Goal: Feedback & Contribution: Leave review/rating

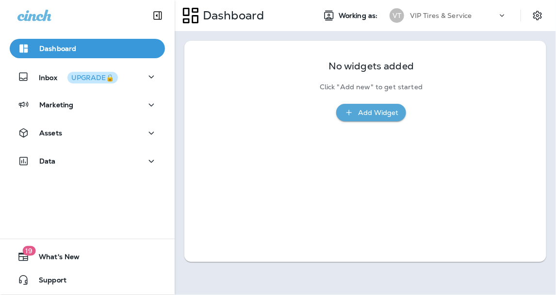
click at [501, 13] on icon at bounding box center [503, 16] width 10 height 10
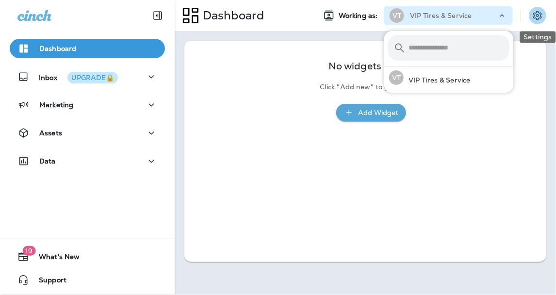
click at [537, 16] on icon "Settings" at bounding box center [538, 15] width 9 height 9
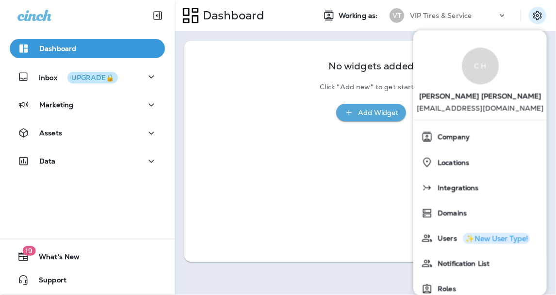
drag, startPoint x: 232, startPoint y: 116, endPoint x: 223, endPoint y: 81, distance: 35.4
click at [232, 116] on div "No widgets added Click "Add new" to get started Add Widget" at bounding box center [365, 85] width 335 height 71
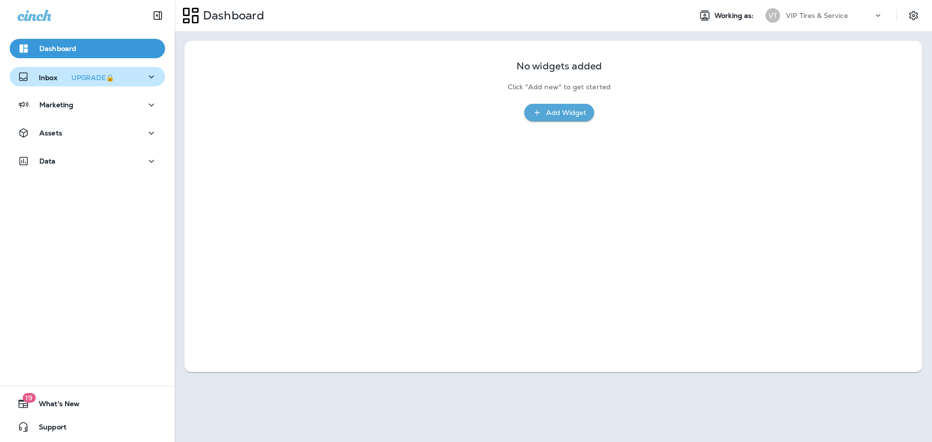
click at [48, 72] on p "Inbox UPGRADE🔒" at bounding box center [78, 77] width 79 height 10
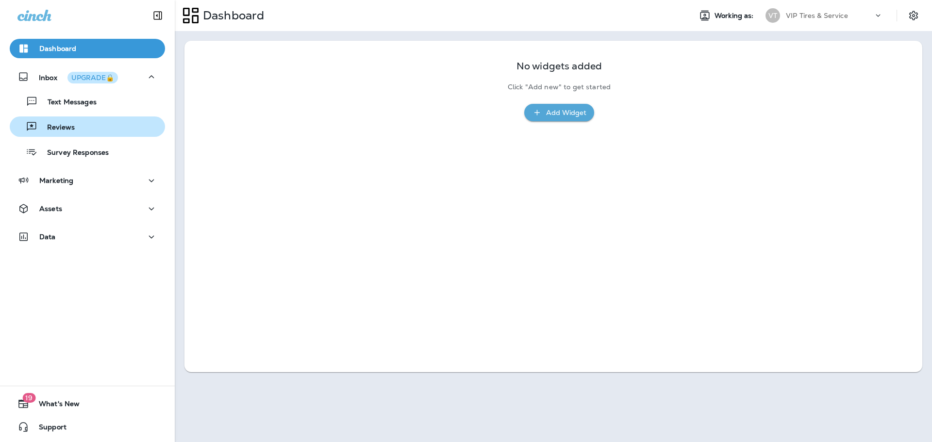
click at [86, 131] on div "Reviews" at bounding box center [88, 126] width 148 height 15
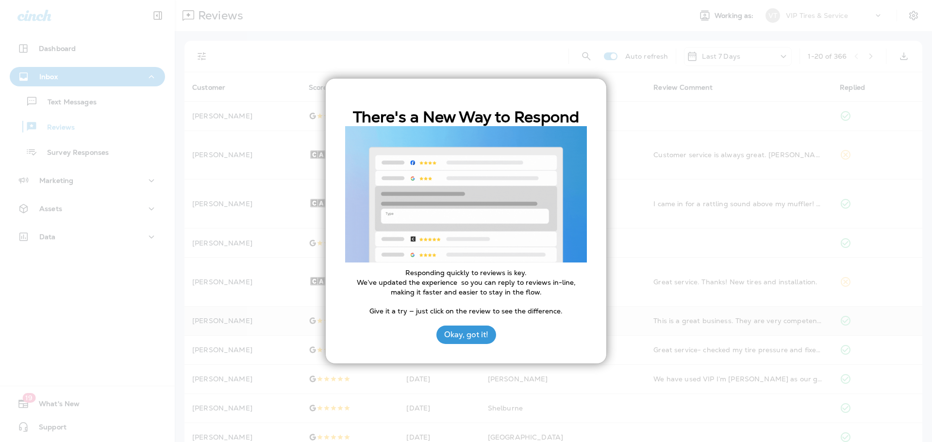
click at [441, 333] on button "Okay, got it!" at bounding box center [466, 335] width 60 height 18
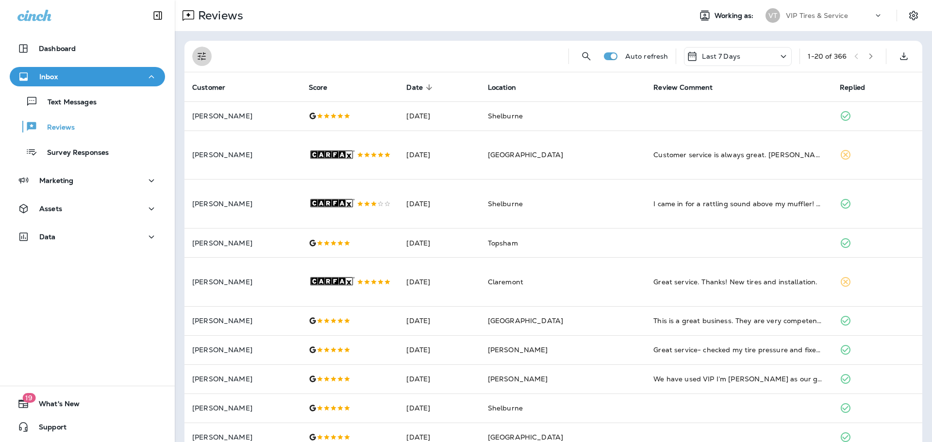
click at [201, 54] on icon "Filters" at bounding box center [202, 56] width 8 height 8
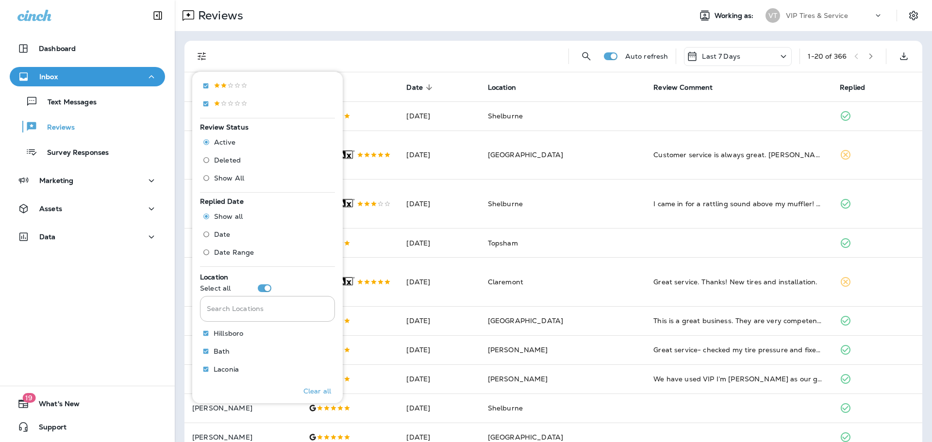
scroll to position [243, 0]
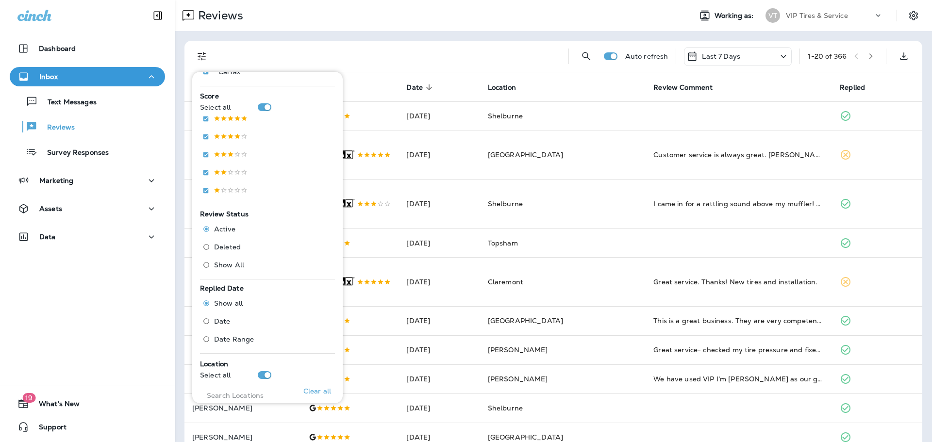
scroll to position [107, 0]
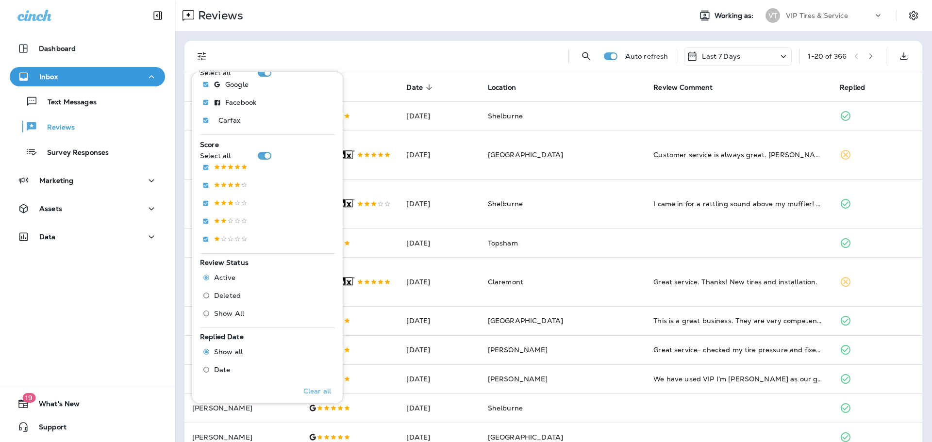
click at [430, 54] on div at bounding box center [389, 56] width 341 height 31
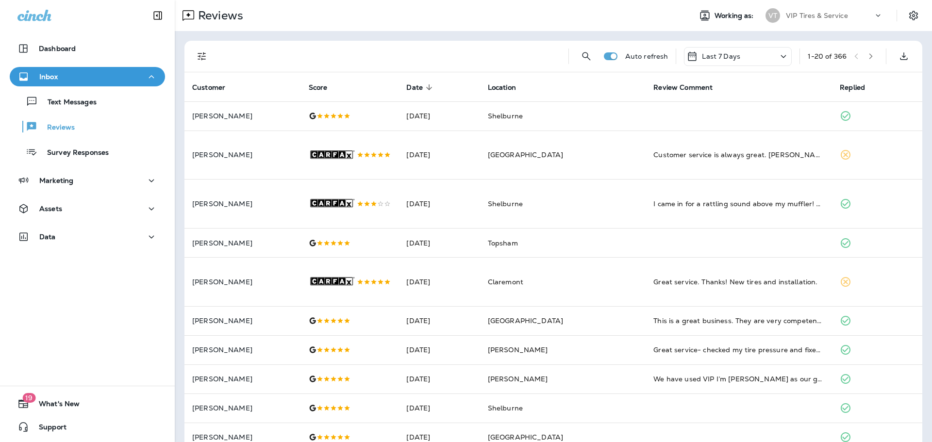
click at [724, 57] on p "Last 7 Days" at bounding box center [721, 56] width 38 height 8
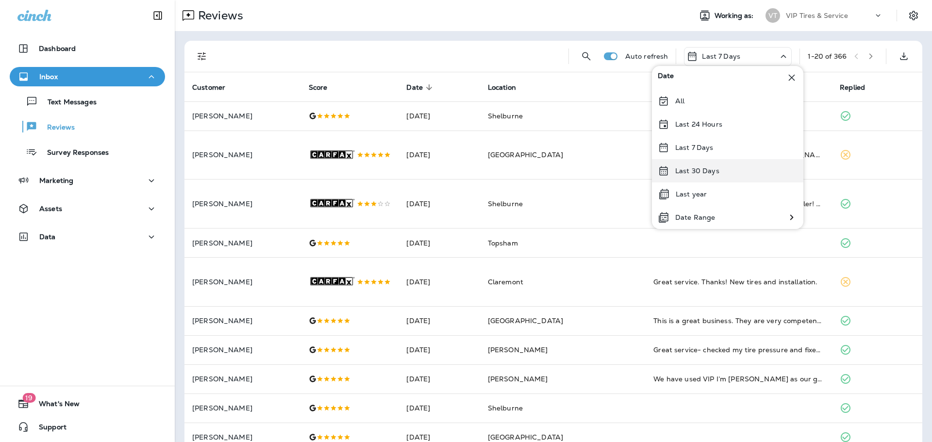
click at [706, 170] on p "Last 30 Days" at bounding box center [697, 171] width 44 height 8
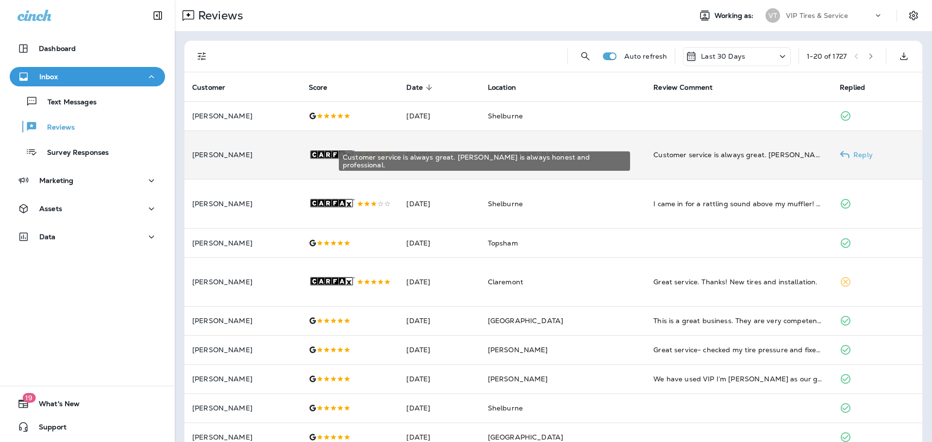
click at [724, 159] on div "Customer service is always great. [PERSON_NAME] is always honest and profession…" at bounding box center [738, 155] width 171 height 10
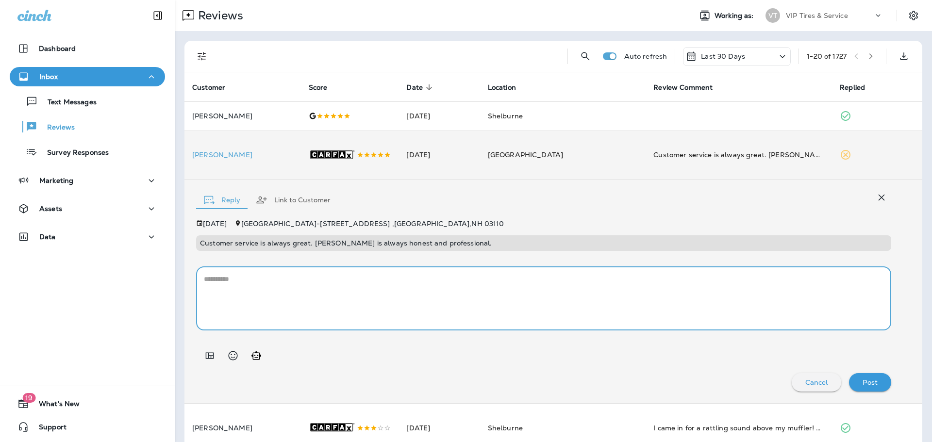
click at [319, 298] on textarea at bounding box center [544, 298] width 680 height 49
click at [209, 360] on icon "Add in a premade template" at bounding box center [210, 356] width 12 height 12
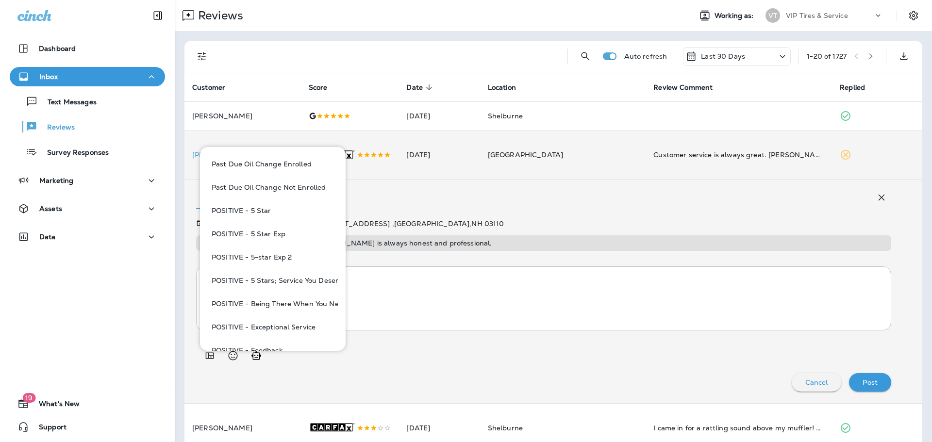
scroll to position [522, 0]
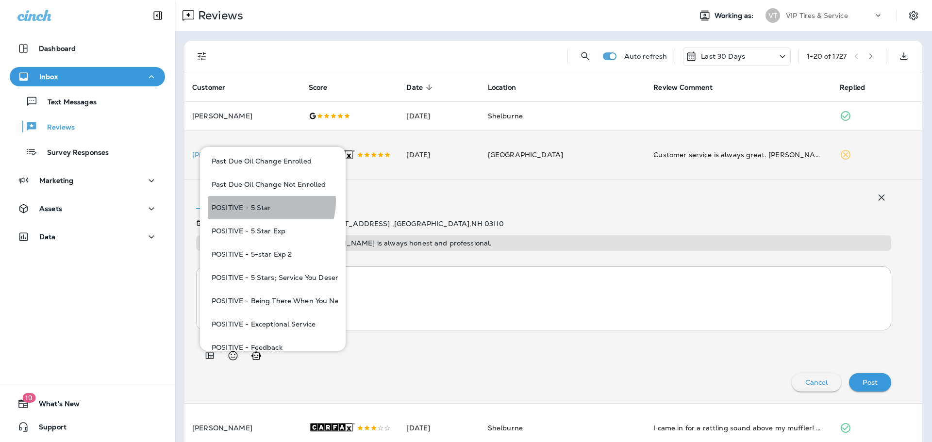
click at [263, 201] on button "POSITIVE - 5 Star" at bounding box center [273, 207] width 130 height 23
type textarea "**********"
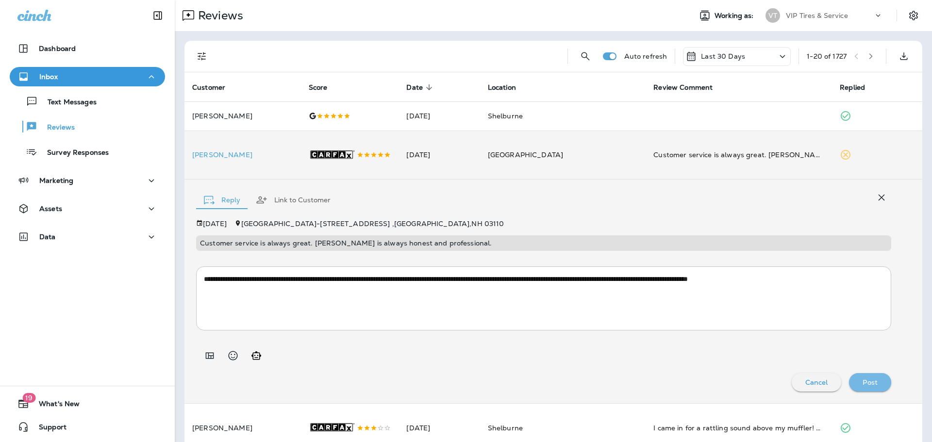
click at [857, 382] on div "Post" at bounding box center [870, 382] width 27 height 13
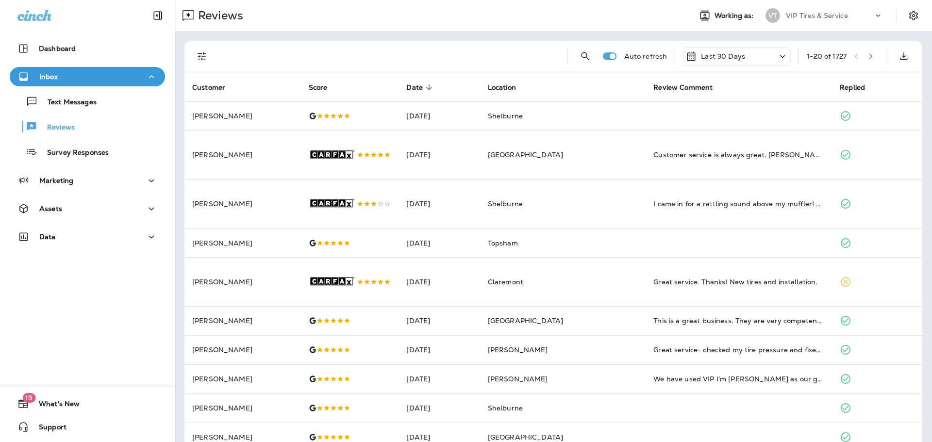
click at [200, 50] on button "Filters" at bounding box center [201, 56] width 19 height 19
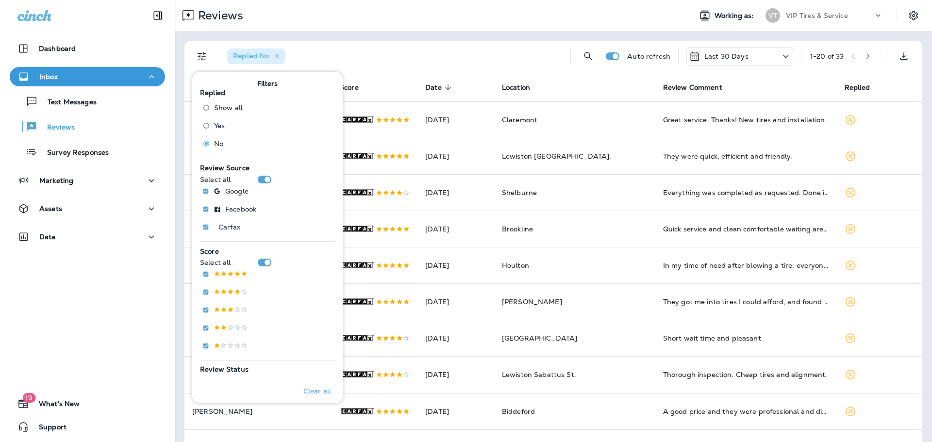
click at [343, 38] on div "Replied : No Auto refresh Last 30 Days 1 - 20 of 33 Customer Score Date sorted …" at bounding box center [553, 436] width 757 height 810
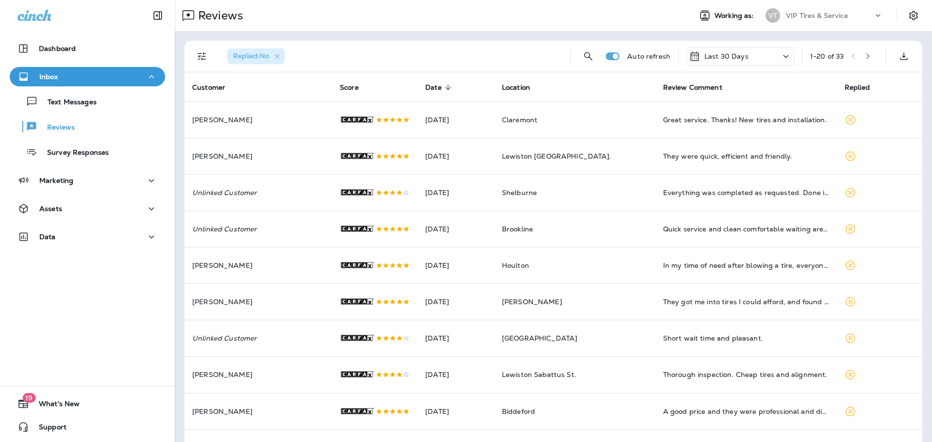
click at [199, 53] on icon "Filters" at bounding box center [202, 56] width 8 height 8
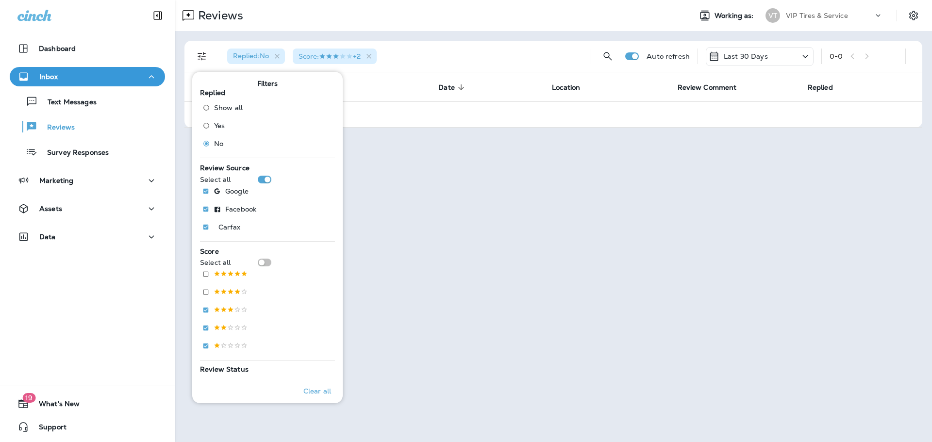
click at [455, 41] on div "Replied : No Score : +2" at bounding box center [400, 56] width 363 height 31
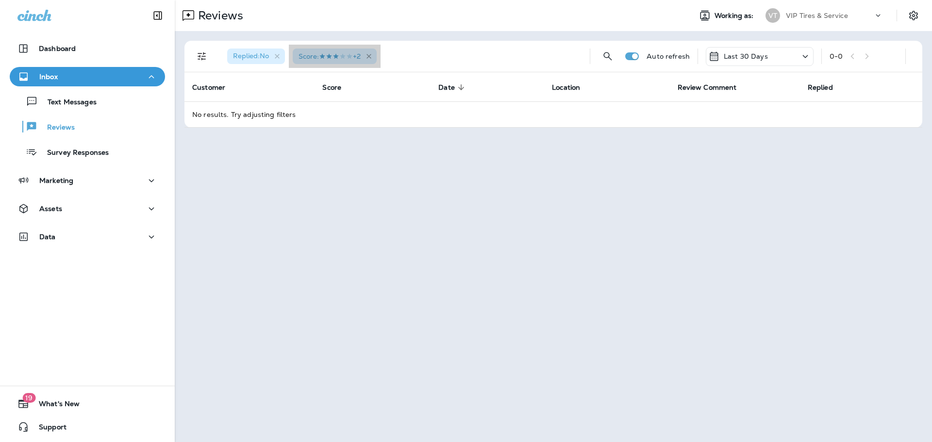
click at [373, 55] on icon "button" at bounding box center [369, 56] width 8 height 8
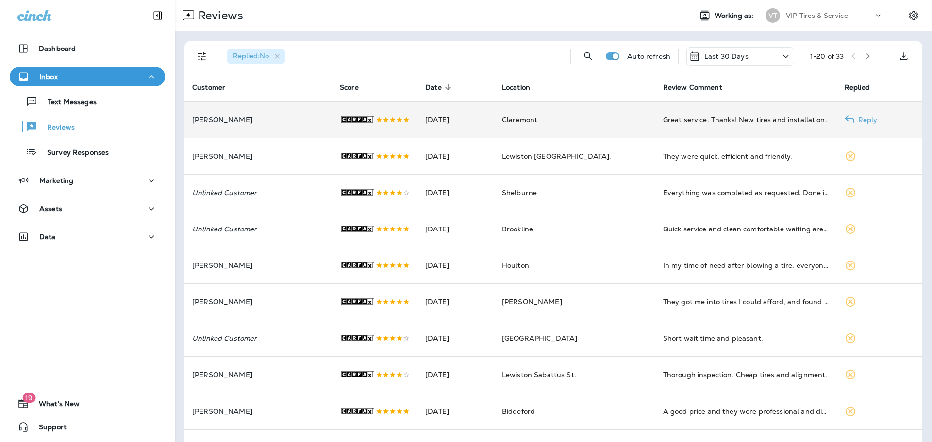
click at [210, 122] on p "[PERSON_NAME]" at bounding box center [258, 120] width 132 height 8
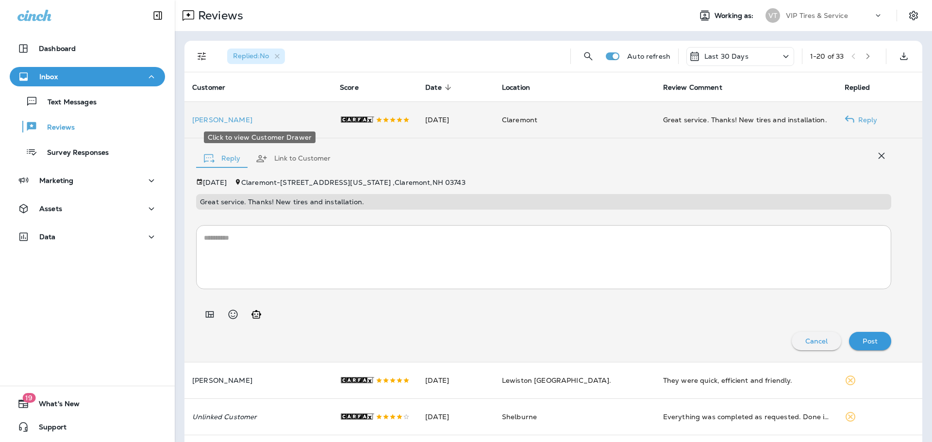
click at [212, 119] on p "[PERSON_NAME]" at bounding box center [258, 120] width 132 height 8
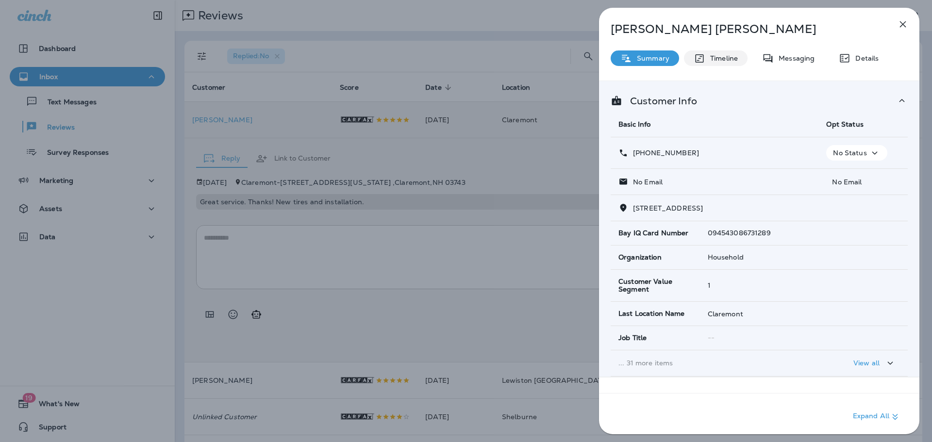
click at [724, 55] on p "Timeline" at bounding box center [721, 58] width 33 height 8
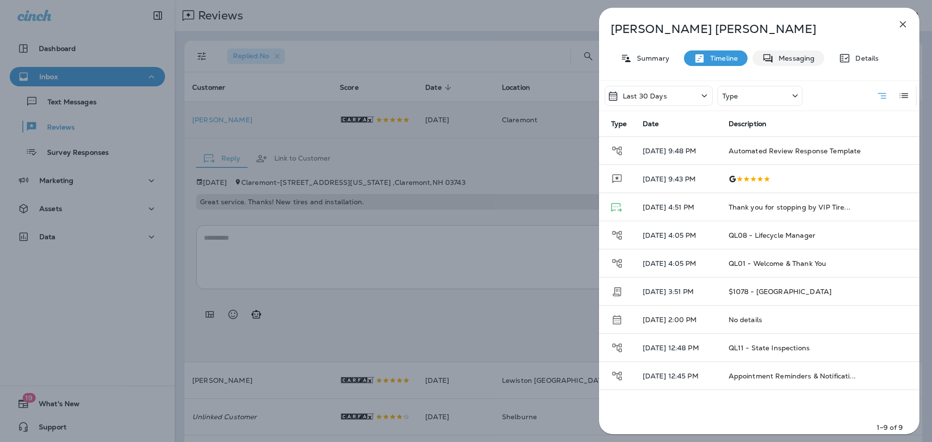
click at [785, 54] on p "Messaging" at bounding box center [794, 58] width 41 height 8
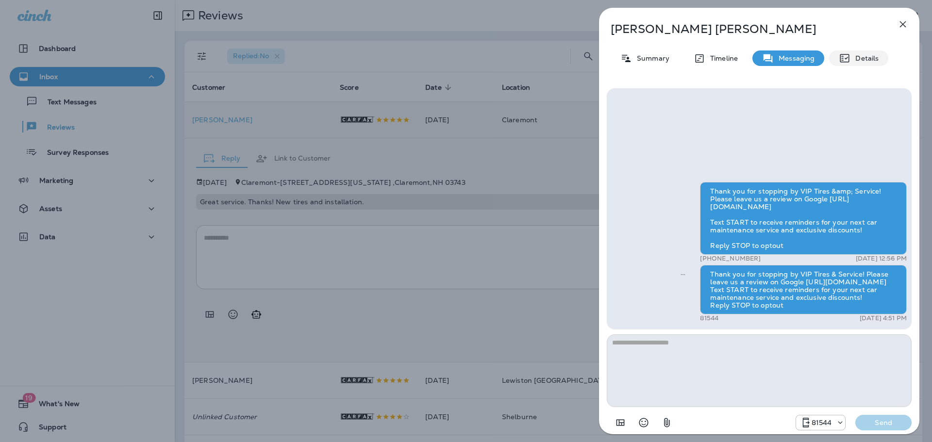
click at [860, 58] on p "Details" at bounding box center [865, 58] width 28 height 8
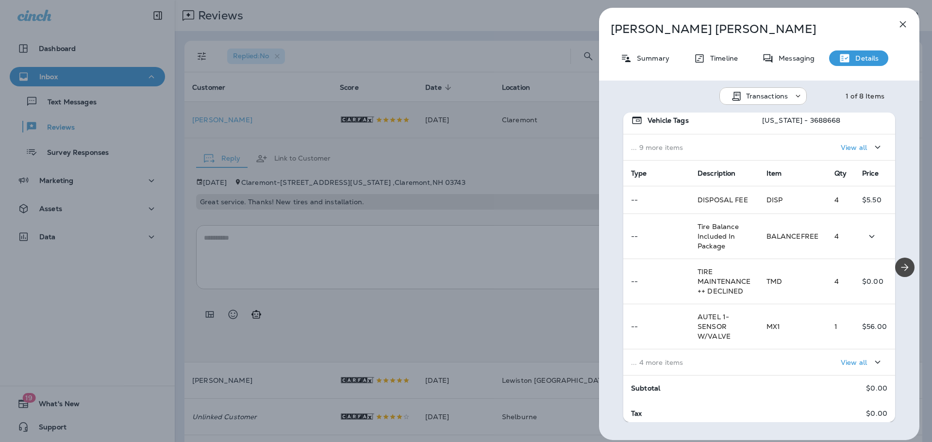
scroll to position [146, 0]
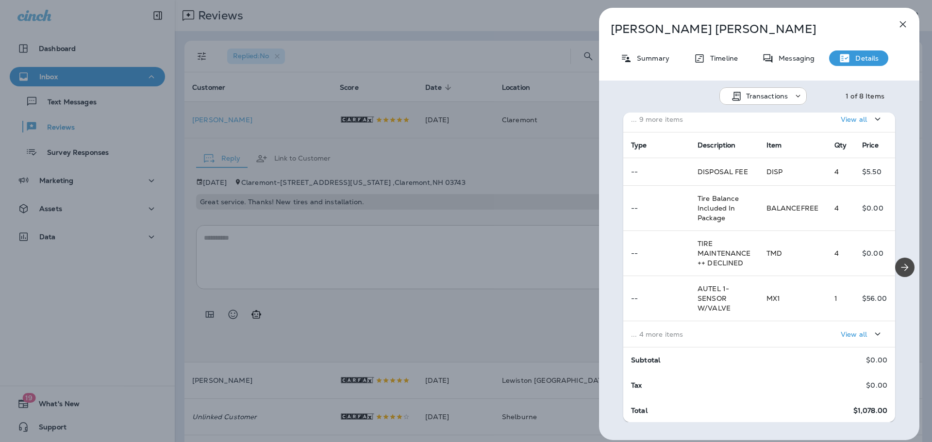
click at [672, 337] on p "... 4 more items" at bounding box center [691, 335] width 120 height 8
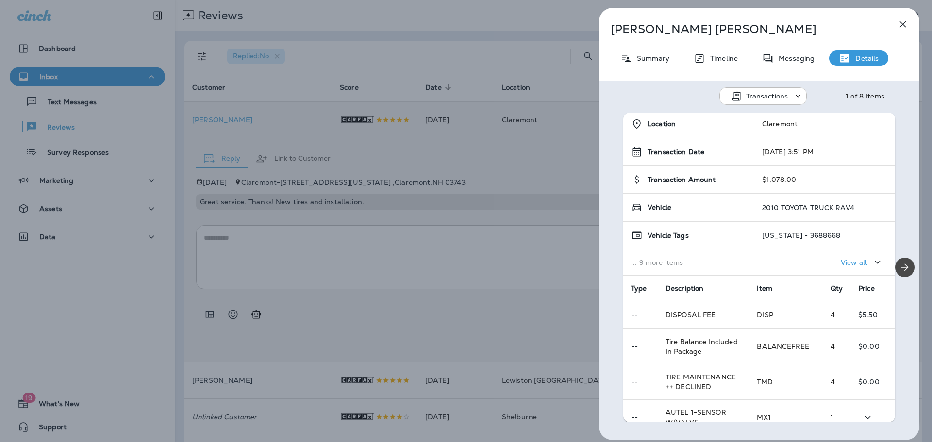
scroll to position [0, 0]
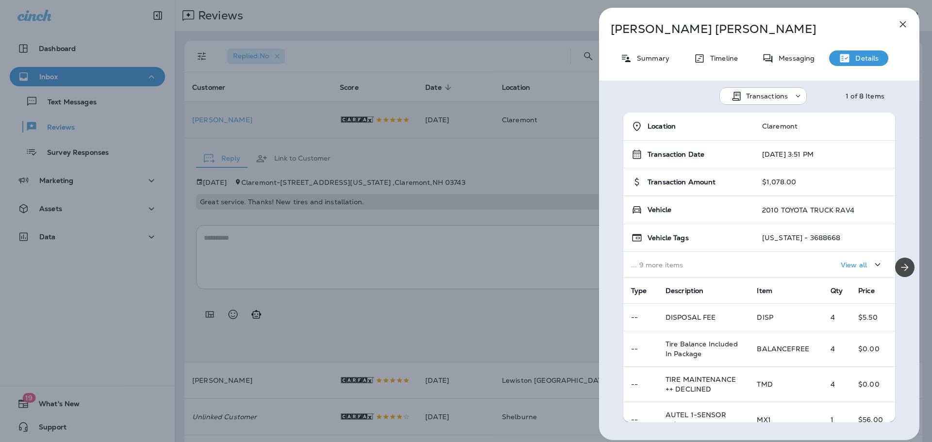
click at [783, 97] on p "Transactions" at bounding box center [767, 96] width 42 height 8
click at [767, 143] on p "Schedules" at bounding box center [756, 144] width 38 height 8
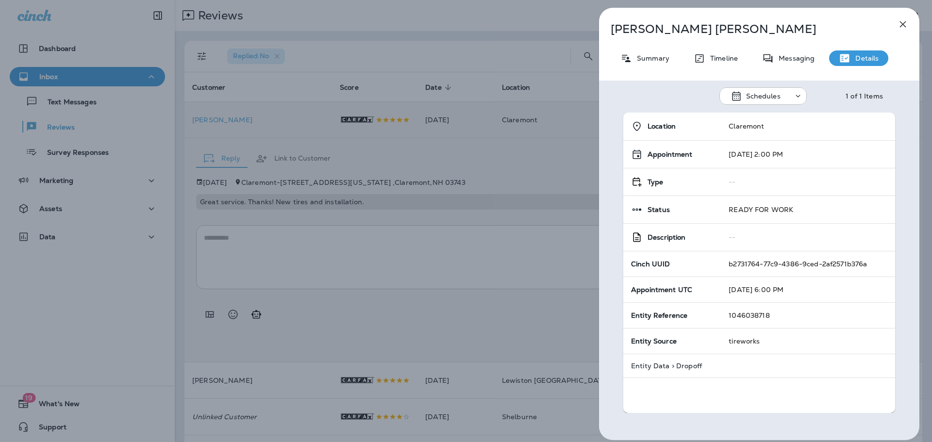
click at [760, 93] on p "Schedules" at bounding box center [763, 96] width 34 height 8
click at [753, 169] on p "Rewards" at bounding box center [753, 167] width 33 height 8
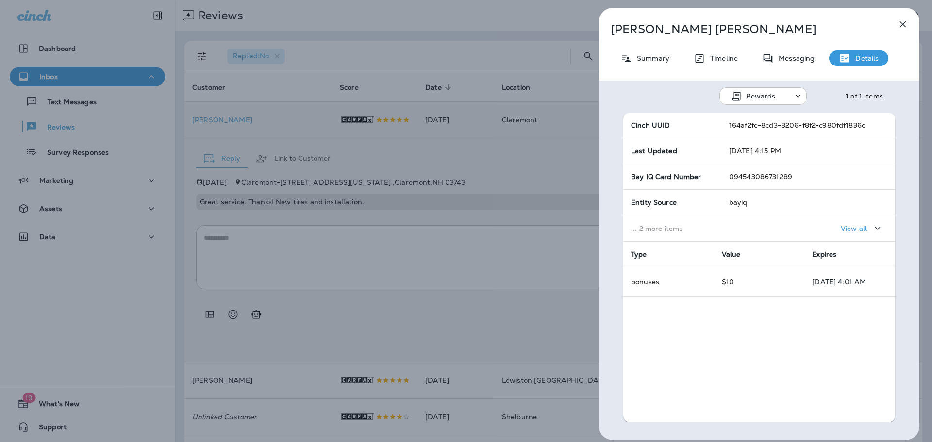
click at [770, 90] on div "Rewards" at bounding box center [762, 91] width 87 height 8
click at [758, 121] on p "Transactions" at bounding box center [760, 121] width 46 height 8
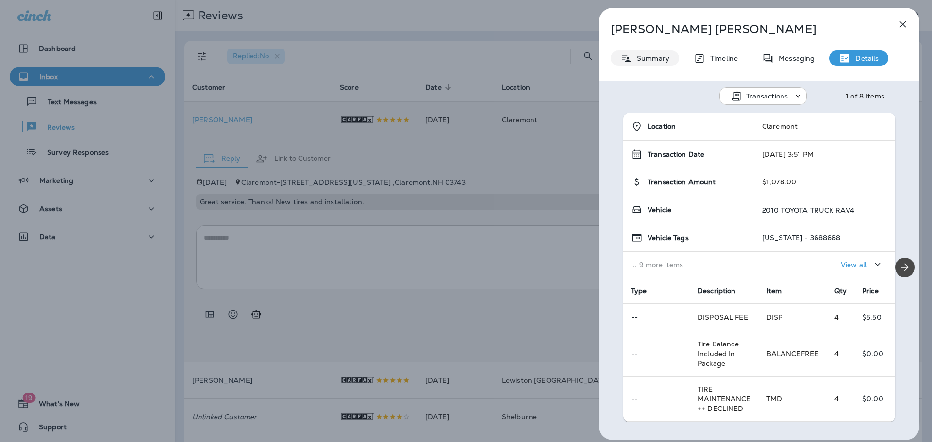
click at [640, 54] on p "Summary" at bounding box center [650, 58] width 37 height 8
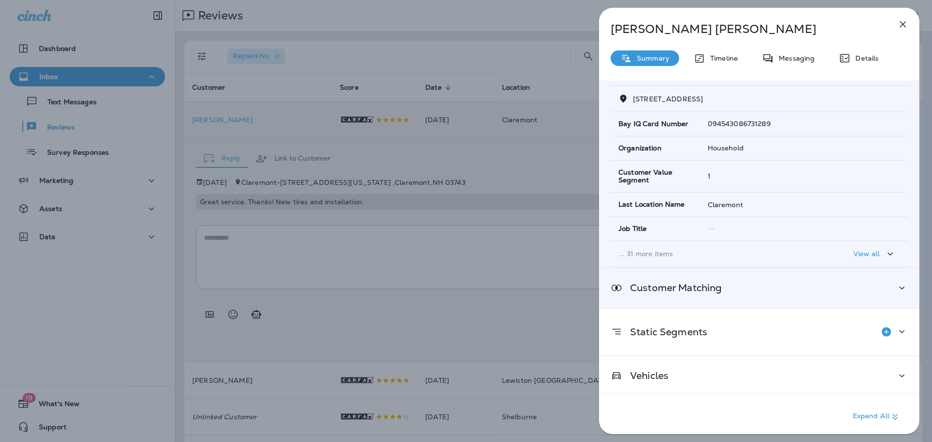
scroll to position [112, 0]
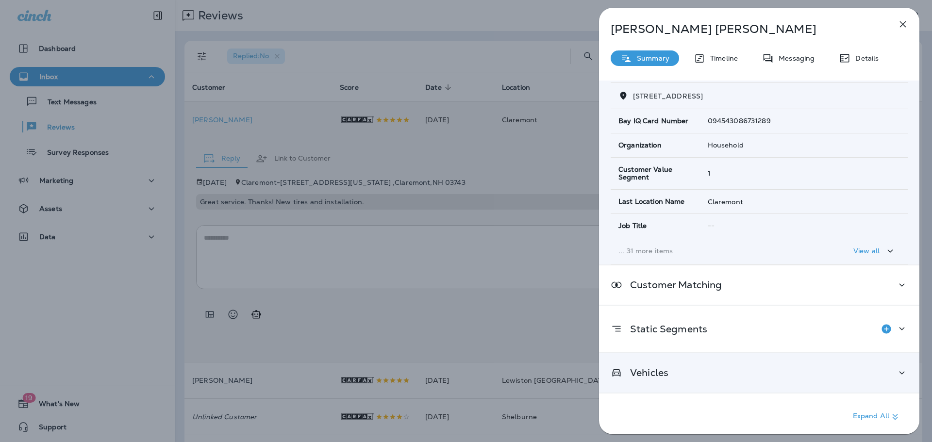
click at [666, 371] on p "Vehicles" at bounding box center [645, 373] width 46 height 8
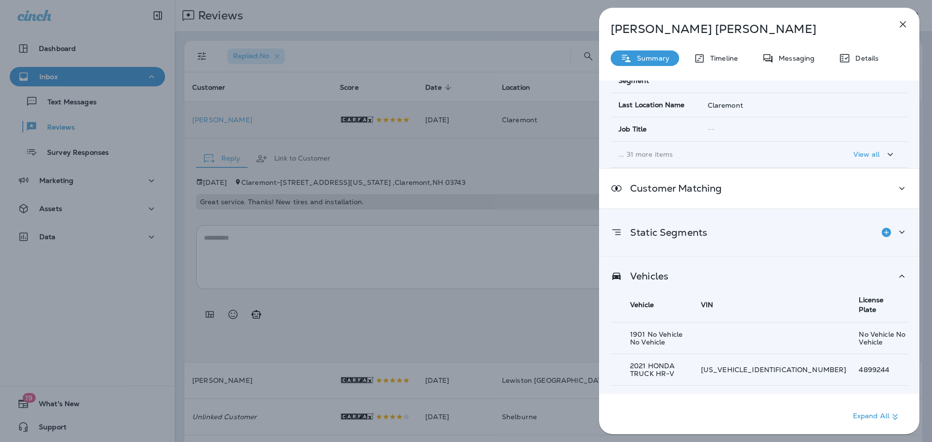
scroll to position [216, 0]
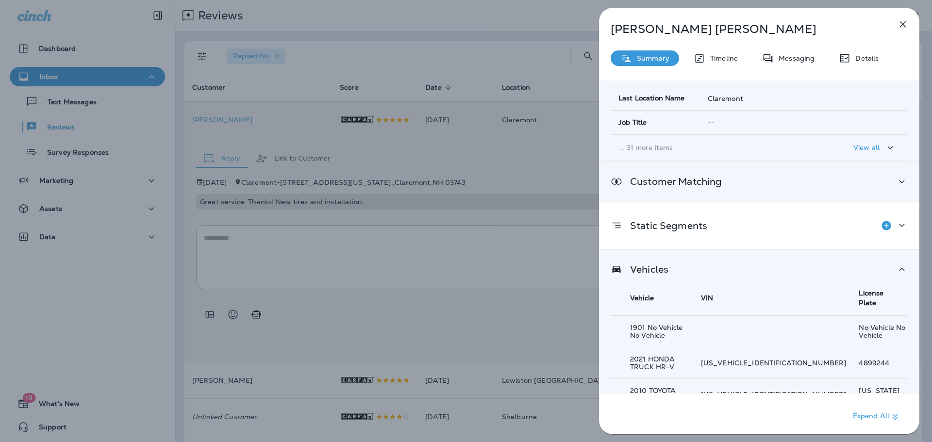
click at [690, 185] on p "Customer Matching" at bounding box center [672, 182] width 100 height 8
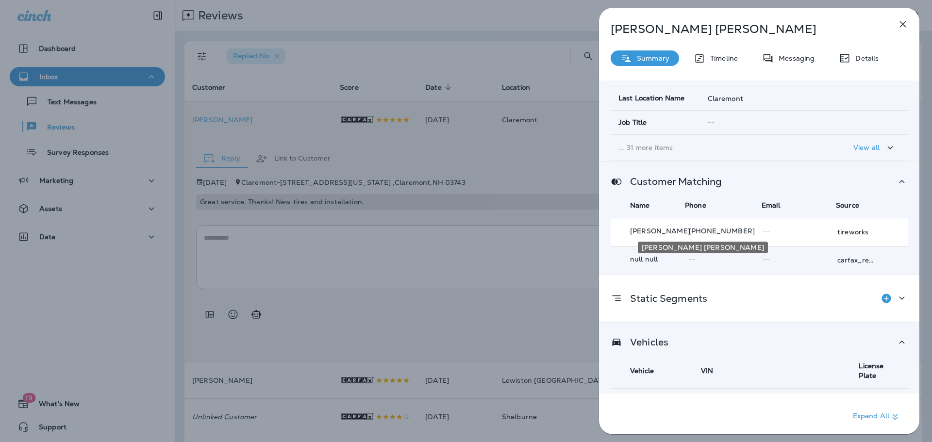
scroll to position [288, 0]
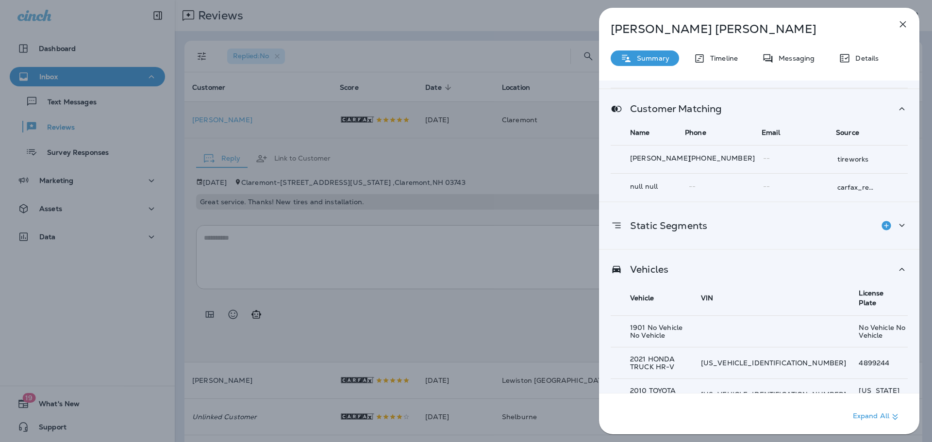
click at [678, 227] on p "Static Segments" at bounding box center [664, 226] width 85 height 8
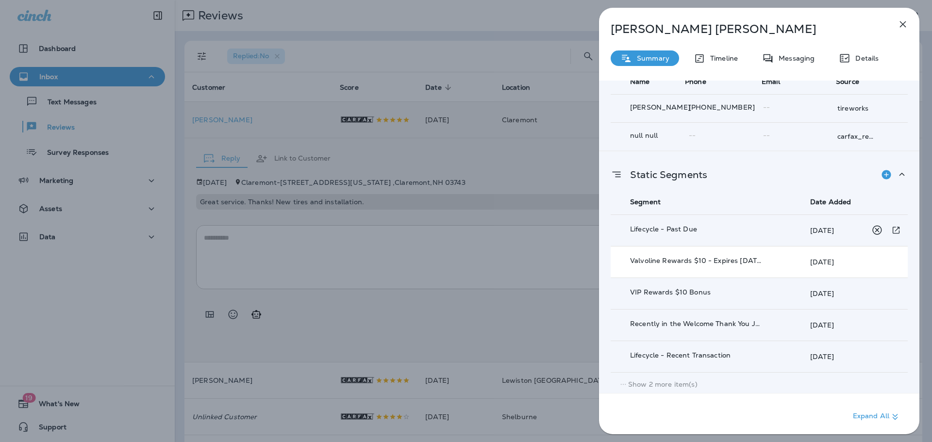
scroll to position [337, 0]
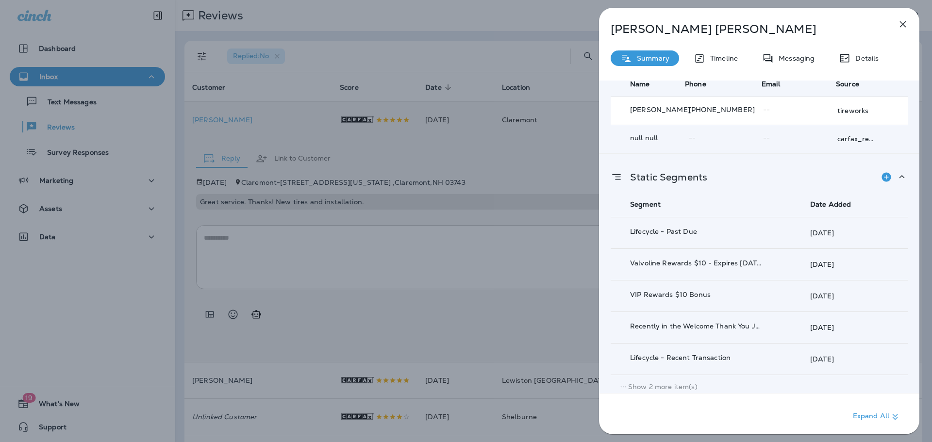
click at [677, 165] on div "Static Segments Segment Date Added Lifecycle - Past Due [DATE] Valvoline Reward…" at bounding box center [759, 276] width 320 height 245
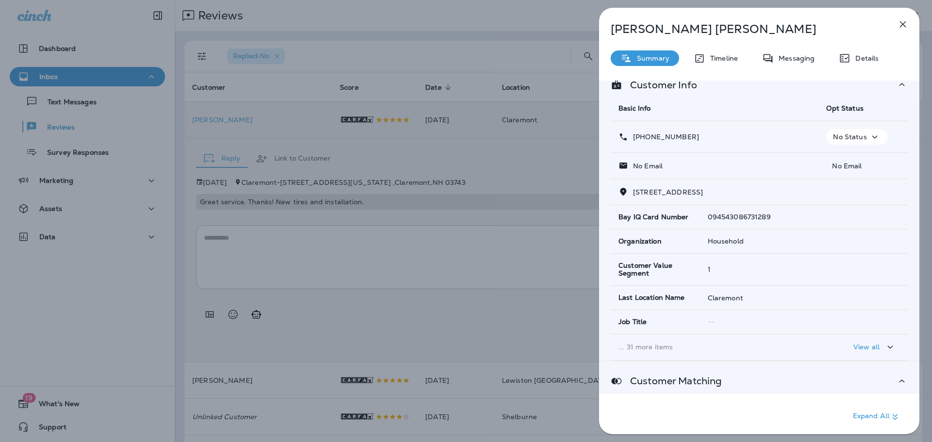
scroll to position [0, 0]
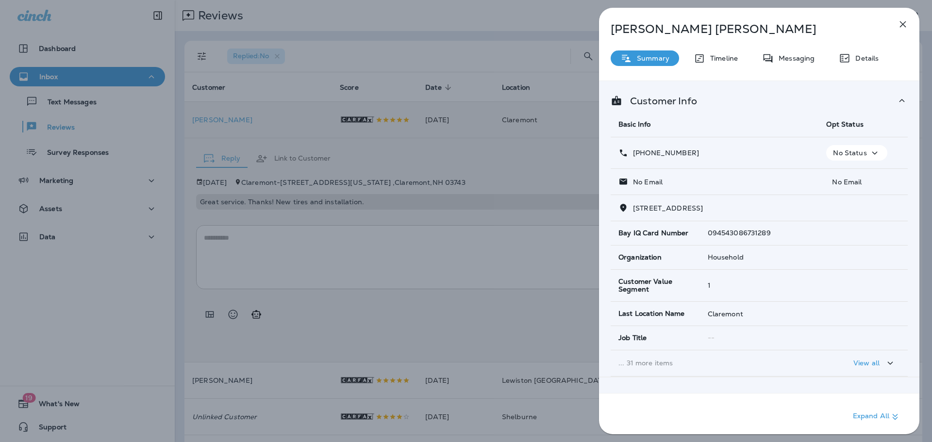
click at [906, 17] on button "button" at bounding box center [902, 24] width 19 height 19
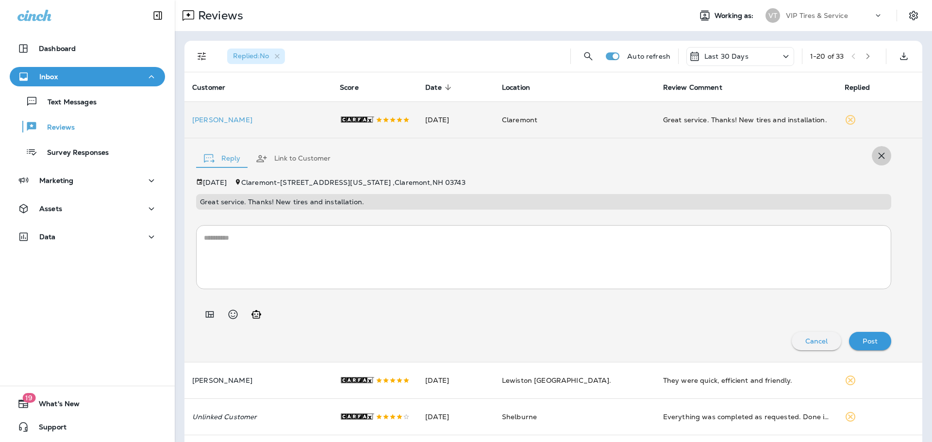
click at [876, 158] on icon "button" at bounding box center [882, 156] width 12 height 12
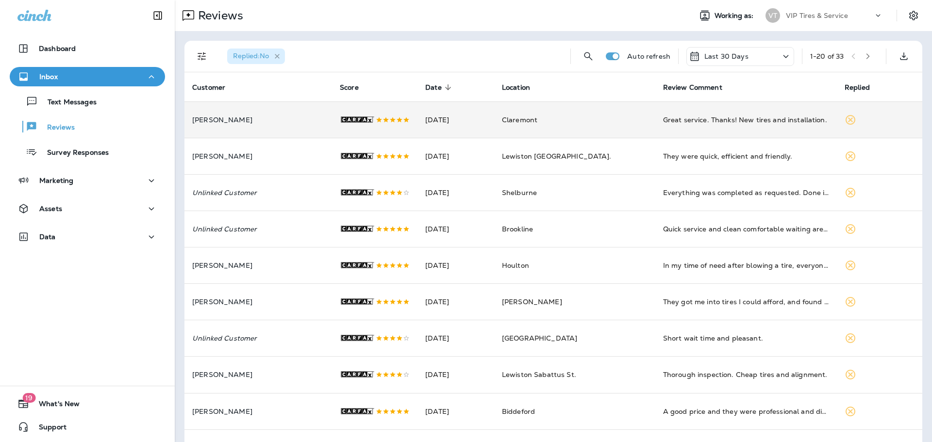
click at [277, 57] on icon "button" at bounding box center [277, 56] width 8 height 8
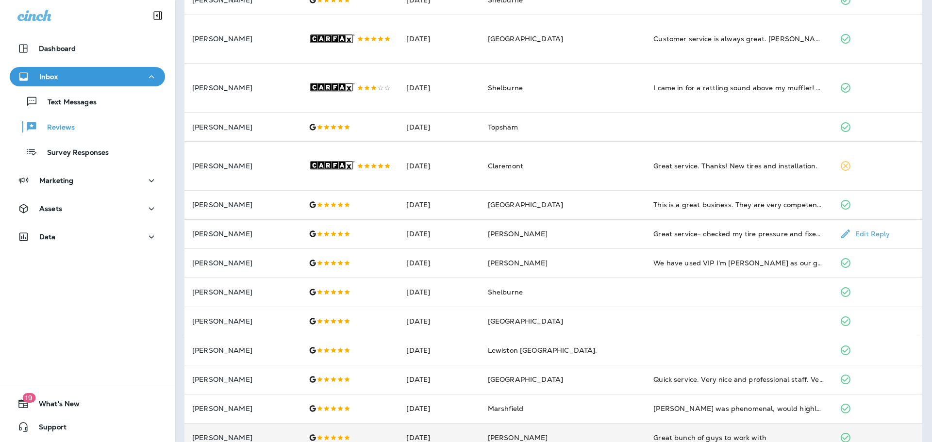
scroll to position [243, 0]
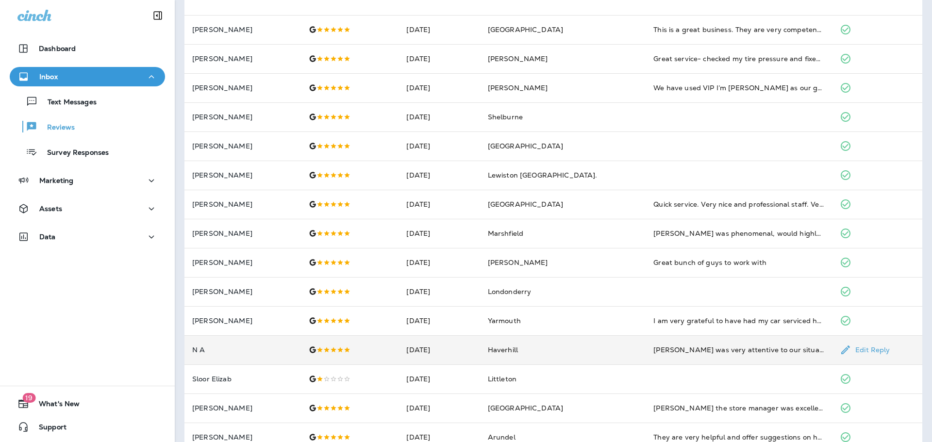
click at [204, 354] on p "N A" at bounding box center [242, 350] width 101 height 8
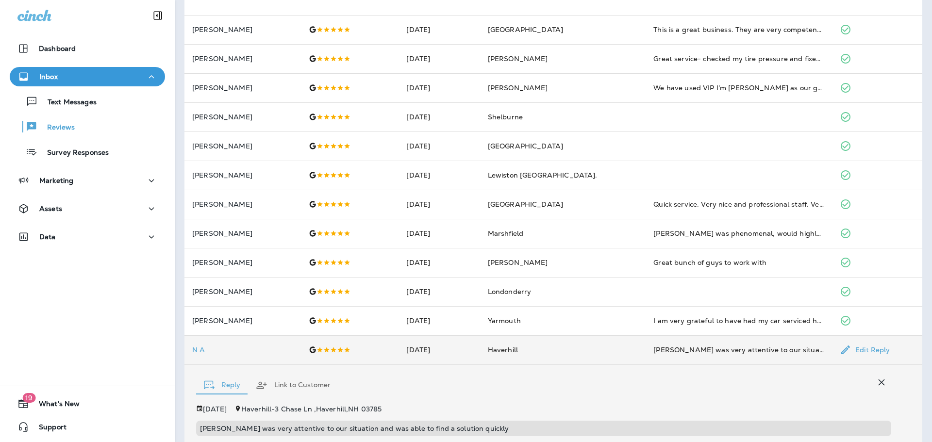
scroll to position [460, 0]
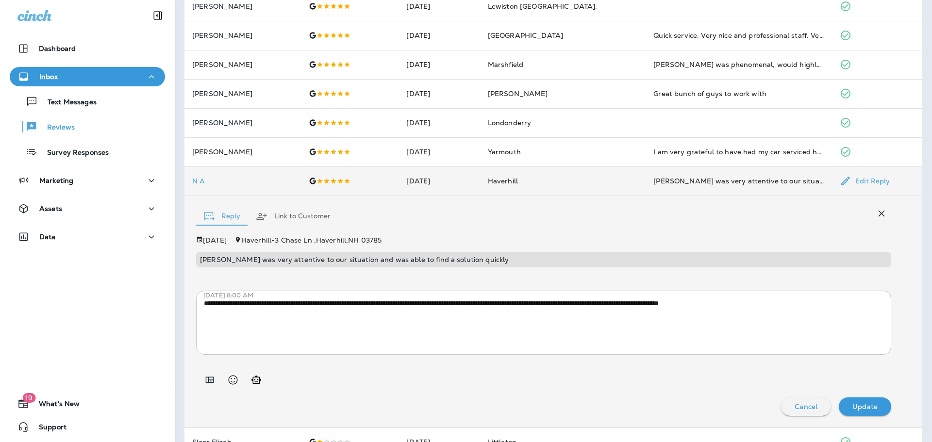
click at [191, 196] on td "N A" at bounding box center [242, 181] width 117 height 29
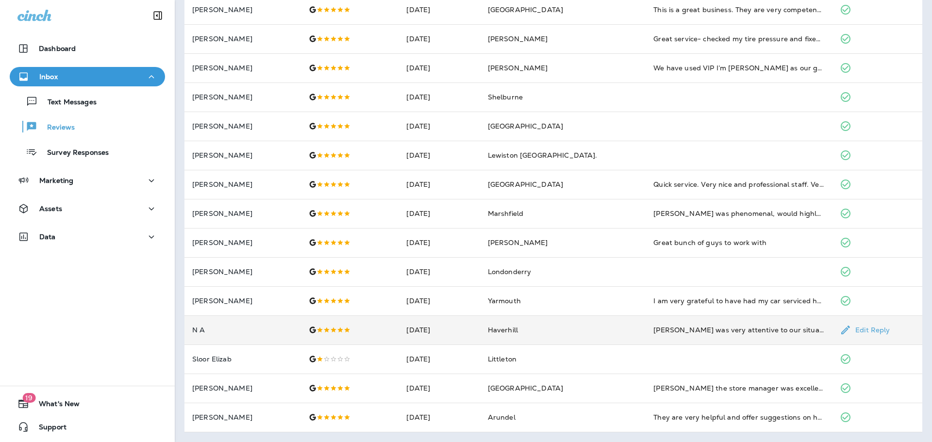
click at [207, 331] on p "N A" at bounding box center [242, 330] width 101 height 8
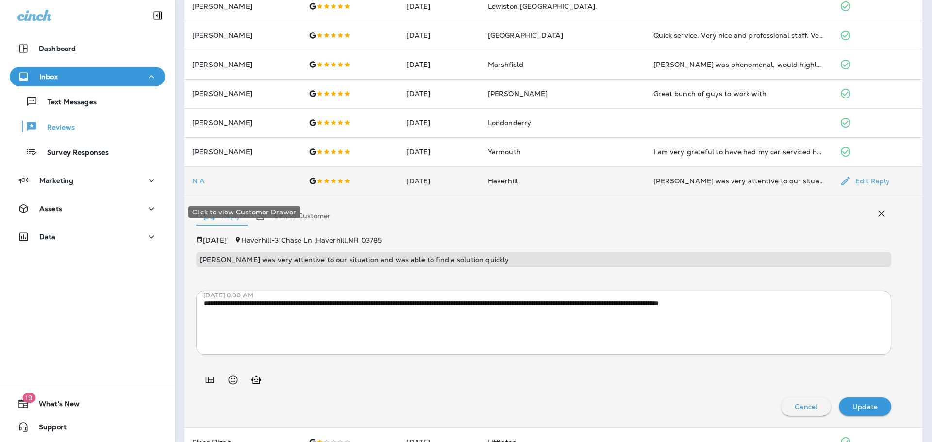
click at [203, 185] on p "N A" at bounding box center [242, 181] width 101 height 8
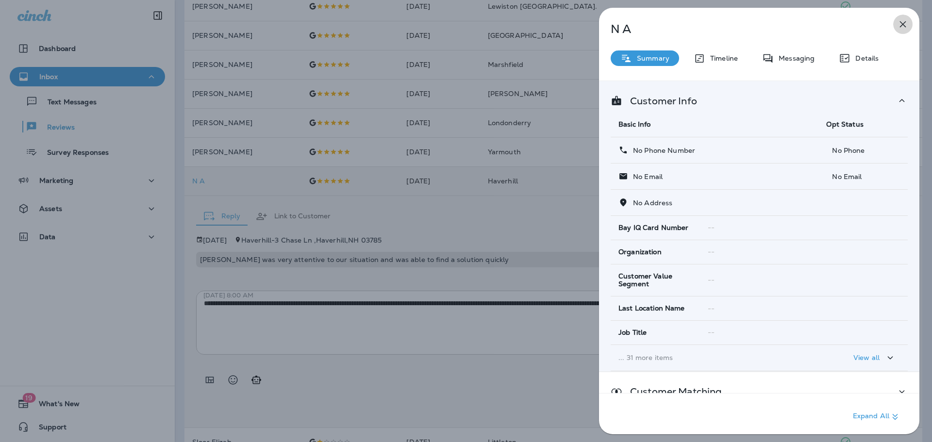
click at [910, 25] on button "button" at bounding box center [902, 24] width 19 height 19
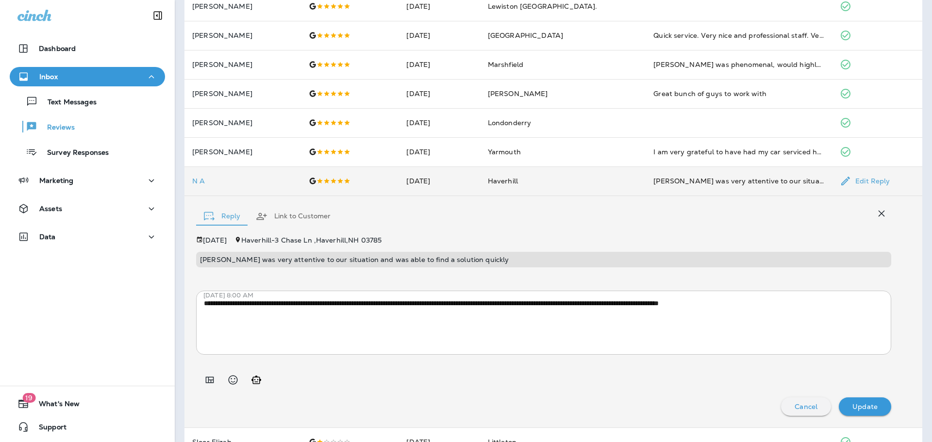
click at [291, 230] on button "Link to Customer" at bounding box center [293, 216] width 90 height 35
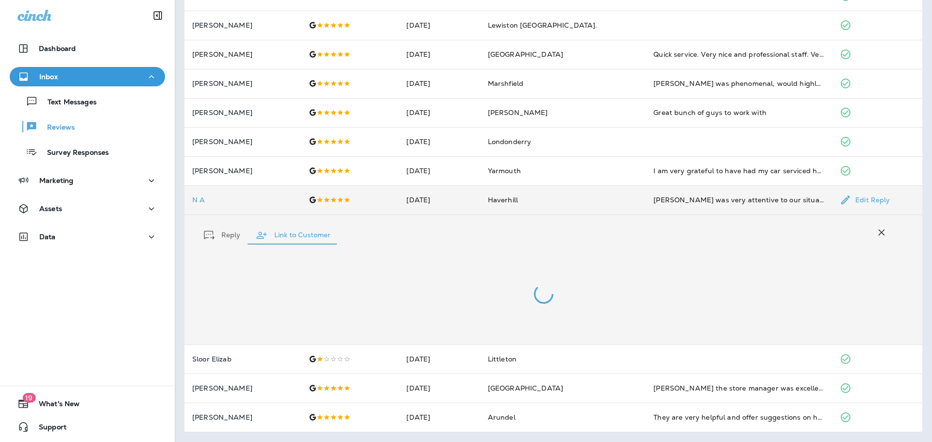
scroll to position [419, 0]
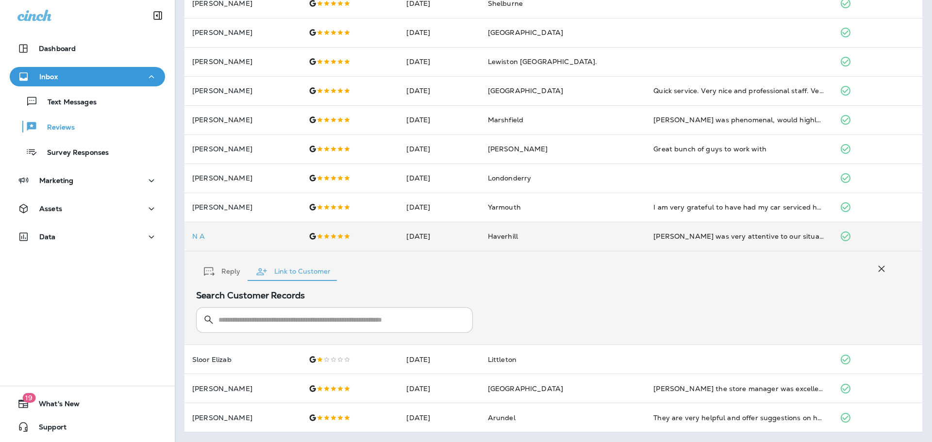
click at [243, 317] on input "text" at bounding box center [340, 320] width 244 height 26
click at [216, 266] on button "Reply" at bounding box center [222, 271] width 52 height 35
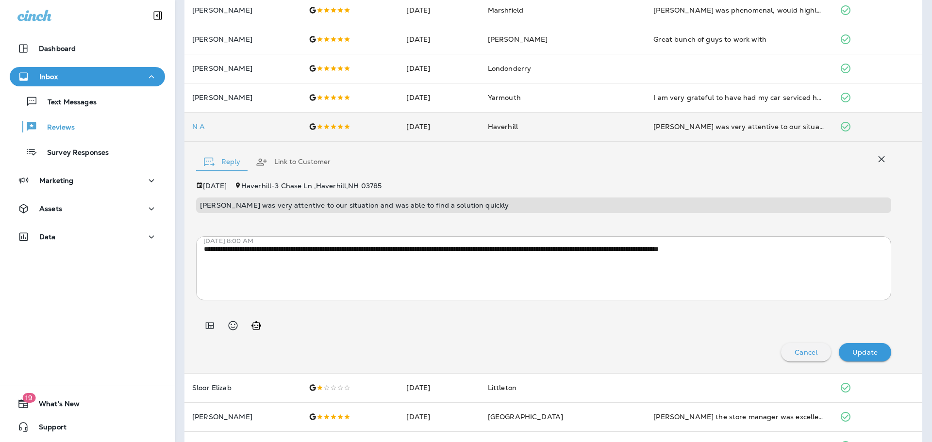
scroll to position [517, 0]
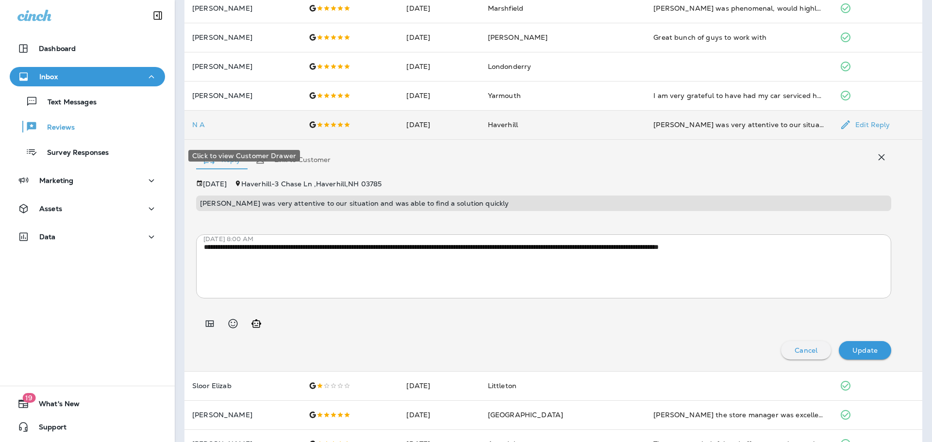
click at [197, 129] on p "N A" at bounding box center [242, 125] width 101 height 8
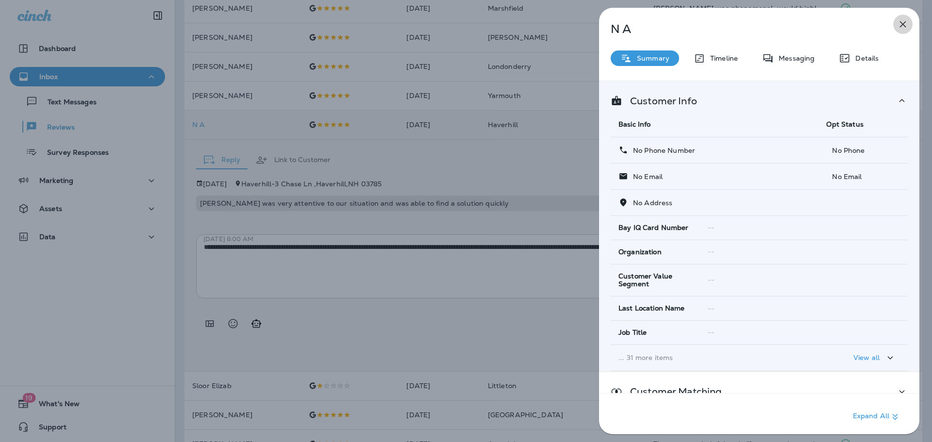
click at [898, 19] on icon "button" at bounding box center [903, 24] width 12 height 12
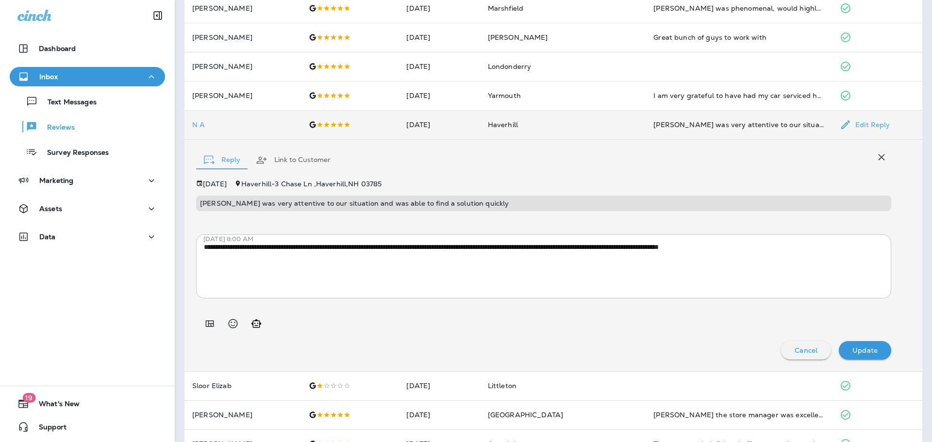
click at [879, 161] on icon "button" at bounding box center [882, 157] width 6 height 6
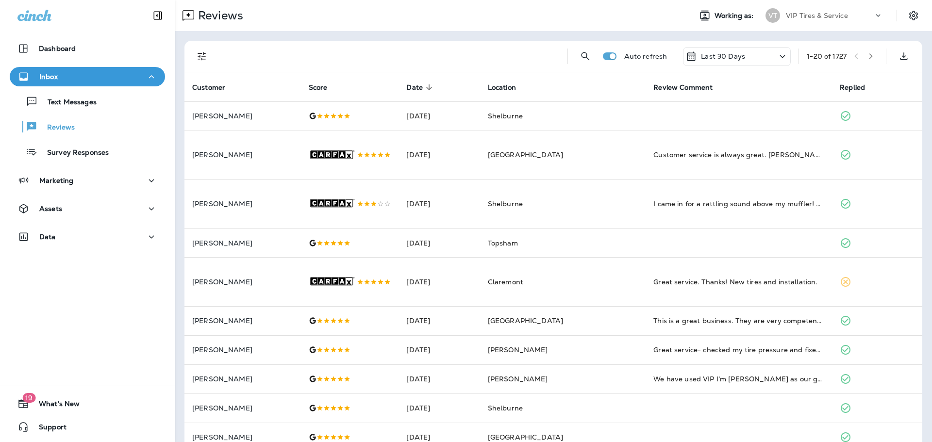
drag, startPoint x: 308, startPoint y: 66, endPoint x: 270, endPoint y: 73, distance: 39.1
click at [270, 73] on div "Auto refresh Last 30 Days 1 - 20 of 1727 Customer Score Date sorted descending …" at bounding box center [553, 392] width 738 height 703
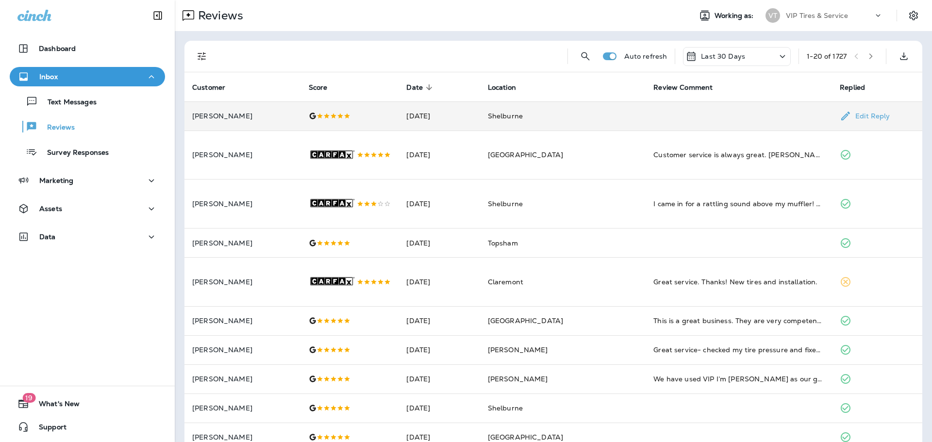
click at [250, 125] on td "[PERSON_NAME]" at bounding box center [242, 115] width 117 height 29
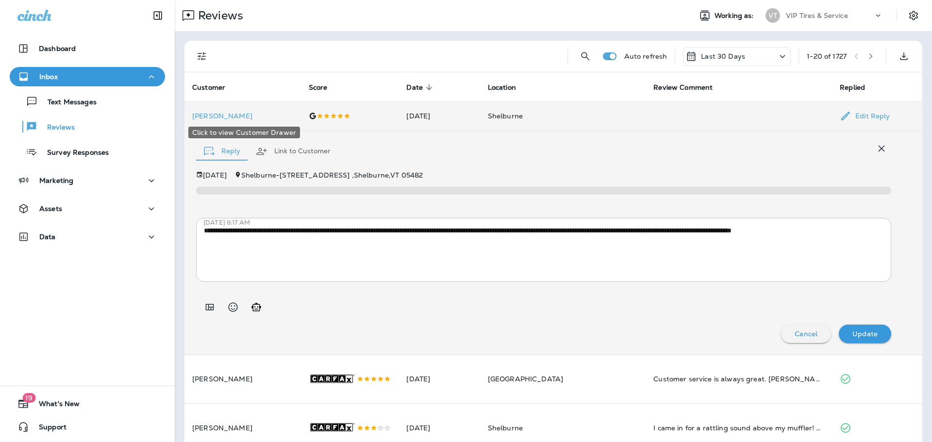
click at [217, 117] on p "[PERSON_NAME]" at bounding box center [242, 116] width 101 height 8
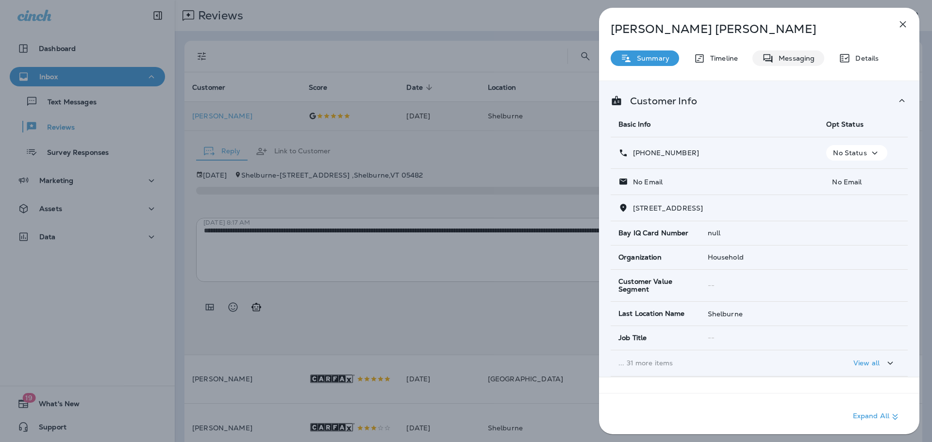
drag, startPoint x: 788, startPoint y: 59, endPoint x: 802, endPoint y: 52, distance: 15.4
click at [788, 59] on p "Messaging" at bounding box center [794, 58] width 41 height 8
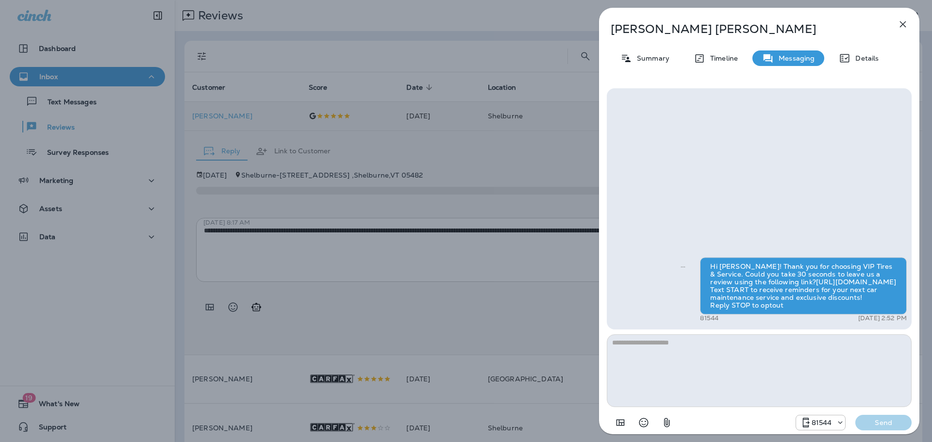
click at [906, 24] on icon "button" at bounding box center [903, 24] width 12 height 12
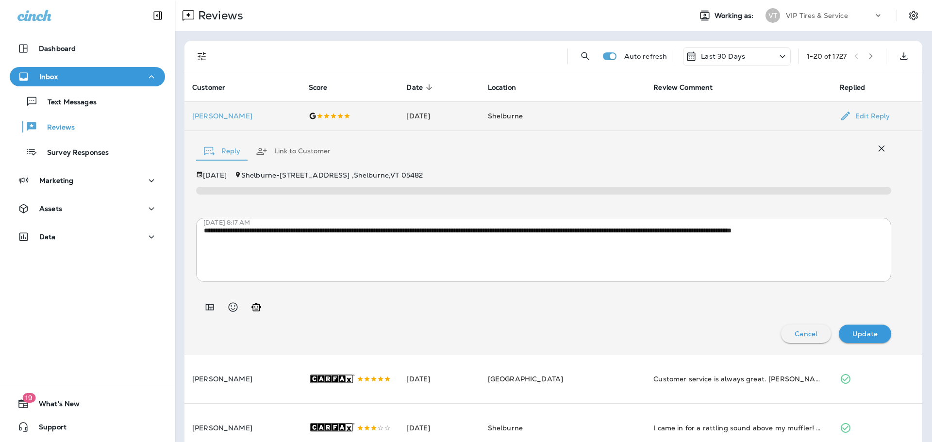
click at [71, 112] on div "Text Messages Reviews Survey Responses" at bounding box center [87, 124] width 155 height 76
click at [68, 102] on p "Text Messages" at bounding box center [67, 102] width 59 height 9
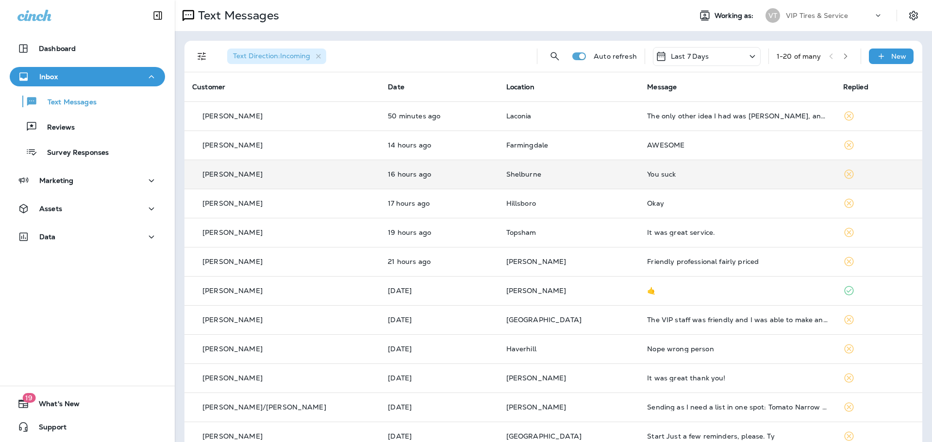
click at [248, 177] on div "[PERSON_NAME]" at bounding box center [282, 174] width 180 height 10
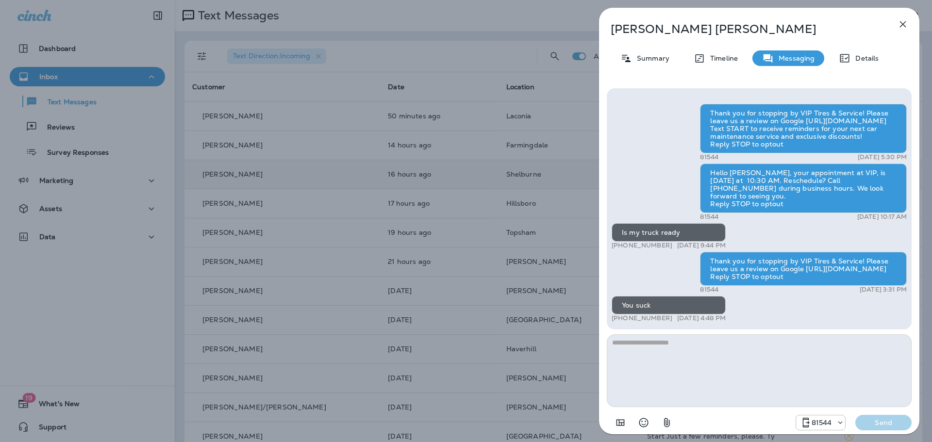
click at [465, 71] on div "[PERSON_NAME] Summary Timeline Messaging Details Thank you for stopping by VIP …" at bounding box center [466, 221] width 932 height 442
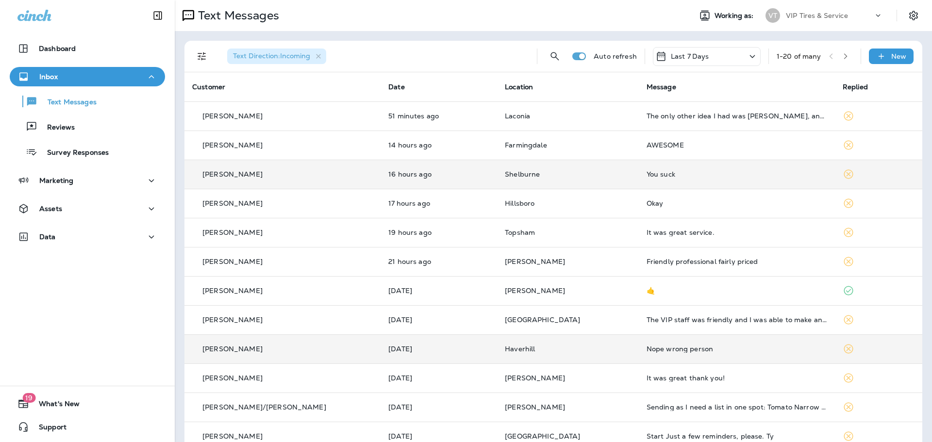
click at [647, 349] on div "Nope wrong person" at bounding box center [737, 349] width 181 height 8
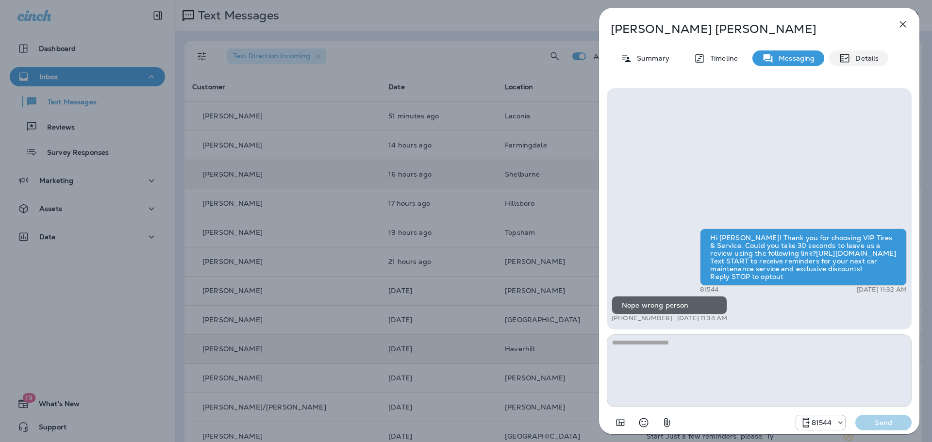
click at [868, 58] on p "Details" at bounding box center [865, 58] width 28 height 8
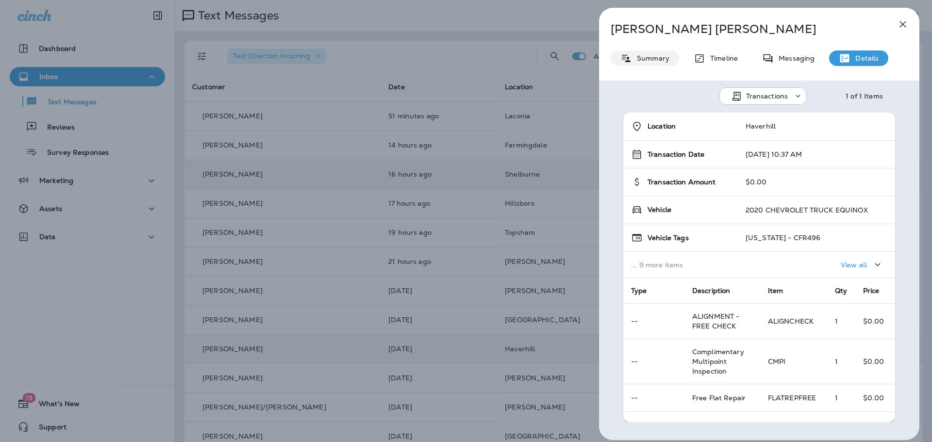
click at [642, 59] on p "Summary" at bounding box center [650, 58] width 37 height 8
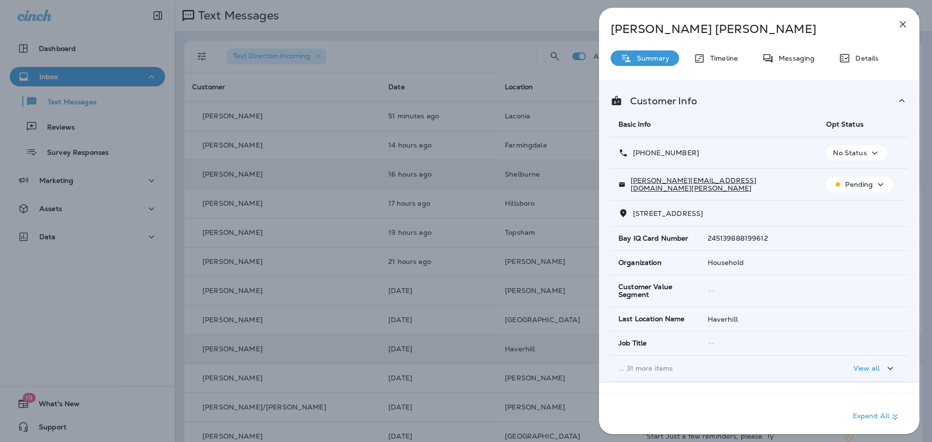
click at [859, 153] on p "No Status" at bounding box center [849, 153] width 33 height 8
click at [842, 173] on p "Opt out" at bounding box center [850, 176] width 26 height 8
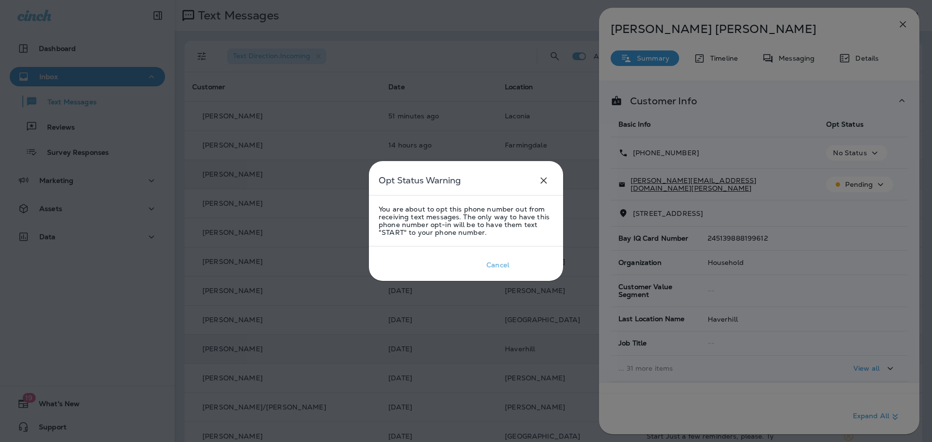
click at [537, 260] on p "Confirm" at bounding box center [534, 265] width 31 height 12
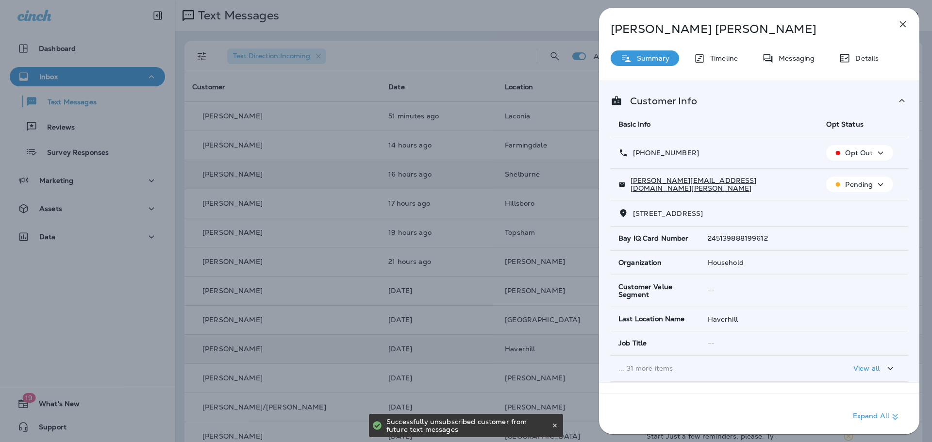
click at [899, 23] on icon "button" at bounding box center [903, 24] width 12 height 12
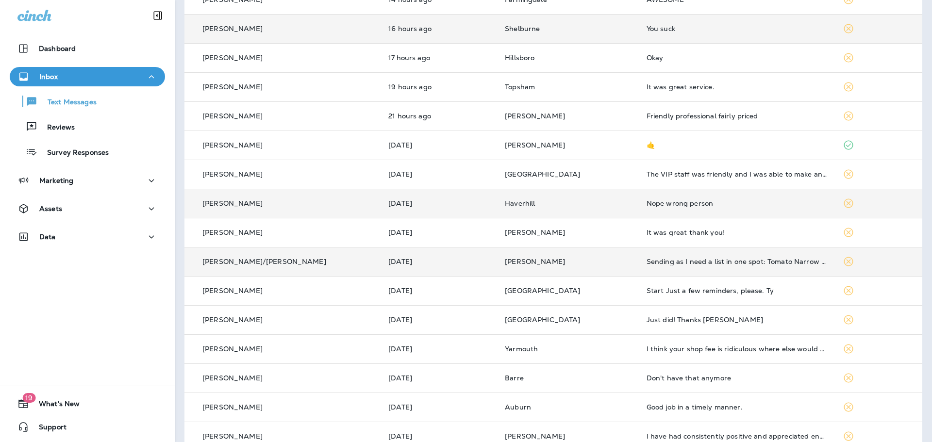
scroll to position [194, 0]
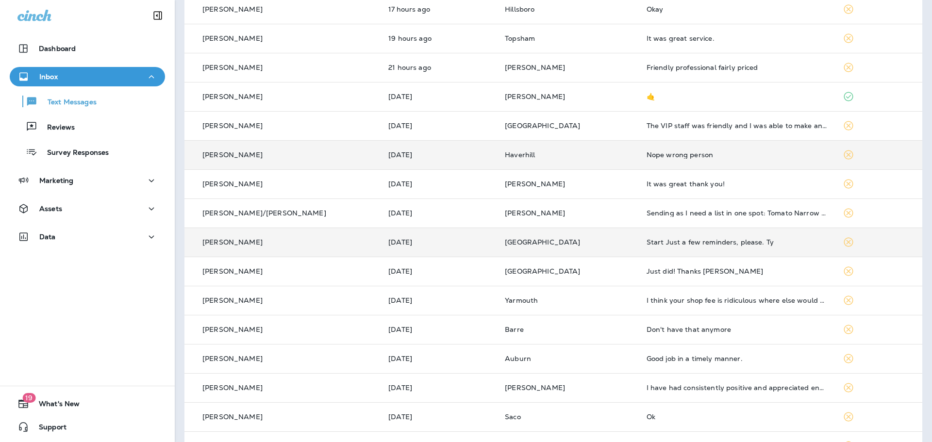
click at [647, 242] on div "Start Just a few reminders, please. Ty" at bounding box center [737, 242] width 181 height 8
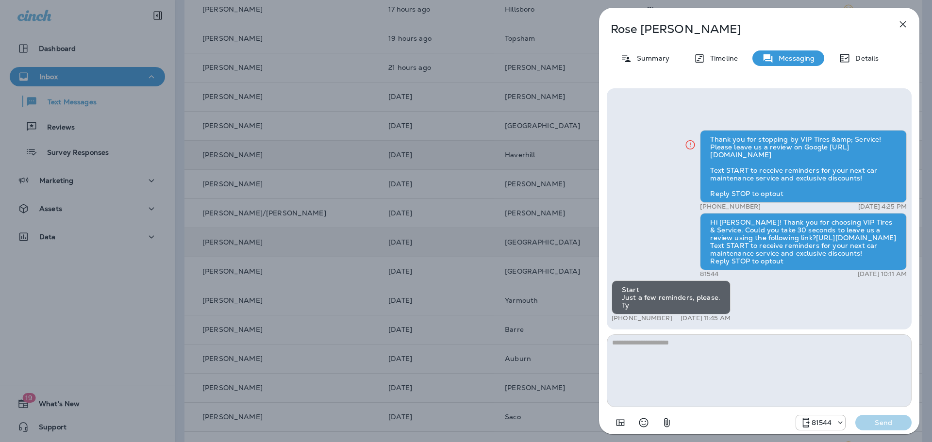
click at [903, 22] on icon "button" at bounding box center [903, 24] width 12 height 12
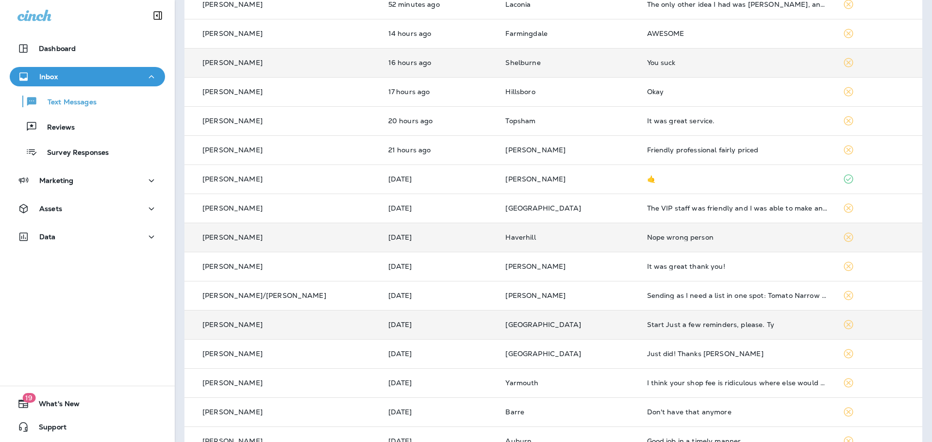
scroll to position [97, 0]
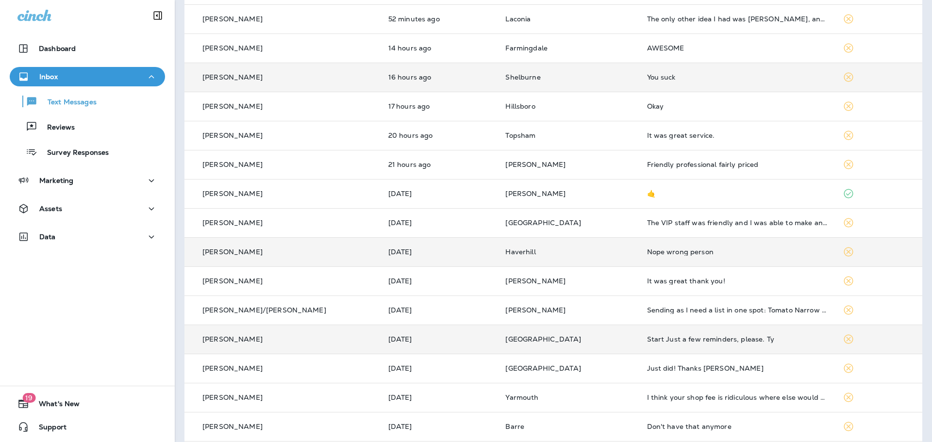
click at [647, 79] on div "You suck" at bounding box center [737, 77] width 181 height 8
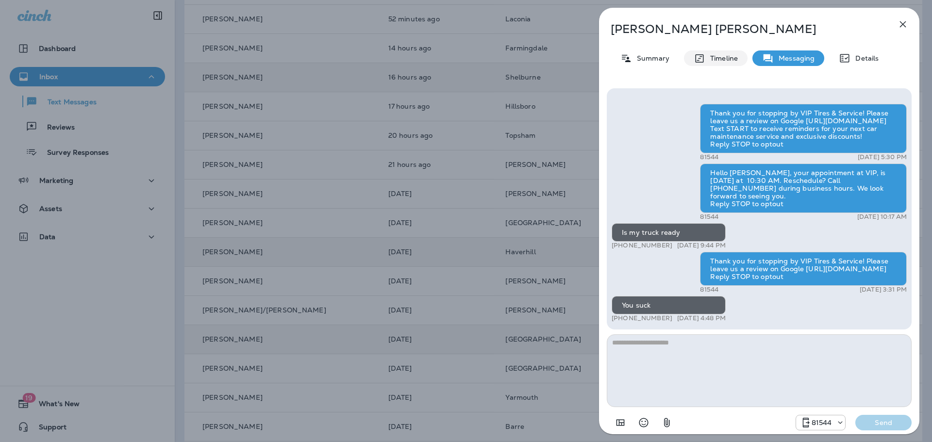
click at [701, 66] on div "Timeline" at bounding box center [716, 58] width 64 height 16
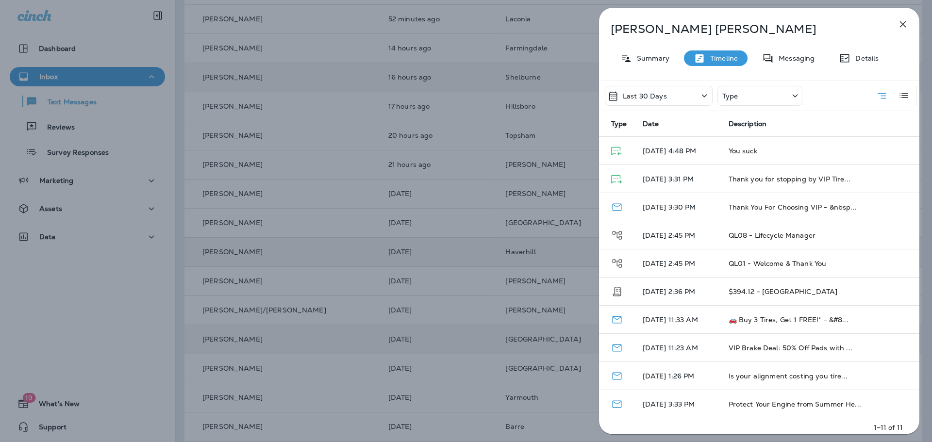
click at [897, 21] on icon "button" at bounding box center [903, 24] width 12 height 12
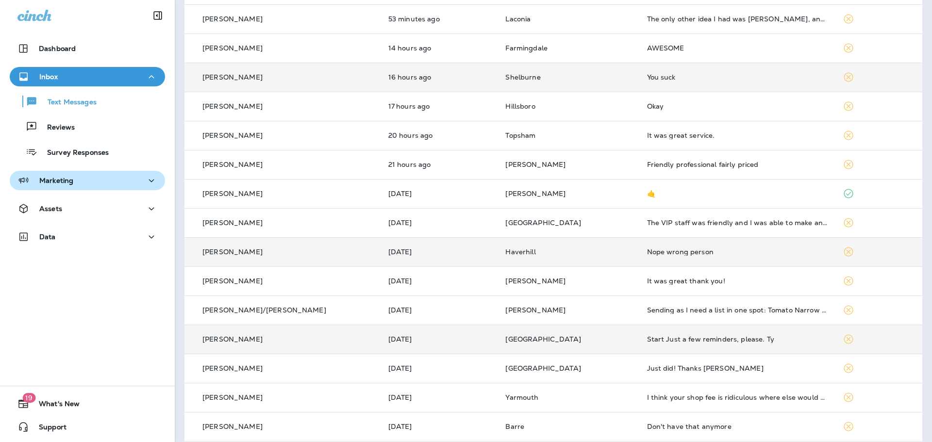
click at [72, 182] on p "Marketing" at bounding box center [56, 181] width 34 height 8
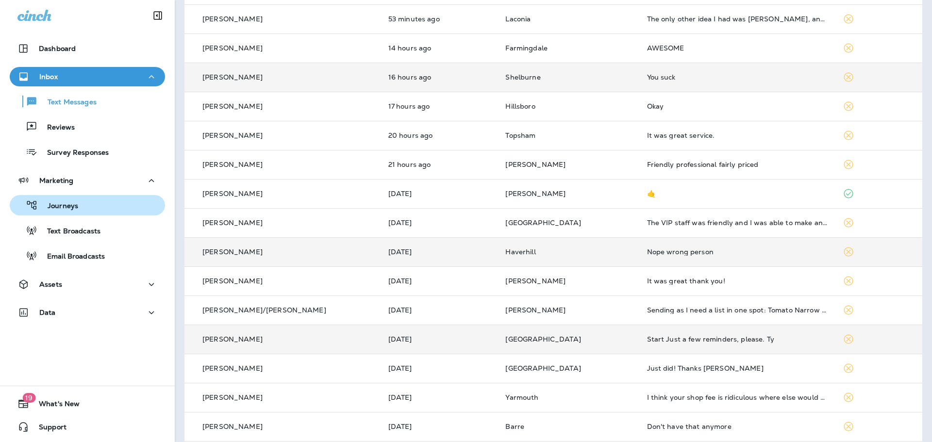
click at [69, 204] on p "Journeys" at bounding box center [58, 206] width 40 height 9
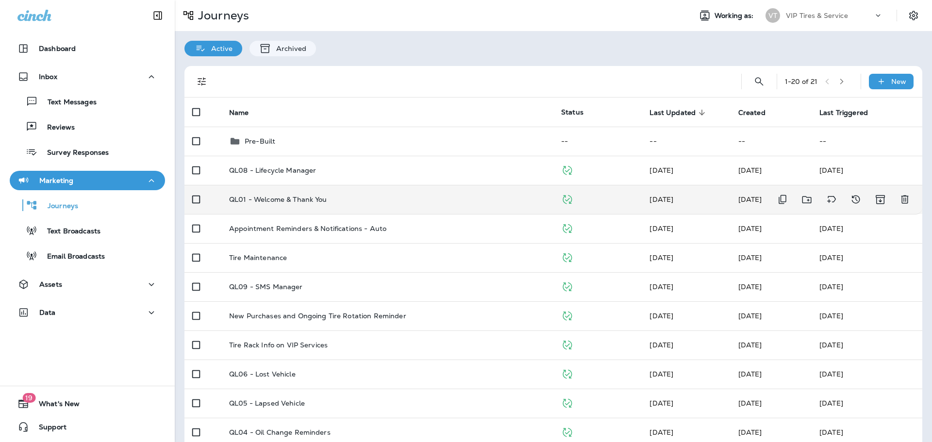
click at [277, 201] on p "QL01 - Welcome & Thank You" at bounding box center [278, 200] width 98 height 8
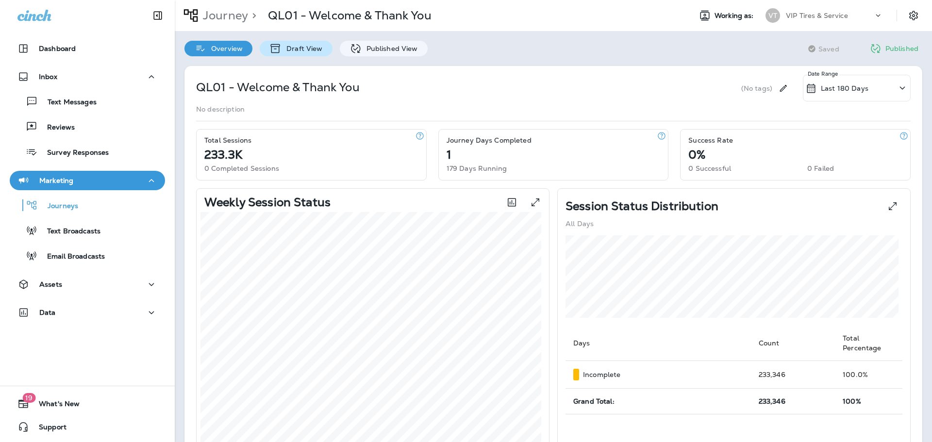
click at [303, 49] on p "Draft View" at bounding box center [302, 49] width 41 height 8
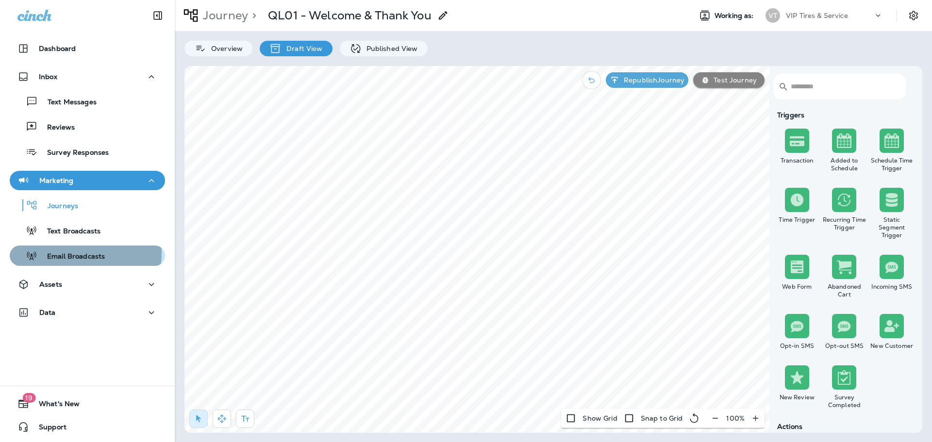
click at [66, 253] on p "Email Broadcasts" at bounding box center [70, 256] width 67 height 9
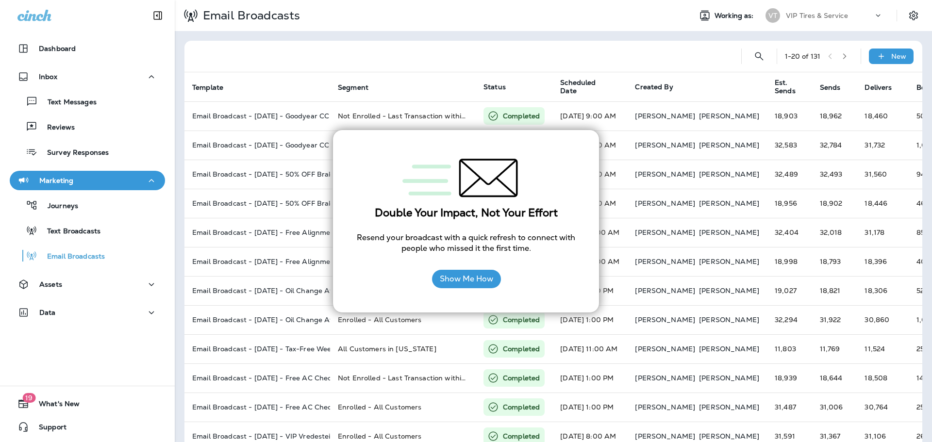
click at [362, 67] on div at bounding box center [462, 56] width 541 height 31
click at [448, 278] on button "Show Me How" at bounding box center [466, 279] width 69 height 18
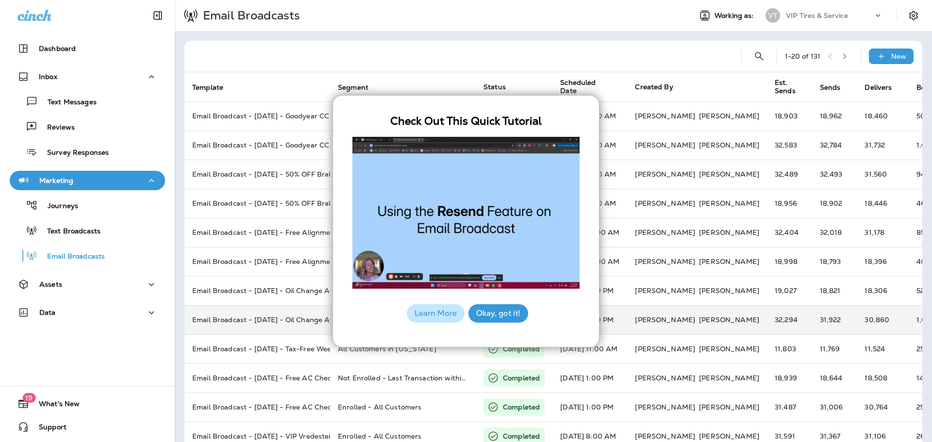
click at [497, 312] on button "Okay, got it!" at bounding box center [498, 313] width 60 height 18
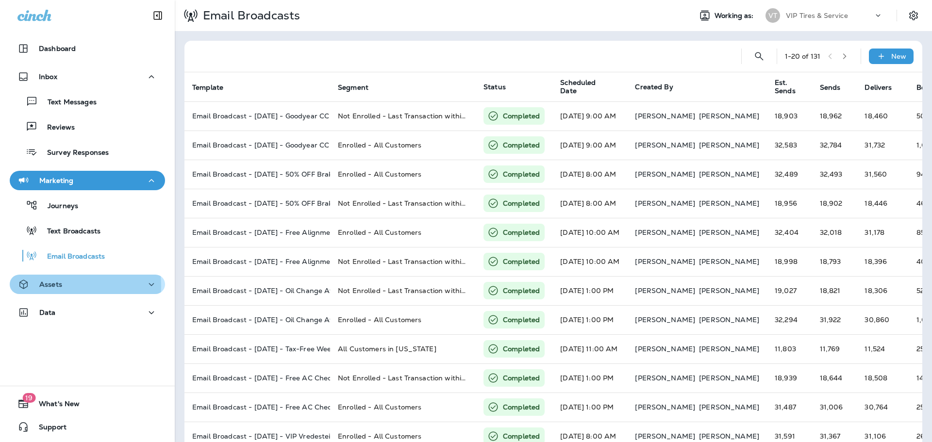
click at [54, 286] on p "Assets" at bounding box center [50, 285] width 23 height 8
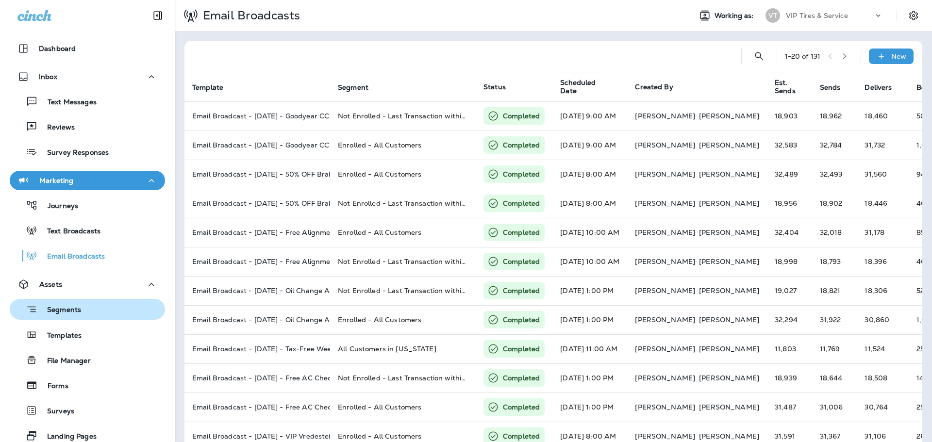
click at [55, 306] on p "Segments" at bounding box center [59, 311] width 44 height 10
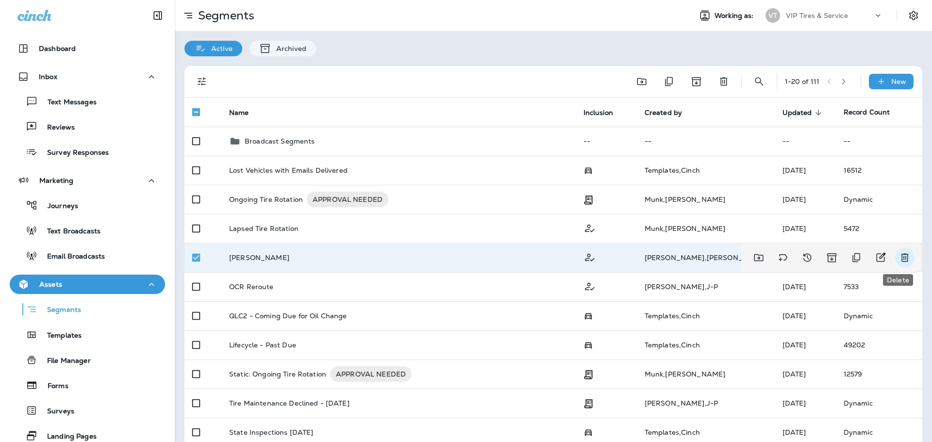
click at [900, 257] on icon "Delete" at bounding box center [905, 258] width 12 height 12
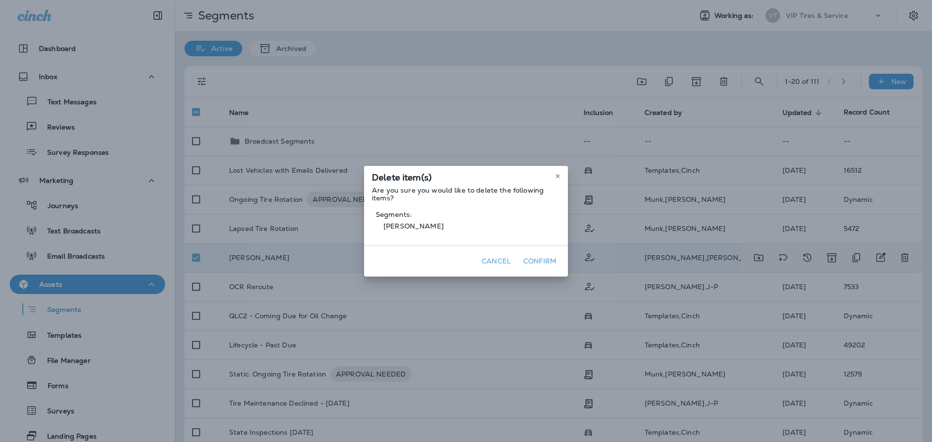
click at [547, 256] on button "Confirm" at bounding box center [539, 261] width 41 height 15
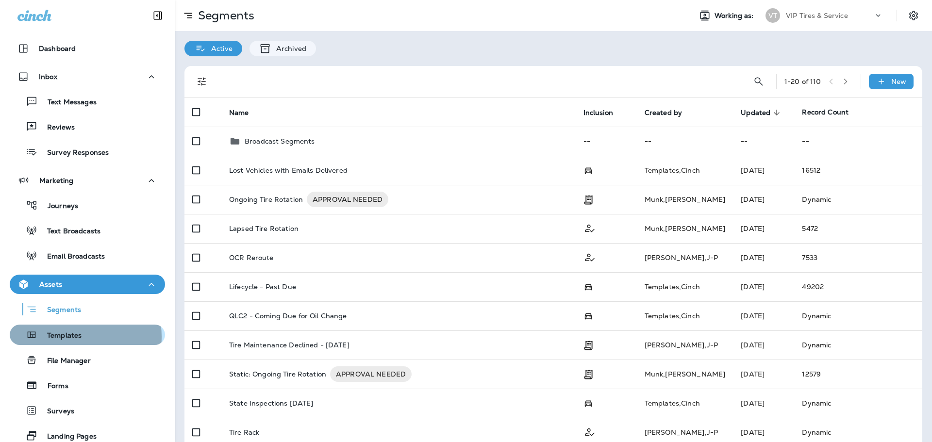
click at [72, 337] on p "Templates" at bounding box center [59, 336] width 44 height 9
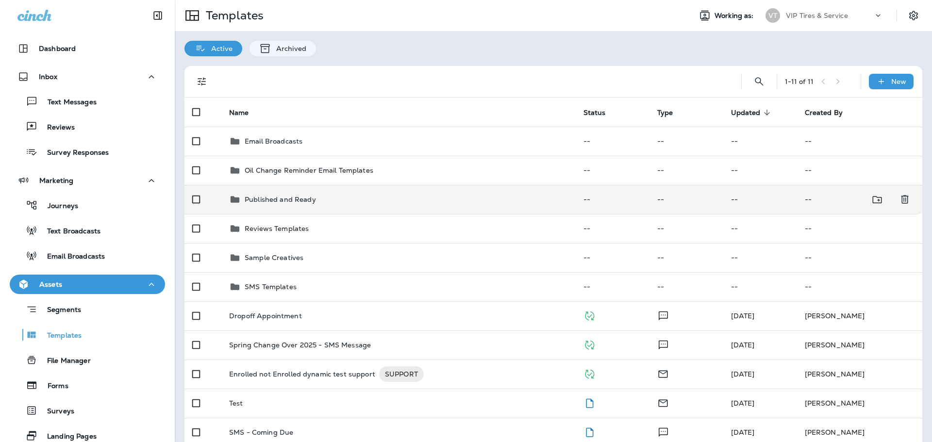
click at [271, 200] on p "Published and Ready" at bounding box center [280, 200] width 71 height 8
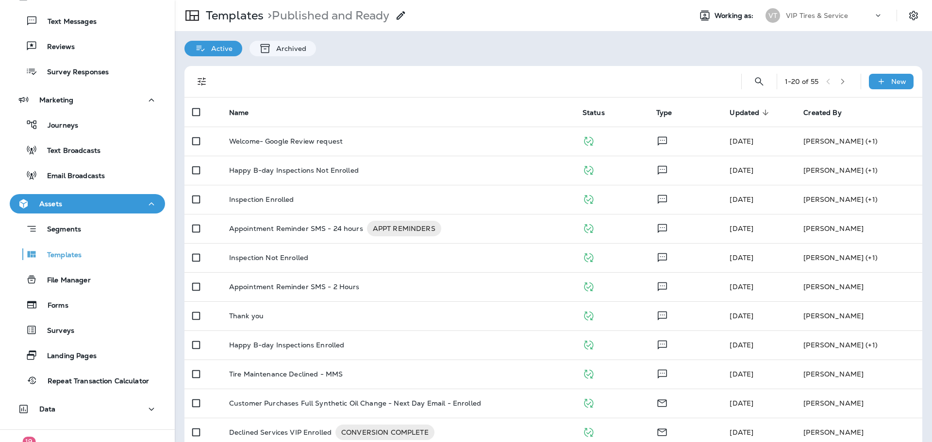
scroll to position [97, 0]
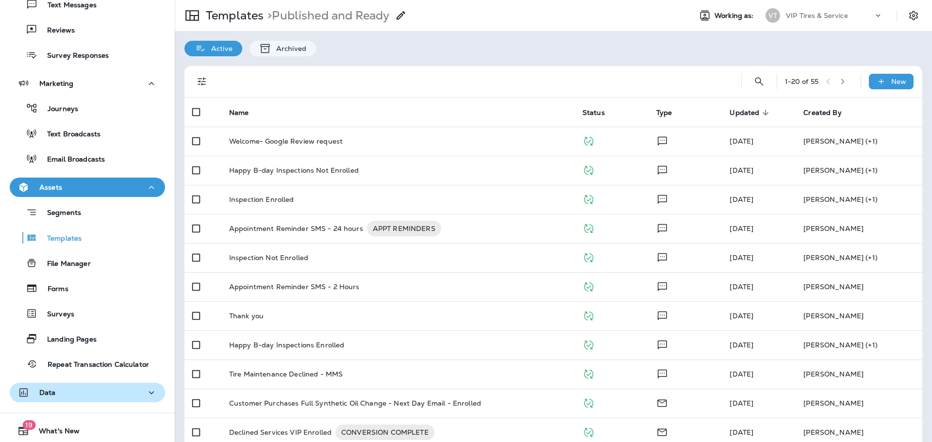
click at [50, 395] on p "Data" at bounding box center [47, 393] width 17 height 8
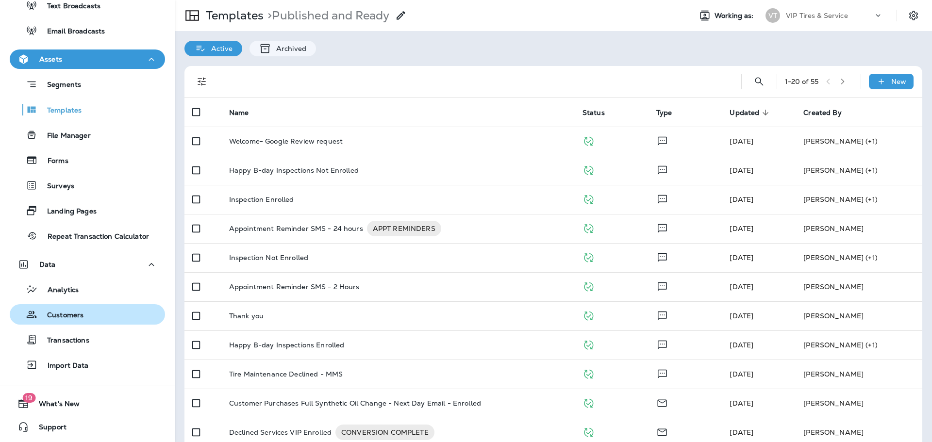
click at [70, 318] on p "Customers" at bounding box center [60, 315] width 46 height 9
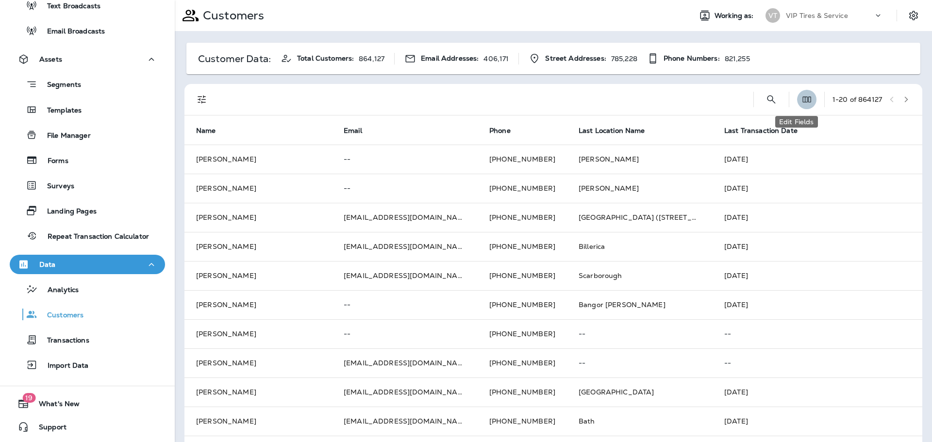
click at [802, 97] on icon "Edit Fields" at bounding box center [807, 100] width 10 height 10
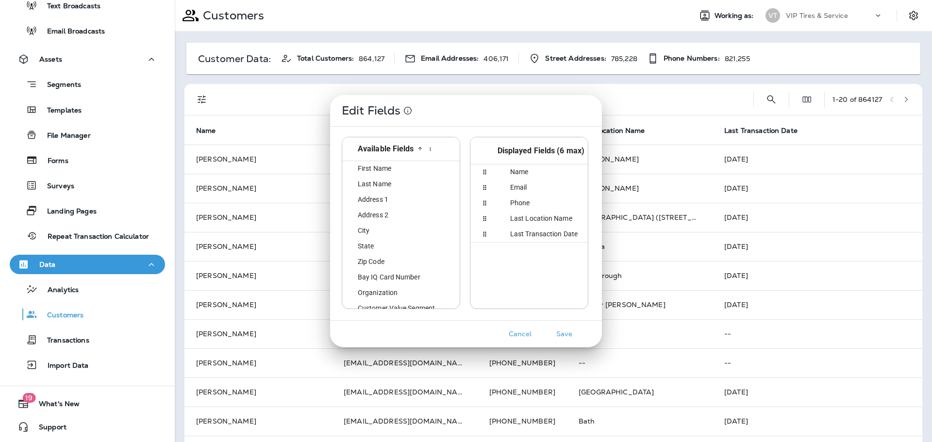
click at [368, 247] on span "State" at bounding box center [360, 246] width 28 height 8
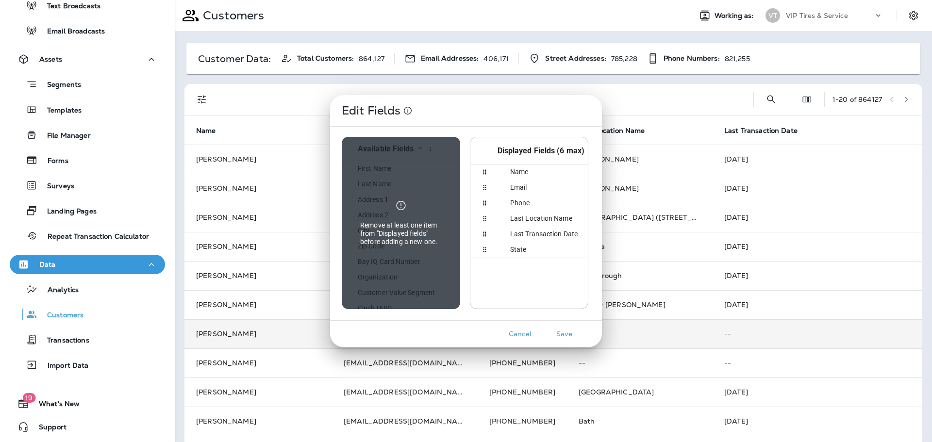
drag, startPoint x: 567, startPoint y: 334, endPoint x: 537, endPoint y: 326, distance: 30.9
click at [567, 334] on button "Save" at bounding box center [564, 334] width 36 height 15
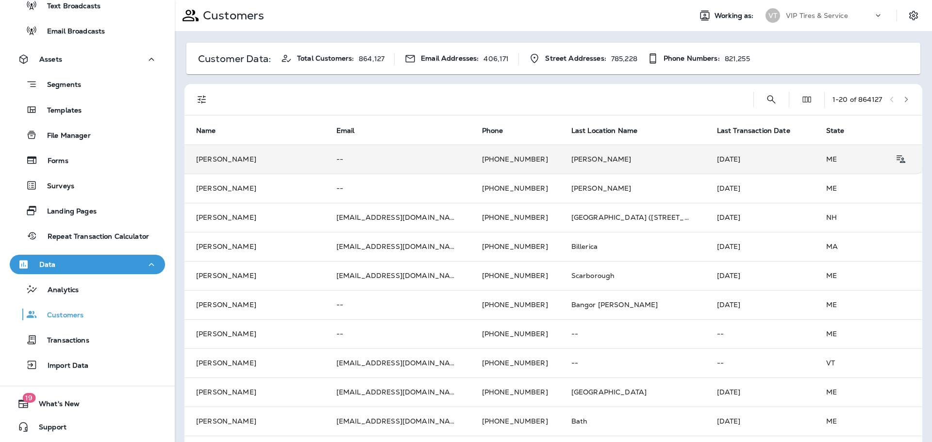
click at [238, 161] on td "[PERSON_NAME]" at bounding box center [254, 159] width 140 height 29
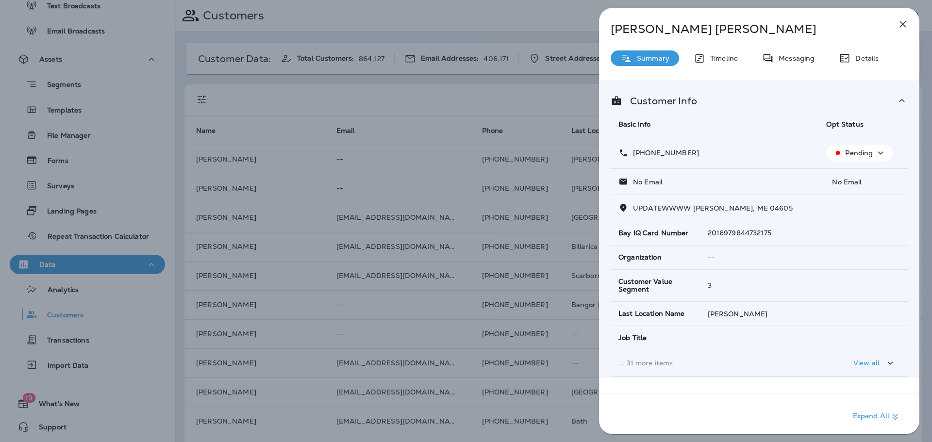
click at [450, 119] on div "[PERSON_NAME] Summary Timeline Messaging Details Customer Info Basic Info Opt S…" at bounding box center [466, 221] width 932 height 442
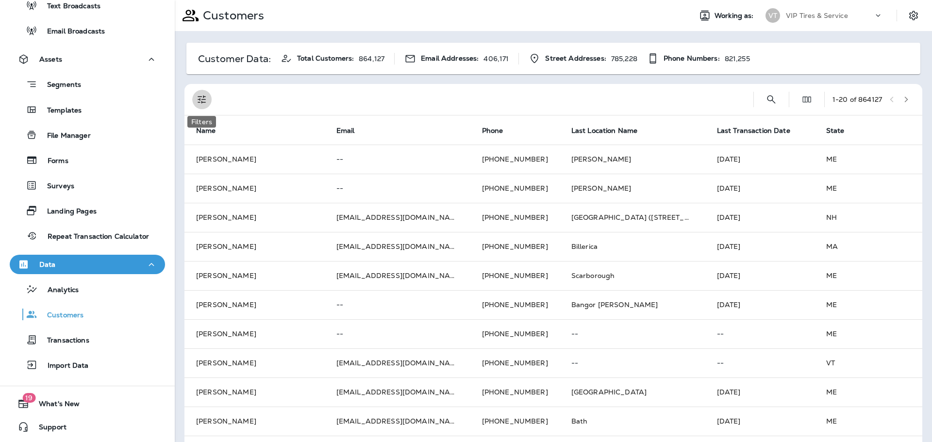
click at [203, 99] on icon "Filters" at bounding box center [202, 100] width 12 height 12
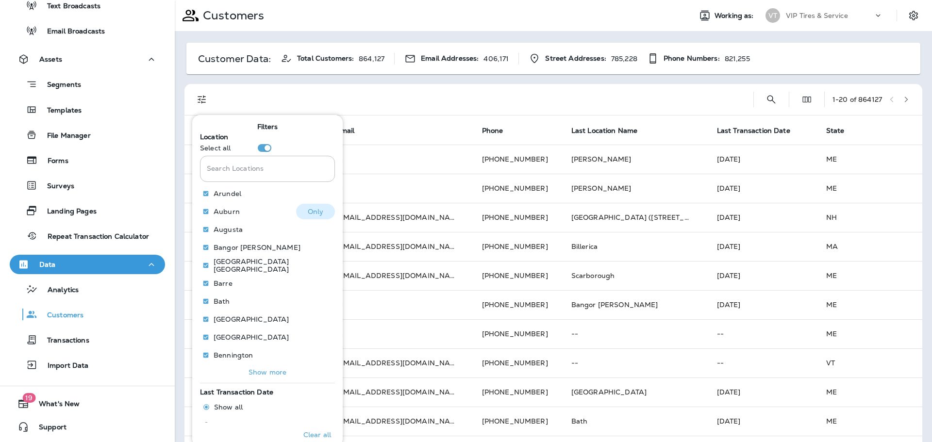
click at [308, 208] on p "Only" at bounding box center [316, 212] width 16 height 8
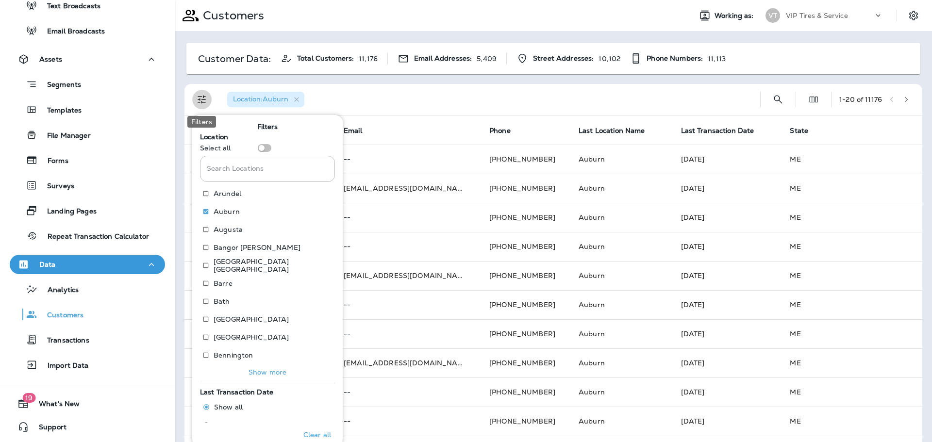
click at [207, 102] on icon "Filters" at bounding box center [202, 100] width 12 height 12
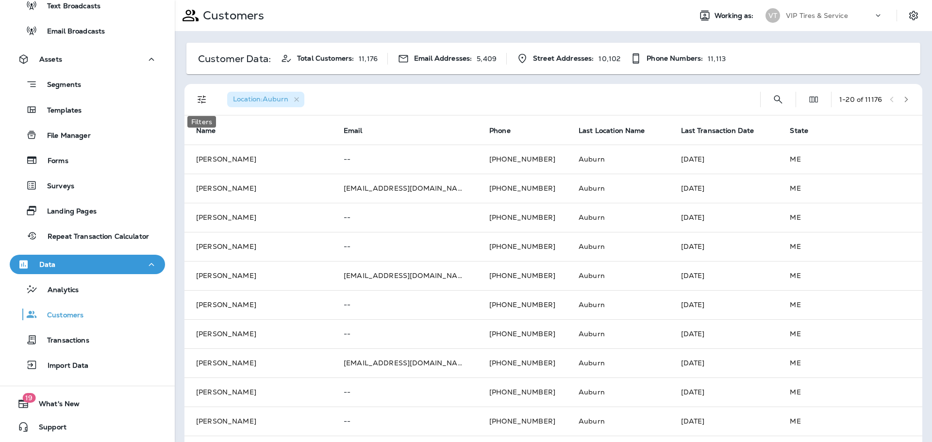
click at [197, 94] on icon "Filters" at bounding box center [202, 100] width 12 height 12
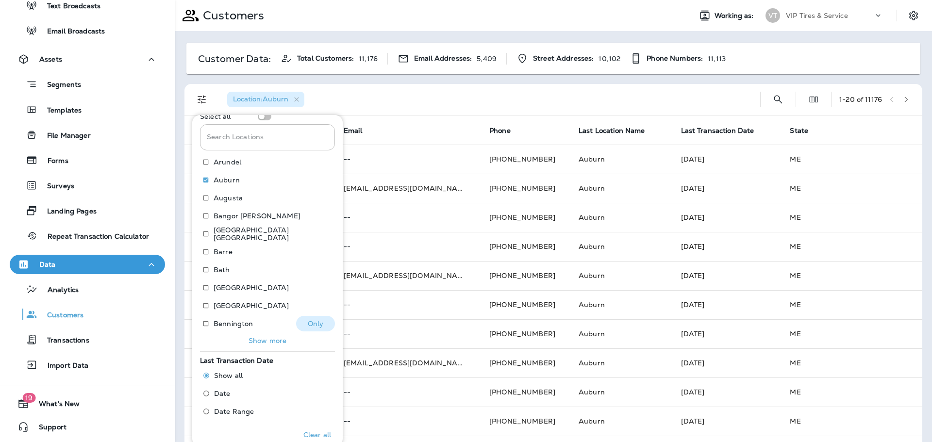
scroll to position [47, 0]
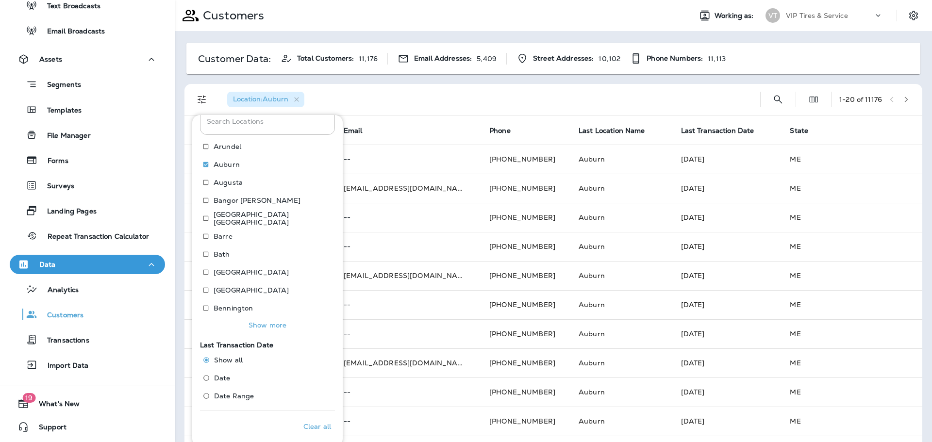
click at [240, 394] on span "Date Range" at bounding box center [234, 396] width 40 height 8
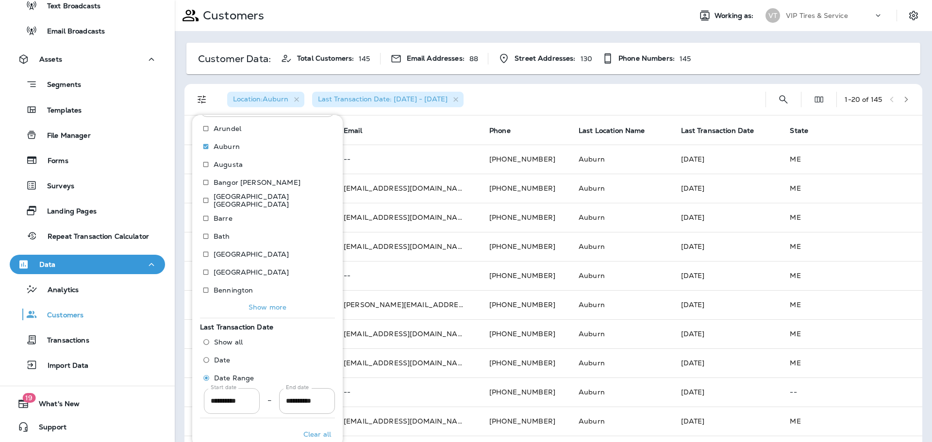
scroll to position [73, 0]
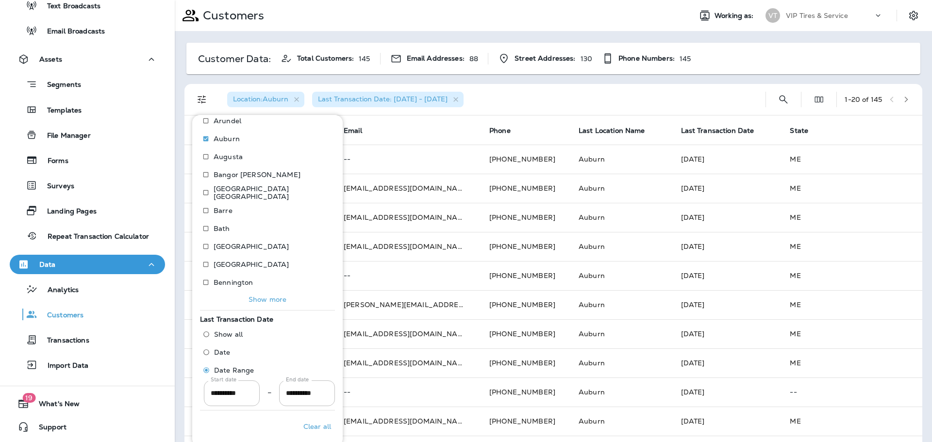
click at [495, 98] on div "Location : [GEOGRAPHIC_DATA] Last Transaction Date: [DATE] - [DATE]" at bounding box center [488, 99] width 538 height 31
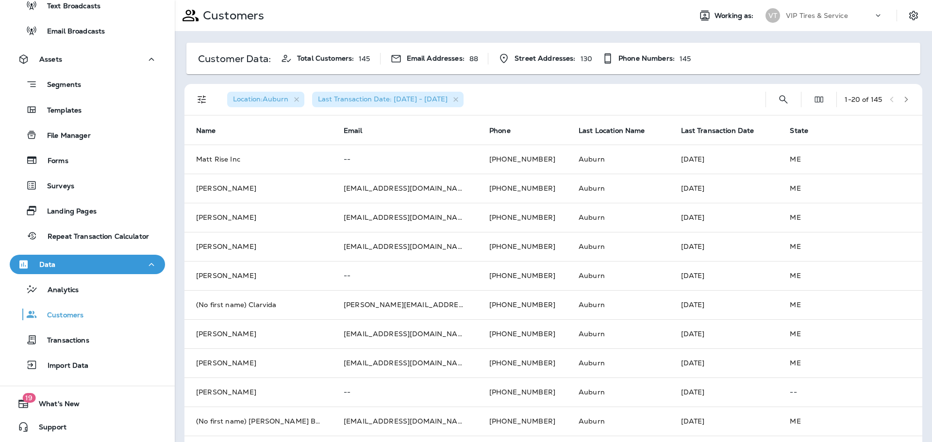
click at [694, 123] on th "Last Transaction Date" at bounding box center [723, 130] width 109 height 29
click at [693, 129] on span "Last Transaction Date" at bounding box center [717, 131] width 73 height 8
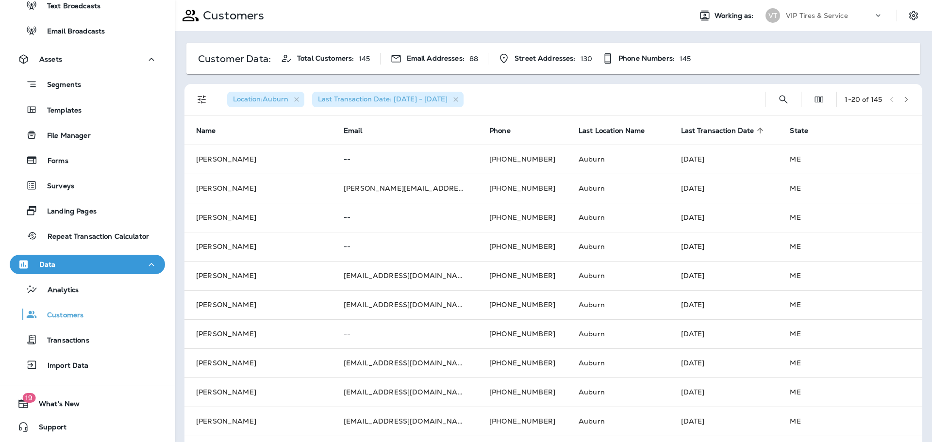
click at [684, 131] on span "Last Transaction Date" at bounding box center [717, 131] width 73 height 8
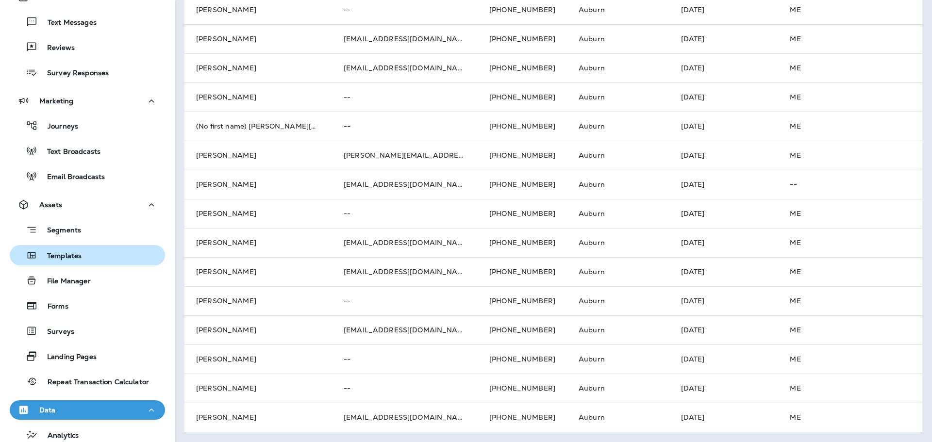
scroll to position [225, 0]
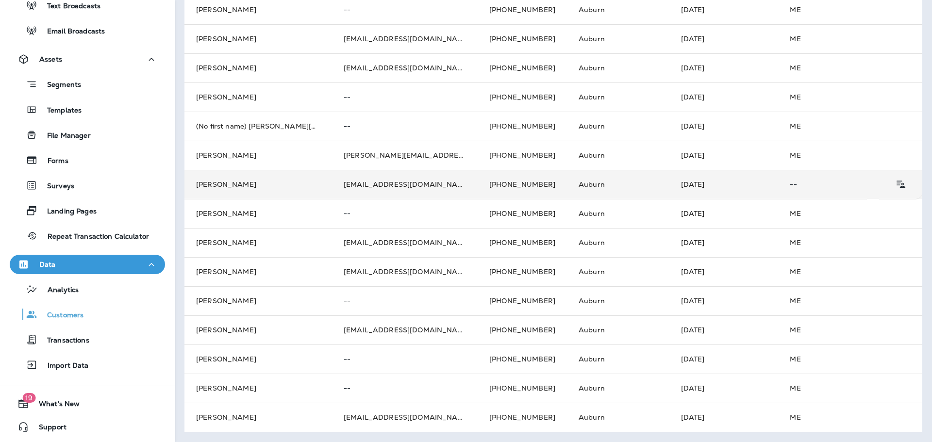
click at [790, 188] on p "--" at bounding box center [822, 185] width 65 height 8
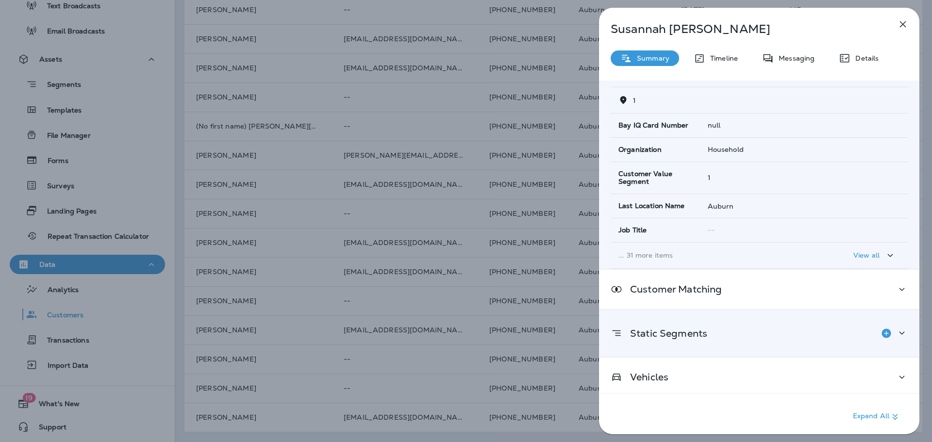
scroll to position [117, 0]
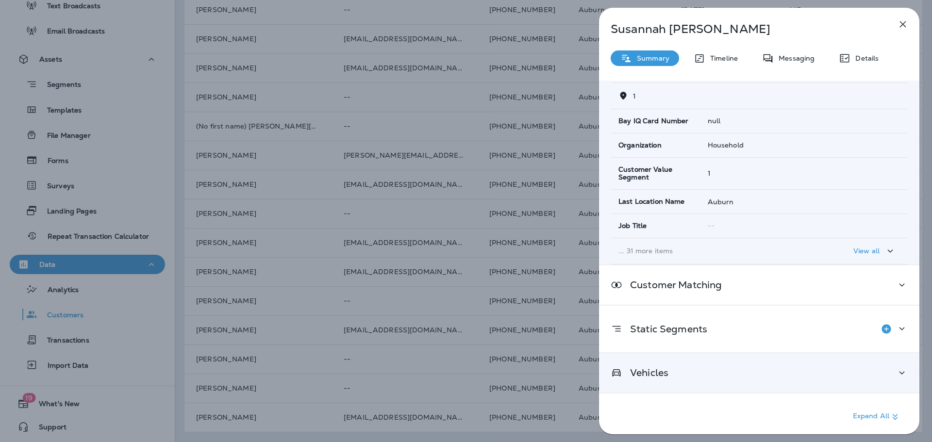
click at [670, 365] on div "Vehicles" at bounding box center [759, 372] width 320 height 39
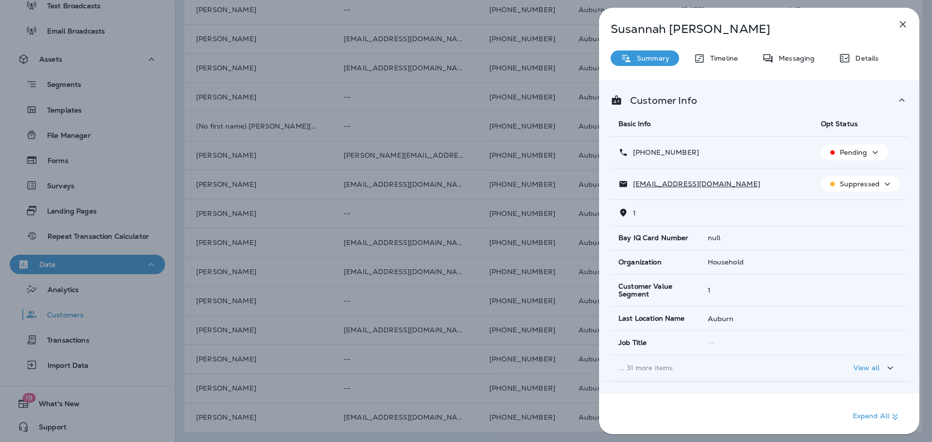
scroll to position [0, 0]
click at [903, 29] on icon "button" at bounding box center [903, 24] width 12 height 12
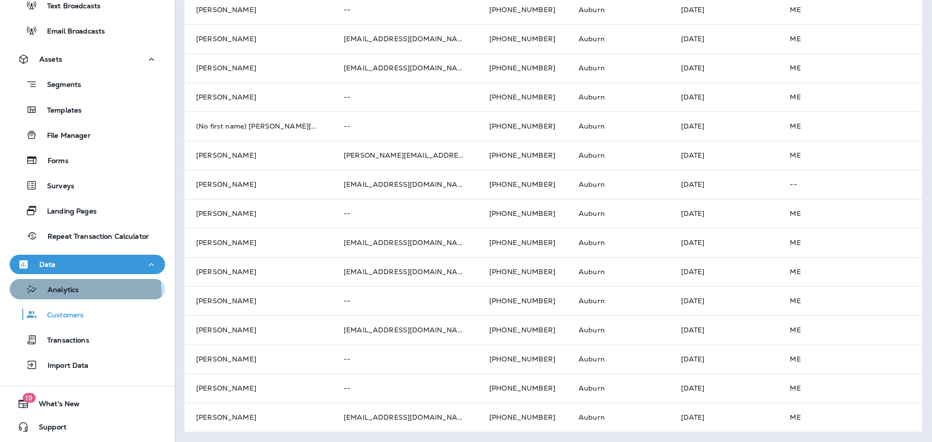
click at [43, 295] on p "Analytics" at bounding box center [58, 290] width 41 height 9
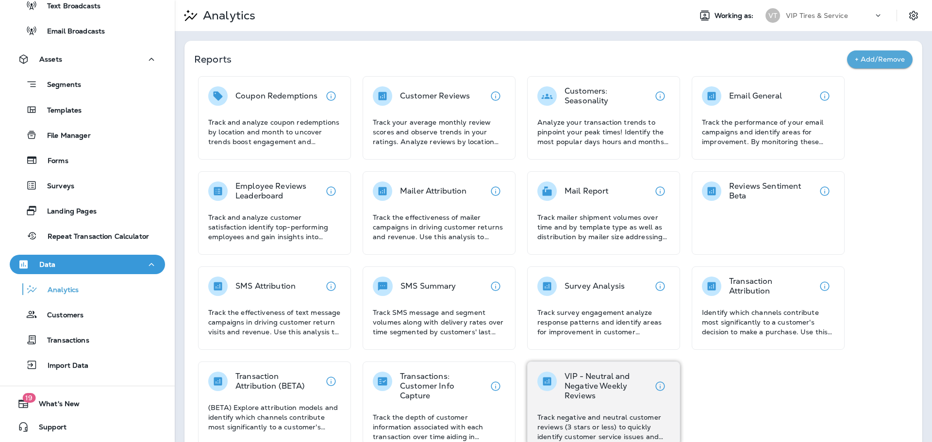
scroll to position [22, 0]
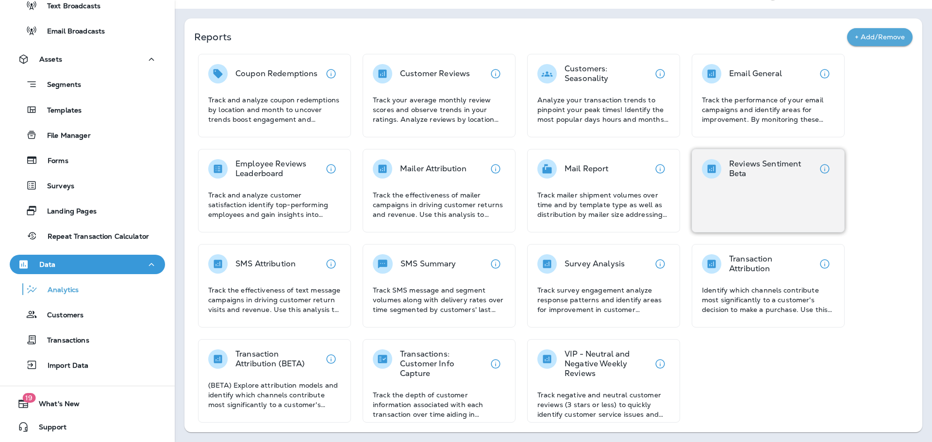
click at [707, 179] on div "Reviews Sentiment Beta" at bounding box center [768, 191] width 153 height 84
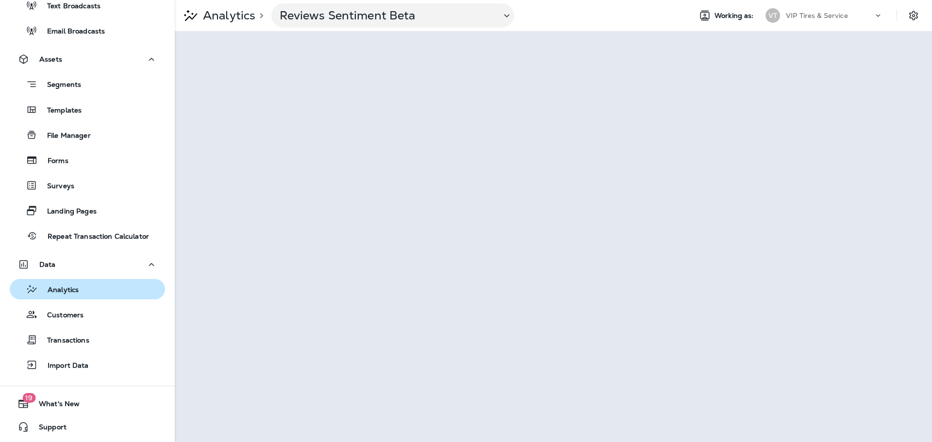
click at [67, 293] on p "Analytics" at bounding box center [58, 290] width 41 height 9
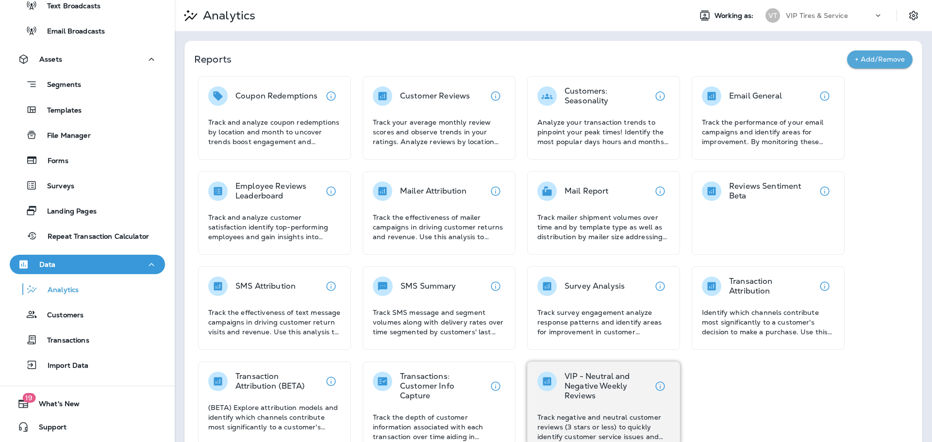
click at [613, 377] on p "VIP - Neutral and Negative Weekly Reviews" at bounding box center [608, 386] width 86 height 29
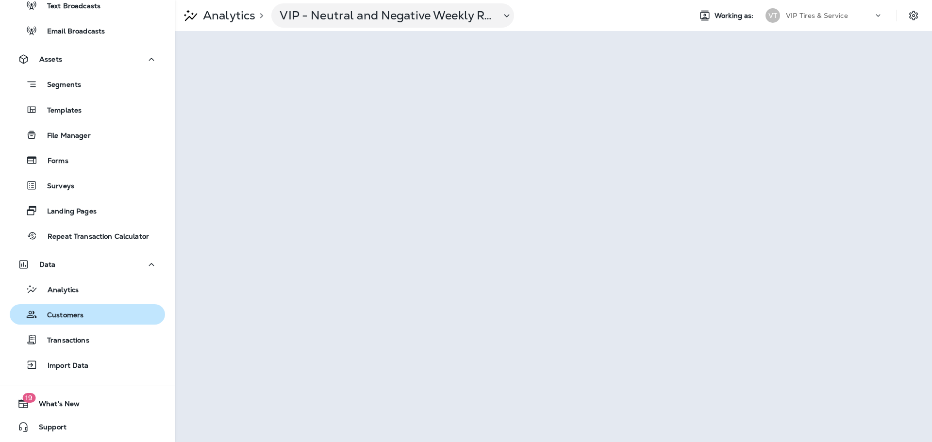
click at [72, 321] on div "Customers" at bounding box center [49, 314] width 70 height 15
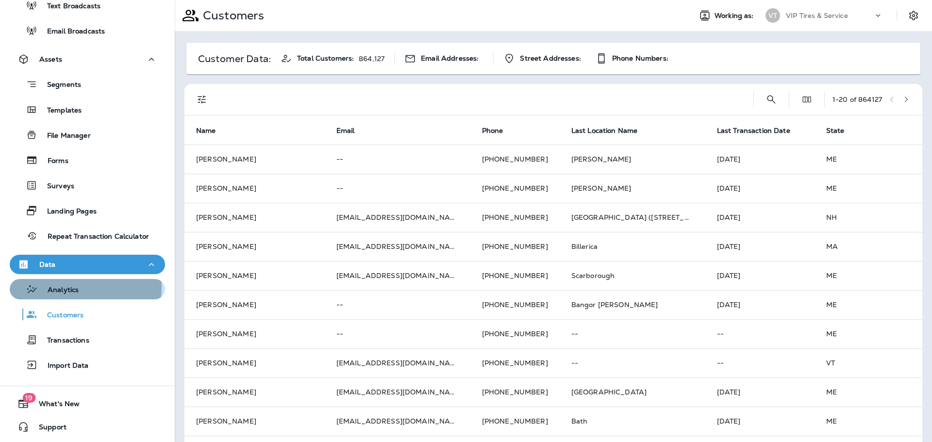
click at [84, 288] on div "Analytics" at bounding box center [88, 289] width 148 height 15
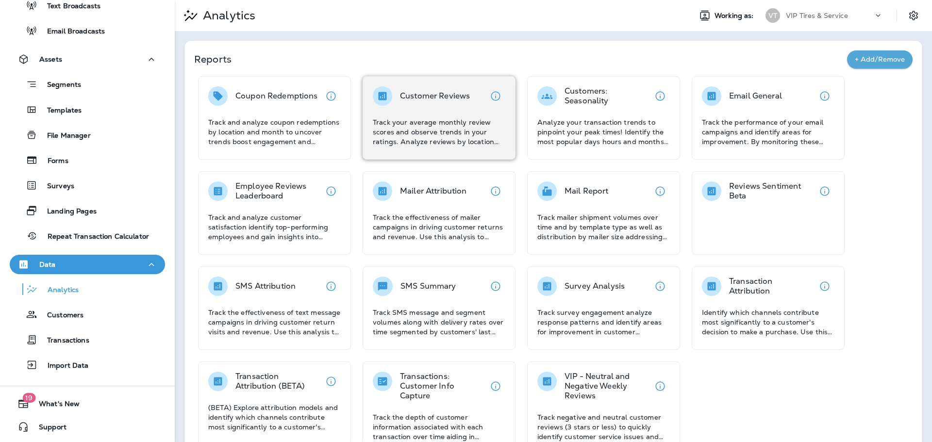
click at [422, 99] on p "Customer Reviews" at bounding box center [435, 96] width 70 height 10
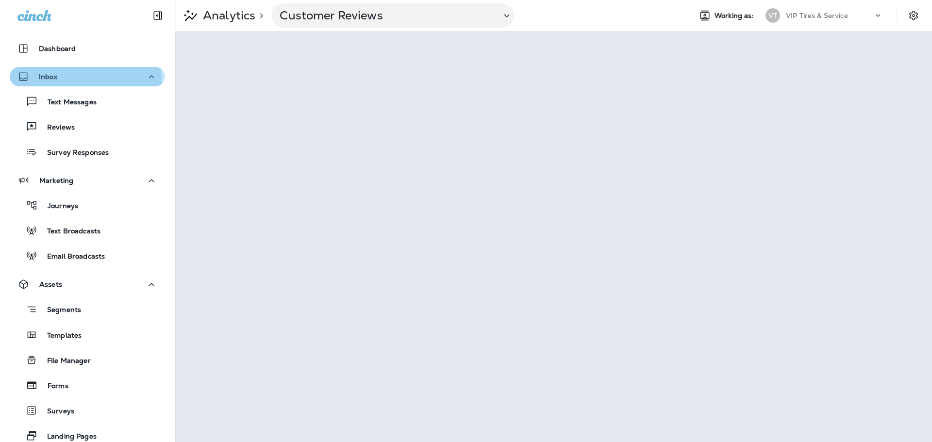
click at [48, 81] on div "Inbox" at bounding box center [37, 77] width 40 height 12
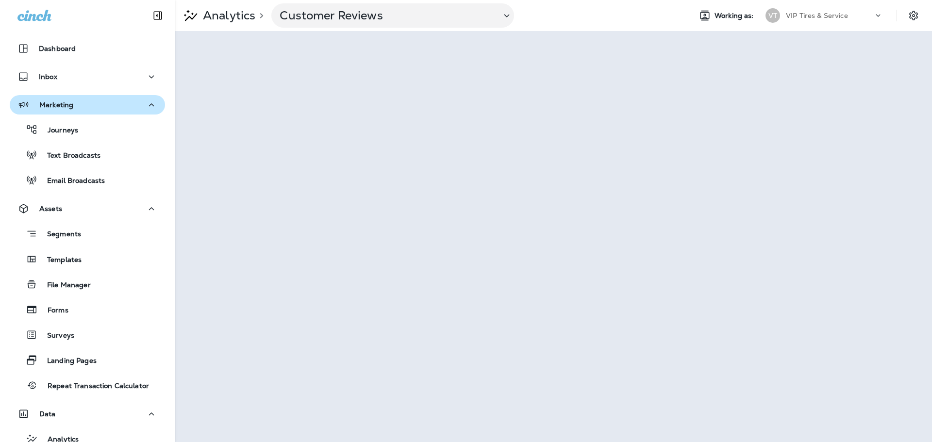
click at [46, 103] on p "Marketing" at bounding box center [56, 105] width 34 height 8
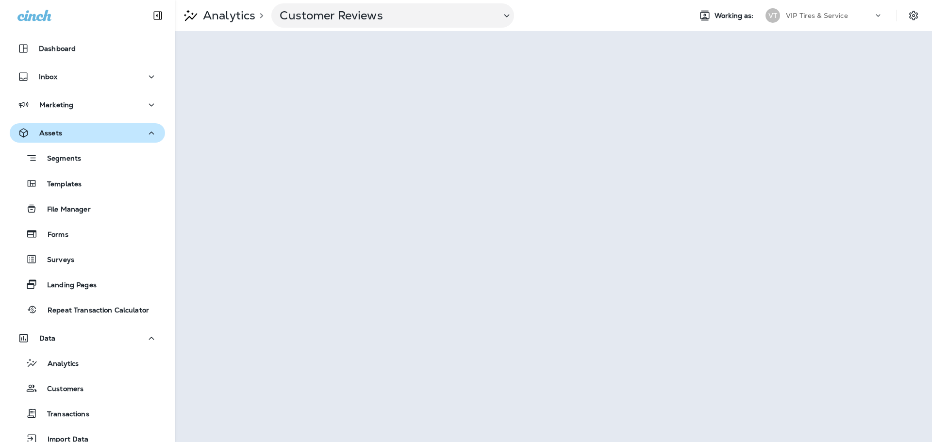
click at [59, 130] on p "Assets" at bounding box center [50, 133] width 23 height 8
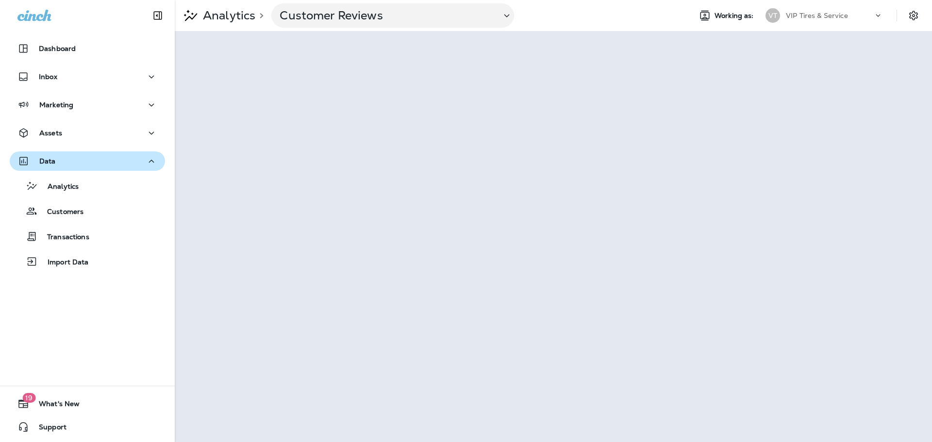
click at [70, 165] on div "Data" at bounding box center [87, 161] width 140 height 12
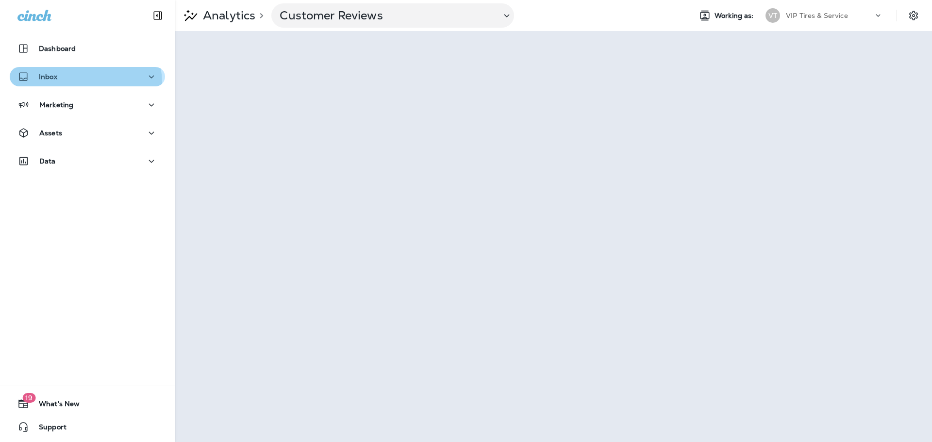
click at [81, 83] on button "Inbox" at bounding box center [87, 76] width 155 height 19
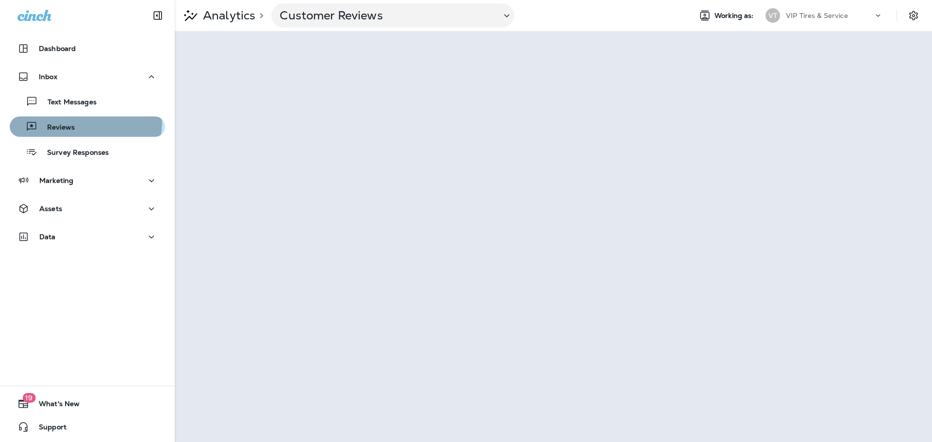
click at [85, 122] on div "Reviews" at bounding box center [88, 126] width 148 height 15
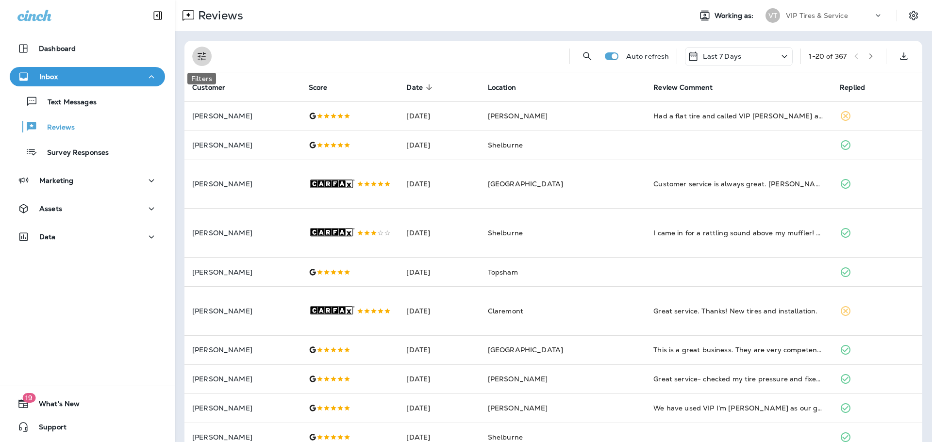
click at [197, 50] on button "Filters" at bounding box center [201, 56] width 19 height 19
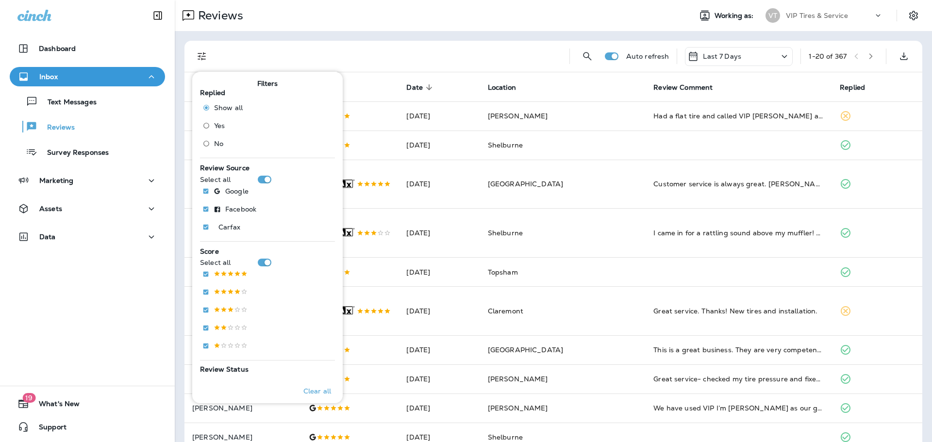
click at [217, 142] on span "No" at bounding box center [218, 144] width 9 height 8
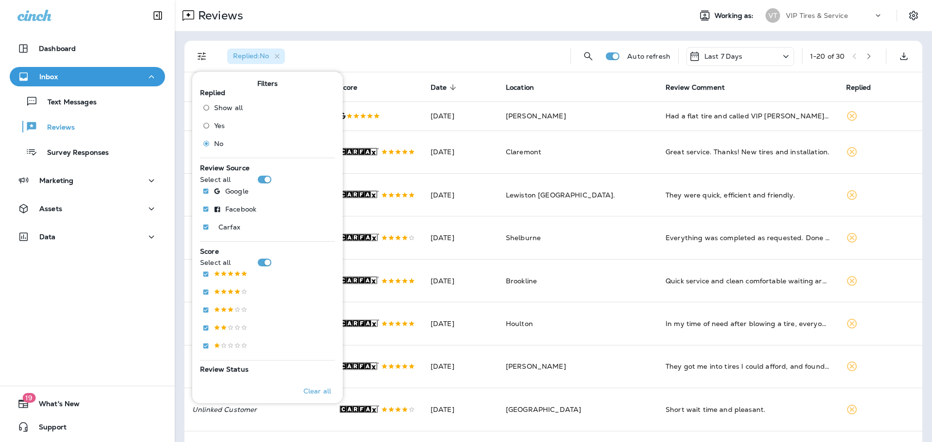
drag, startPoint x: 405, startPoint y: 48, endPoint x: 417, endPoint y: 48, distance: 12.1
click at [405, 48] on div "Replied : No" at bounding box center [390, 56] width 343 height 31
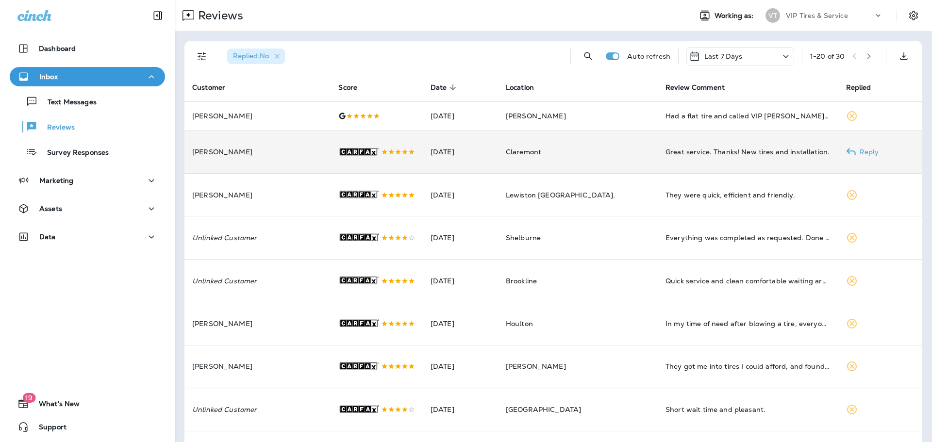
click at [290, 141] on td "[PERSON_NAME]" at bounding box center [257, 152] width 146 height 43
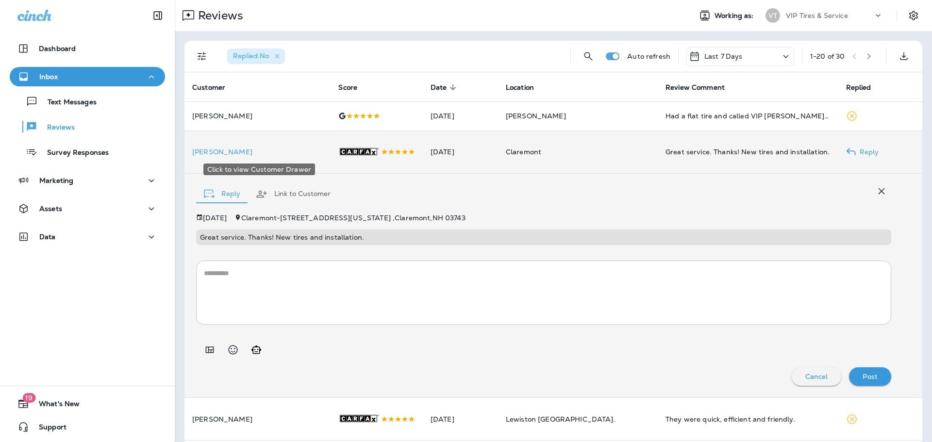
click at [264, 150] on p "[PERSON_NAME]" at bounding box center [257, 152] width 131 height 8
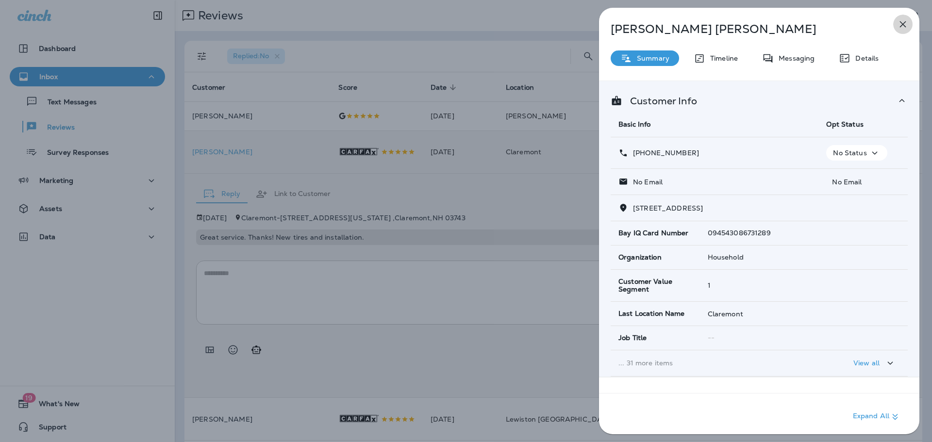
click at [903, 18] on icon "button" at bounding box center [903, 24] width 12 height 12
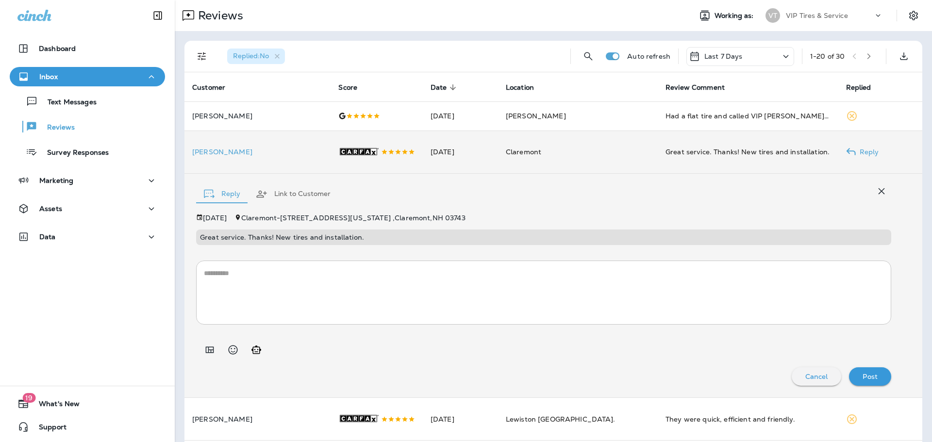
scroll to position [97, 0]
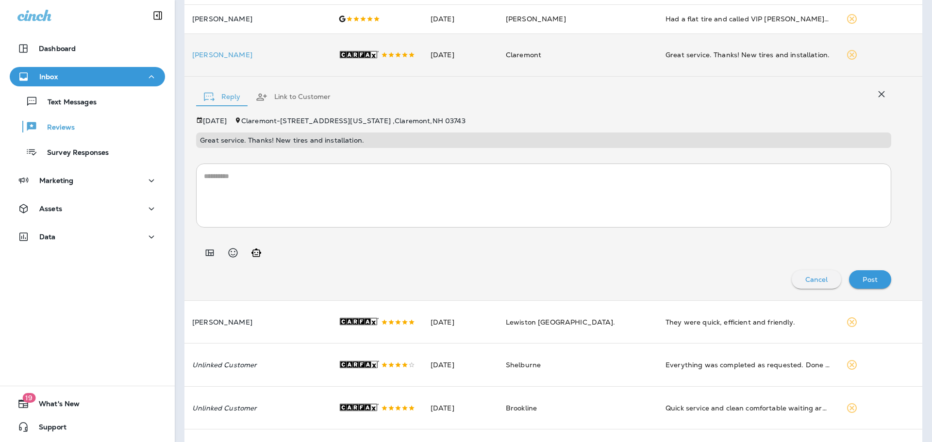
click at [876, 98] on icon "button" at bounding box center [882, 94] width 12 height 12
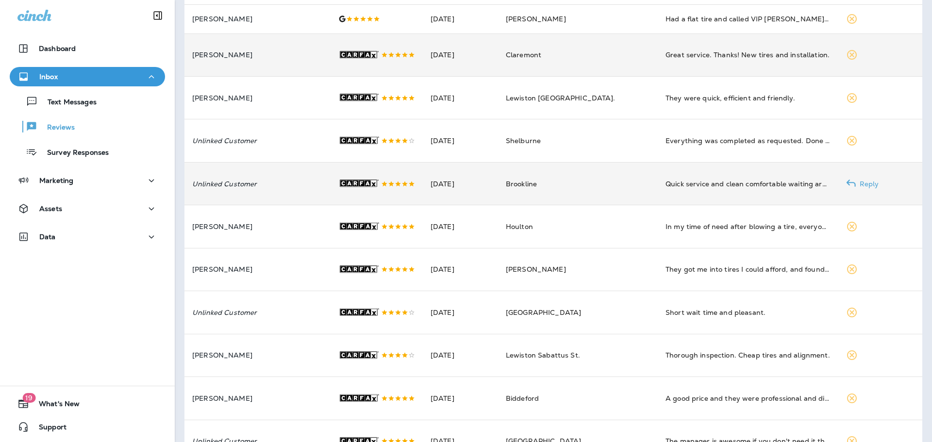
click at [269, 188] on p "Unlinked Customer" at bounding box center [257, 184] width 131 height 8
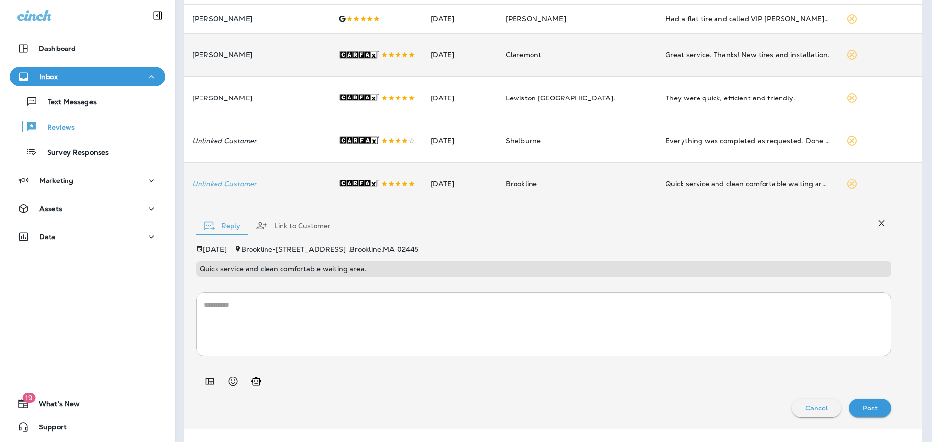
click at [877, 227] on icon "button" at bounding box center [882, 223] width 12 height 12
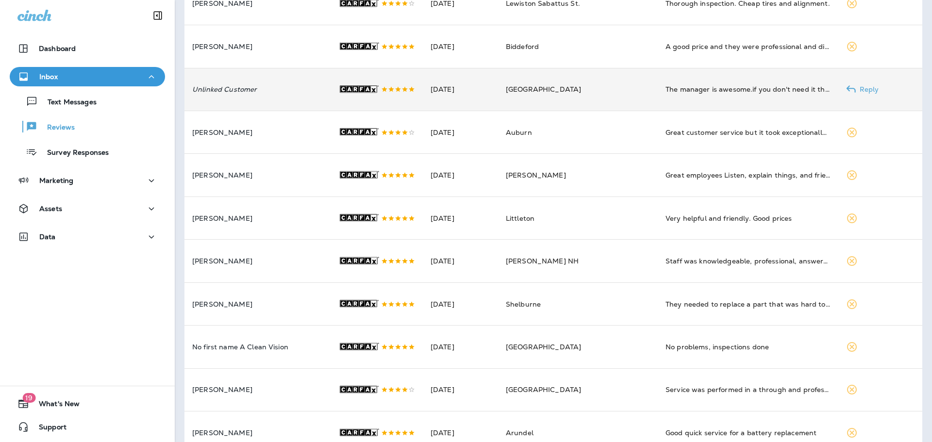
scroll to position [554, 0]
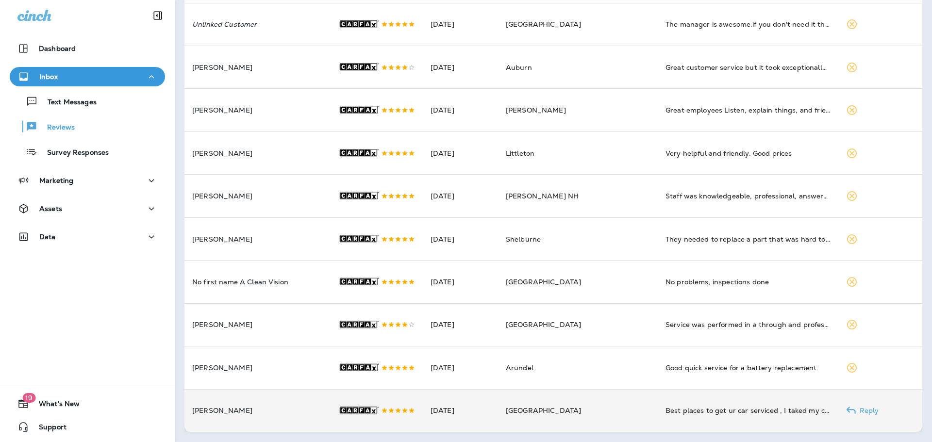
click at [863, 409] on p "Reply" at bounding box center [867, 411] width 23 height 8
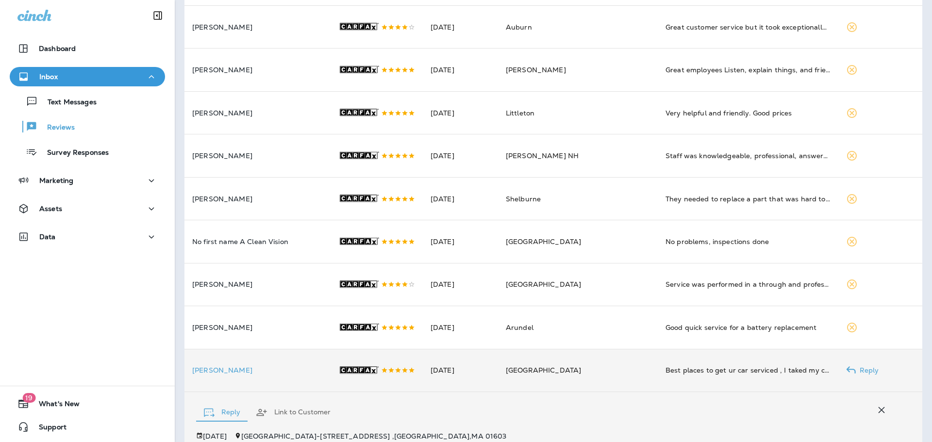
scroll to position [768, 0]
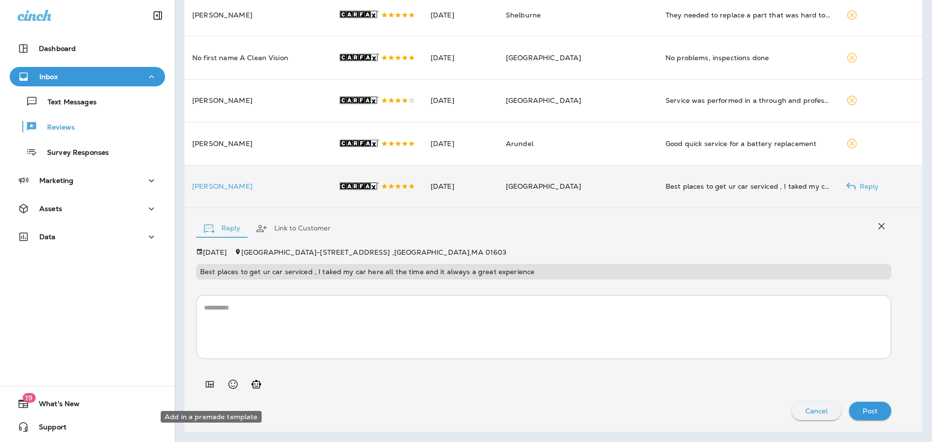
click at [203, 388] on button "Add in a premade template" at bounding box center [209, 384] width 19 height 19
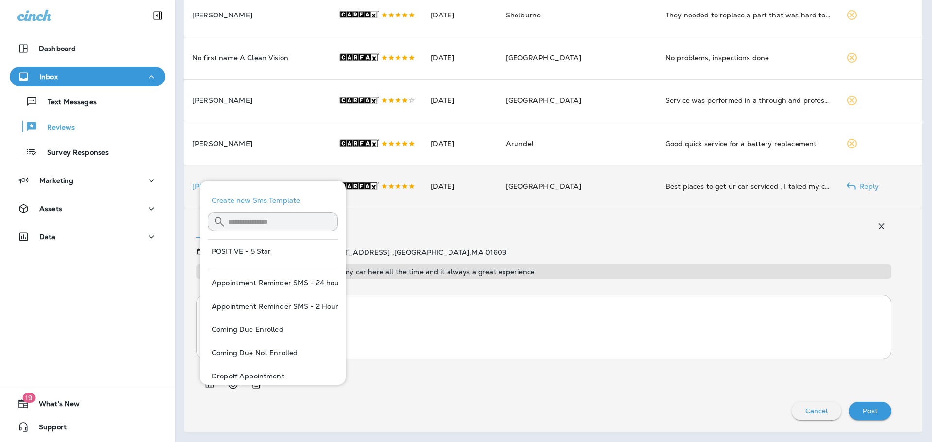
click at [281, 219] on input "text" at bounding box center [283, 222] width 110 height 26
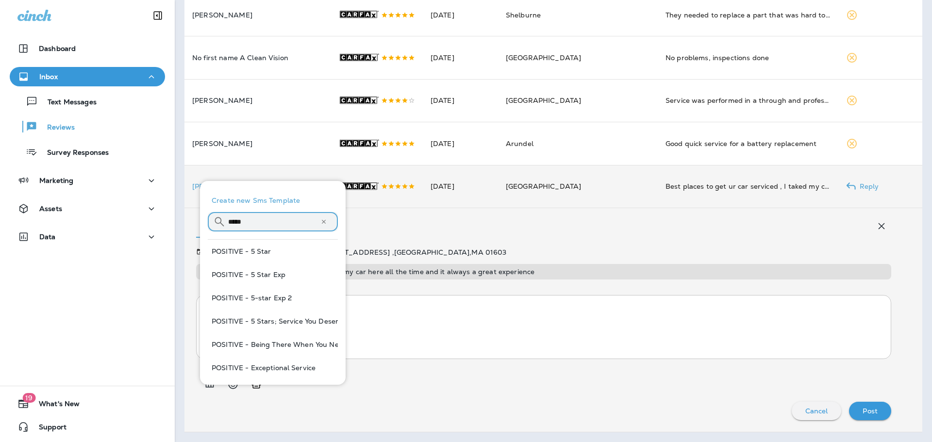
type input "*****"
click at [267, 276] on button "POSITIVE - 5 Star Exp" at bounding box center [273, 274] width 130 height 23
type textarea "**********"
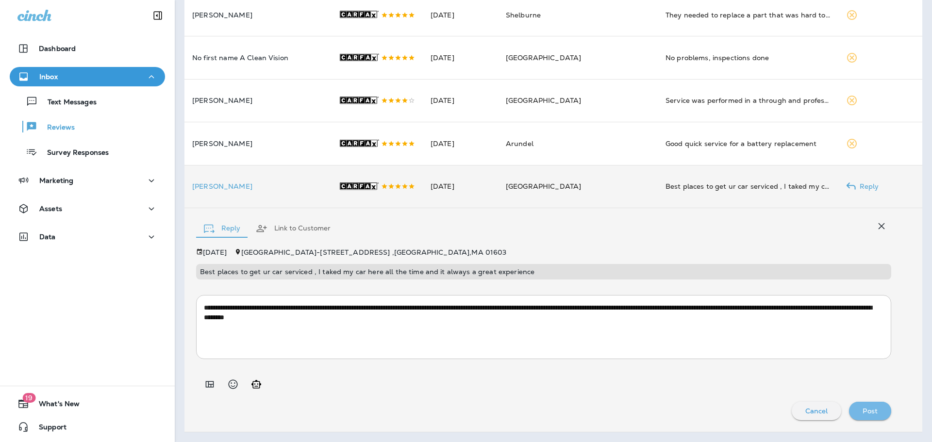
click at [869, 415] on p "Post" at bounding box center [870, 411] width 15 height 8
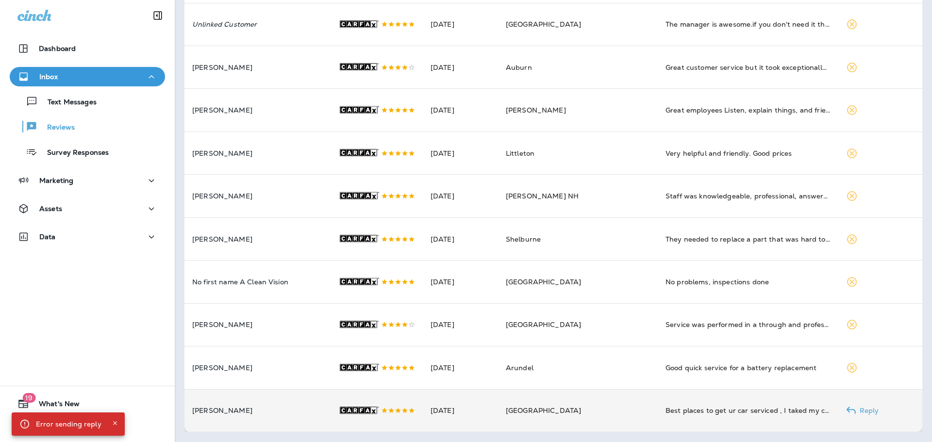
scroll to position [554, 0]
click at [301, 420] on td "Unlinked Customer" at bounding box center [257, 410] width 146 height 43
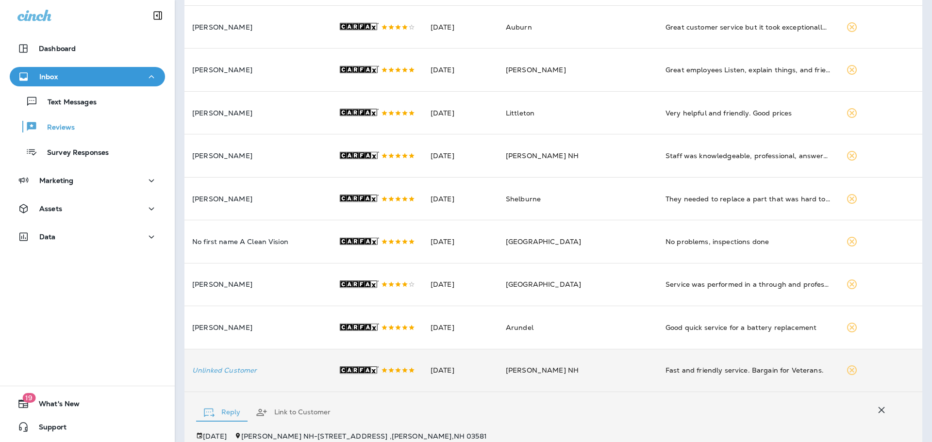
scroll to position [768, 0]
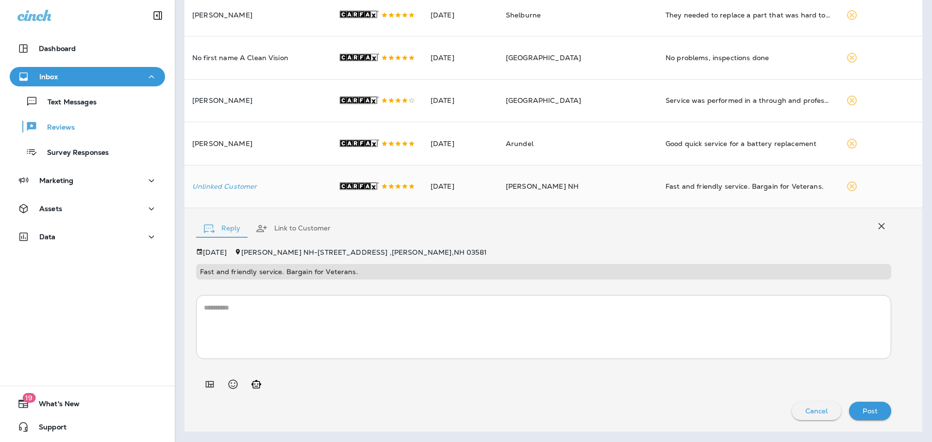
click at [876, 232] on icon "button" at bounding box center [882, 226] width 12 height 12
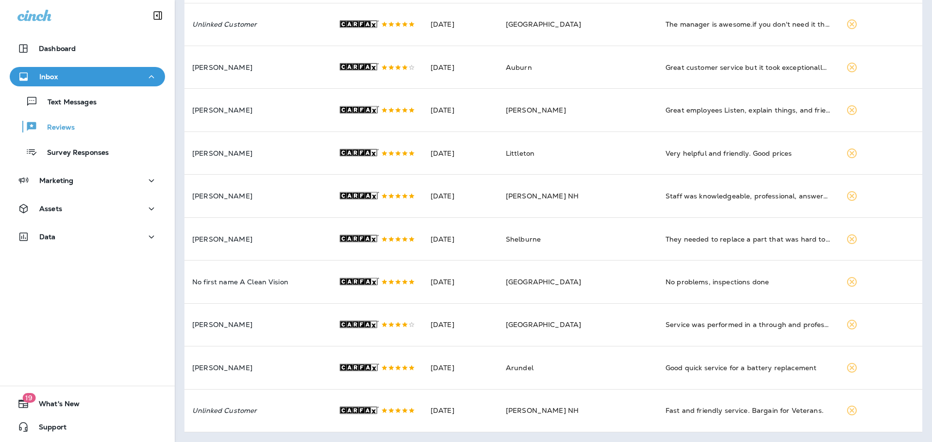
scroll to position [554, 0]
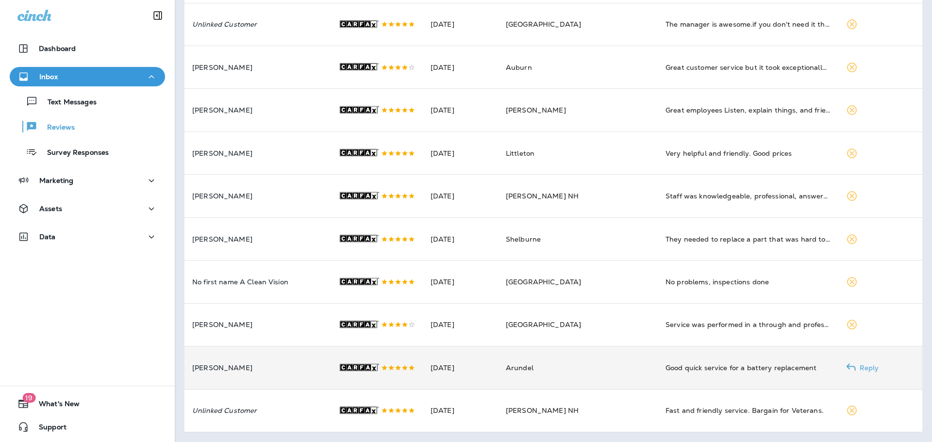
click at [273, 366] on p "[PERSON_NAME]" at bounding box center [257, 368] width 131 height 8
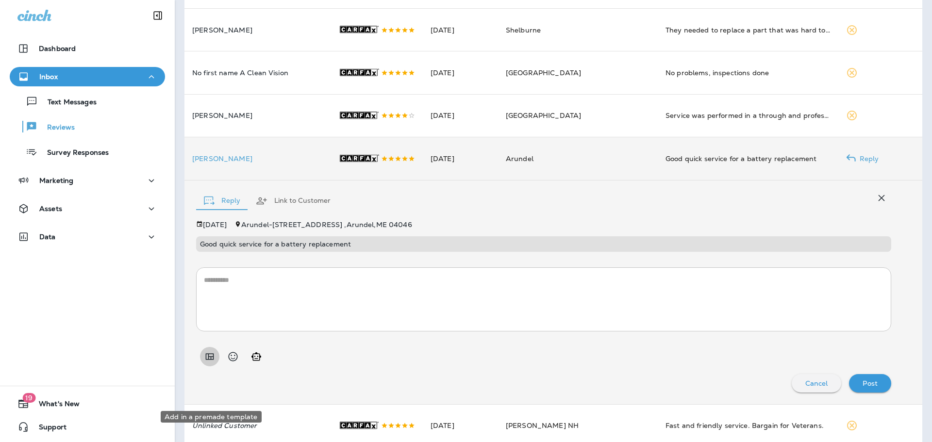
click at [211, 360] on icon "Add in a premade template" at bounding box center [210, 356] width 8 height 6
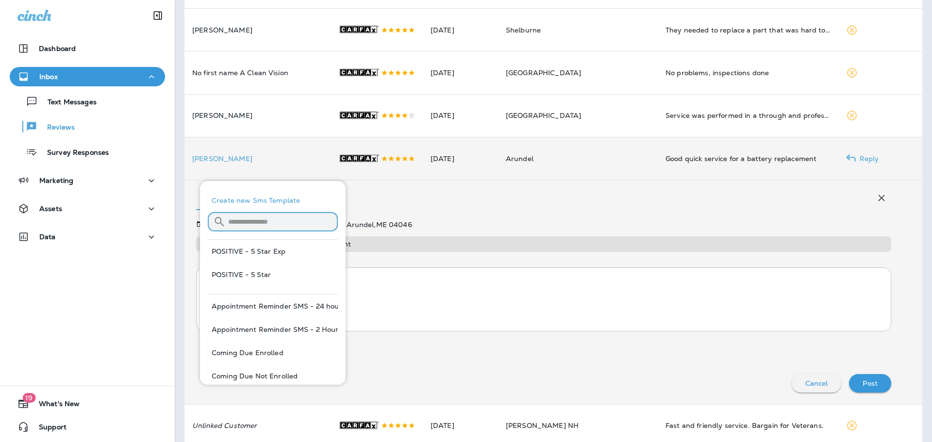
click at [267, 214] on input "text" at bounding box center [283, 222] width 110 height 26
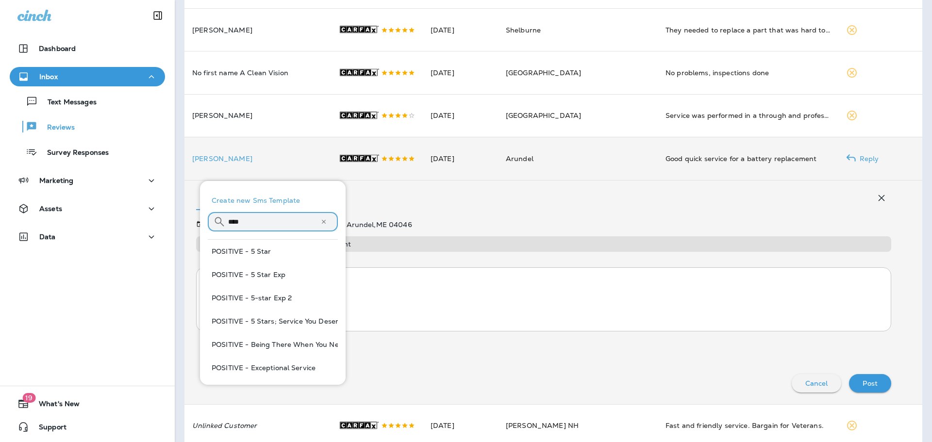
type input "****"
click at [279, 320] on button "POSITIVE - 5 Stars; Service You Deserve" at bounding box center [273, 321] width 130 height 23
type textarea "**********"
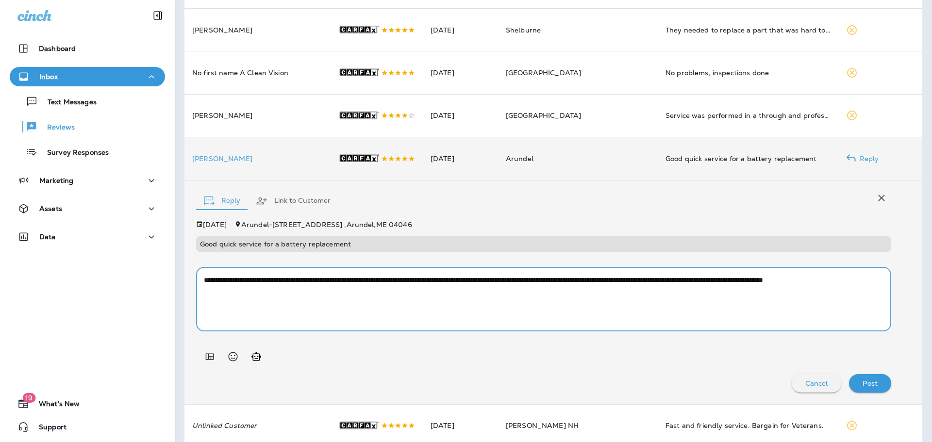
drag, startPoint x: 307, startPoint y: 330, endPoint x: 152, endPoint y: 322, distance: 154.6
click at [153, 321] on div "Dashboard Inbox Text Messages Reviews Survey Responses Marketing Assets Data 19…" at bounding box center [466, 221] width 932 height 442
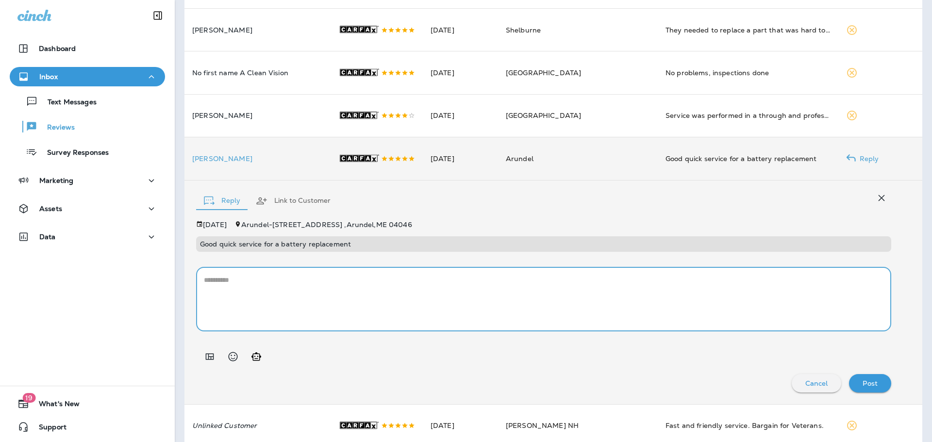
click at [209, 360] on icon "Add in a premade template" at bounding box center [210, 356] width 8 height 6
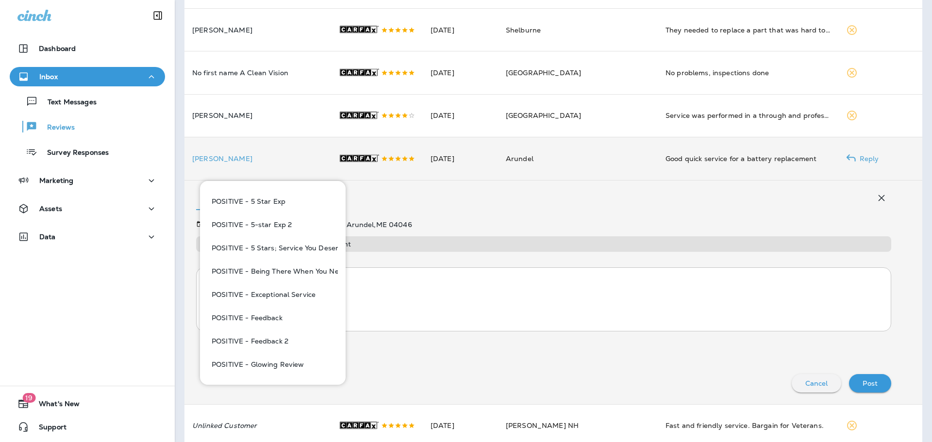
scroll to position [97, 0]
click at [286, 294] on button "POSITIVE - Feedback" at bounding box center [273, 294] width 130 height 23
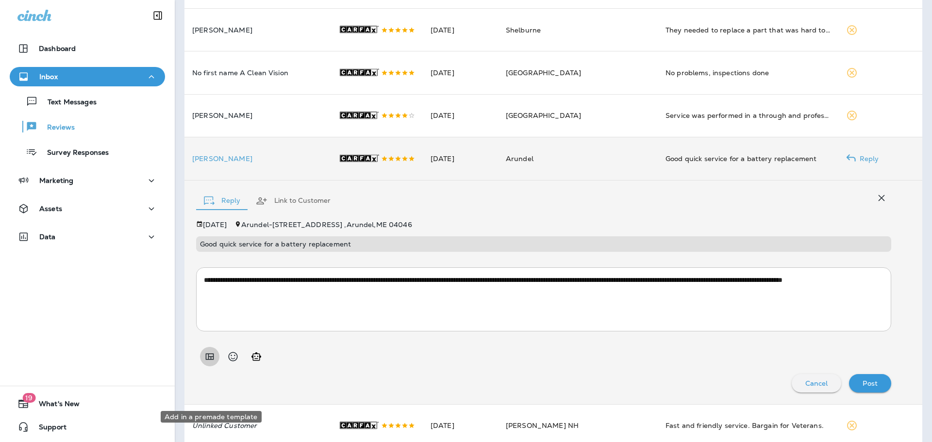
click at [205, 367] on button "Add in a premade template" at bounding box center [209, 356] width 19 height 19
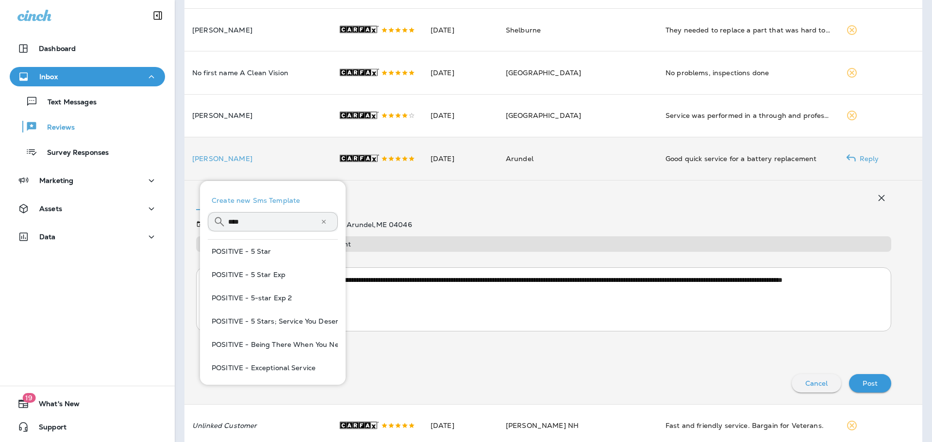
click at [267, 224] on input "****" at bounding box center [274, 222] width 92 height 26
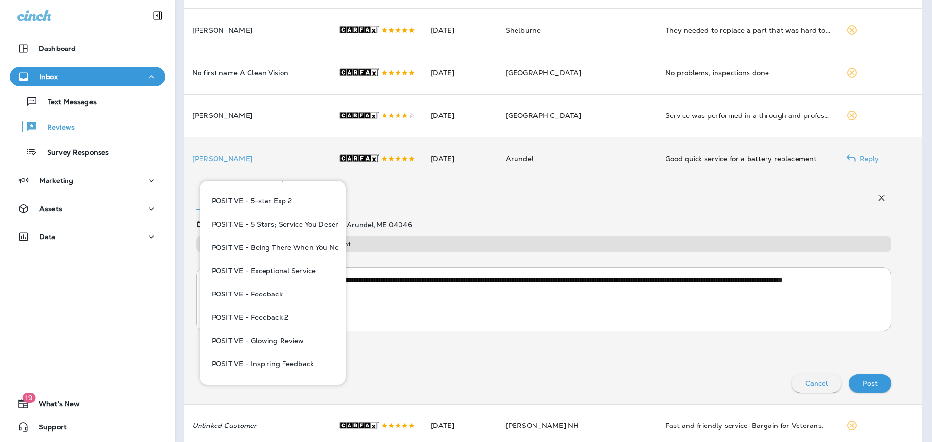
scroll to position [146, 0]
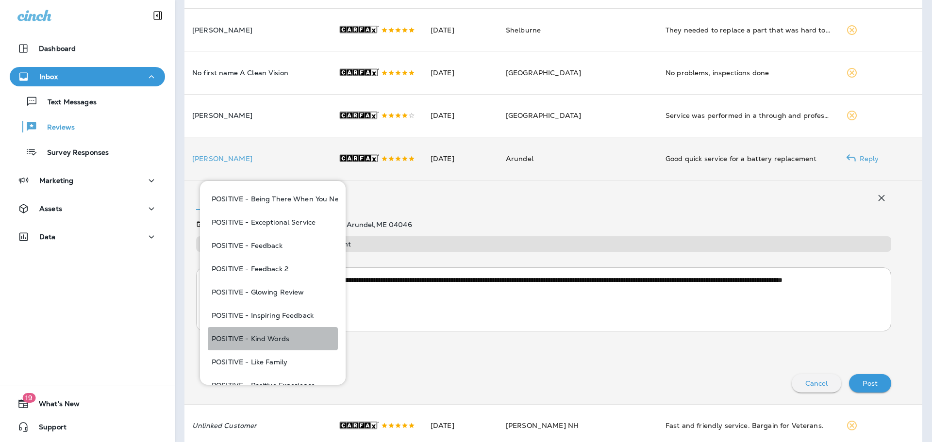
click at [285, 336] on button "POSITIVE - Kind Words" at bounding box center [273, 338] width 130 height 23
type textarea "**********"
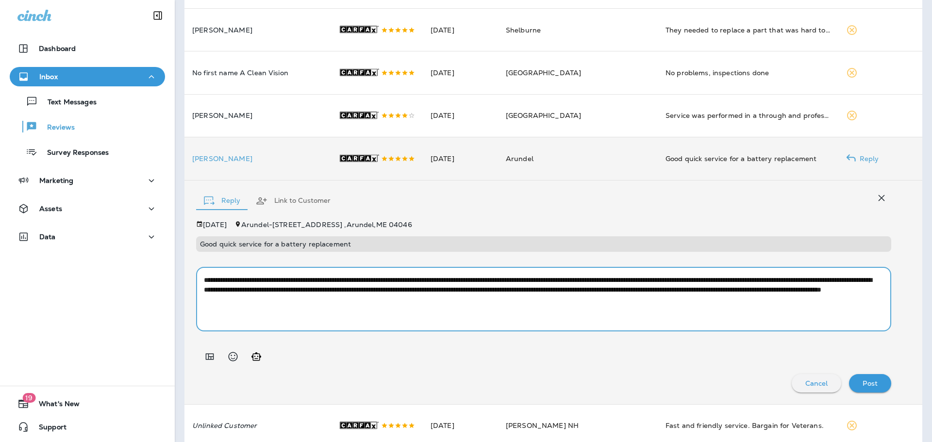
drag, startPoint x: 628, startPoint y: 340, endPoint x: 117, endPoint y: 320, distance: 511.1
click at [117, 320] on div "Dashboard Inbox Text Messages Reviews Survey Responses Marketing Assets Data 19…" at bounding box center [466, 221] width 932 height 442
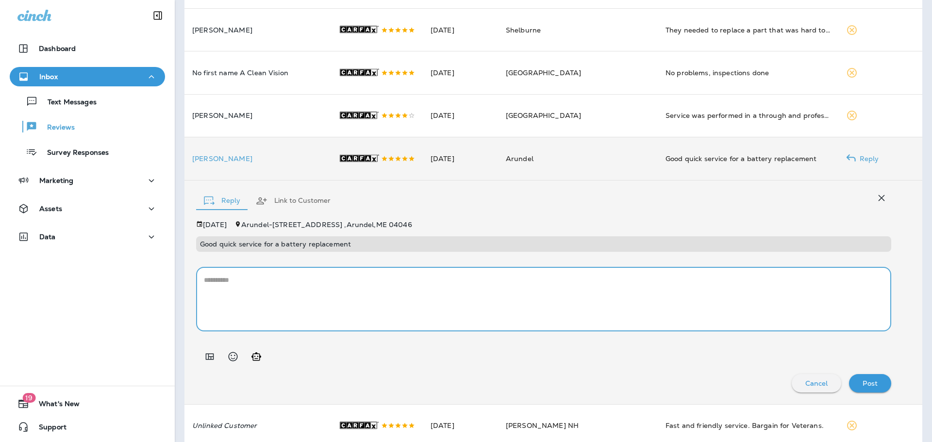
click at [214, 363] on icon "Add in a premade template" at bounding box center [210, 357] width 12 height 12
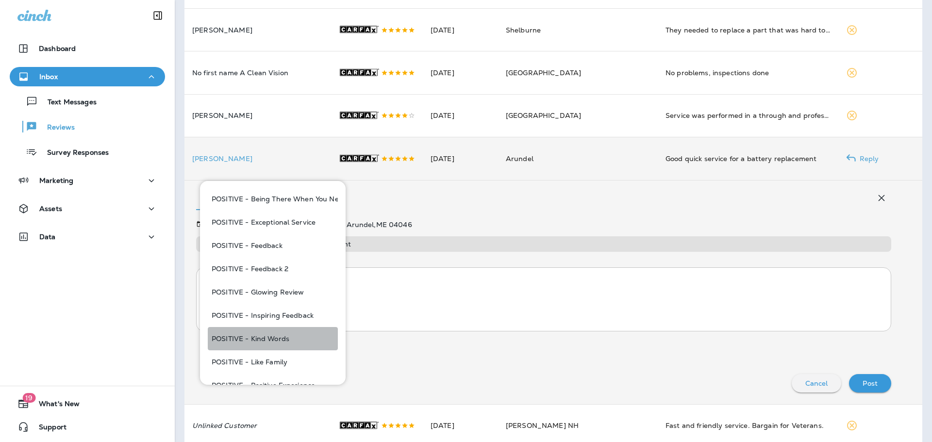
click at [279, 339] on button "POSITIVE - Kind Words" at bounding box center [273, 338] width 130 height 23
type textarea "**********"
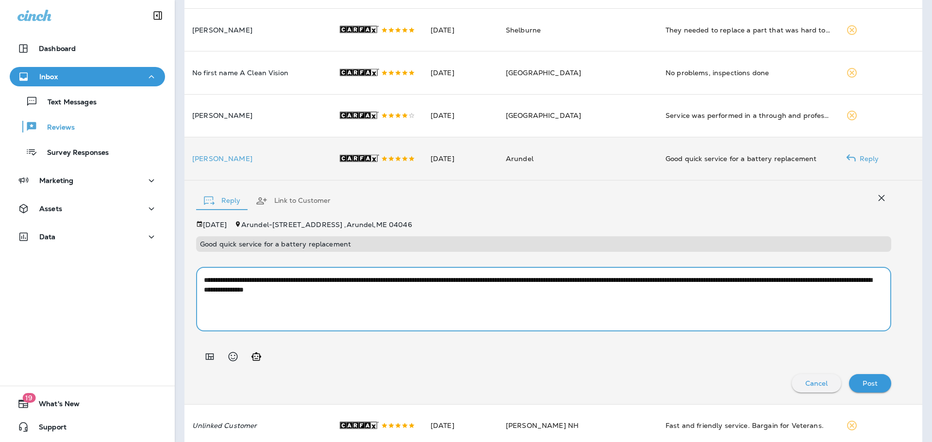
drag, startPoint x: 469, startPoint y: 329, endPoint x: 158, endPoint y: 310, distance: 311.3
click at [158, 310] on div "Dashboard Inbox Text Messages Reviews Survey Responses Marketing Assets Data 19…" at bounding box center [466, 221] width 932 height 442
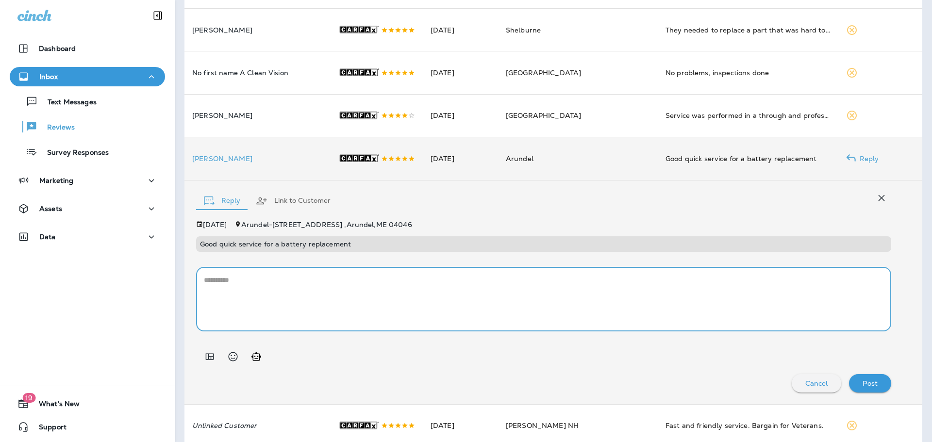
click at [213, 367] on button "Add in a premade template" at bounding box center [209, 356] width 19 height 19
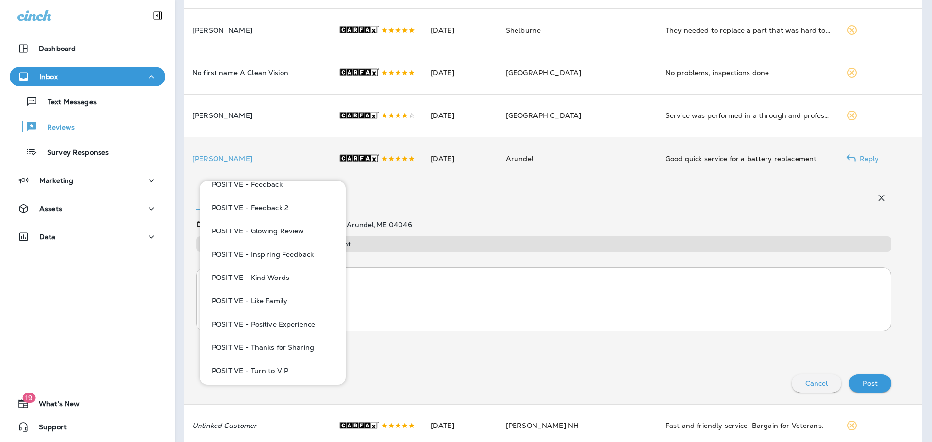
scroll to position [212, 0]
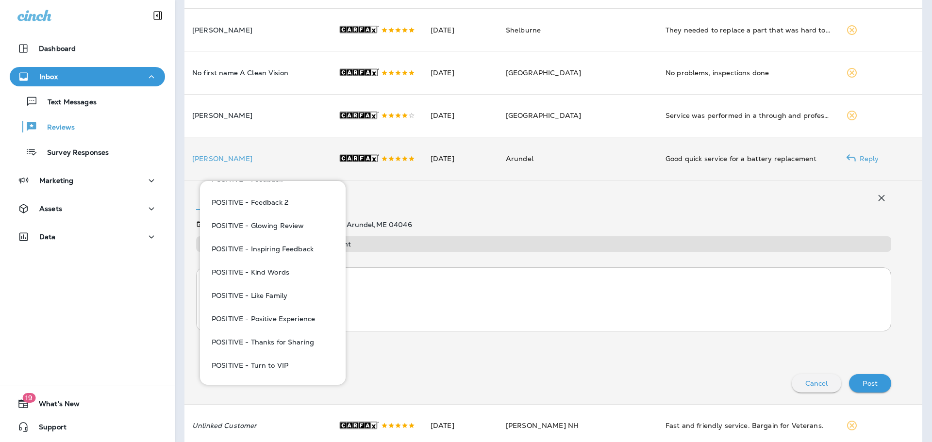
click at [283, 343] on button "POSITIVE - Thanks for Sharing" at bounding box center [273, 342] width 130 height 23
type textarea "**********"
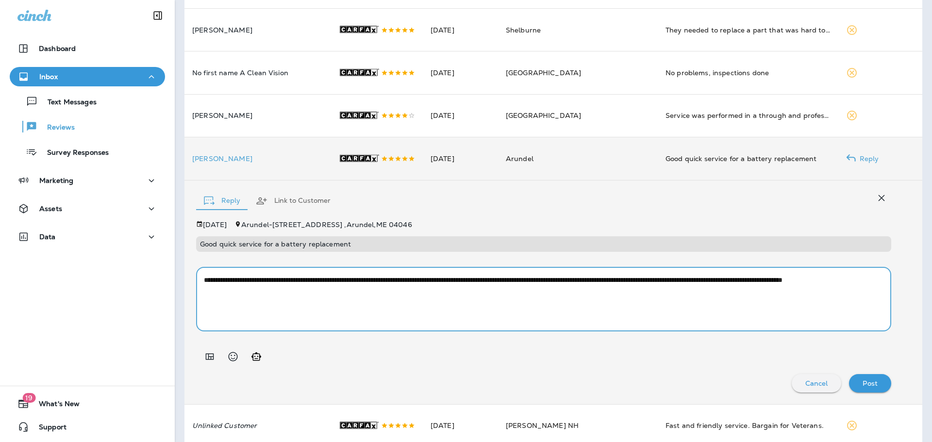
drag, startPoint x: 312, startPoint y: 322, endPoint x: 283, endPoint y: 329, distance: 29.6
click at [212, 324] on textarea "**********" at bounding box center [540, 299] width 672 height 49
drag, startPoint x: 314, startPoint y: 327, endPoint x: 183, endPoint y: 314, distance: 131.2
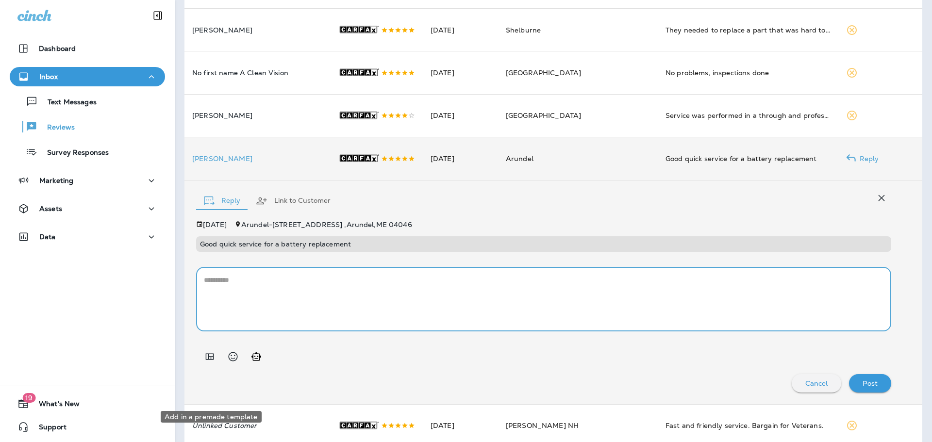
click at [207, 363] on icon "Add in a premade template" at bounding box center [210, 357] width 12 height 12
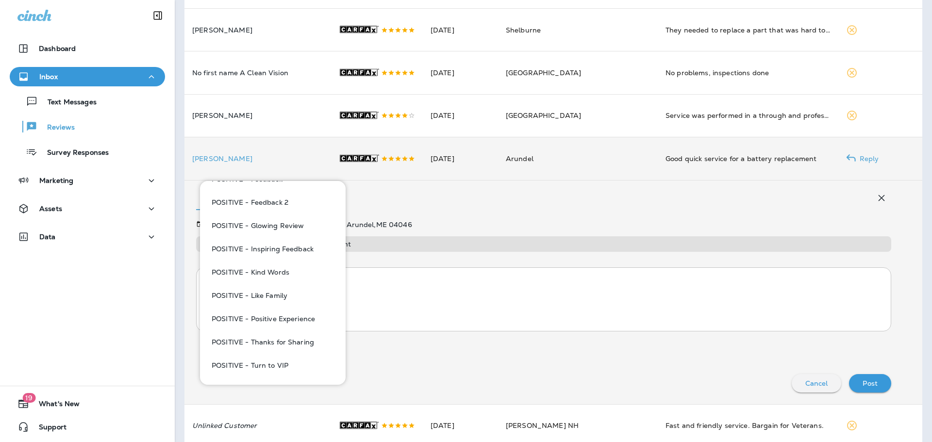
click at [281, 364] on button "POSITIVE - Turn to VIP" at bounding box center [273, 365] width 130 height 23
type textarea "**********"
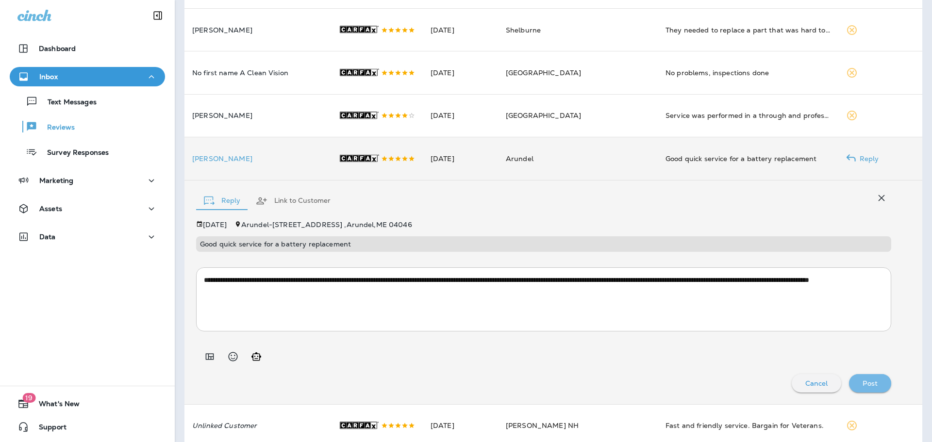
click at [871, 390] on div "Post" at bounding box center [870, 383] width 27 height 13
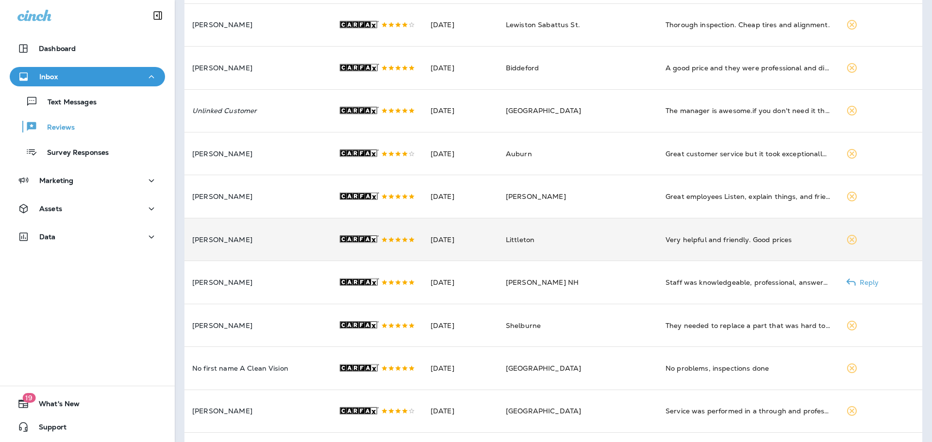
scroll to position [554, 0]
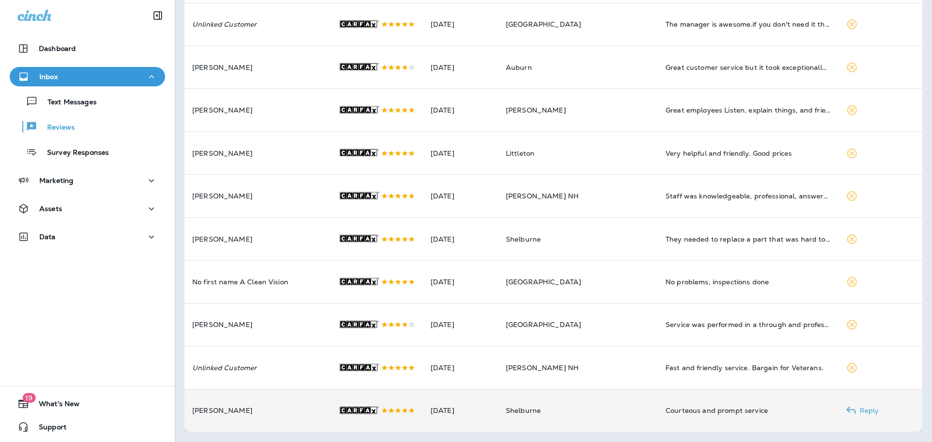
click at [288, 403] on td "[PERSON_NAME]" at bounding box center [257, 410] width 146 height 43
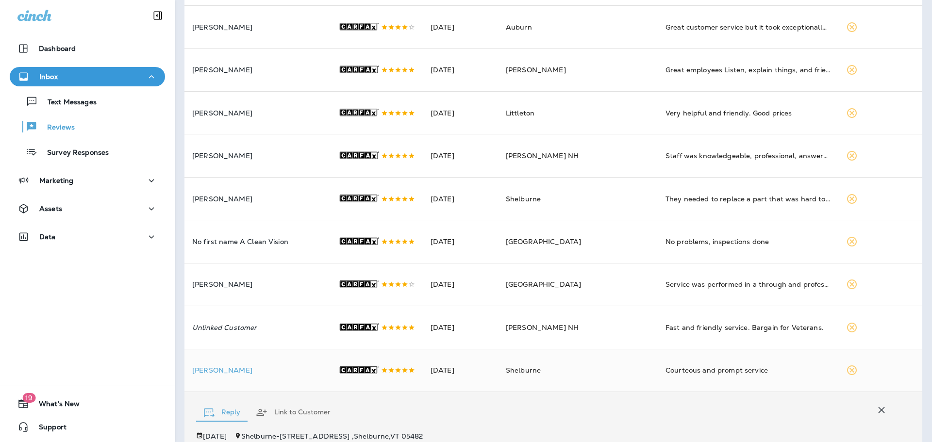
scroll to position [768, 0]
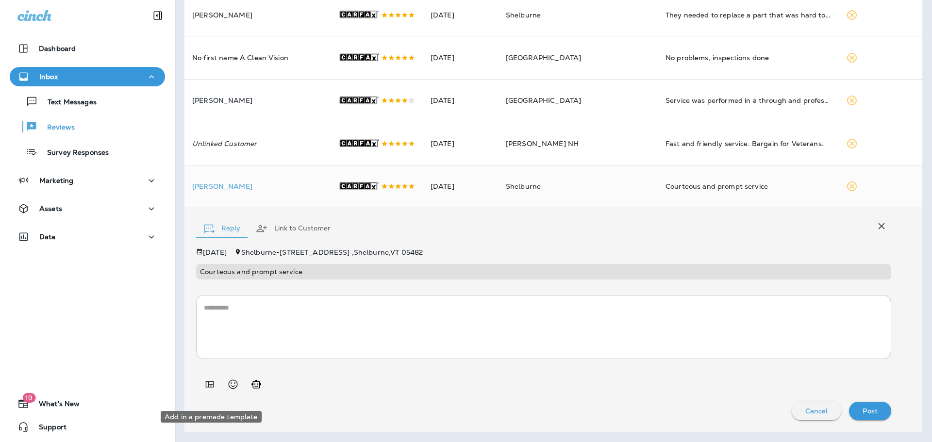
click at [212, 390] on icon "Add in a premade template" at bounding box center [210, 385] width 12 height 12
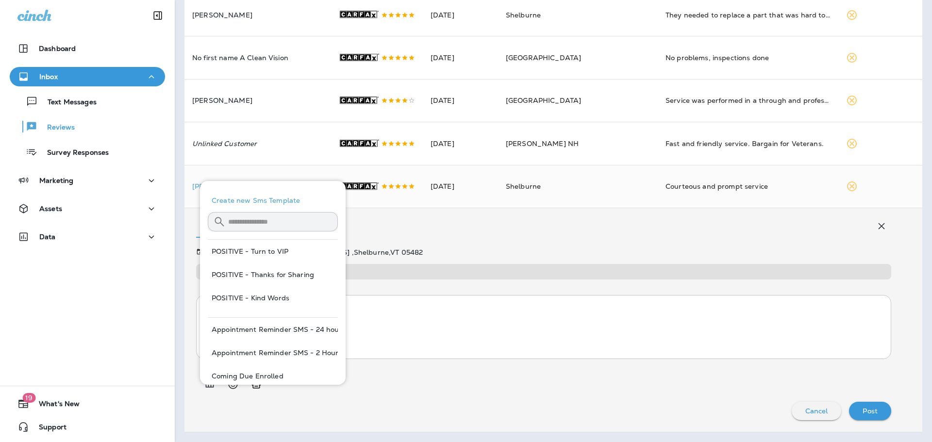
click at [388, 328] on textarea at bounding box center [544, 327] width 680 height 49
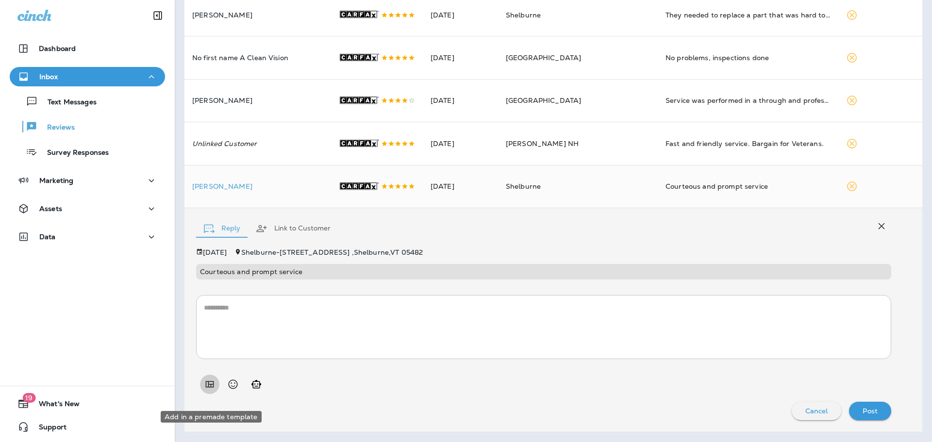
click at [211, 390] on icon "Add in a premade template" at bounding box center [210, 385] width 12 height 12
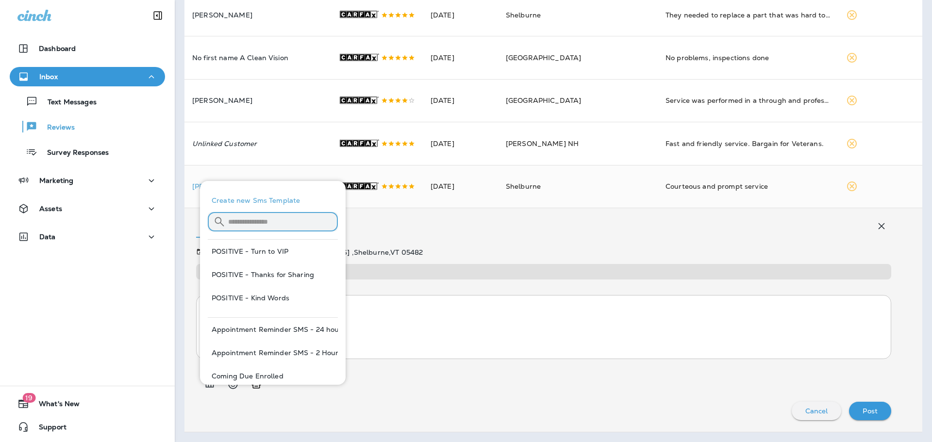
click at [261, 220] on input "text" at bounding box center [283, 222] width 110 height 26
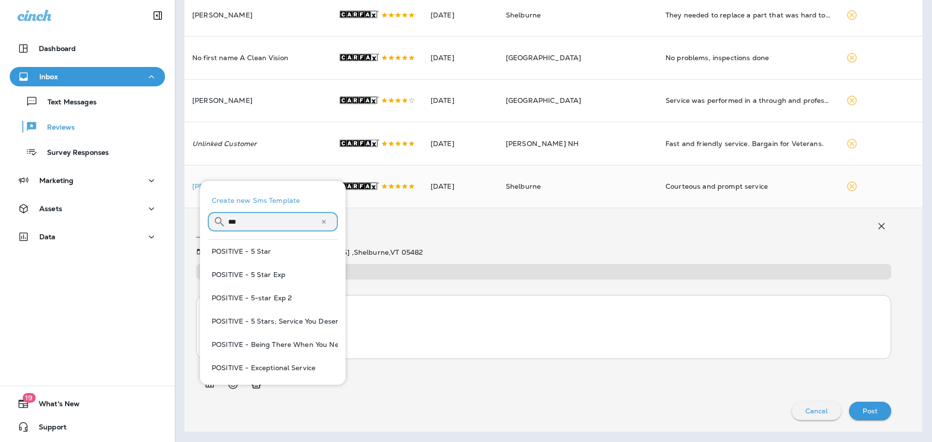
type input "***"
click at [290, 340] on button "POSITIVE - Being There When You Need Us" at bounding box center [273, 344] width 130 height 23
type textarea "**********"
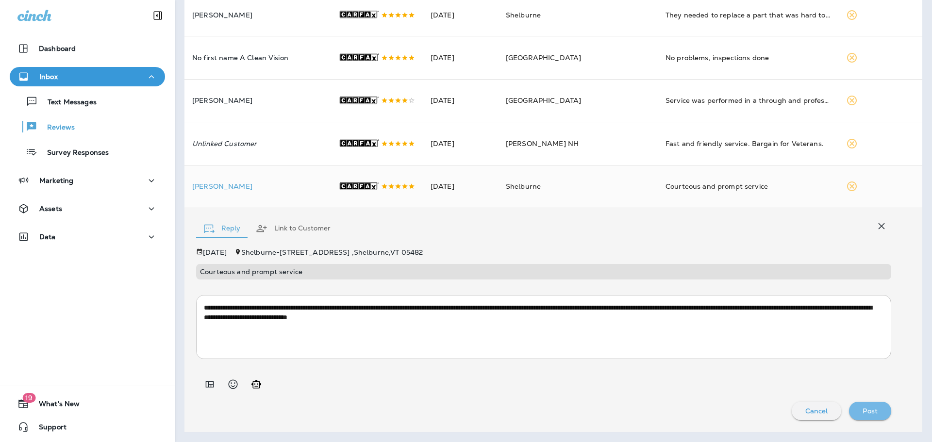
click at [863, 415] on p "Post" at bounding box center [870, 411] width 15 height 8
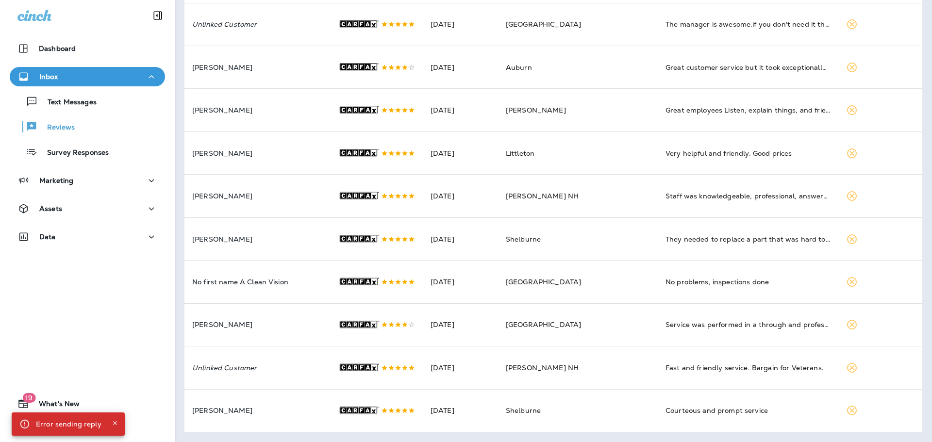
scroll to position [554, 0]
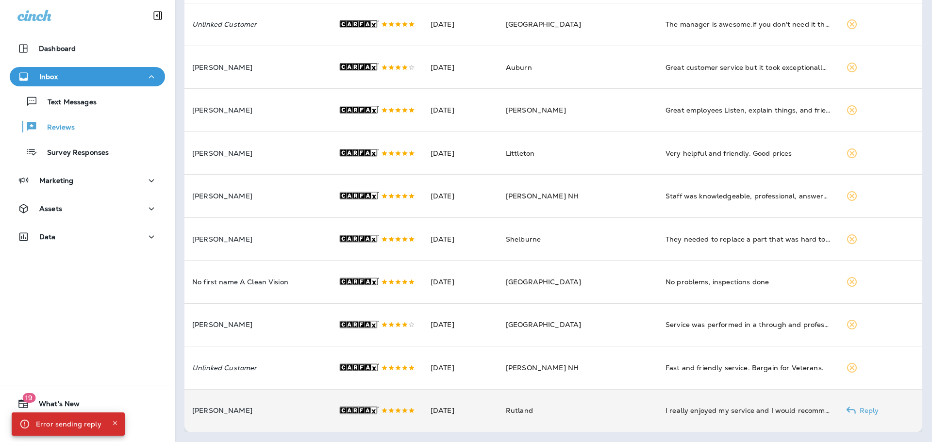
click at [279, 414] on p "[PERSON_NAME]" at bounding box center [257, 411] width 131 height 8
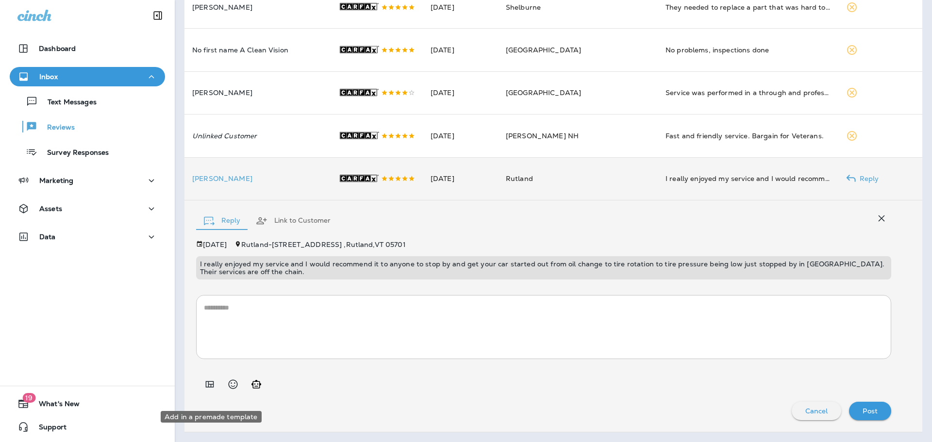
click at [209, 390] on icon "Add in a premade template" at bounding box center [210, 385] width 12 height 12
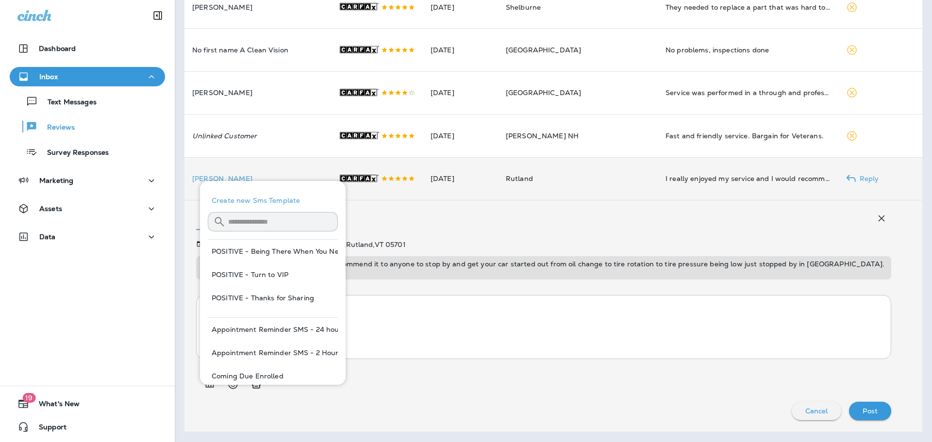
click at [273, 223] on input "text" at bounding box center [283, 222] width 110 height 26
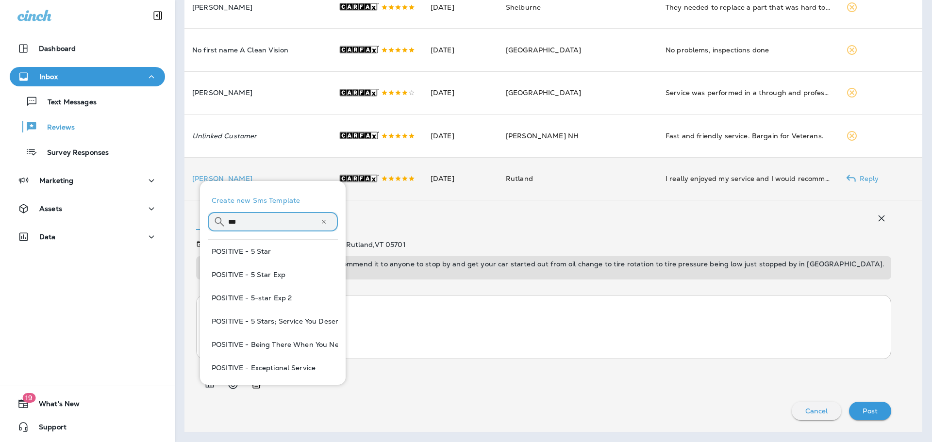
type input "***"
click at [263, 275] on button "POSITIVE - 5 Star Exp" at bounding box center [273, 274] width 130 height 23
type textarea "**********"
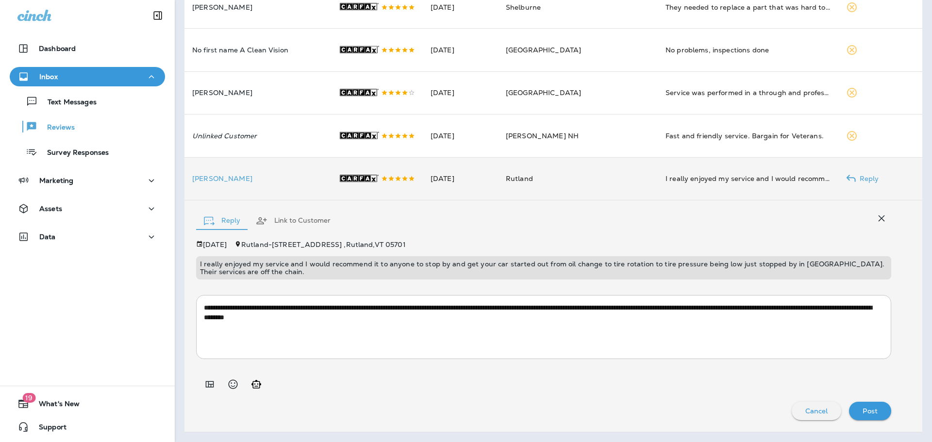
click at [863, 415] on div "Post" at bounding box center [870, 411] width 27 height 13
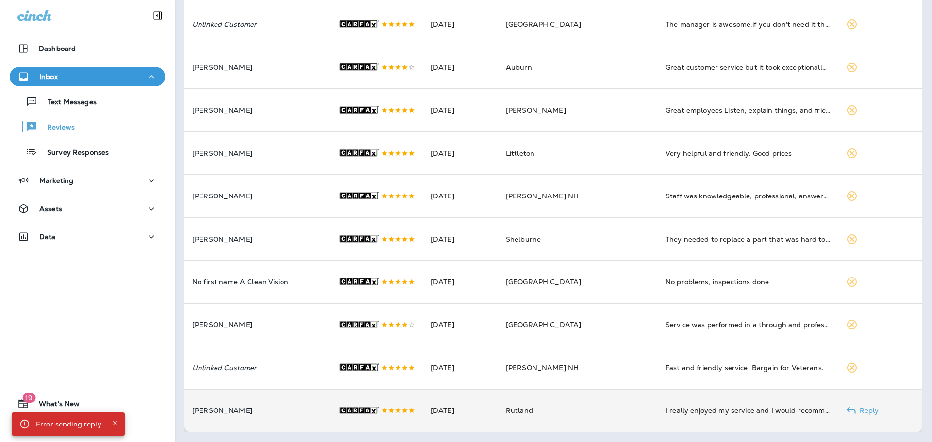
scroll to position [554, 0]
click at [281, 404] on td "[PERSON_NAME]" at bounding box center [257, 410] width 146 height 43
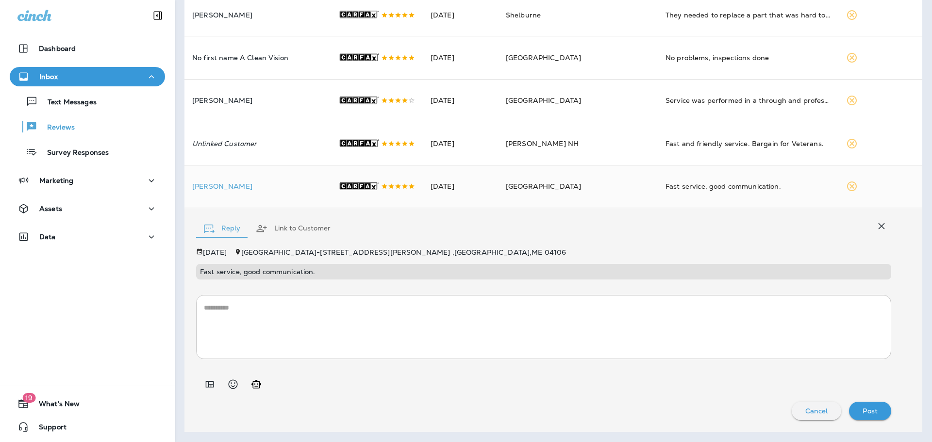
click at [211, 390] on icon "Add in a premade template" at bounding box center [210, 385] width 12 height 12
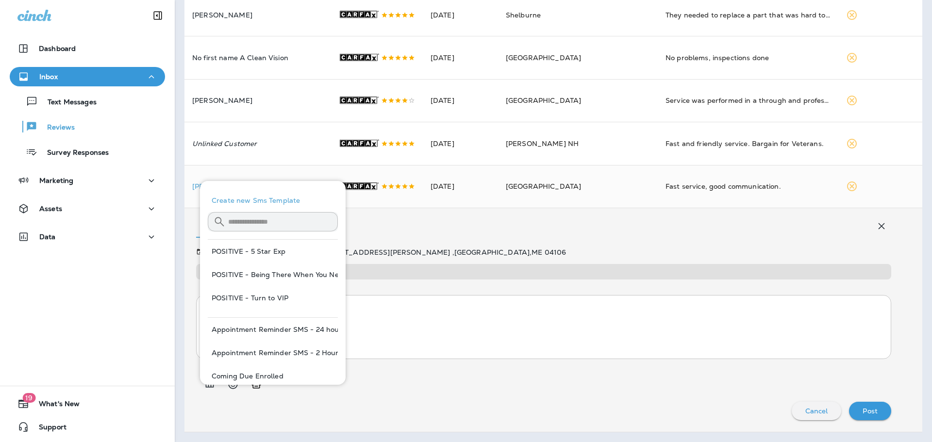
click at [250, 221] on input "text" at bounding box center [283, 222] width 110 height 26
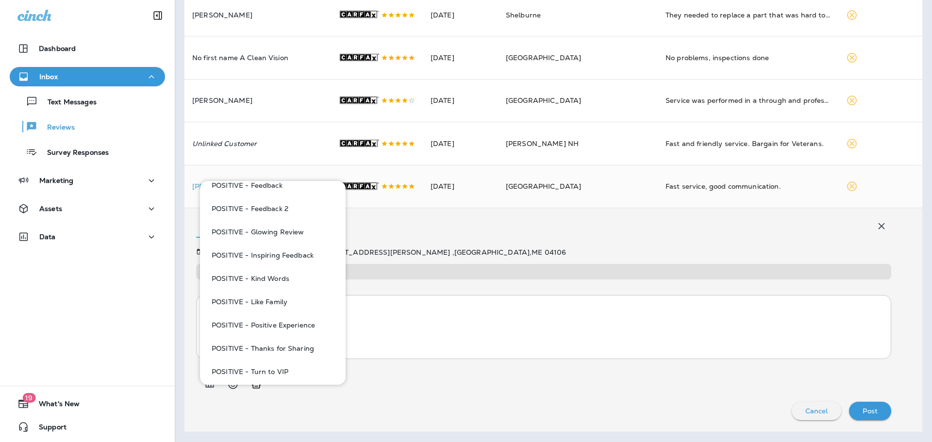
scroll to position [212, 0]
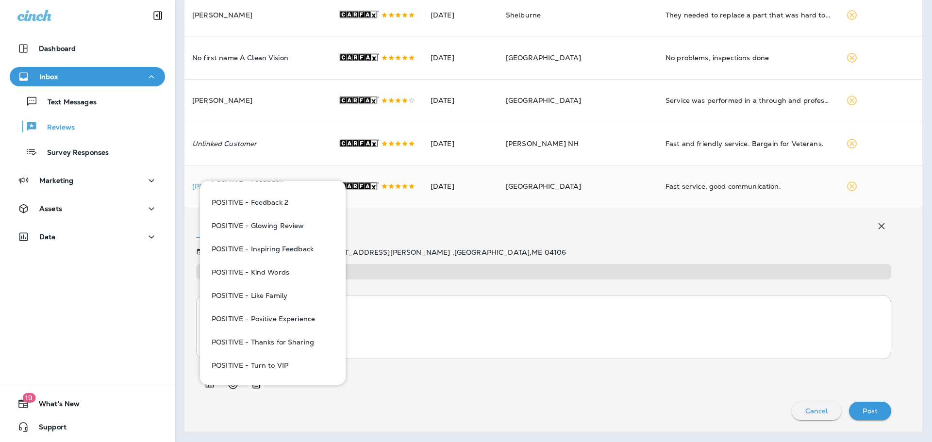
type input "****"
click at [283, 344] on button "POSITIVE - Thanks for Sharing" at bounding box center [273, 342] width 130 height 23
type textarea "**********"
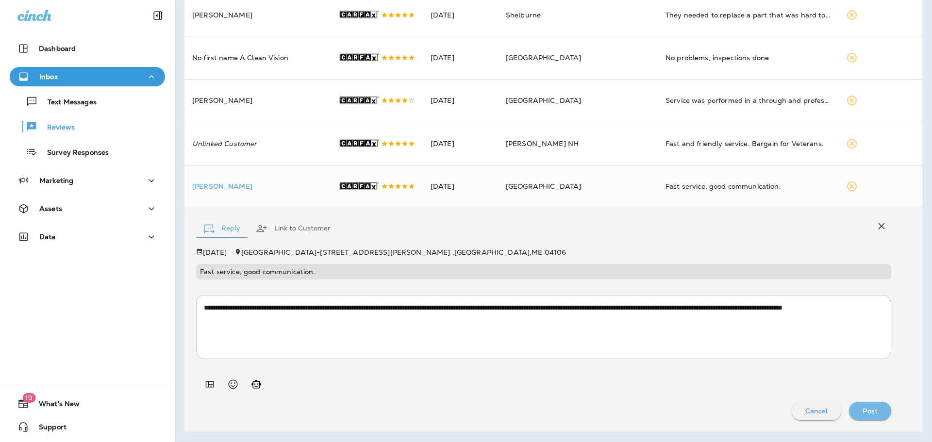
click at [864, 415] on p "Post" at bounding box center [870, 411] width 15 height 8
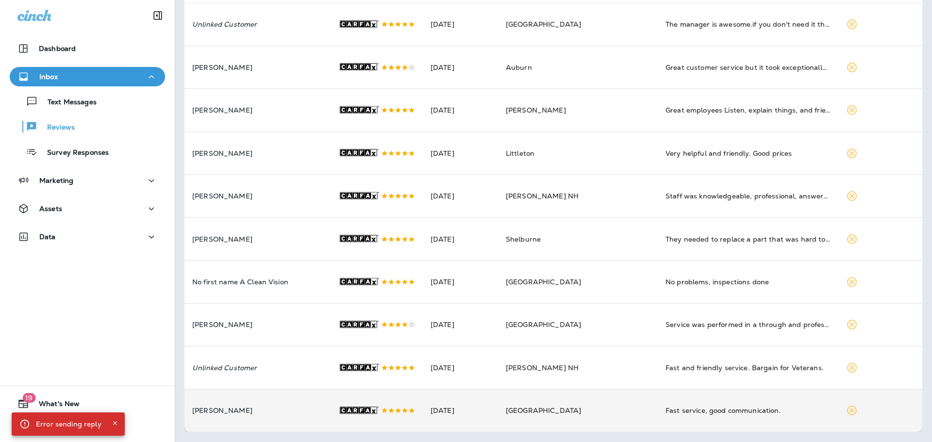
scroll to position [554, 0]
click at [617, 410] on td "[GEOGRAPHIC_DATA]" at bounding box center [578, 410] width 160 height 43
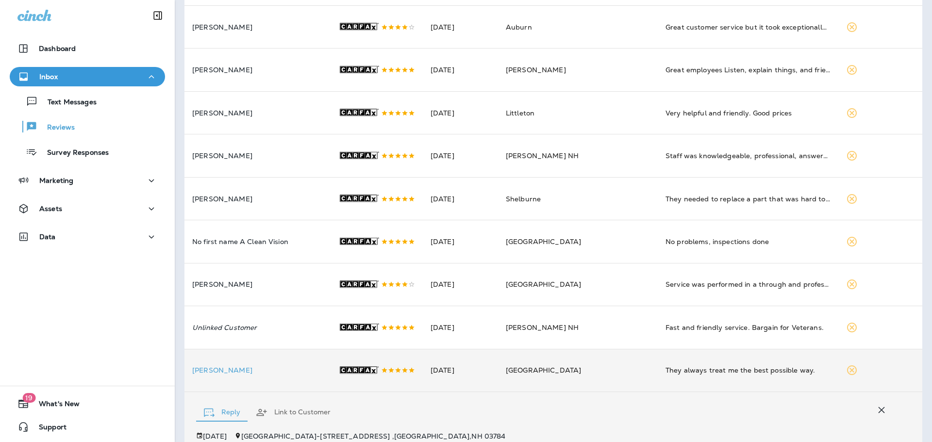
scroll to position [768, 0]
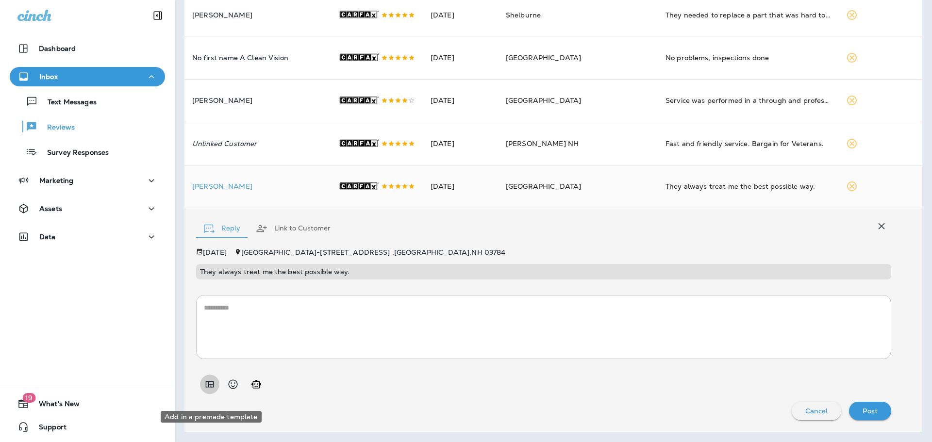
click at [207, 390] on icon "Add in a premade template" at bounding box center [210, 385] width 12 height 12
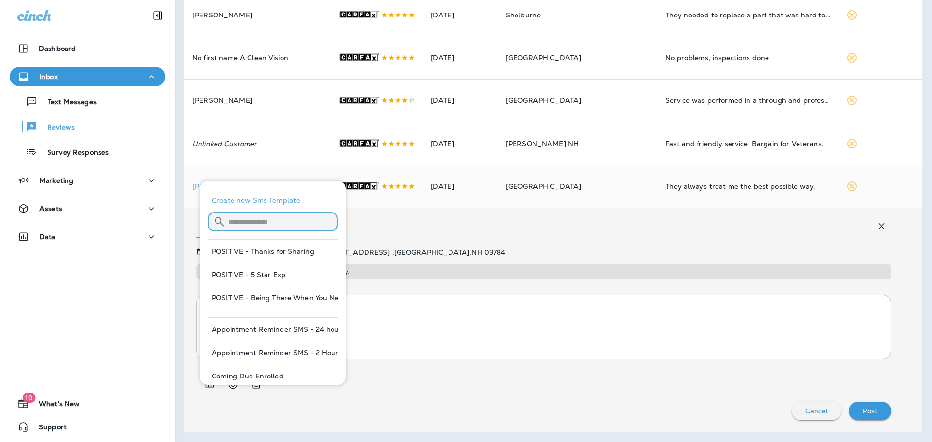
click at [258, 225] on input "text" at bounding box center [283, 222] width 110 height 26
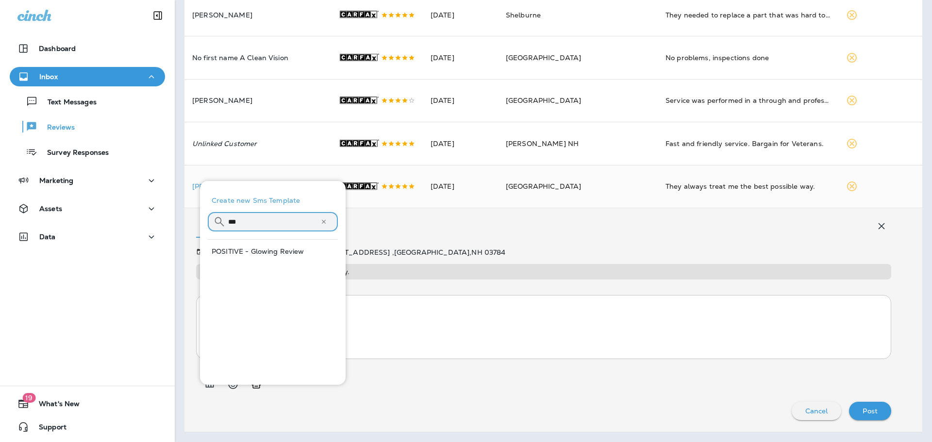
type input "***"
click at [262, 247] on button "POSITIVE - Glowing Review" at bounding box center [273, 251] width 130 height 23
type textarea "**********"
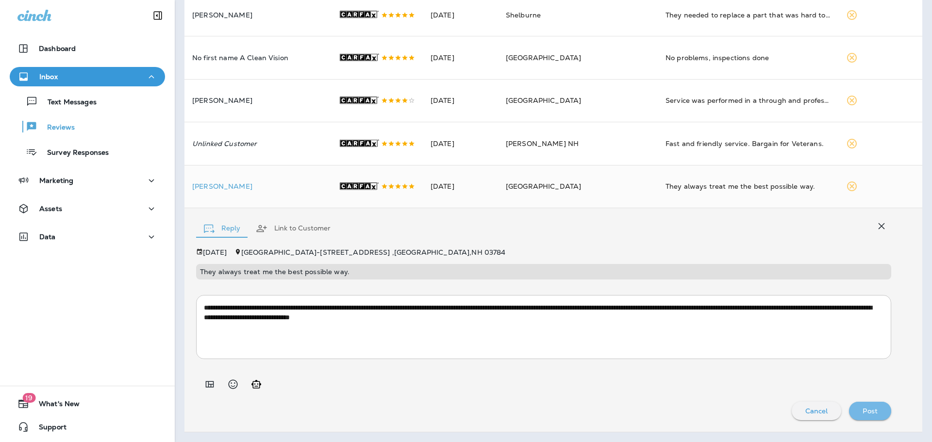
click at [866, 417] on div "Post" at bounding box center [870, 411] width 27 height 13
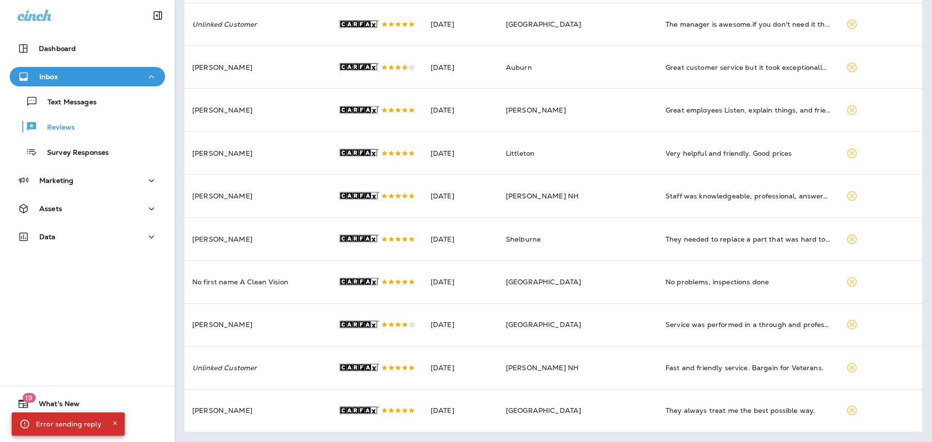
scroll to position [554, 0]
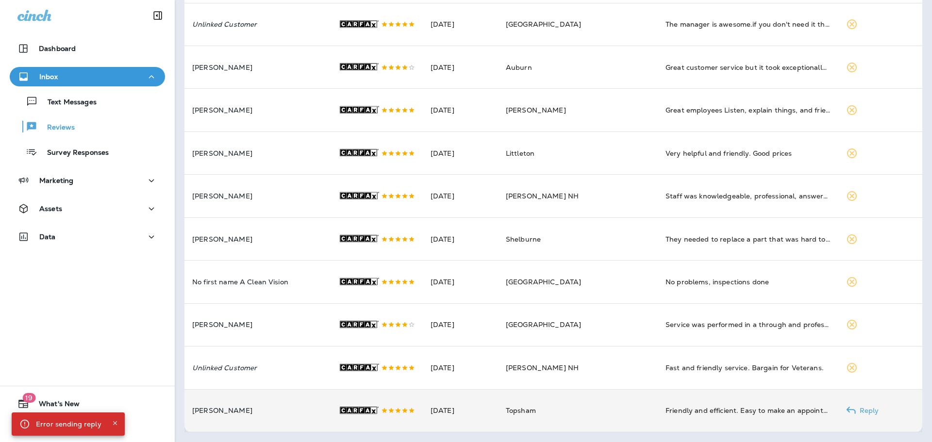
click at [301, 407] on p "[PERSON_NAME]" at bounding box center [257, 411] width 131 height 8
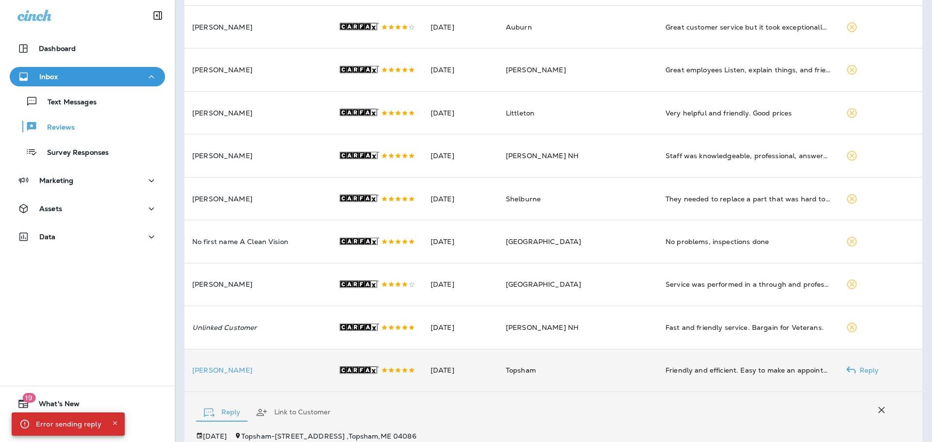
scroll to position [768, 0]
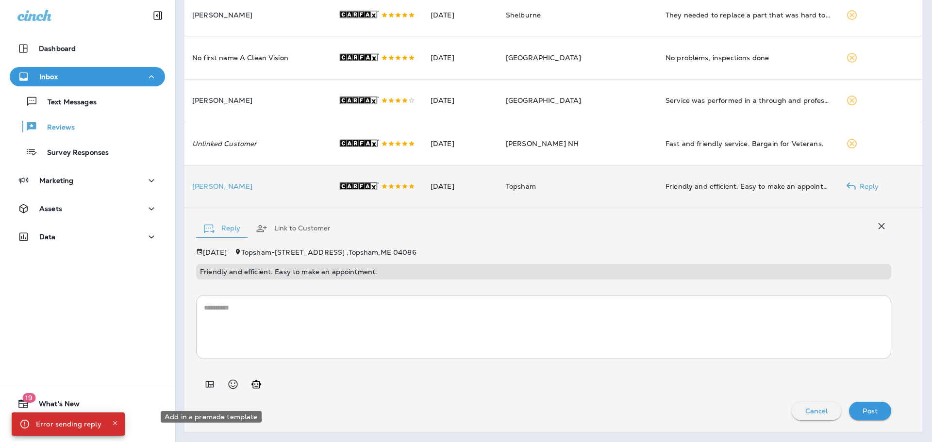
click at [207, 390] on icon "Add in a premade template" at bounding box center [210, 385] width 12 height 12
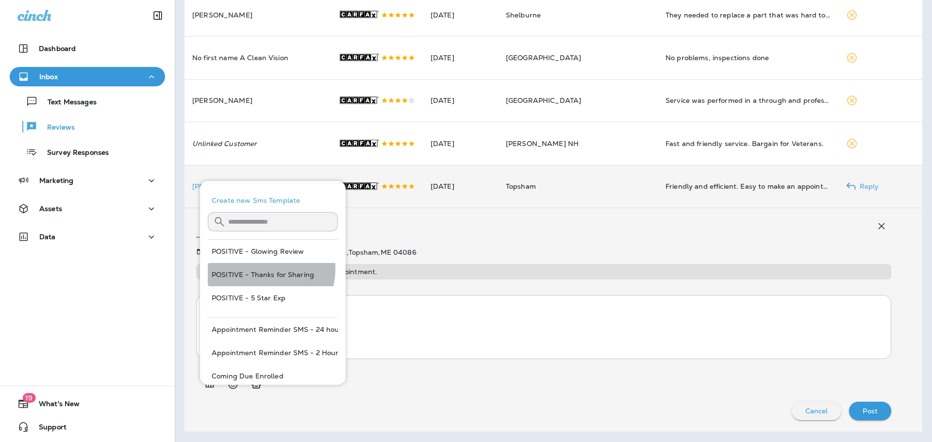
click at [254, 269] on button "POSITIVE - Thanks for Sharing" at bounding box center [273, 274] width 130 height 23
type textarea "**********"
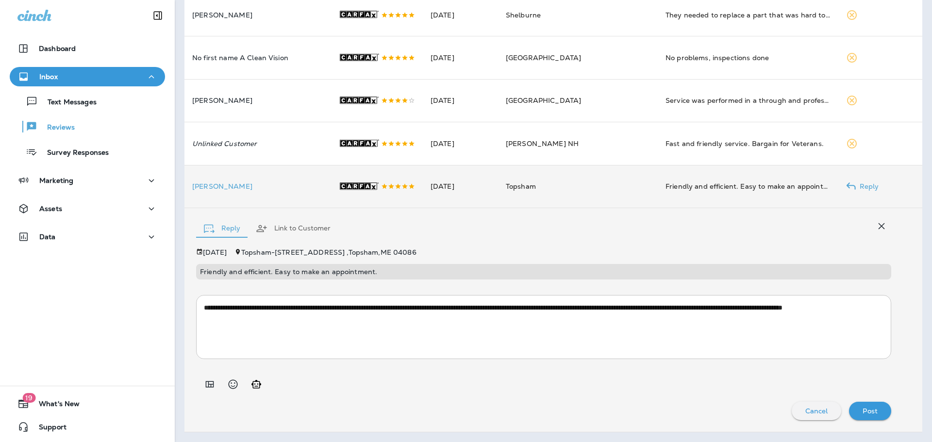
click at [866, 415] on p "Post" at bounding box center [870, 411] width 15 height 8
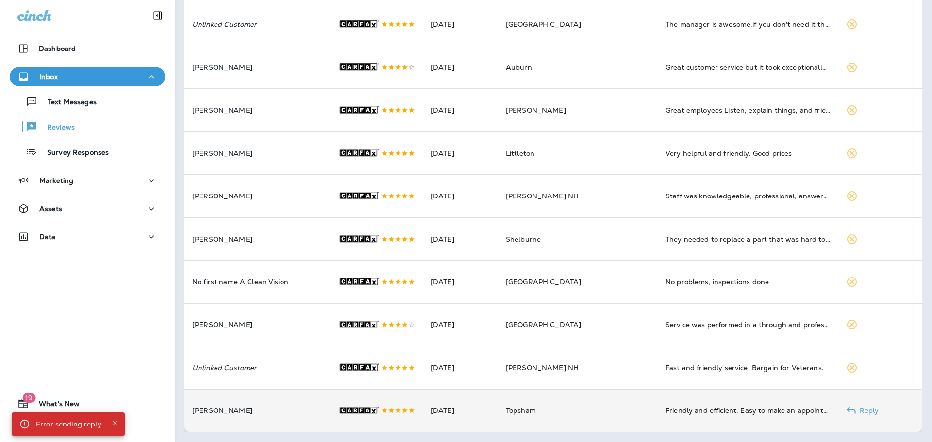
scroll to position [554, 0]
click at [293, 410] on p "[PERSON_NAME]" at bounding box center [257, 411] width 131 height 8
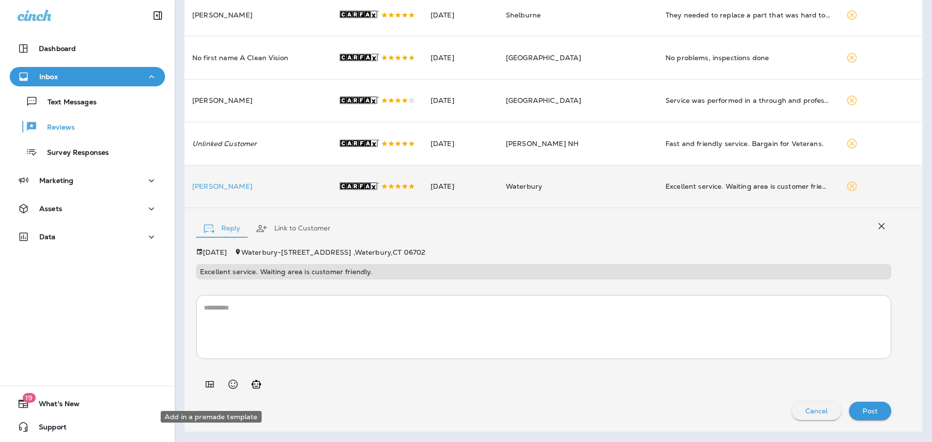
click at [213, 390] on icon "Add in a premade template" at bounding box center [210, 385] width 12 height 12
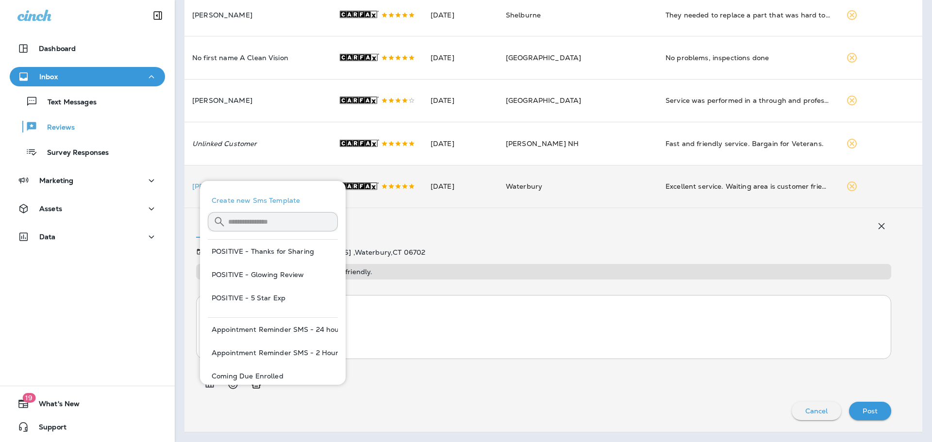
click at [263, 213] on input "text" at bounding box center [283, 222] width 110 height 26
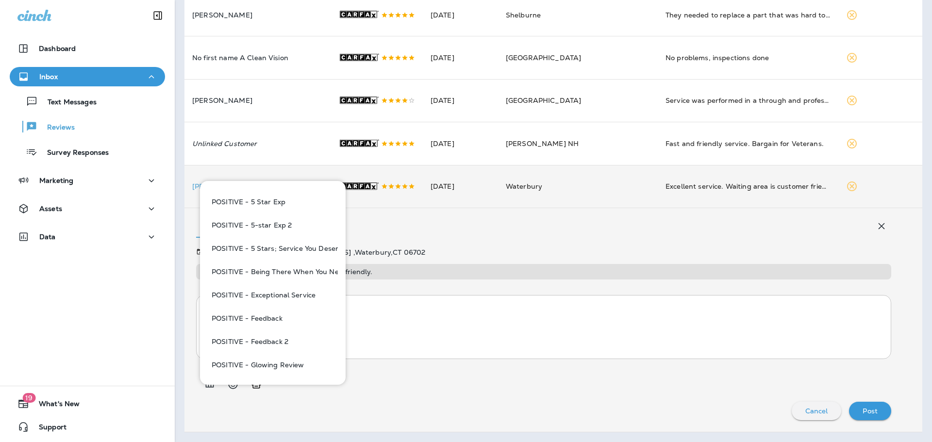
scroll to position [97, 0]
type input "****"
click at [271, 312] on button "POSITIVE - Feedback 2" at bounding box center [273, 317] width 130 height 23
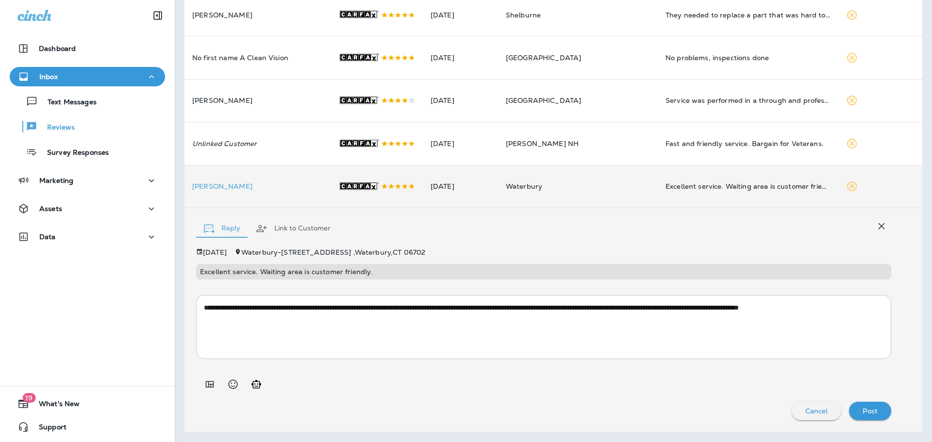
type textarea "**********"
click at [863, 415] on p "Post" at bounding box center [870, 411] width 15 height 8
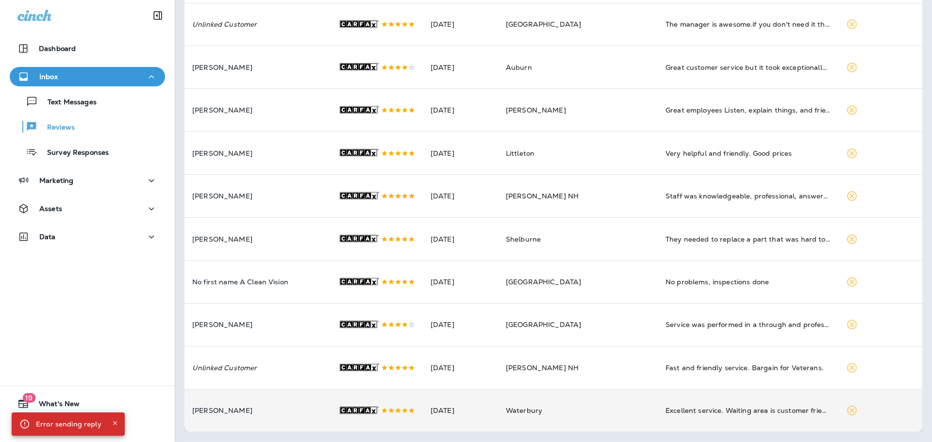
scroll to position [554, 0]
click at [291, 401] on td "[PERSON_NAME]" at bounding box center [257, 410] width 146 height 43
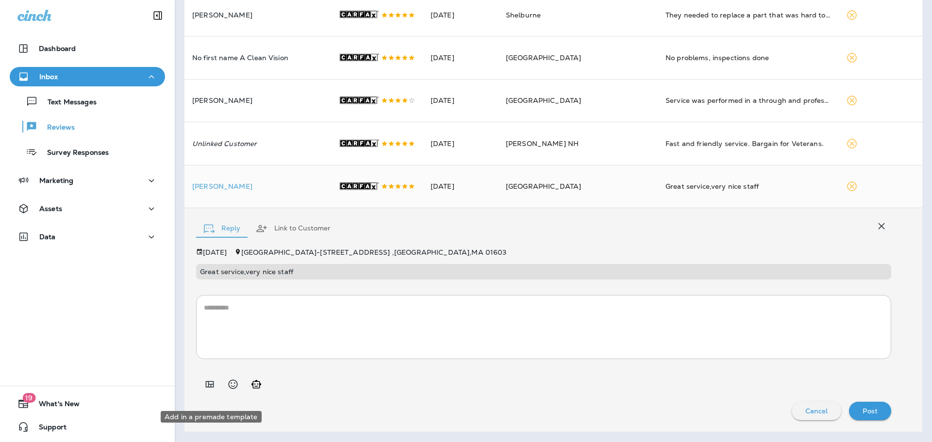
click at [209, 388] on icon "Add in a premade template" at bounding box center [210, 385] width 8 height 6
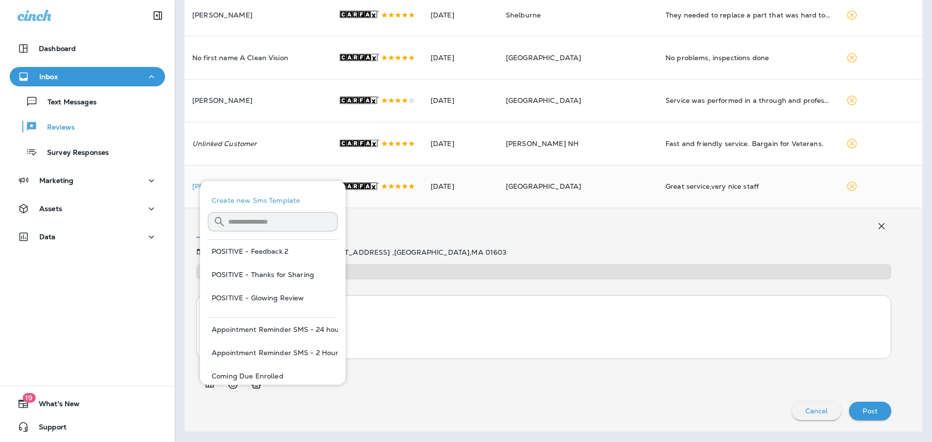
click at [266, 225] on input "text" at bounding box center [283, 222] width 110 height 26
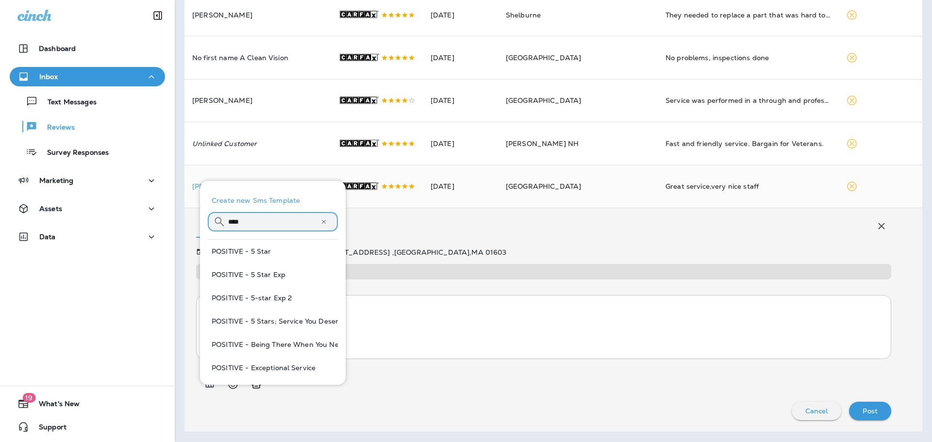
type input "****"
click at [273, 345] on button "POSITIVE - Being There When You Need Us" at bounding box center [273, 344] width 130 height 23
type textarea "**********"
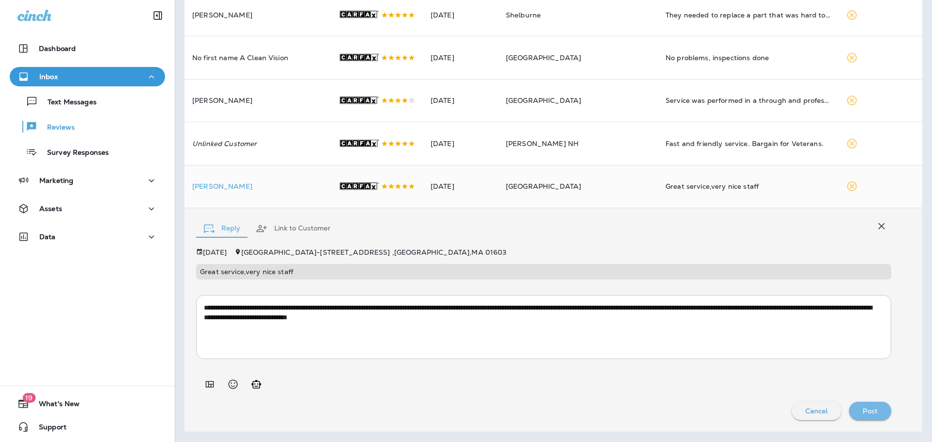
click at [863, 415] on p "Post" at bounding box center [870, 411] width 15 height 8
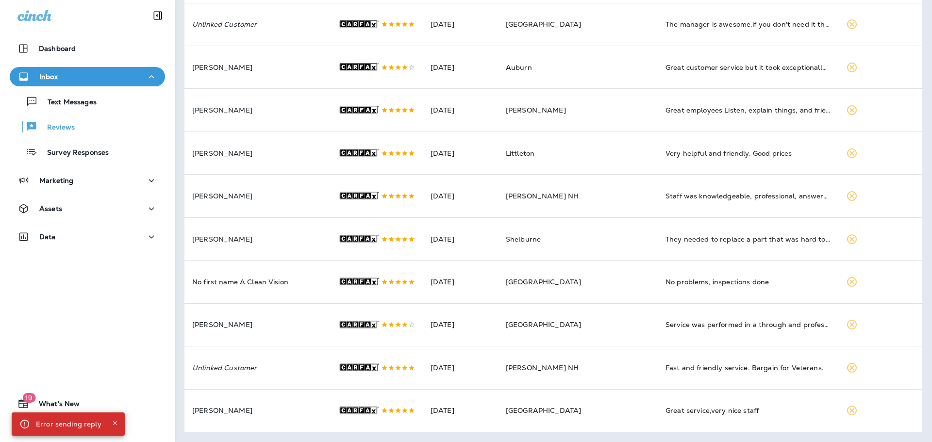
scroll to position [554, 0]
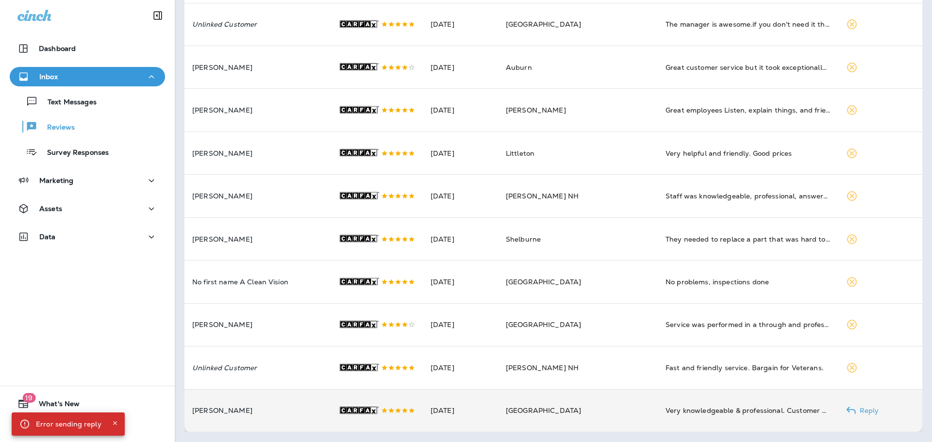
click at [246, 408] on p "[PERSON_NAME]" at bounding box center [257, 411] width 131 height 8
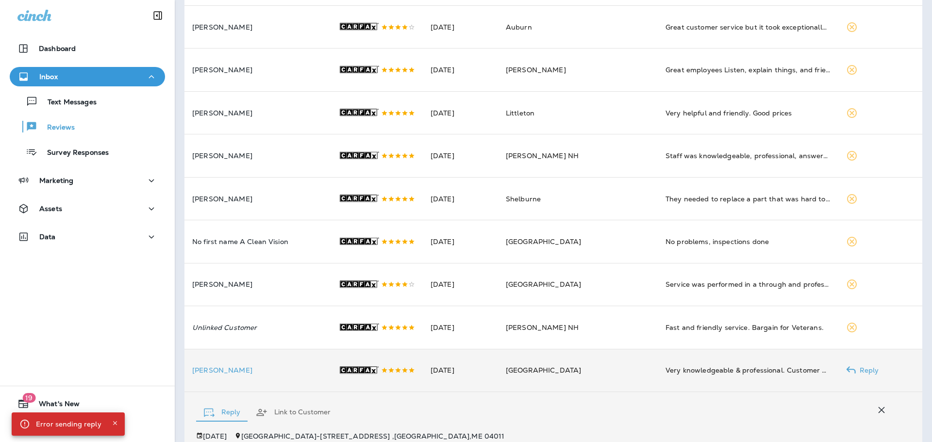
scroll to position [768, 0]
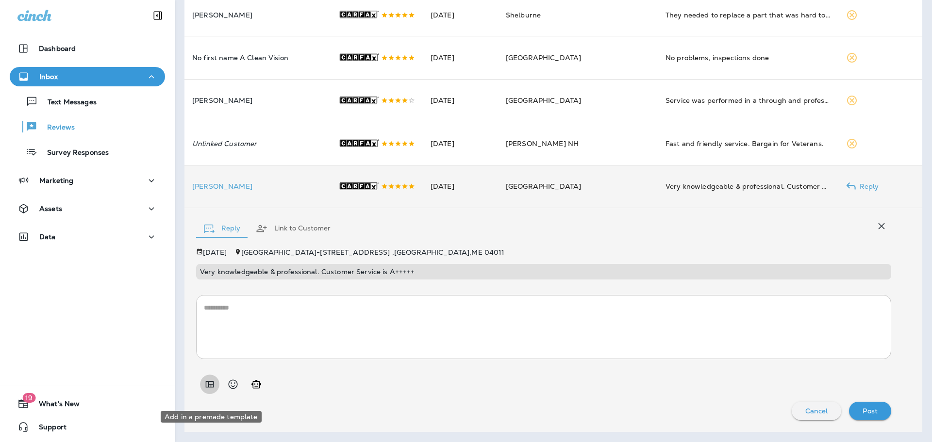
click at [212, 390] on icon "Add in a premade template" at bounding box center [210, 385] width 12 height 12
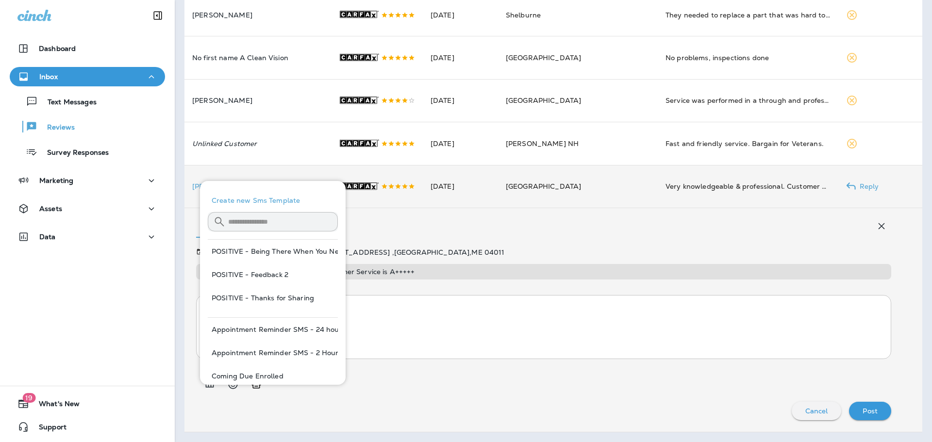
click at [237, 227] on input "text" at bounding box center [283, 222] width 110 height 26
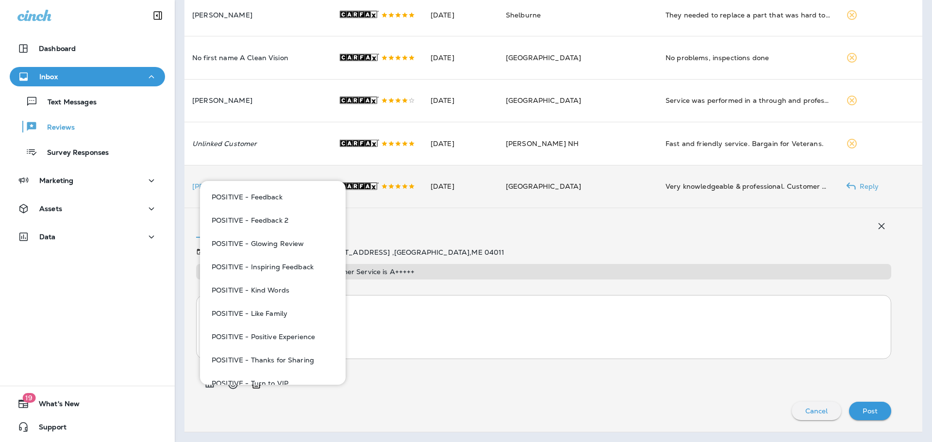
scroll to position [212, 0]
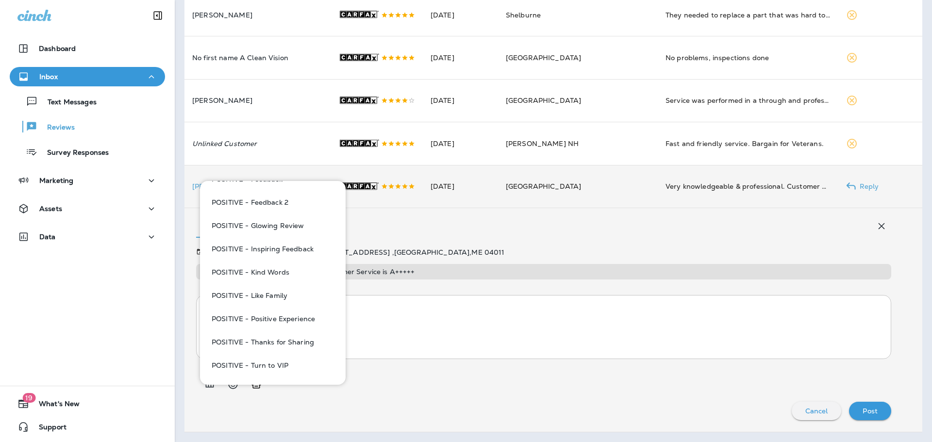
type input "*****"
click at [284, 362] on button "POSITIVE - Turn to VIP" at bounding box center [273, 365] width 130 height 23
type textarea "**********"
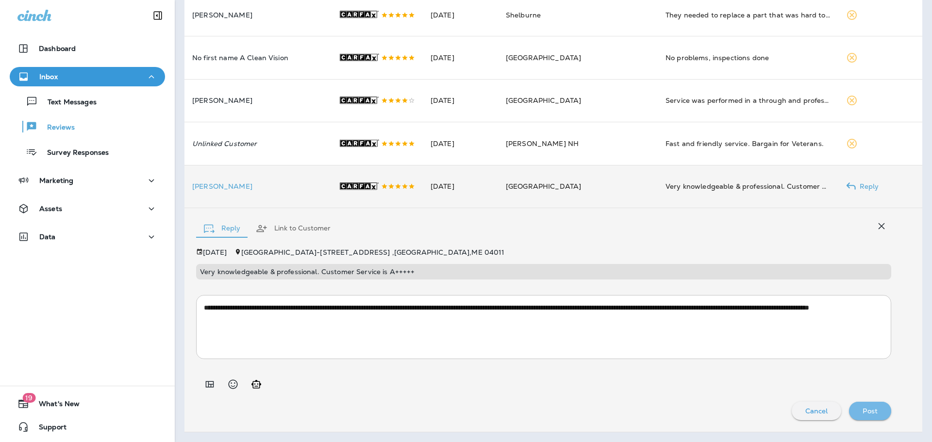
click at [863, 415] on p "Post" at bounding box center [870, 411] width 15 height 8
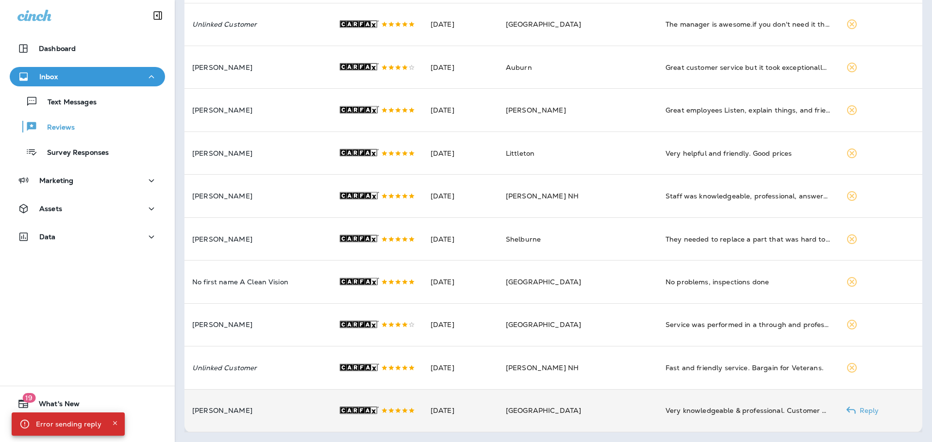
scroll to position [554, 0]
click at [297, 414] on td "[PERSON_NAME]" at bounding box center [257, 410] width 146 height 43
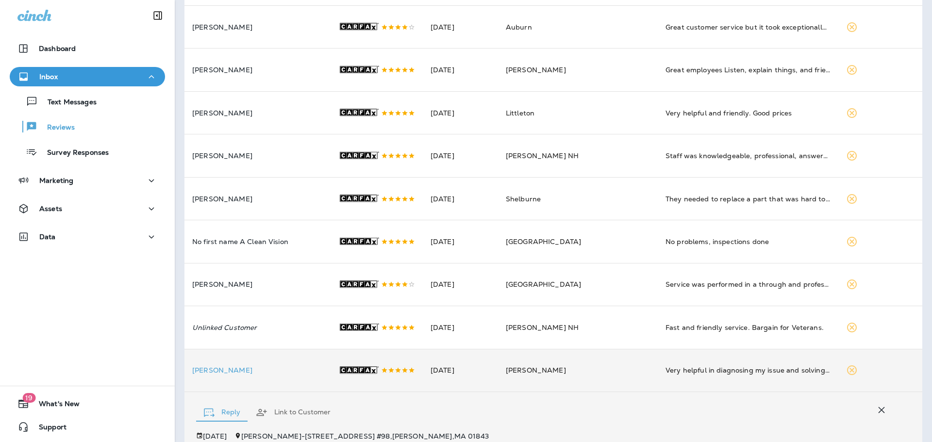
scroll to position [768, 0]
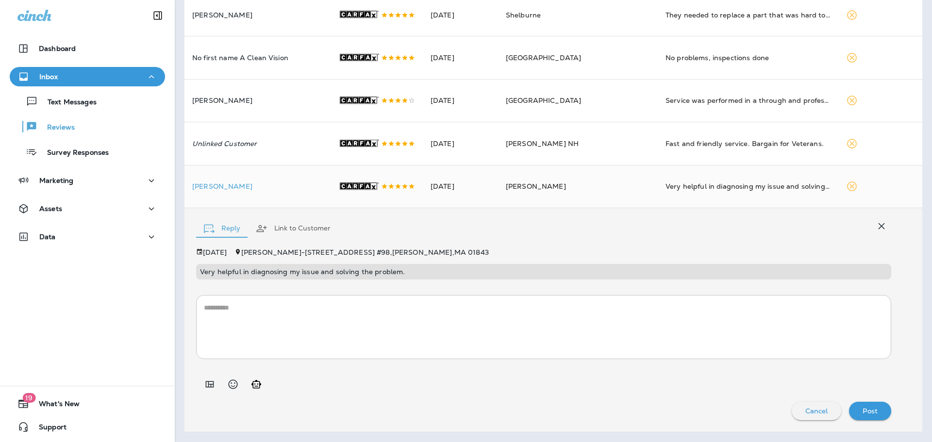
click at [211, 390] on icon "Add in a premade template" at bounding box center [210, 385] width 12 height 12
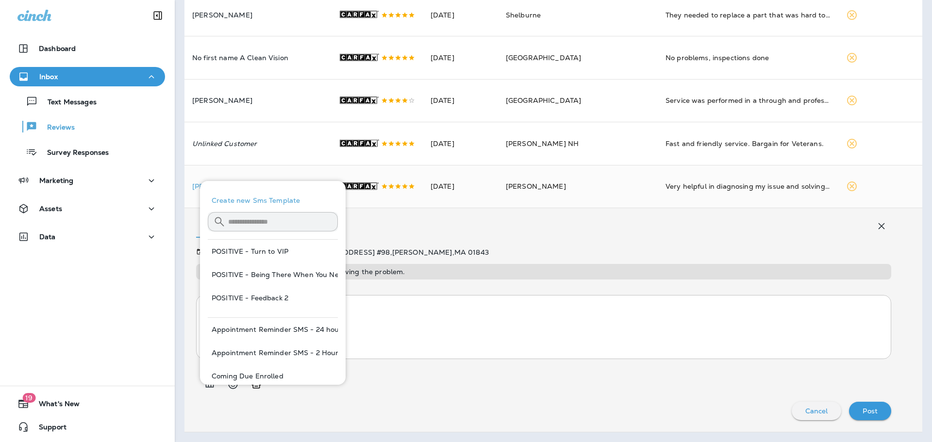
click at [252, 218] on input "text" at bounding box center [283, 222] width 110 height 26
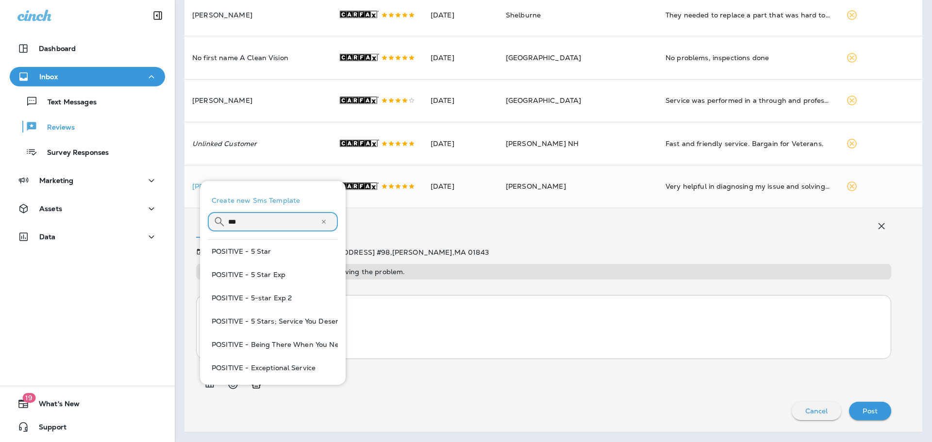
type input "***"
click at [269, 346] on button "POSITIVE - Being There When You Need Us" at bounding box center [273, 344] width 130 height 23
type textarea "**********"
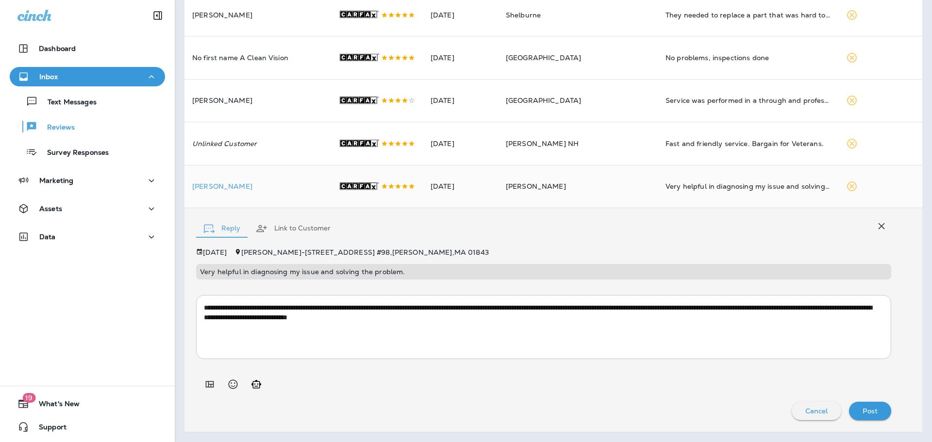
click at [866, 415] on p "Post" at bounding box center [870, 411] width 15 height 8
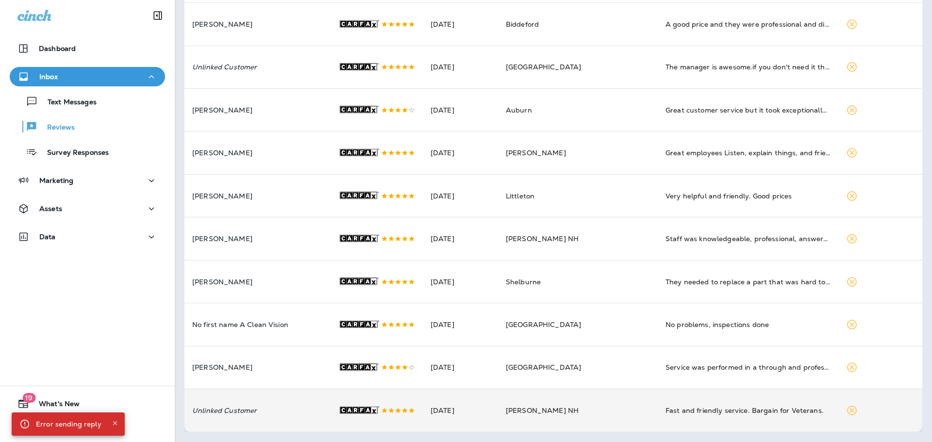
scroll to position [509, 0]
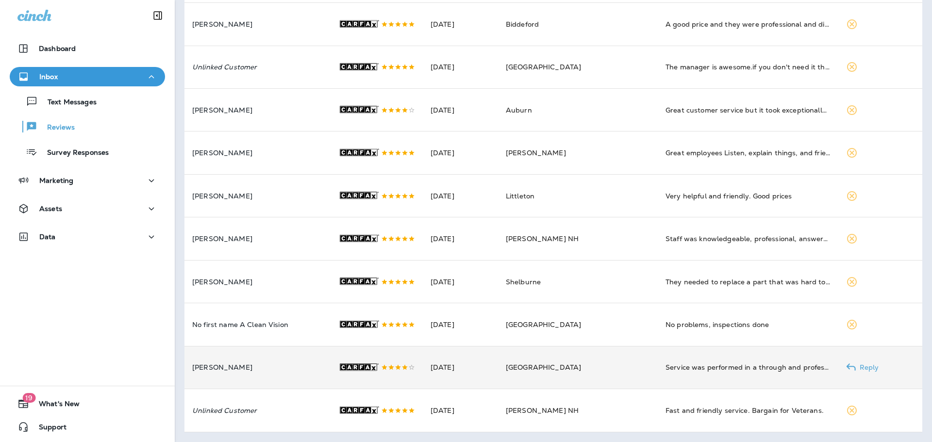
click at [278, 356] on td "[PERSON_NAME]" at bounding box center [257, 367] width 146 height 43
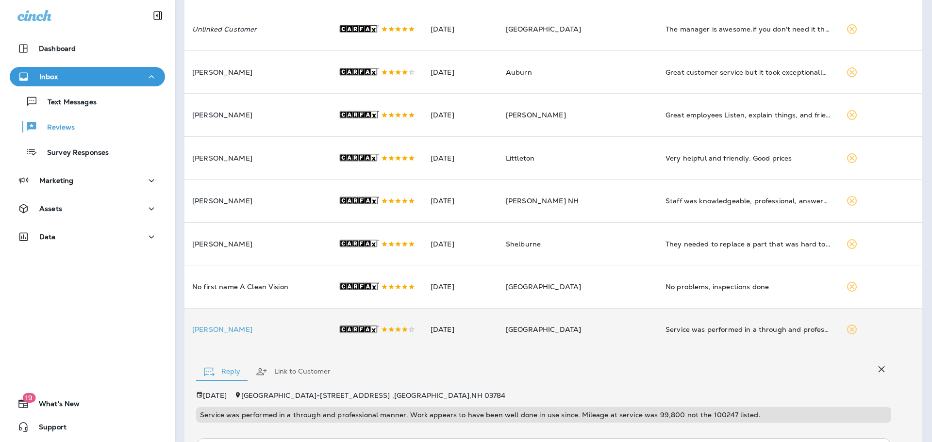
scroll to position [678, 0]
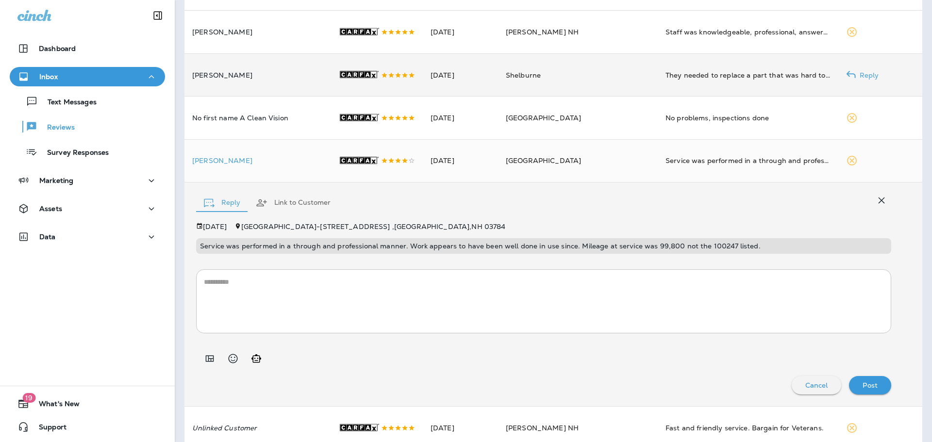
click at [266, 96] on td "[PERSON_NAME]" at bounding box center [257, 74] width 146 height 43
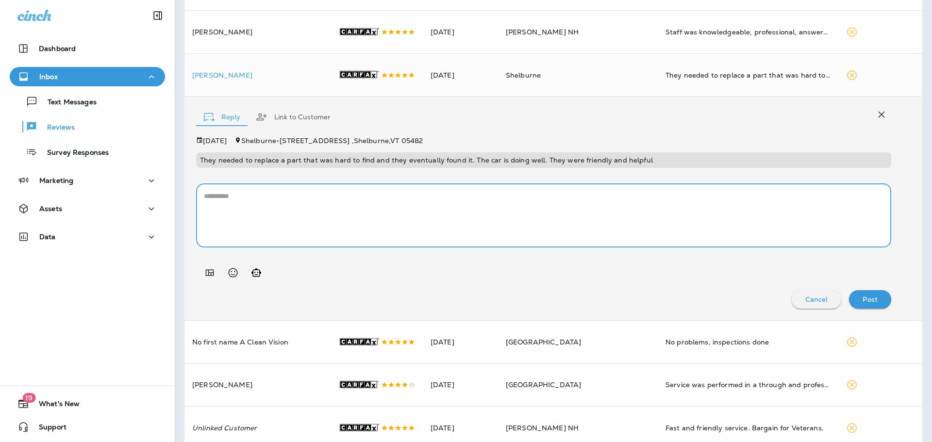
click at [281, 228] on textarea at bounding box center [544, 215] width 680 height 49
click at [209, 279] on icon "Add in a premade template" at bounding box center [210, 273] width 12 height 12
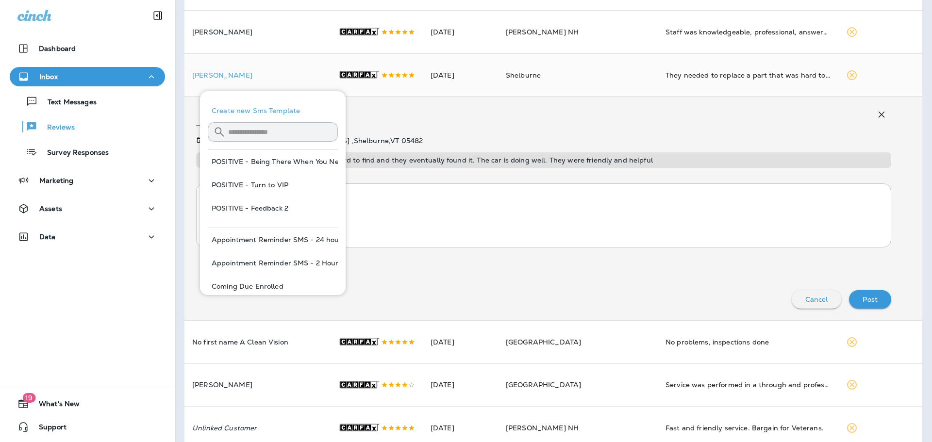
click at [261, 132] on input "text" at bounding box center [283, 132] width 110 height 26
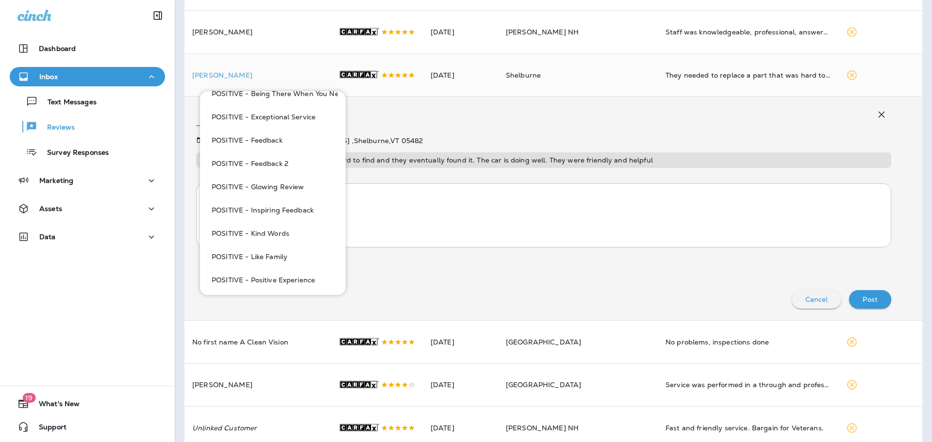
scroll to position [194, 0]
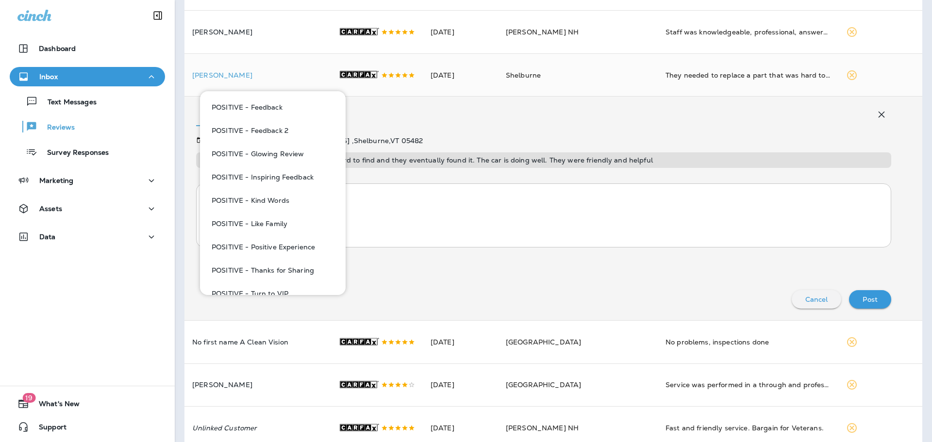
type input "***"
click at [299, 218] on button "POSITIVE - Like Family" at bounding box center [273, 223] width 130 height 23
type textarea "**********"
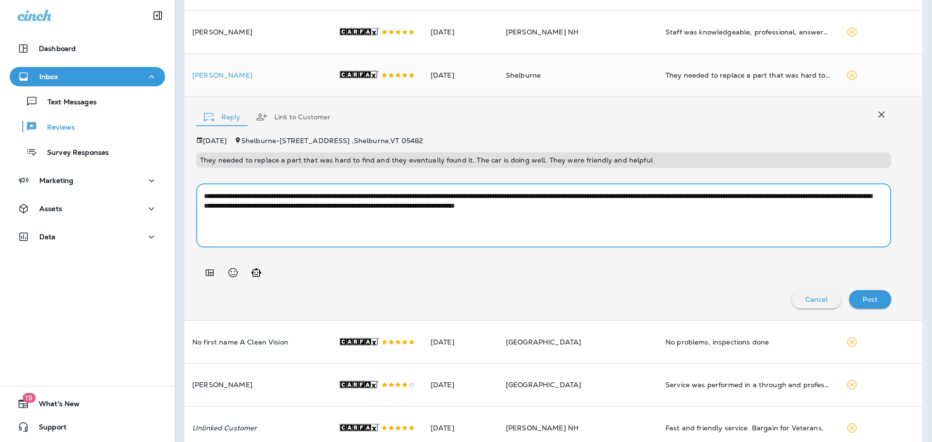
drag, startPoint x: 816, startPoint y: 245, endPoint x: 0, endPoint y: 133, distance: 823.3
click at [0, 135] on div "Dashboard Inbox Text Messages Reviews Survey Responses Marketing Assets Data 19…" at bounding box center [466, 221] width 932 height 442
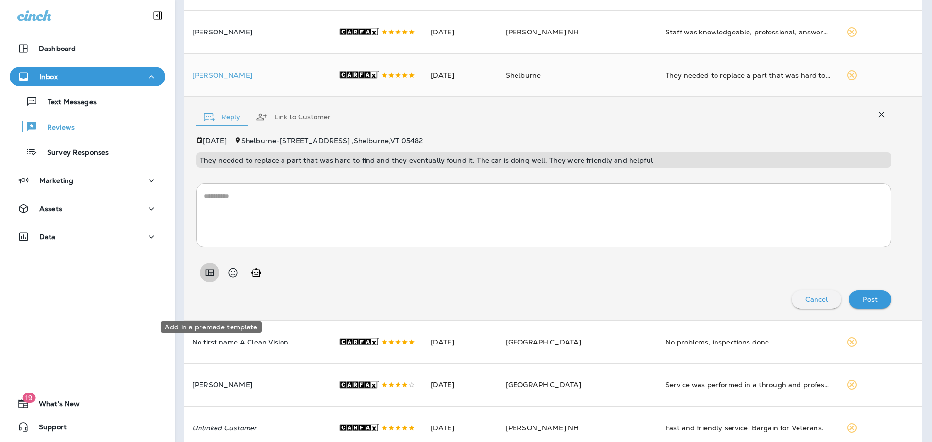
click at [206, 279] on icon "Add in a premade template" at bounding box center [210, 273] width 12 height 12
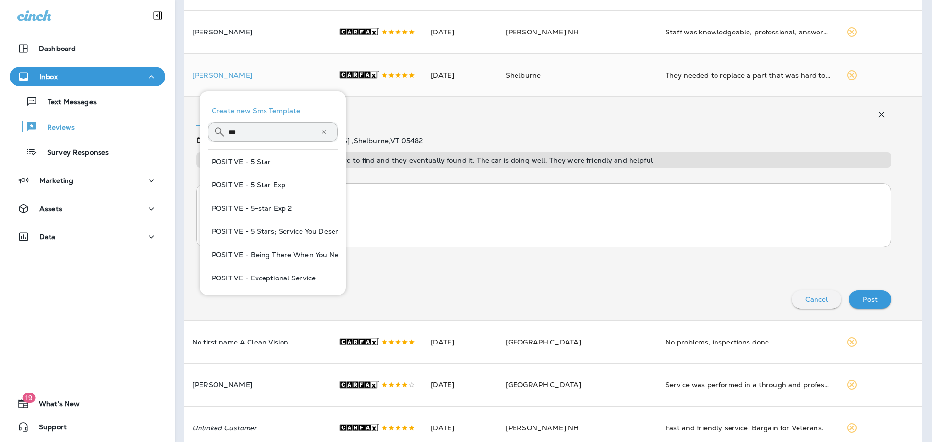
click at [265, 136] on input "***" at bounding box center [274, 132] width 92 height 26
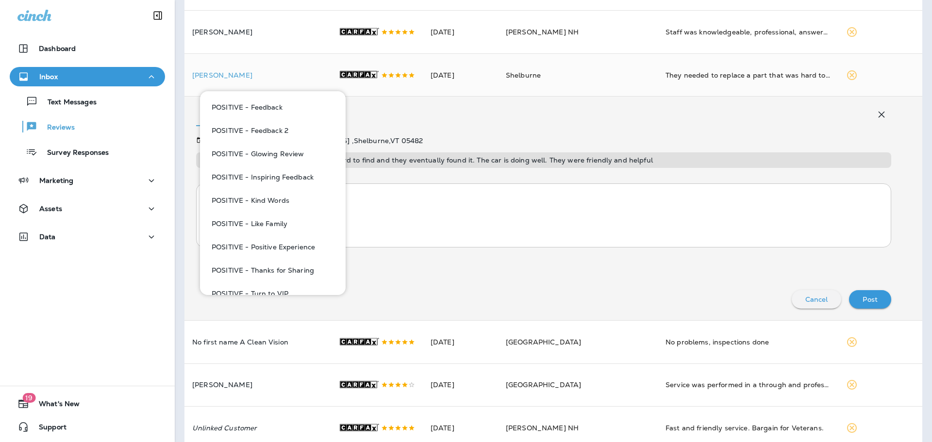
scroll to position [212, 0]
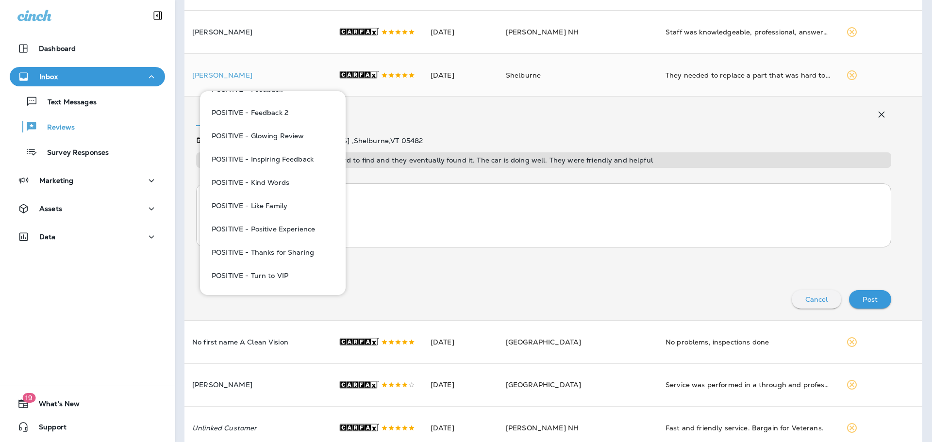
click at [289, 251] on button "POSITIVE - Thanks for Sharing" at bounding box center [273, 252] width 130 height 23
type textarea "**********"
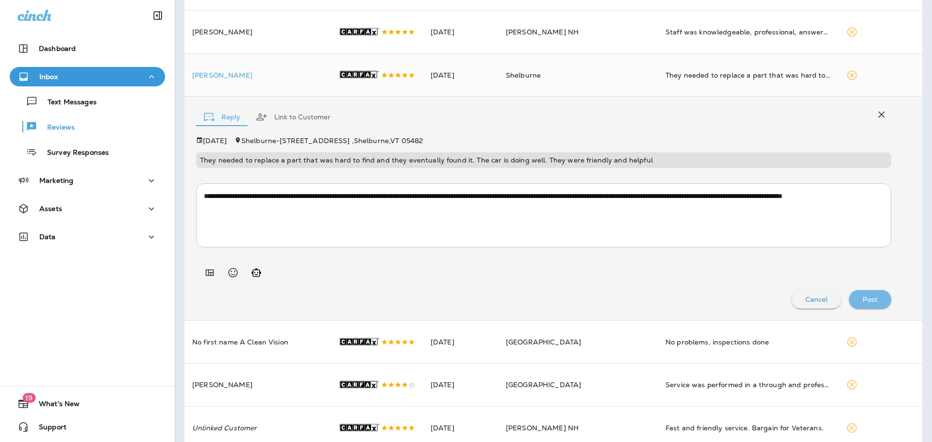
click at [859, 306] on div "Post" at bounding box center [870, 299] width 27 height 13
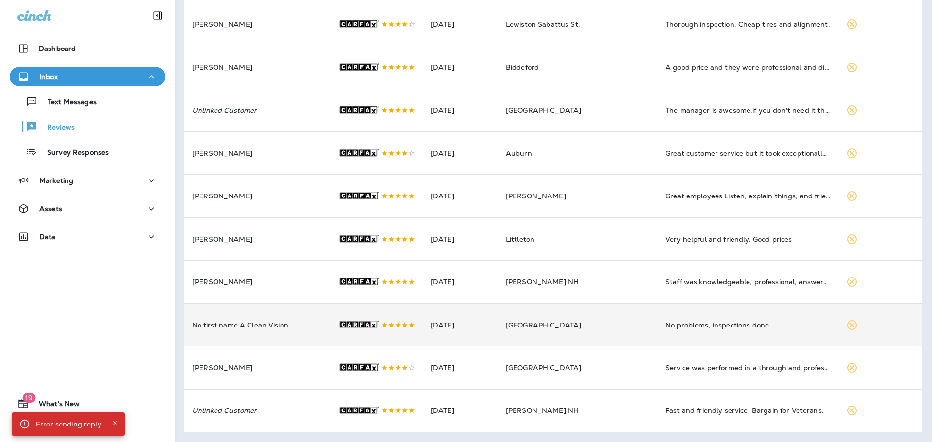
scroll to position [464, 0]
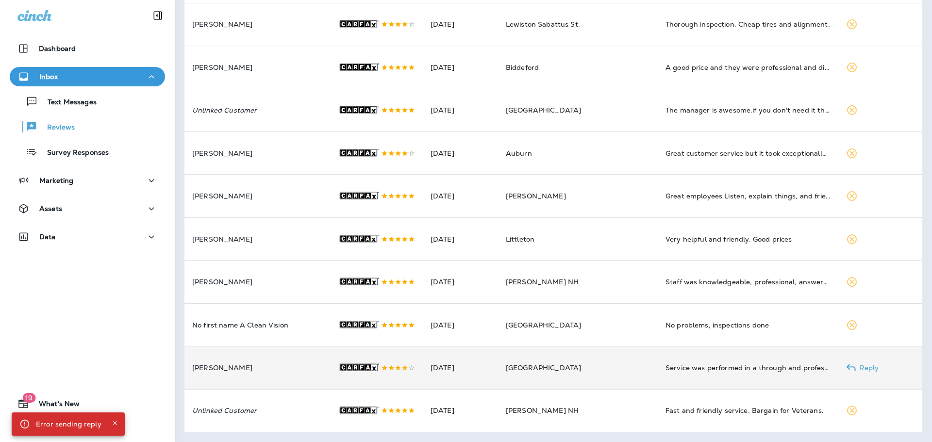
click at [286, 359] on td "[PERSON_NAME]" at bounding box center [257, 368] width 146 height 43
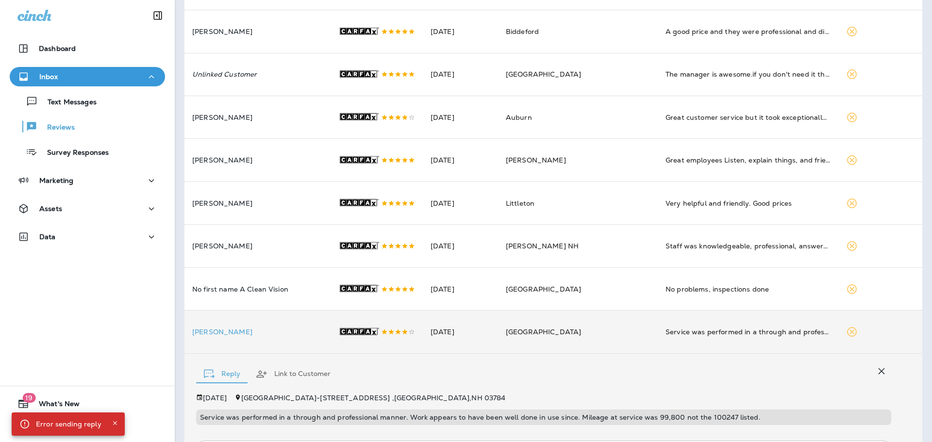
scroll to position [634, 0]
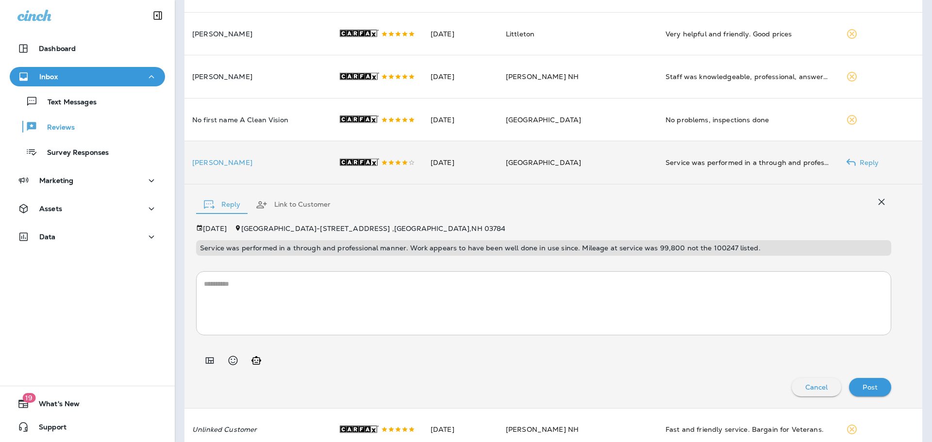
click at [281, 167] on p "[PERSON_NAME]" at bounding box center [257, 163] width 131 height 8
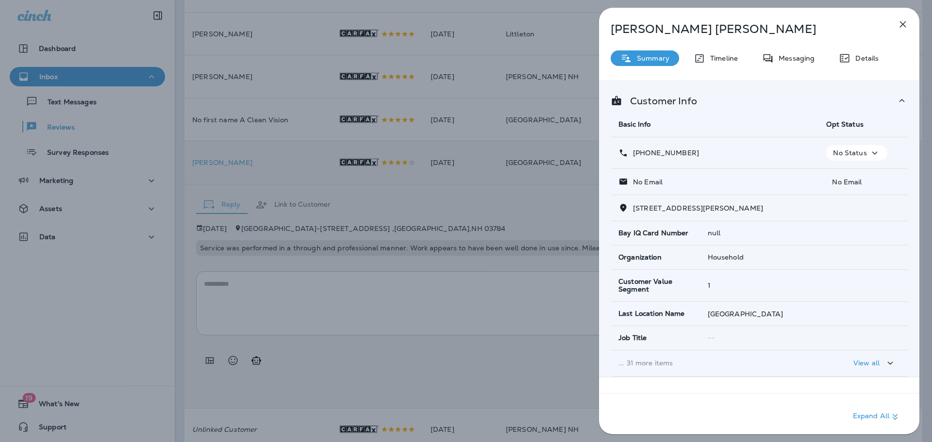
click at [906, 24] on icon "button" at bounding box center [903, 24] width 12 height 12
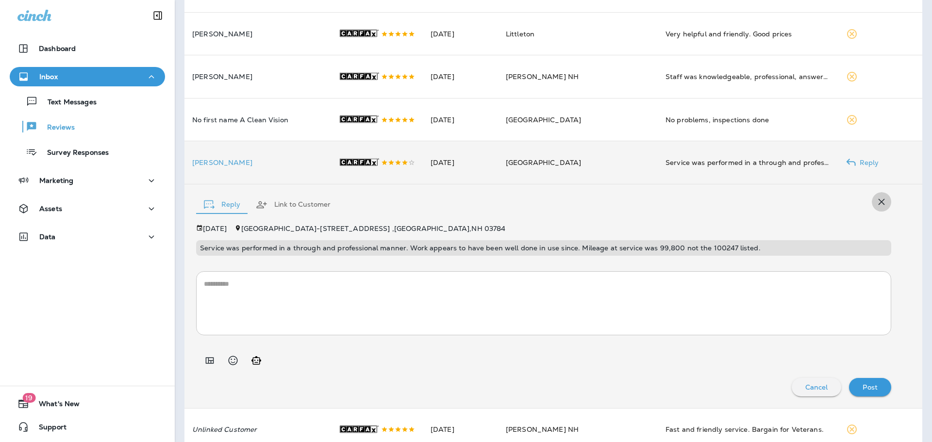
click at [876, 208] on icon "button" at bounding box center [882, 202] width 12 height 12
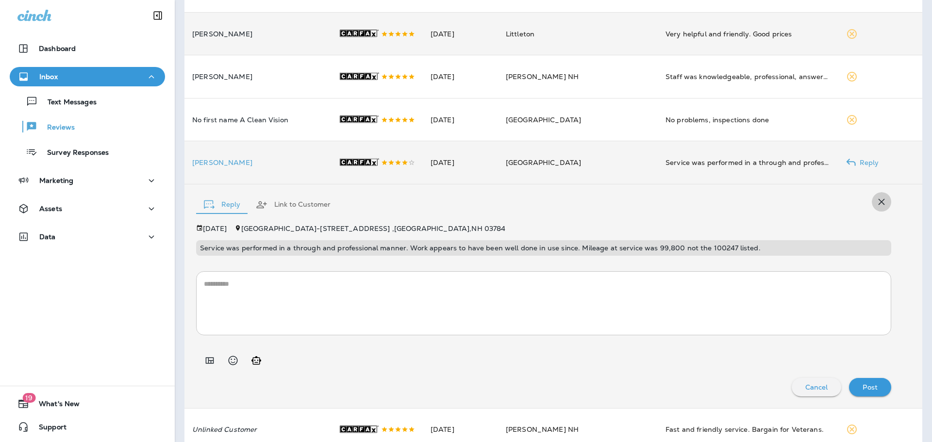
scroll to position [464, 0]
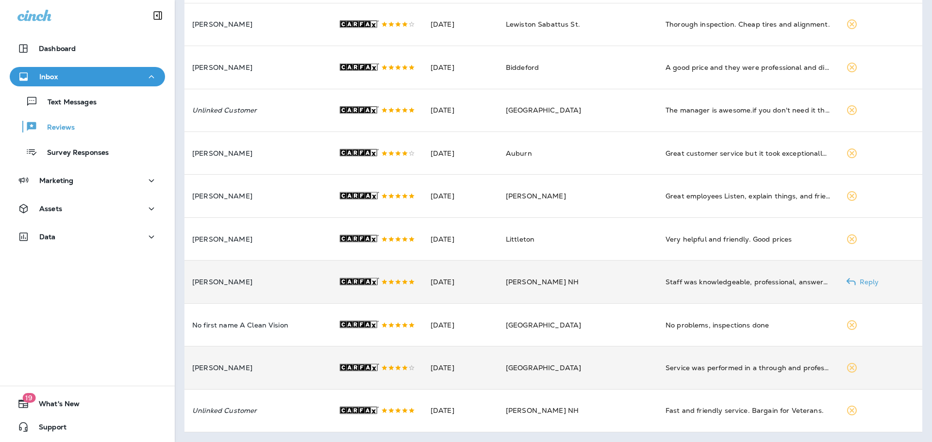
click at [269, 278] on p "[PERSON_NAME]" at bounding box center [257, 282] width 131 height 8
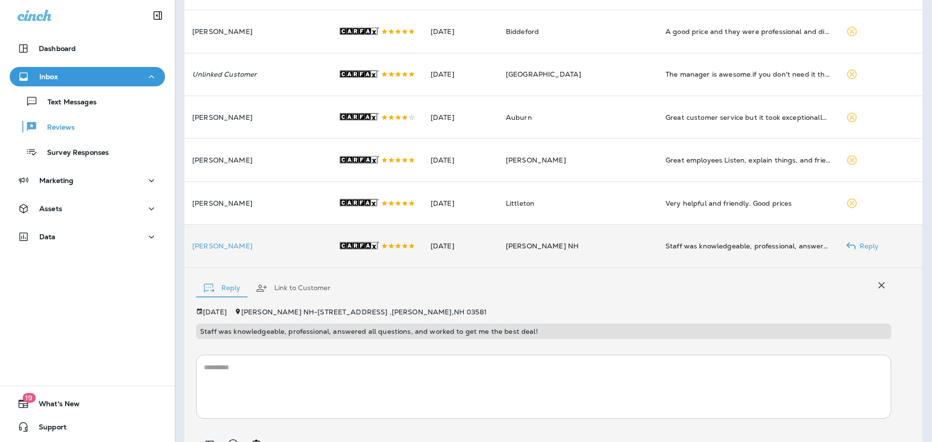
scroll to position [543, 0]
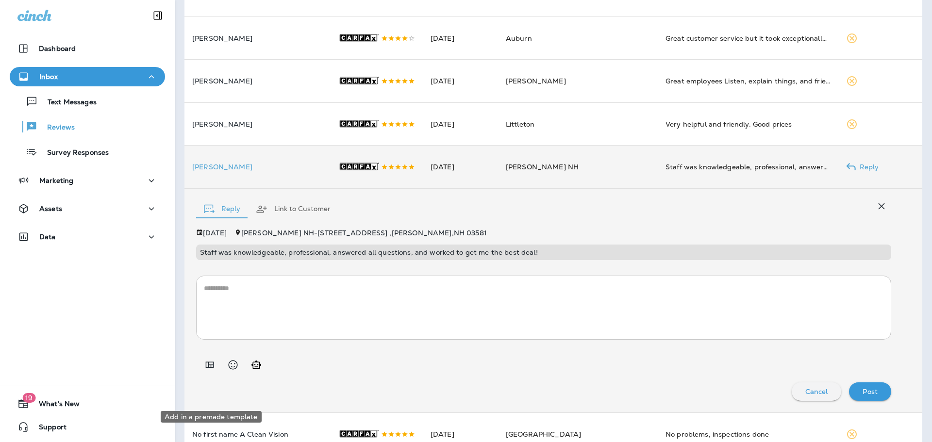
click at [208, 371] on icon "Add in a premade template" at bounding box center [210, 365] width 12 height 12
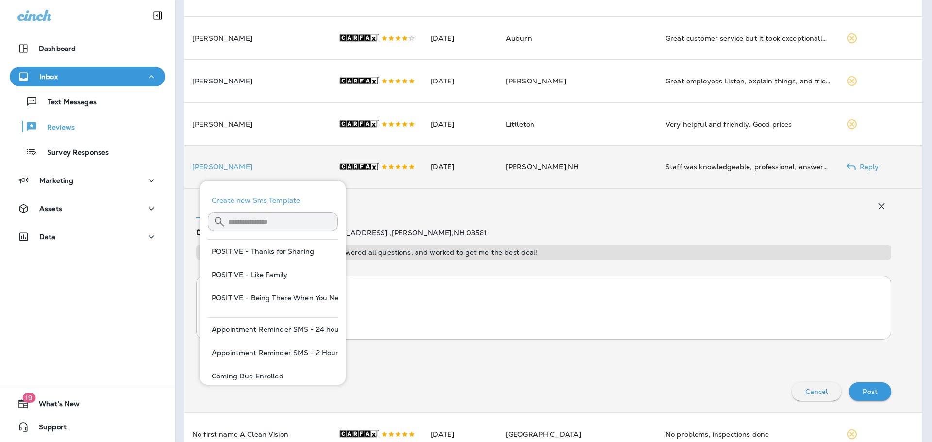
click at [235, 223] on input "text" at bounding box center [283, 222] width 110 height 26
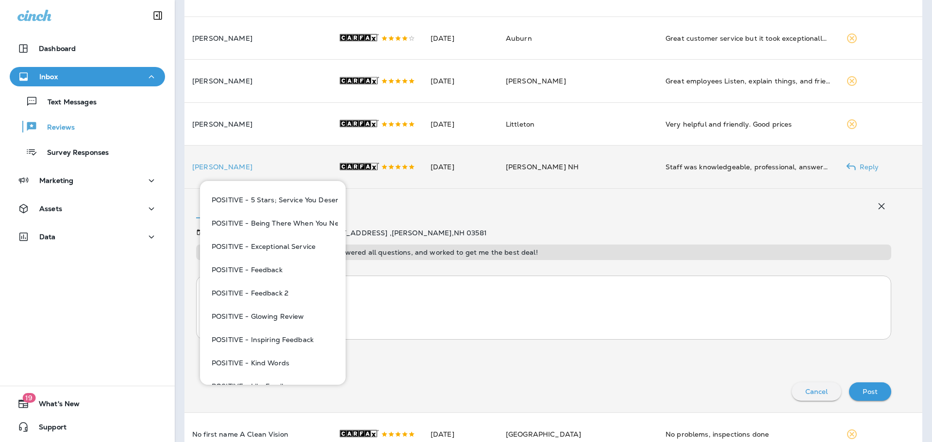
scroll to position [146, 0]
type input "*****"
click at [284, 364] on button "POSITIVE - Like Family" at bounding box center [273, 362] width 130 height 23
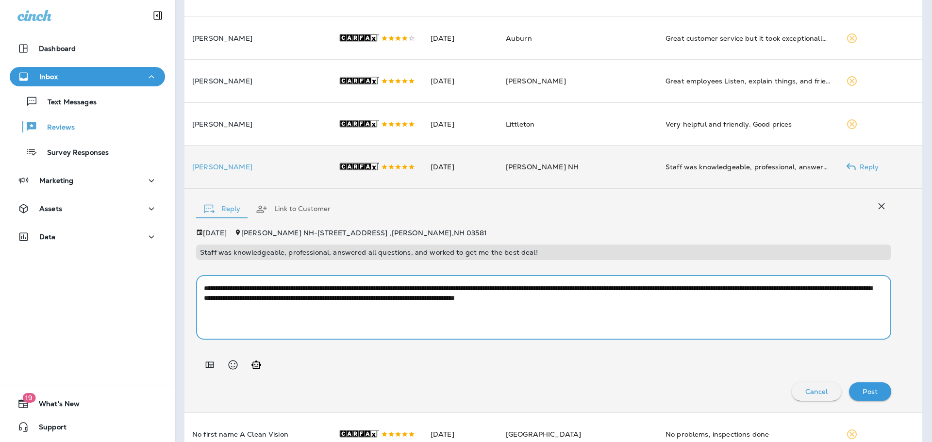
drag, startPoint x: 439, startPoint y: 326, endPoint x: 413, endPoint y: 331, distance: 26.3
click at [413, 331] on textarea "**********" at bounding box center [540, 308] width 672 height 49
drag, startPoint x: 440, startPoint y: 330, endPoint x: 408, endPoint y: 333, distance: 32.1
click at [408, 332] on textarea "**********" at bounding box center [540, 308] width 672 height 49
type textarea "**********"
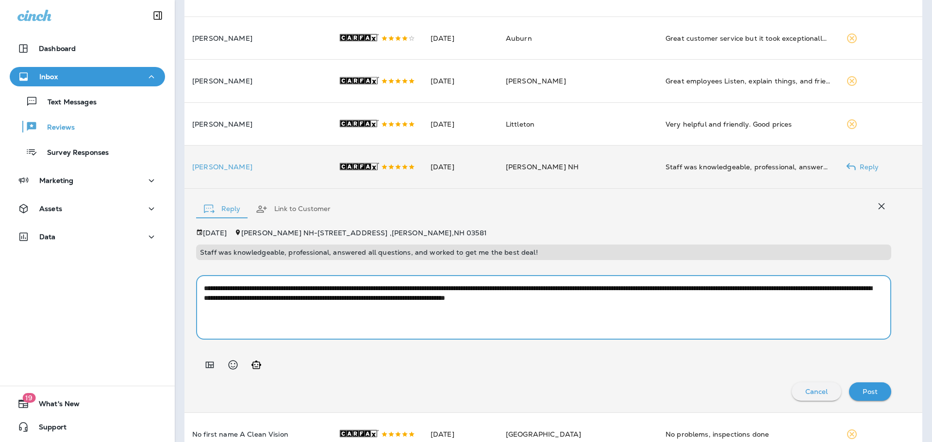
drag, startPoint x: 783, startPoint y: 332, endPoint x: 0, endPoint y: 263, distance: 785.6
click at [0, 263] on div "Dashboard Inbox Text Messages Reviews Survey Responses Marketing Assets Data 19…" at bounding box center [466, 221] width 932 height 442
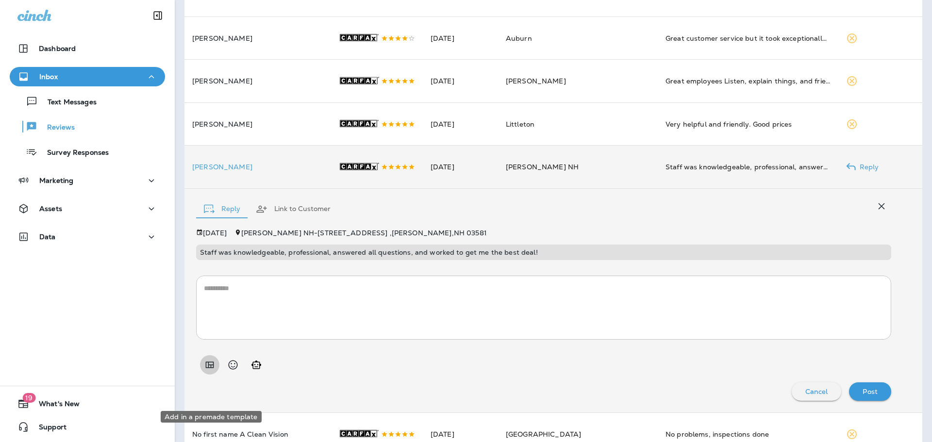
click at [210, 375] on button "Add in a premade template" at bounding box center [209, 364] width 19 height 19
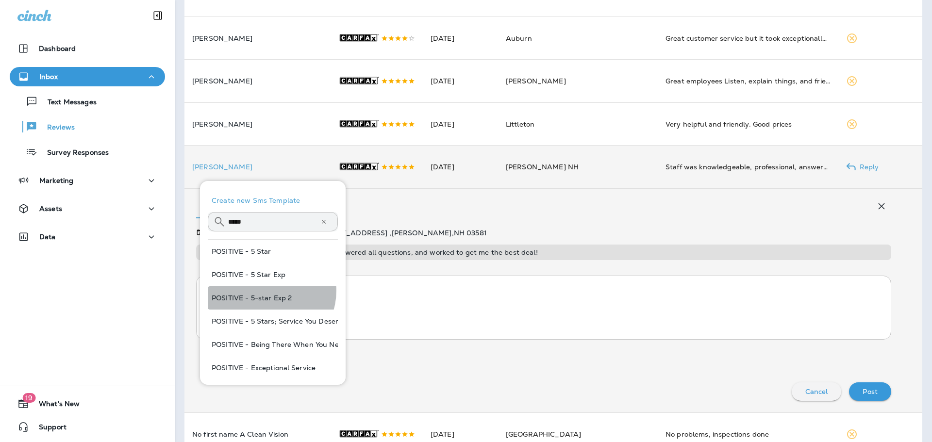
click at [268, 291] on button "POSITIVE - 5-star Exp 2" at bounding box center [273, 297] width 130 height 23
type textarea "**********"
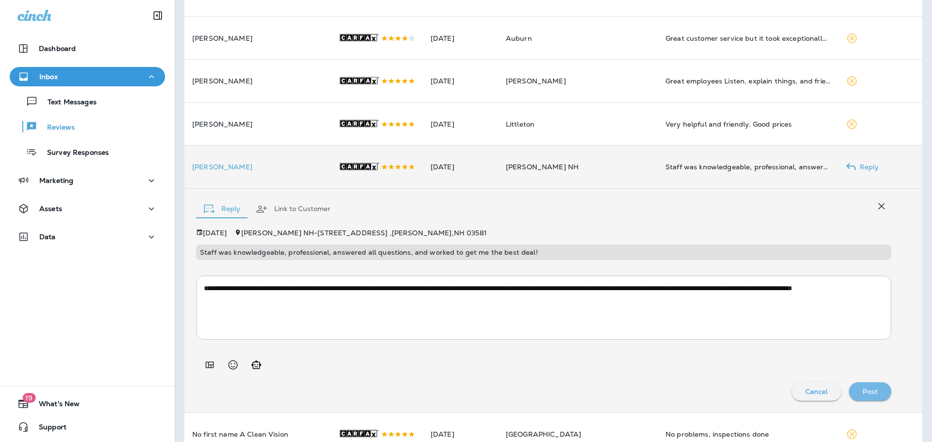
click at [863, 396] on p "Post" at bounding box center [870, 392] width 15 height 8
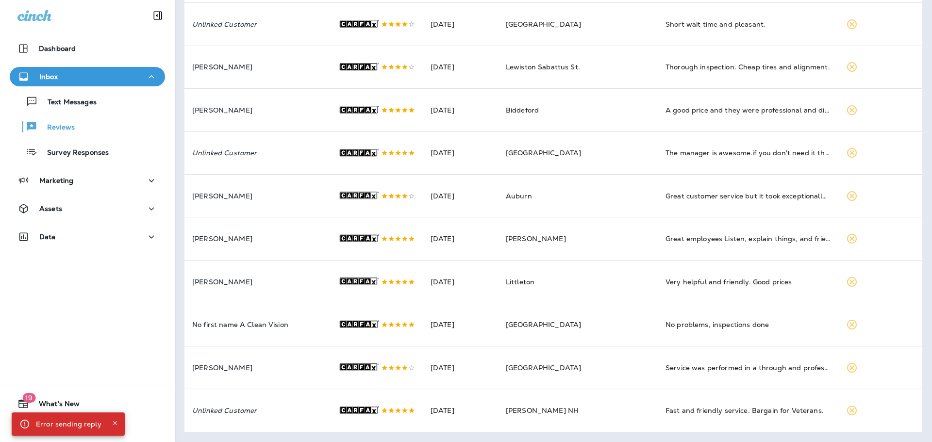
scroll to position [419, 0]
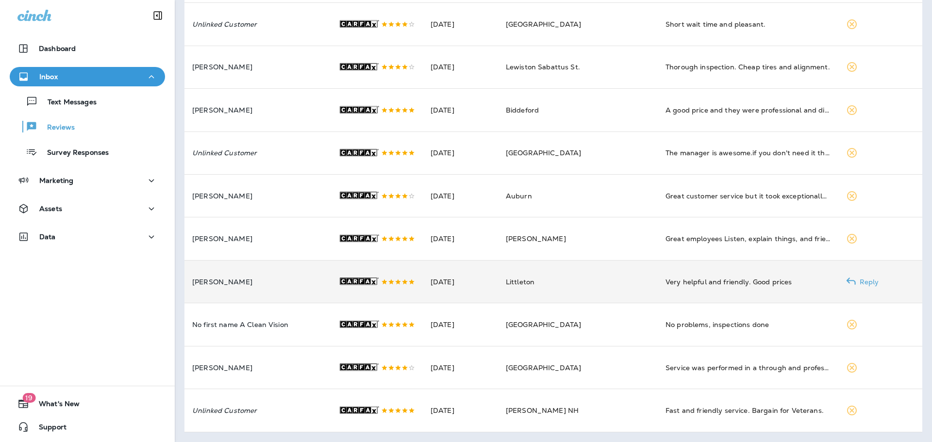
click at [292, 278] on p "[PERSON_NAME]" at bounding box center [257, 282] width 131 height 8
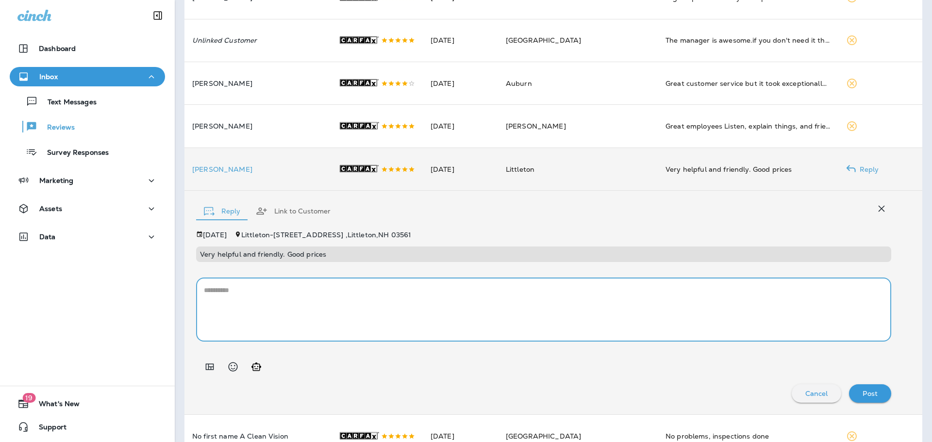
click at [277, 317] on textarea at bounding box center [544, 309] width 680 height 49
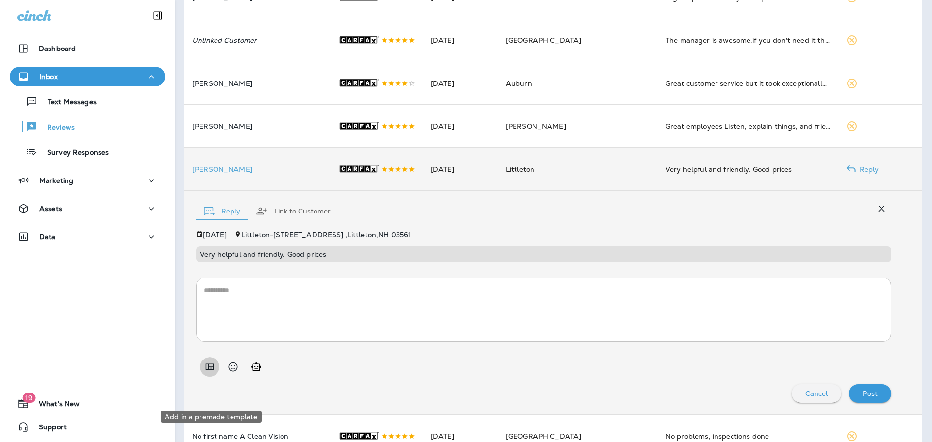
click at [215, 373] on icon "Add in a premade template" at bounding box center [210, 367] width 12 height 12
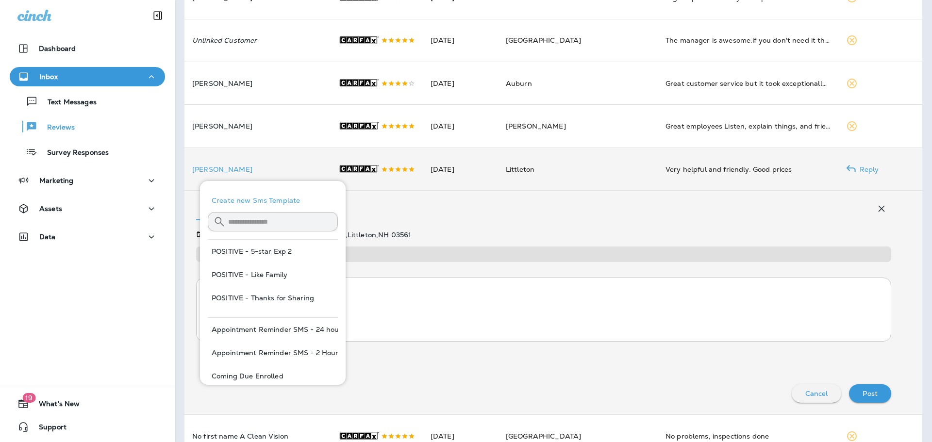
click at [247, 217] on input "text" at bounding box center [283, 222] width 110 height 26
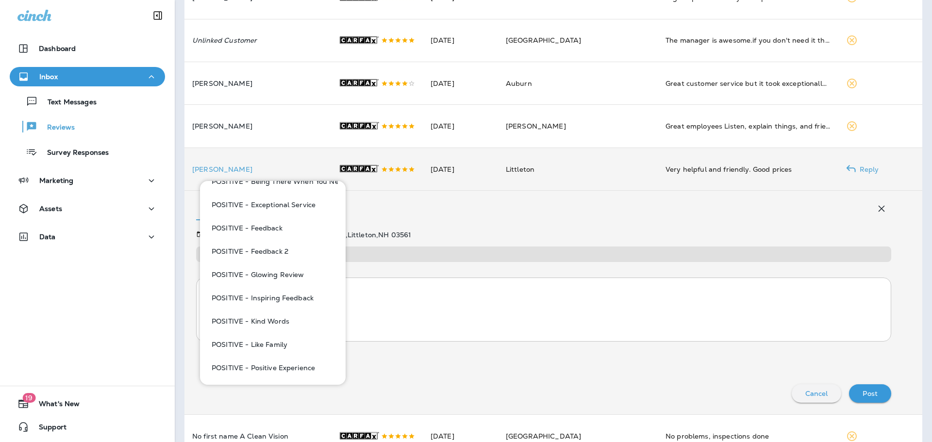
scroll to position [212, 0]
type input "***"
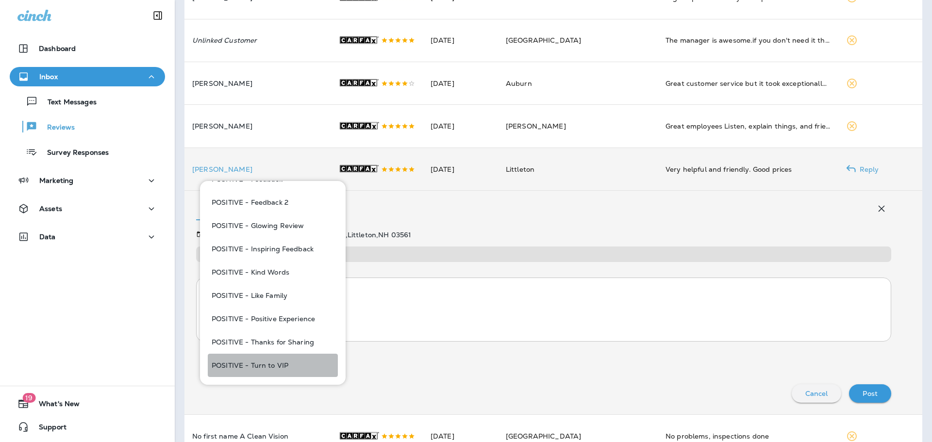
click at [295, 363] on button "POSITIVE - Turn to VIP" at bounding box center [273, 365] width 130 height 23
type textarea "**********"
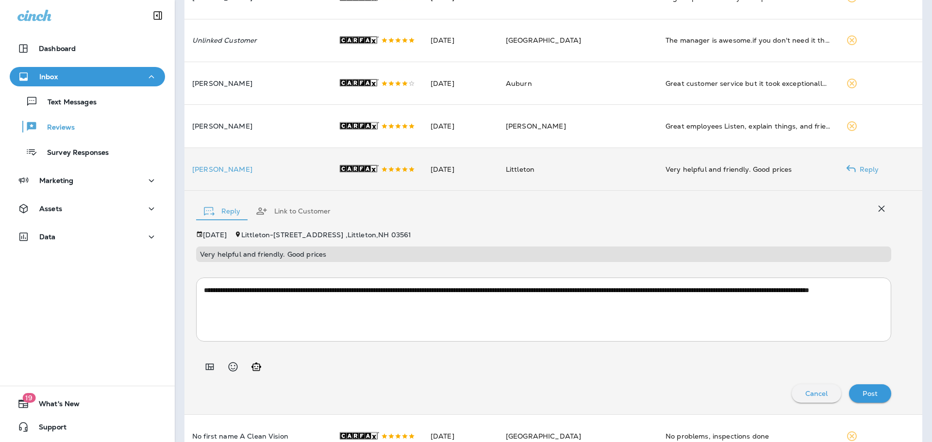
click at [857, 400] on div "Post" at bounding box center [870, 393] width 27 height 13
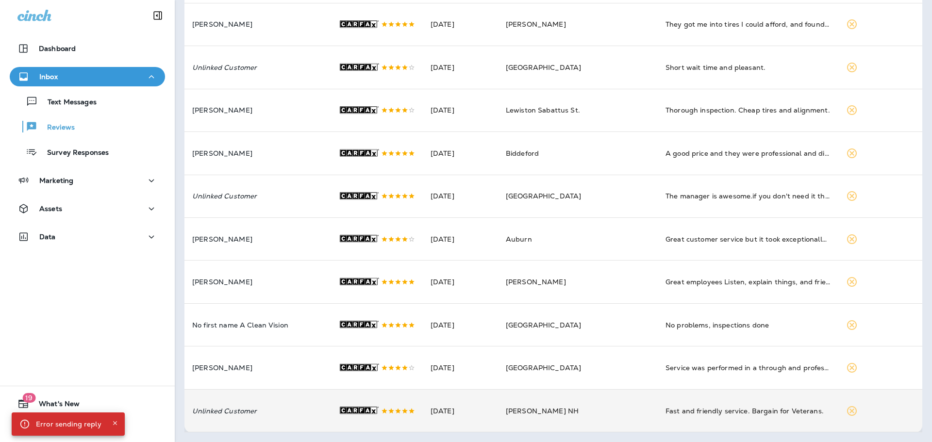
scroll to position [374, 0]
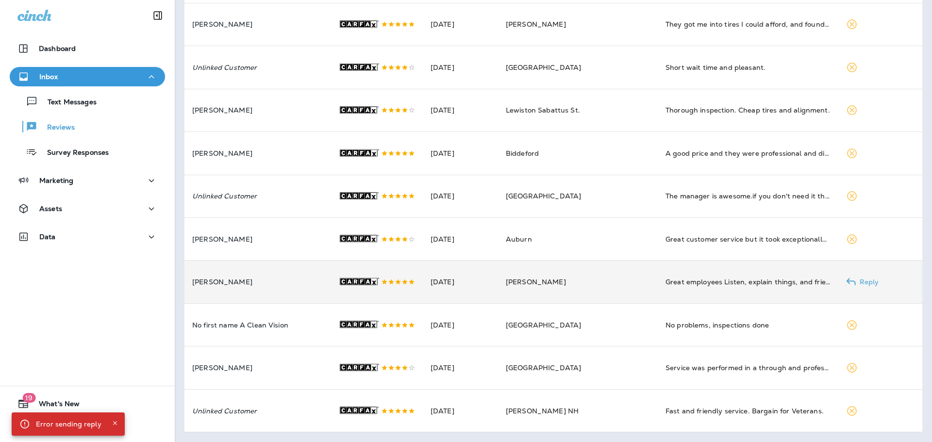
click at [255, 264] on td "[PERSON_NAME]" at bounding box center [257, 282] width 146 height 43
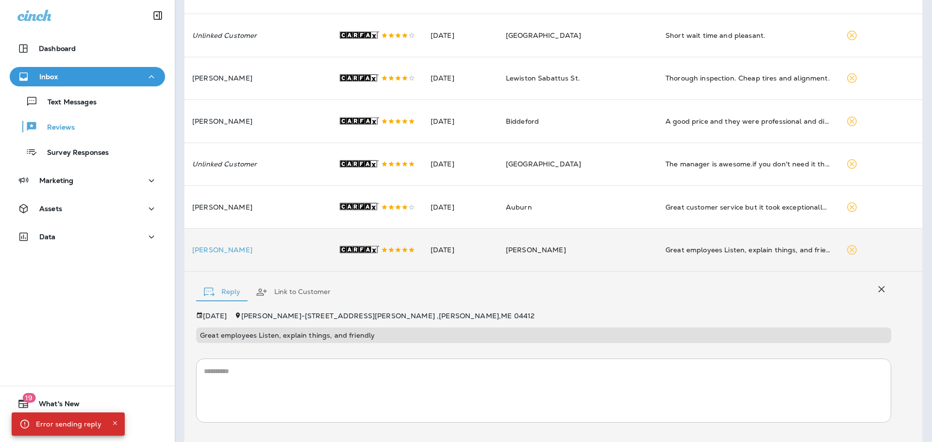
scroll to position [453, 0]
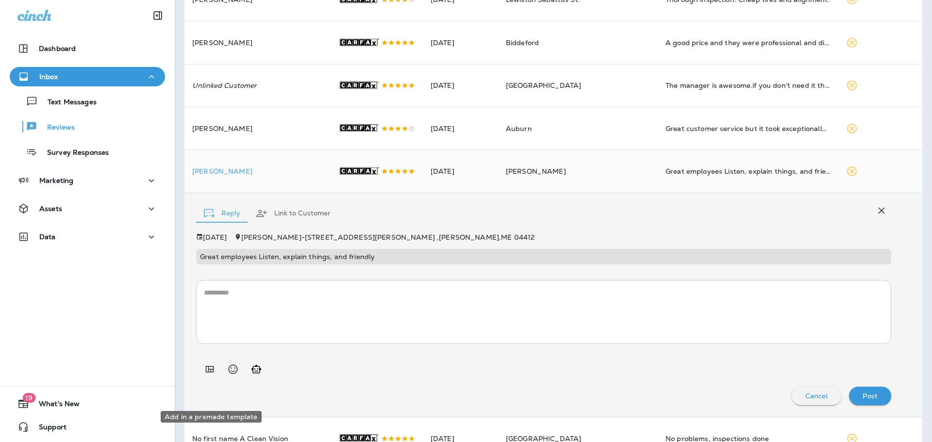
click at [212, 375] on icon "Add in a premade template" at bounding box center [210, 370] width 12 height 12
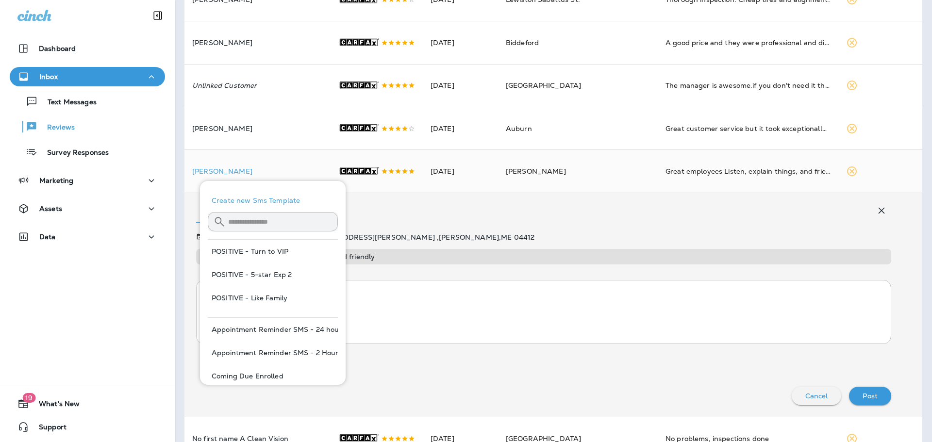
click at [239, 223] on input "text" at bounding box center [283, 222] width 110 height 26
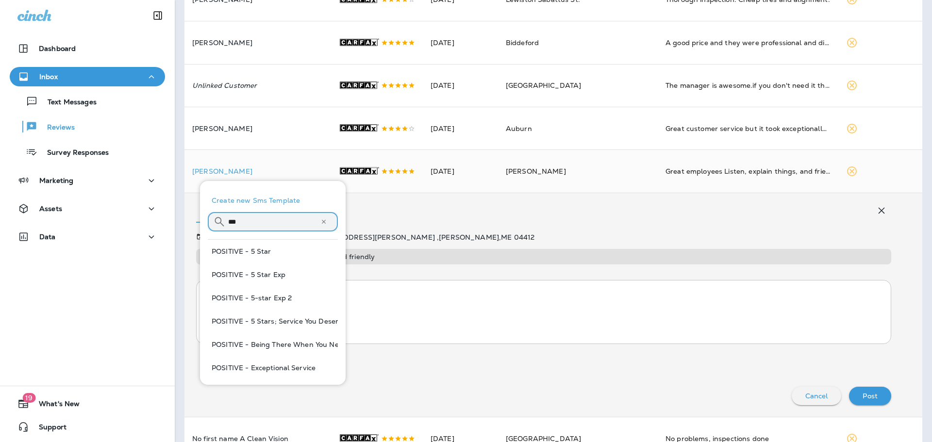
type input "***"
click at [300, 347] on button "POSITIVE - Being There When You Need Us" at bounding box center [273, 344] width 130 height 23
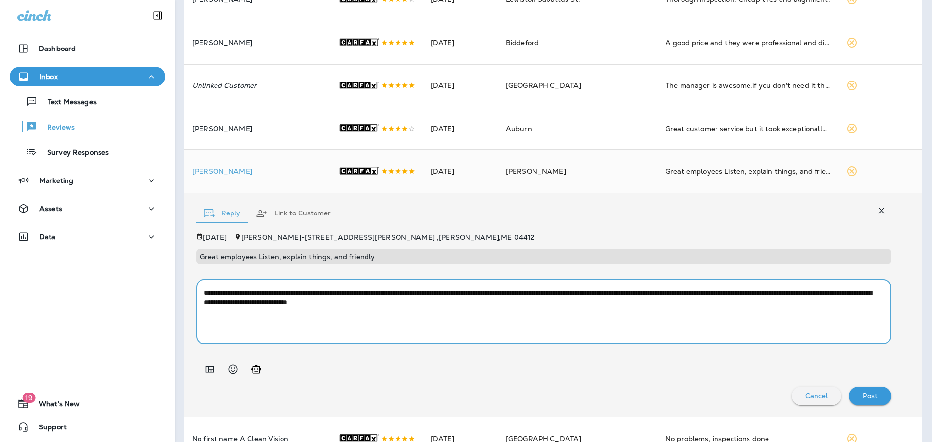
drag, startPoint x: 429, startPoint y: 317, endPoint x: 347, endPoint y: 319, distance: 82.1
click at [347, 319] on textarea "**********" at bounding box center [540, 312] width 672 height 49
type textarea "**********"
click at [857, 402] on div "Post" at bounding box center [870, 396] width 27 height 13
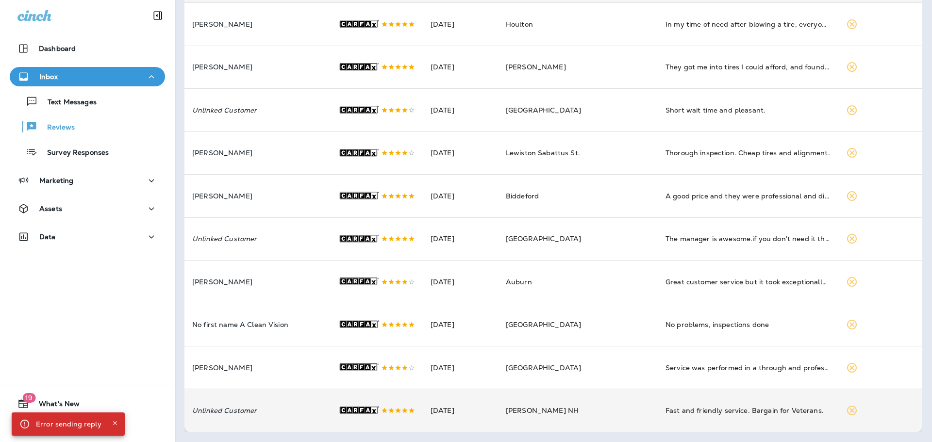
scroll to position [329, 0]
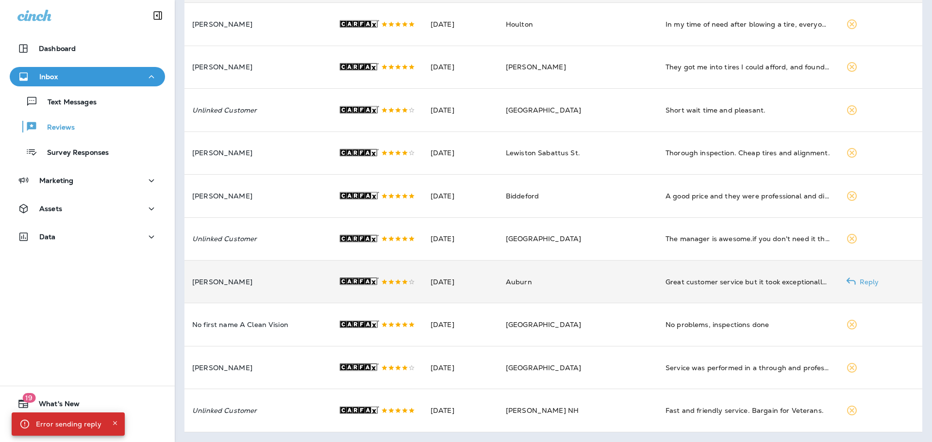
click at [270, 278] on p "[PERSON_NAME]" at bounding box center [257, 282] width 131 height 8
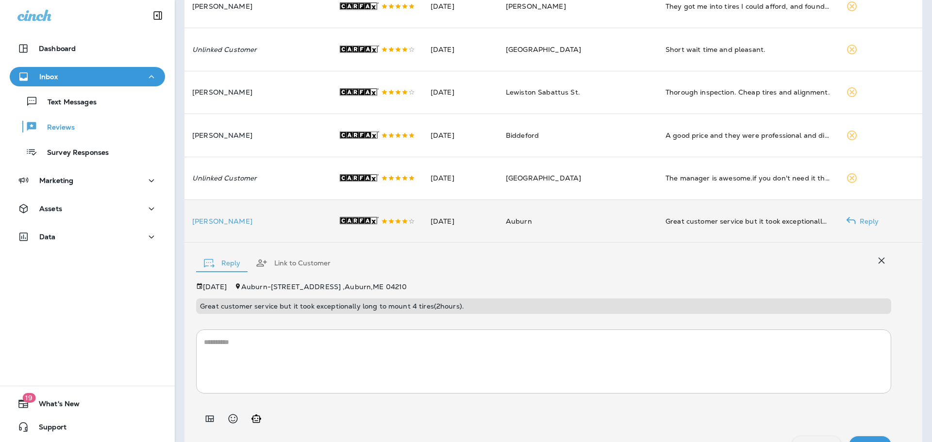
scroll to position [359, 0]
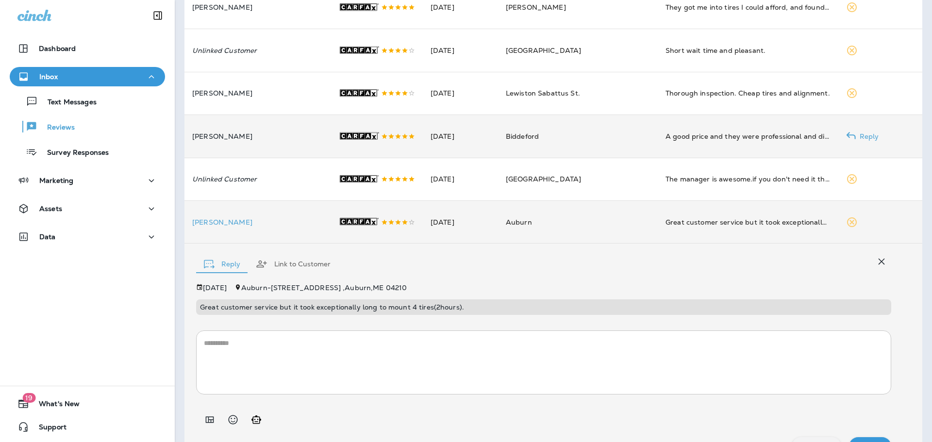
click at [297, 140] on p "[PERSON_NAME]" at bounding box center [257, 137] width 131 height 8
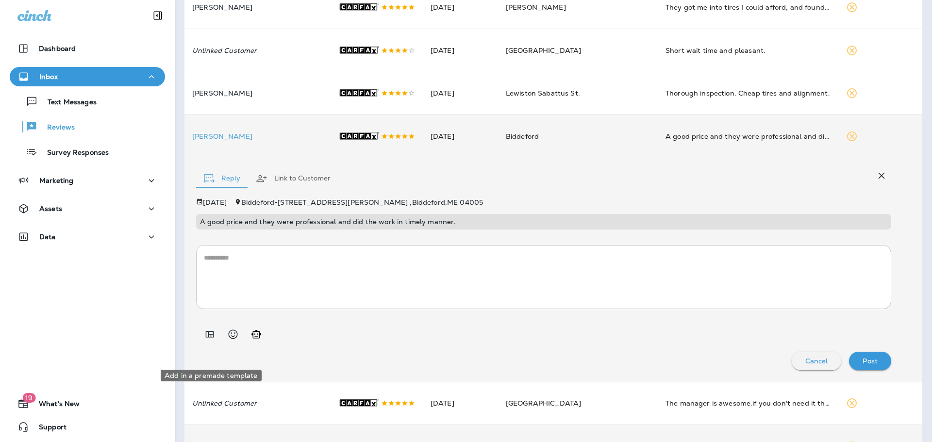
click at [209, 340] on icon "Add in a premade template" at bounding box center [210, 335] width 12 height 12
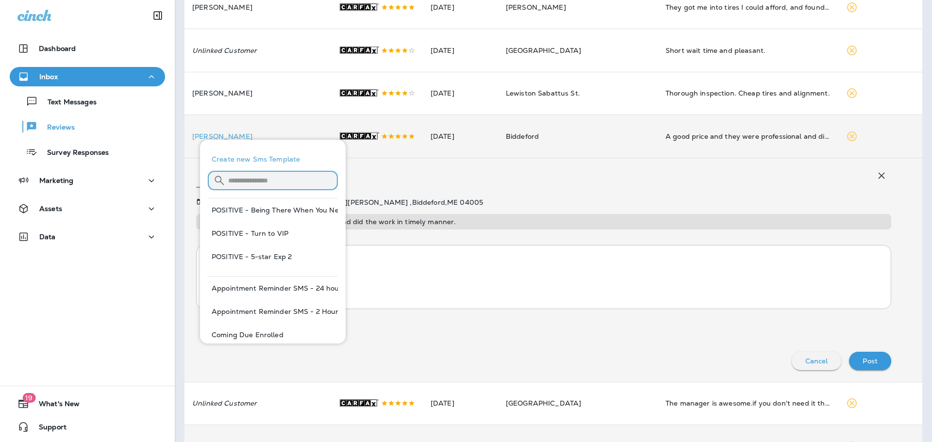
click at [273, 182] on input "text" at bounding box center [283, 180] width 110 height 26
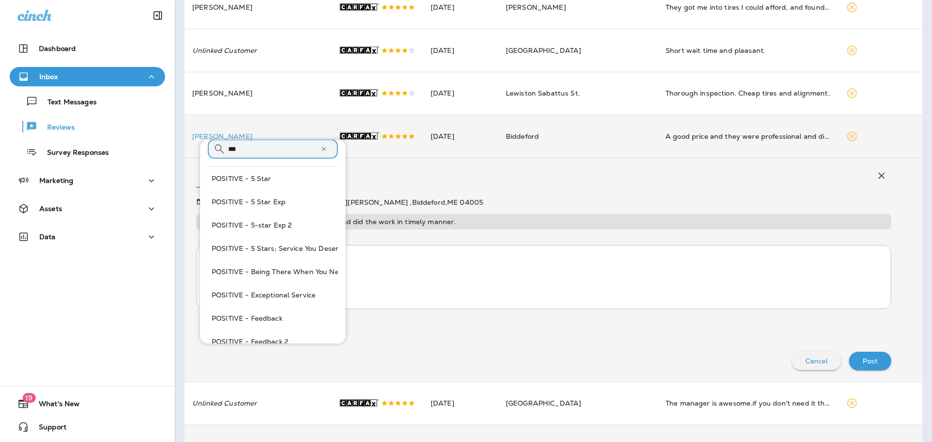
scroll to position [49, 0]
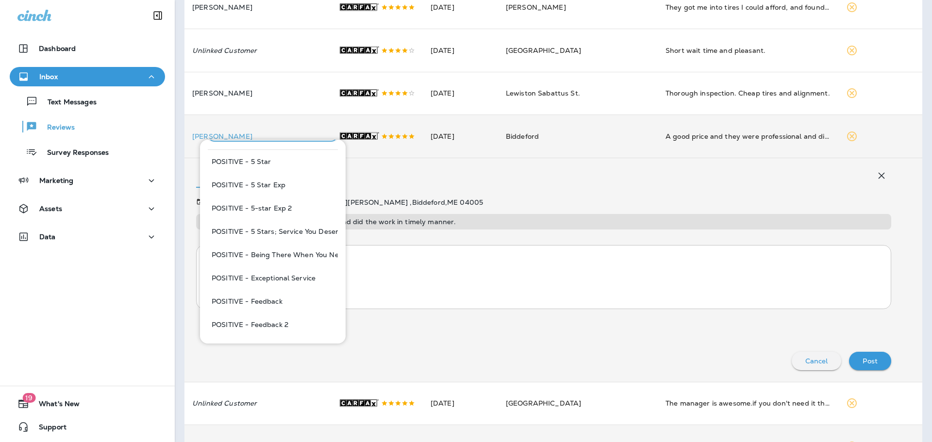
type input "***"
click at [297, 247] on button "POSITIVE - Being There When You Need Us" at bounding box center [273, 254] width 130 height 23
type textarea "**********"
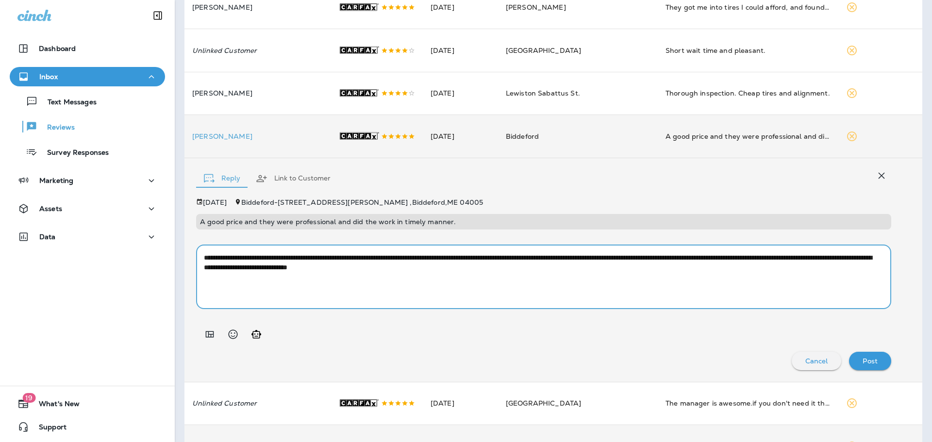
drag, startPoint x: 535, startPoint y: 289, endPoint x: 35, endPoint y: 260, distance: 500.9
click at [35, 260] on div "Dashboard Inbox Text Messages Reviews Survey Responses Marketing Assets Data 19…" at bounding box center [466, 221] width 932 height 442
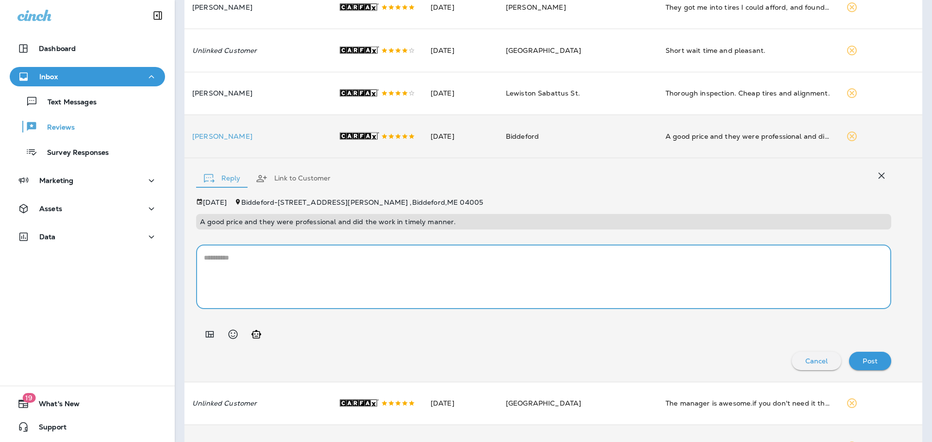
click at [210, 340] on icon "Add in a premade template" at bounding box center [210, 335] width 12 height 12
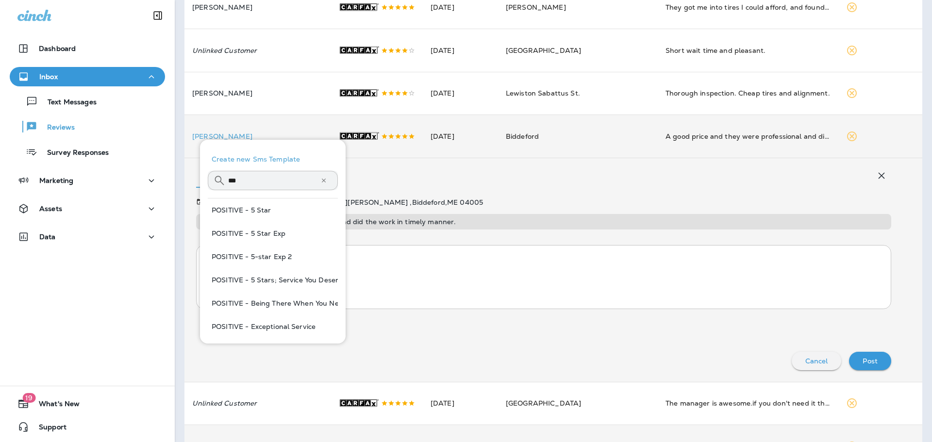
drag, startPoint x: 269, startPoint y: 230, endPoint x: 265, endPoint y: 236, distance: 7.7
click at [266, 234] on button "POSITIVE - 5 Star Exp" at bounding box center [273, 233] width 130 height 23
type textarea "**********"
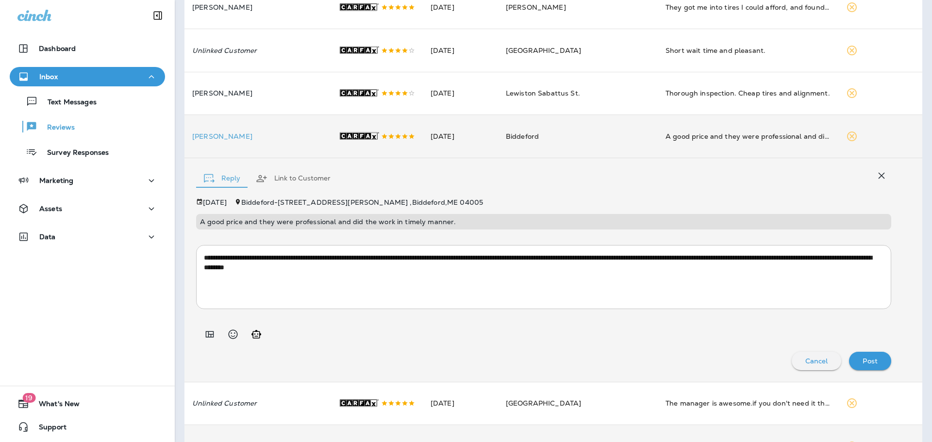
click at [871, 368] on div "Post" at bounding box center [870, 361] width 27 height 13
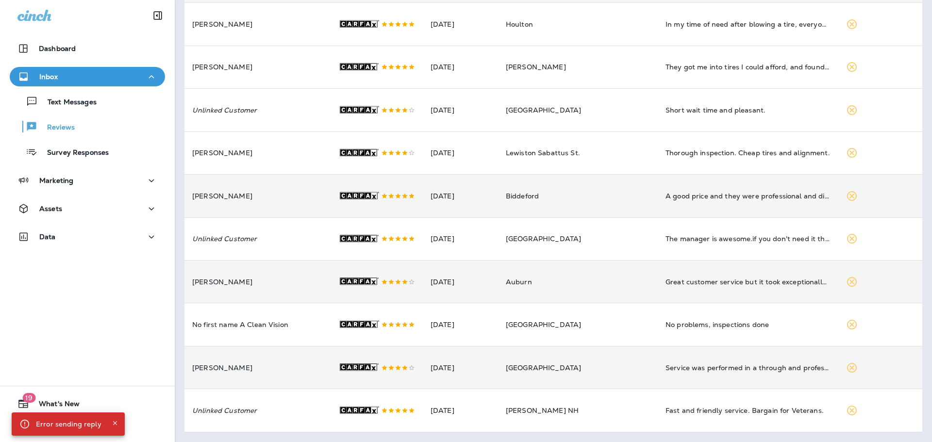
scroll to position [284, 0]
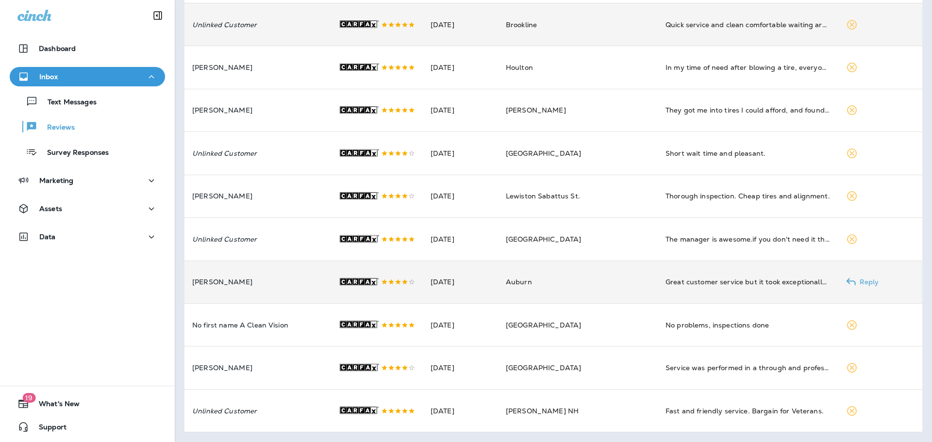
click at [283, 262] on td "[PERSON_NAME]" at bounding box center [257, 282] width 146 height 43
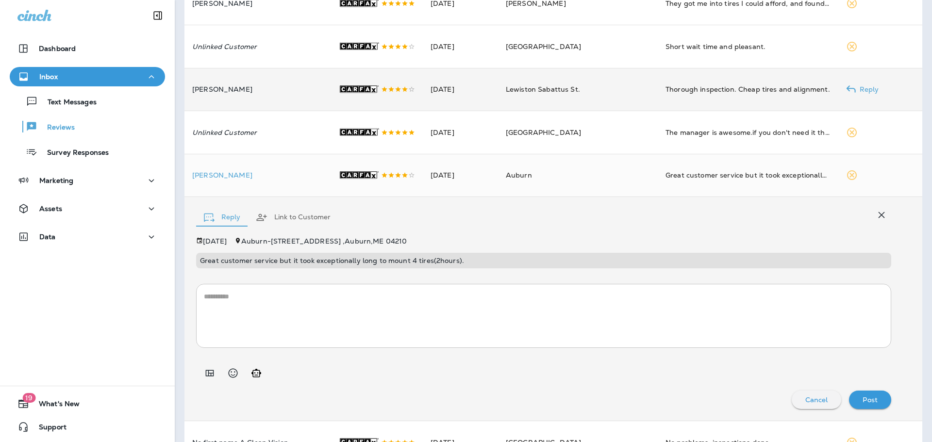
click at [261, 111] on td "[PERSON_NAME]" at bounding box center [257, 89] width 146 height 43
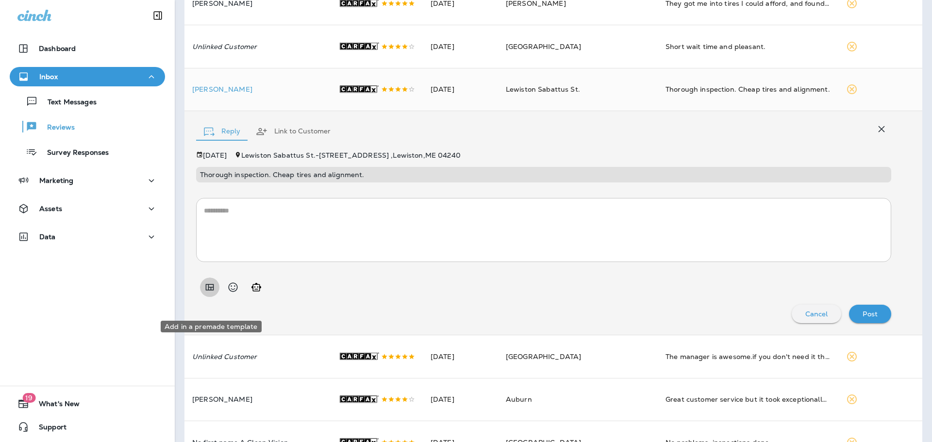
click at [206, 291] on icon "Add in a premade template" at bounding box center [210, 287] width 8 height 6
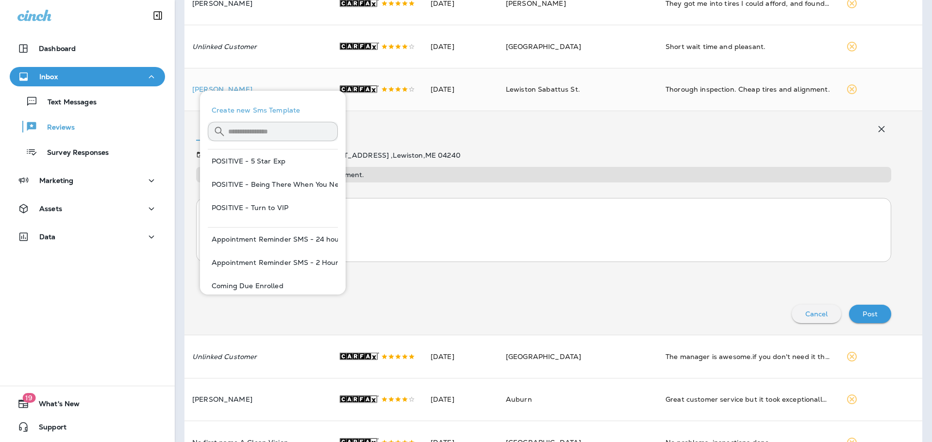
click at [238, 130] on input "text" at bounding box center [283, 131] width 110 height 26
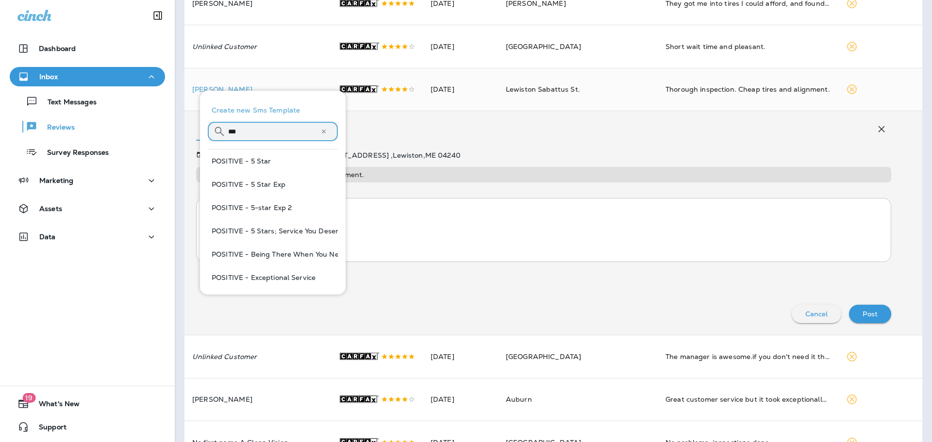
type input "***"
click at [281, 232] on button "POSITIVE - 5 Stars; Service You Deserve" at bounding box center [273, 230] width 130 height 23
type textarea "**********"
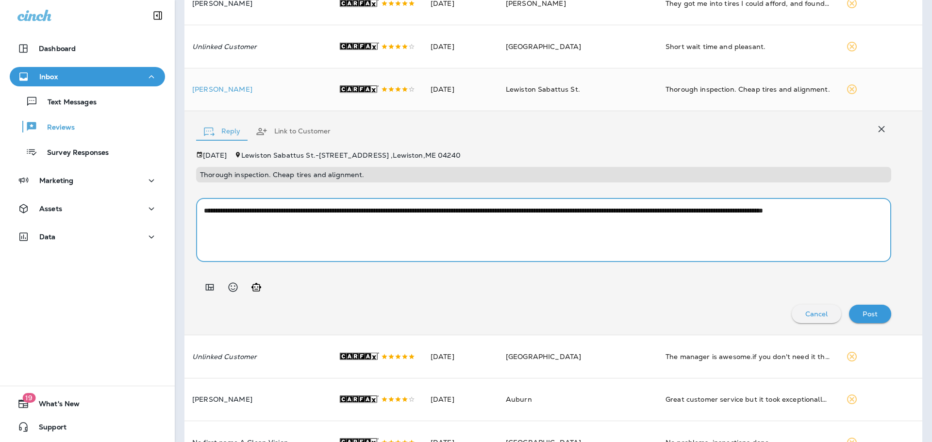
drag, startPoint x: 312, startPoint y: 241, endPoint x: 157, endPoint y: 229, distance: 155.8
click at [157, 229] on div "Dashboard Inbox Text Messages Reviews Survey Responses Marketing Assets Data 19…" at bounding box center [466, 221] width 932 height 442
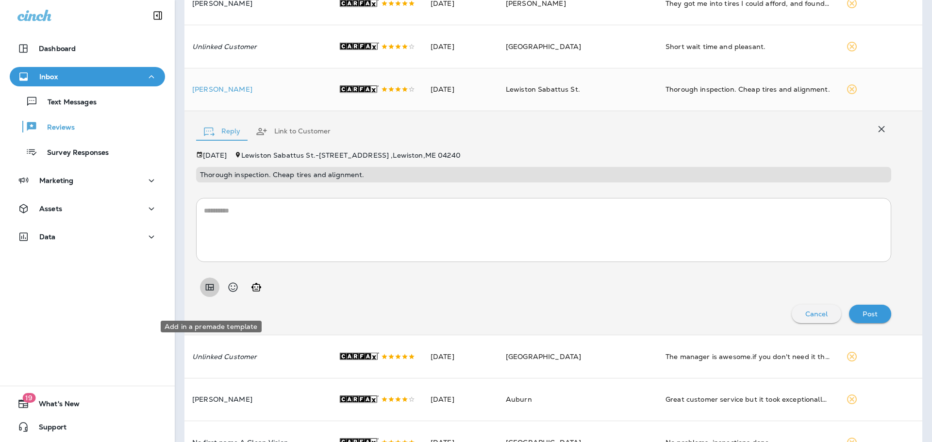
click at [210, 297] on button "Add in a premade template" at bounding box center [209, 287] width 19 height 19
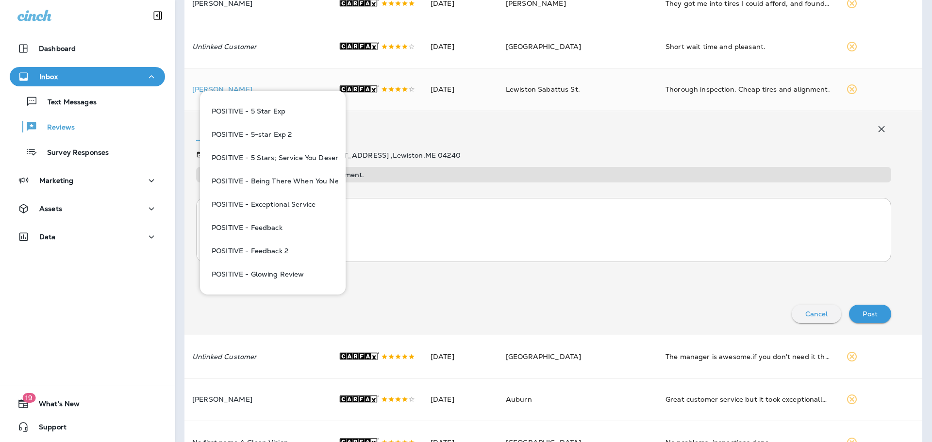
scroll to position [97, 0]
click at [270, 203] on button "POSITIVE - Feedback" at bounding box center [273, 203] width 130 height 23
type textarea "**********"
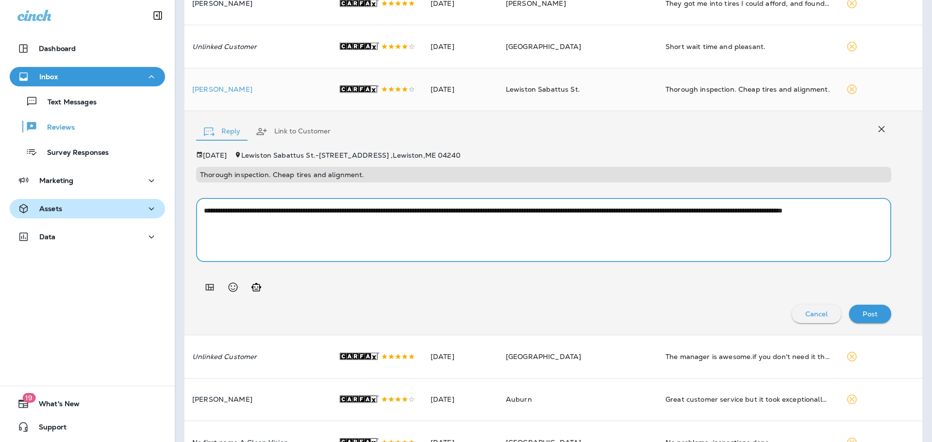
drag, startPoint x: 327, startPoint y: 237, endPoint x: 47, endPoint y: 212, distance: 281.7
click at [47, 212] on div "Dashboard Inbox Text Messages Reviews Survey Responses Marketing Assets Data 19…" at bounding box center [466, 221] width 932 height 442
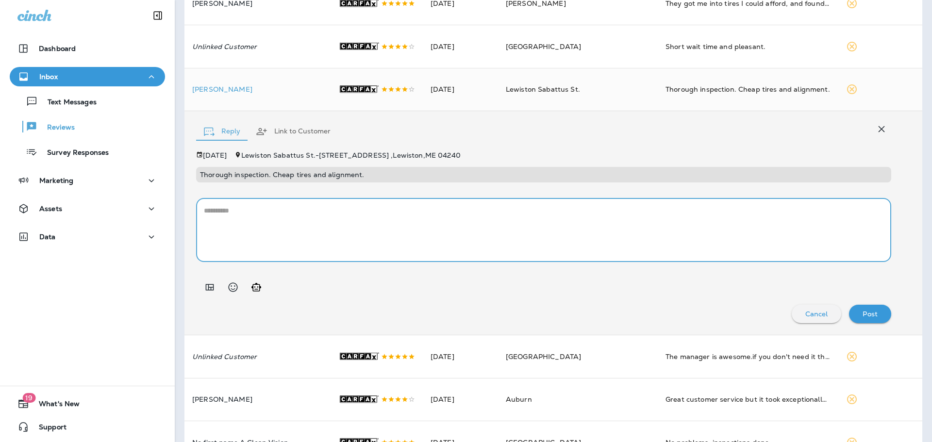
click at [207, 293] on icon "Add in a premade template" at bounding box center [210, 288] width 12 height 12
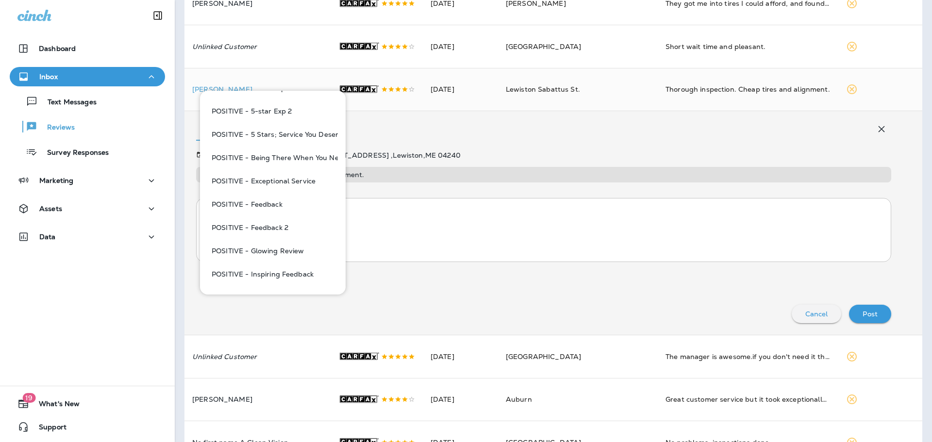
scroll to position [146, 0]
click at [279, 177] on button "POSITIVE - Feedback 2" at bounding box center [273, 178] width 130 height 23
type textarea "**********"
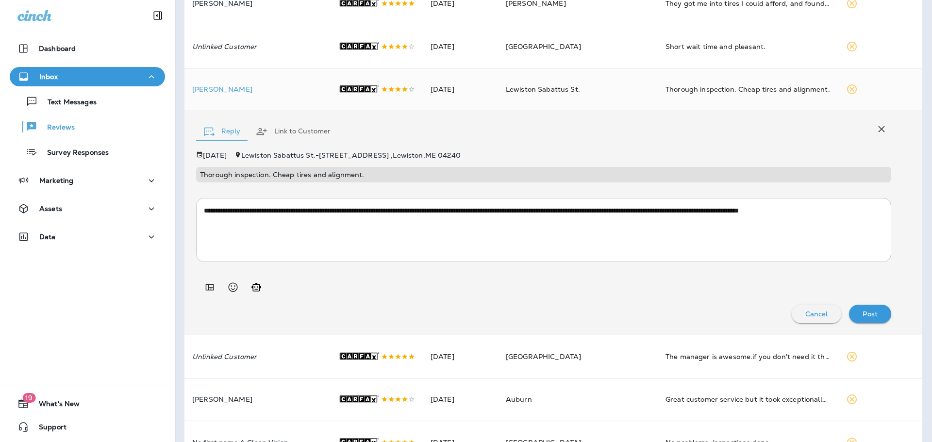
click at [870, 320] on div "Post" at bounding box center [870, 314] width 27 height 13
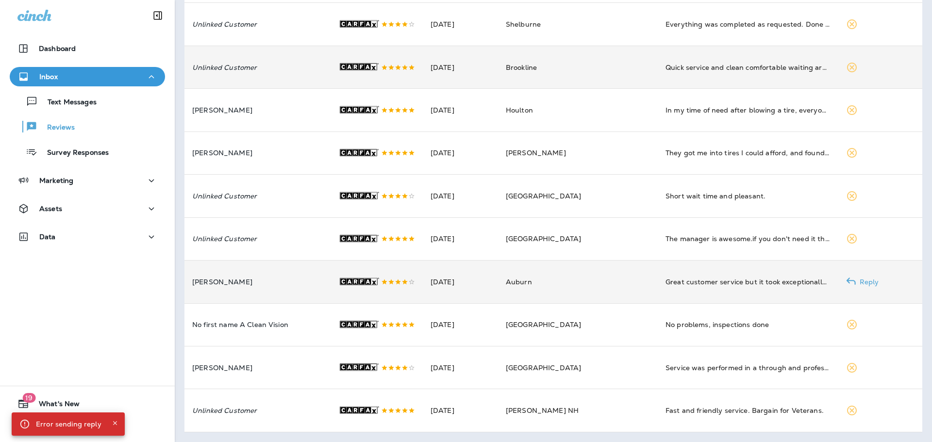
scroll to position [254, 0]
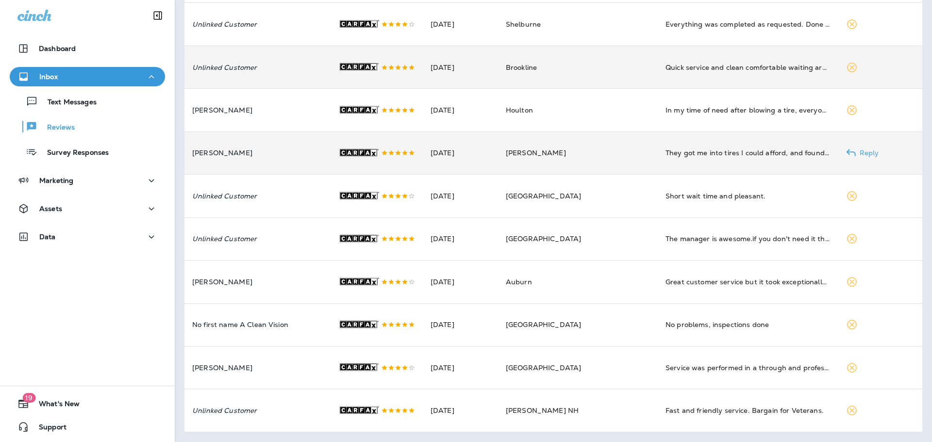
click at [300, 132] on td "[PERSON_NAME]" at bounding box center [257, 153] width 146 height 43
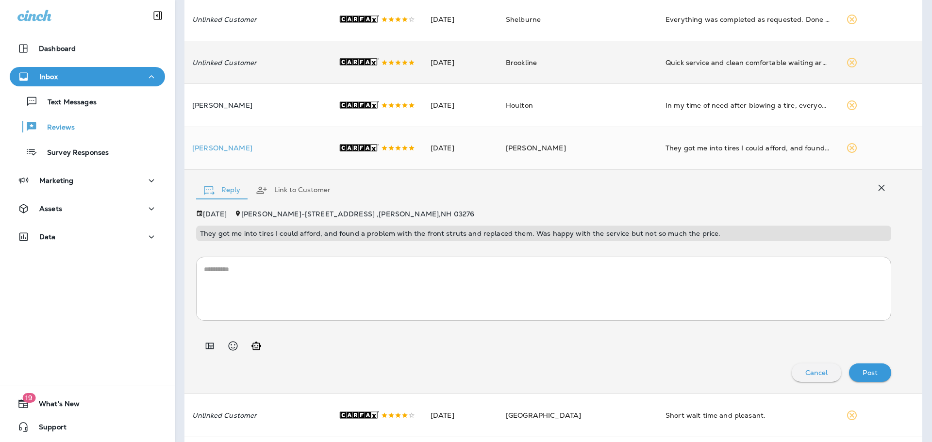
scroll to position [194, 0]
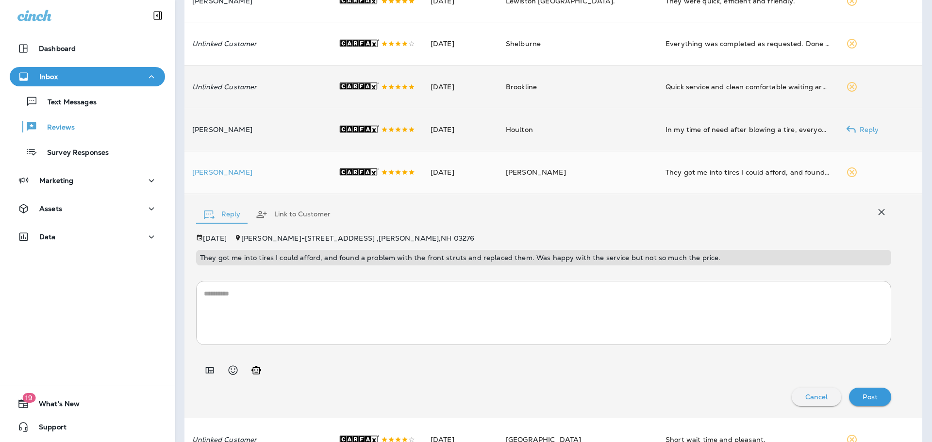
click at [292, 134] on p "[PERSON_NAME]" at bounding box center [257, 130] width 131 height 8
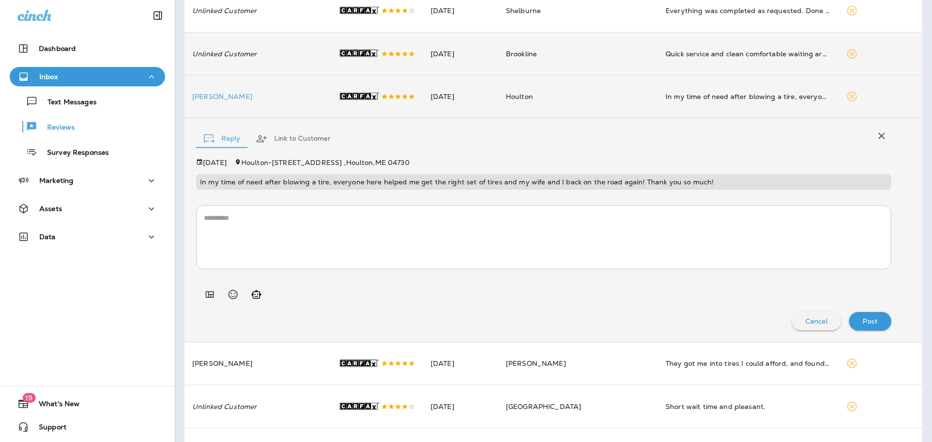
scroll to position [243, 0]
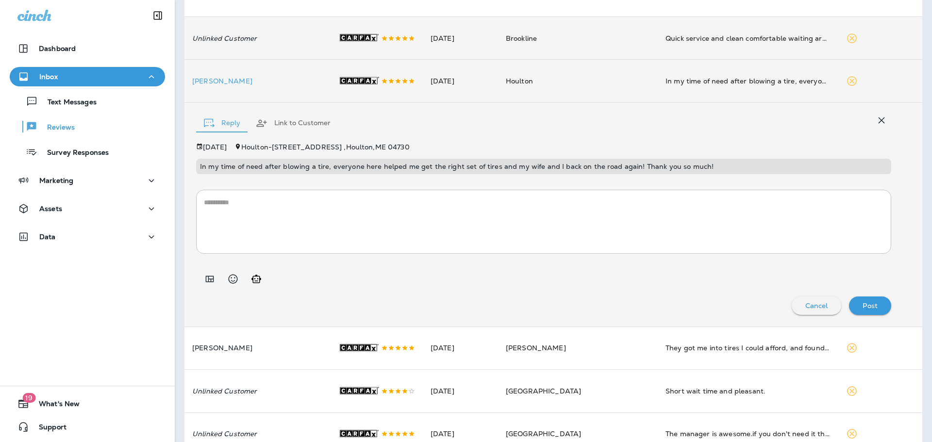
click at [210, 285] on icon "Add in a premade template" at bounding box center [210, 279] width 12 height 12
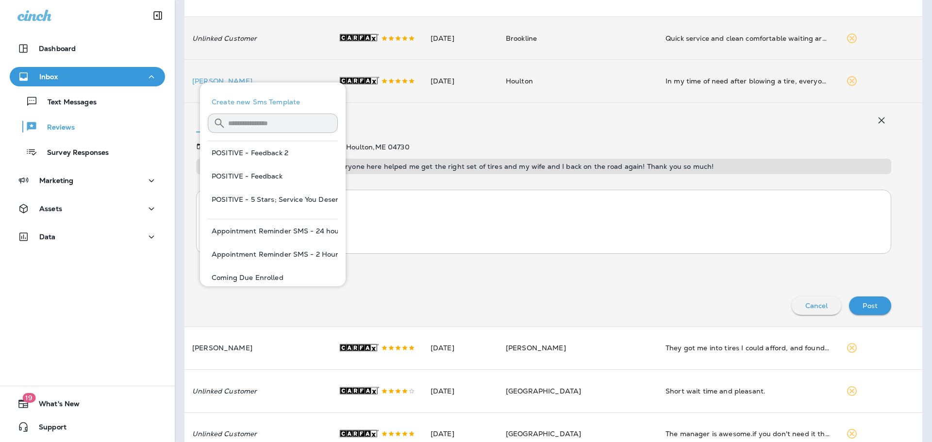
click at [237, 122] on input "text" at bounding box center [283, 123] width 110 height 26
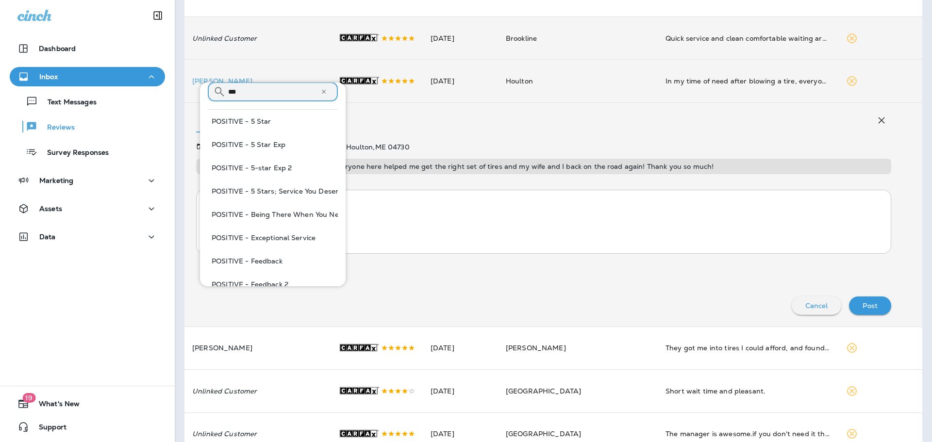
scroll to position [49, 0]
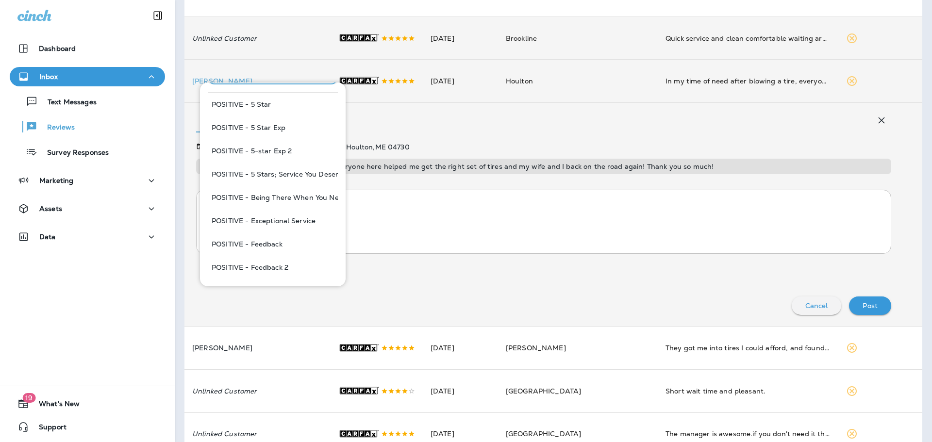
type input "***"
click at [301, 169] on button "POSITIVE - 5 Stars; Service You Deserve" at bounding box center [273, 174] width 130 height 23
type textarea "**********"
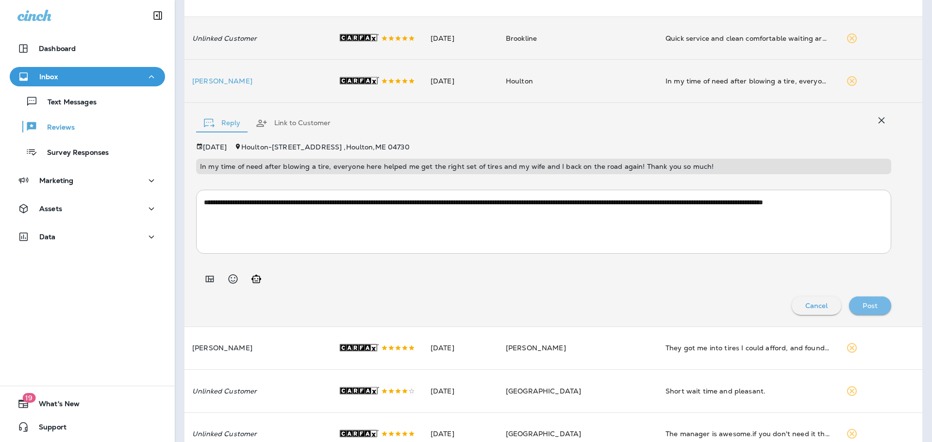
click at [870, 312] on div "Post" at bounding box center [870, 306] width 27 height 13
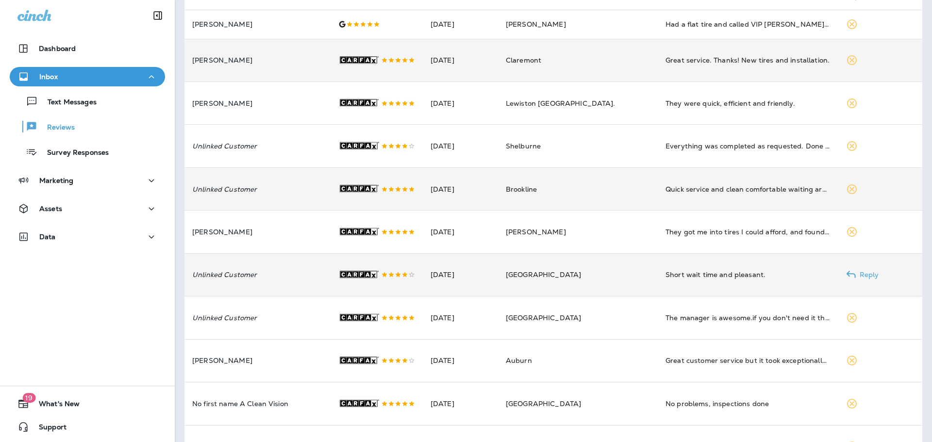
scroll to position [0, 0]
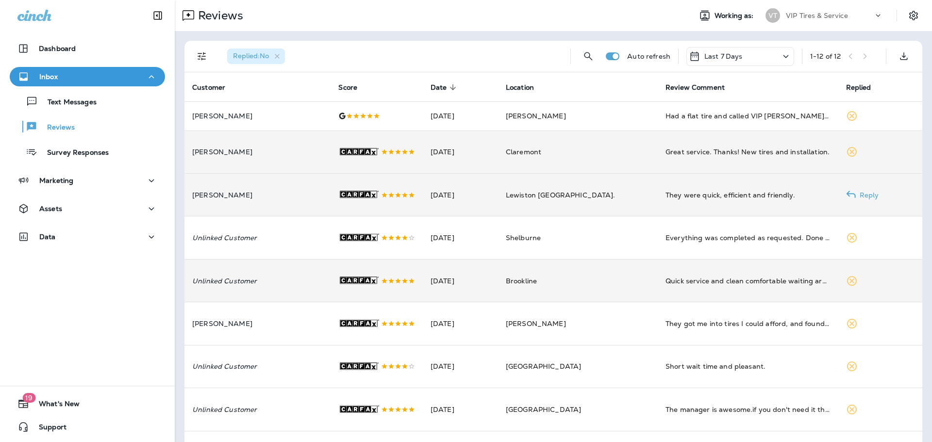
click at [306, 199] on p "[PERSON_NAME]" at bounding box center [257, 195] width 131 height 8
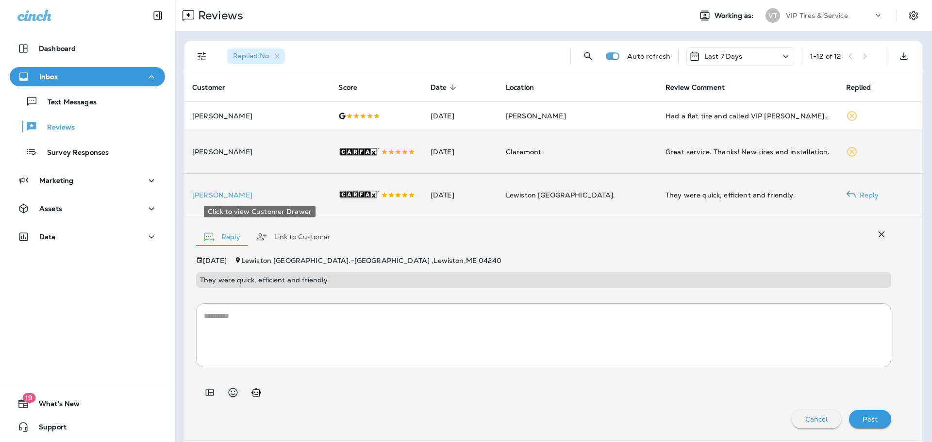
scroll to position [5, 0]
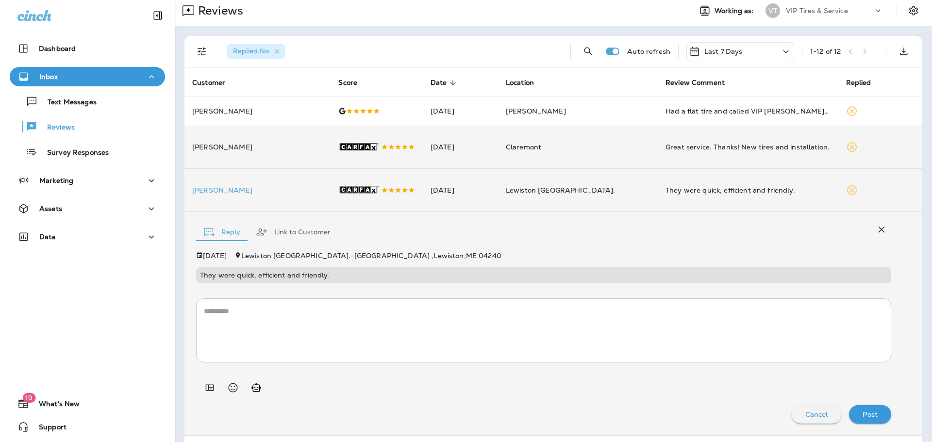
click at [204, 392] on icon "Add in a premade template" at bounding box center [210, 388] width 12 height 12
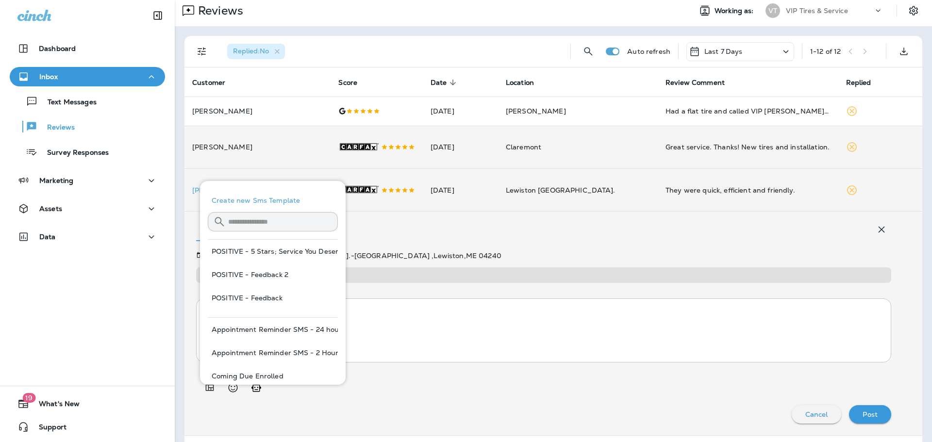
click at [302, 248] on button "POSITIVE - 5 Stars; Service You Deserve" at bounding box center [273, 251] width 130 height 23
type textarea "**********"
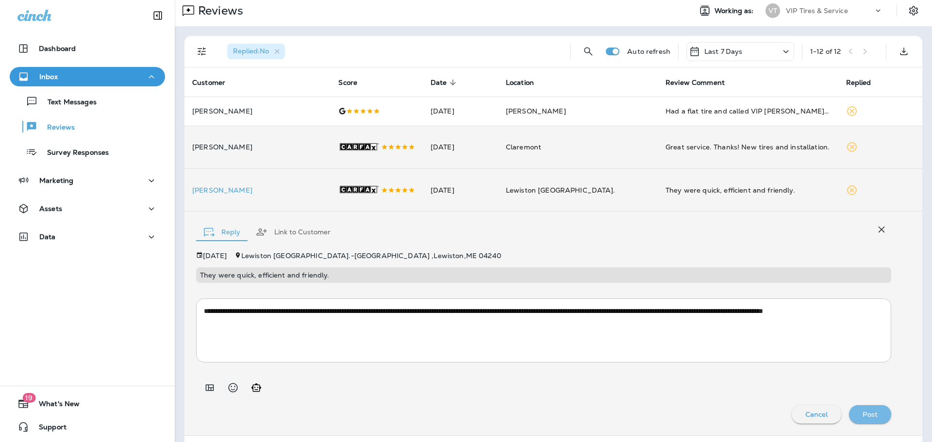
click at [857, 418] on div "Post" at bounding box center [870, 414] width 27 height 13
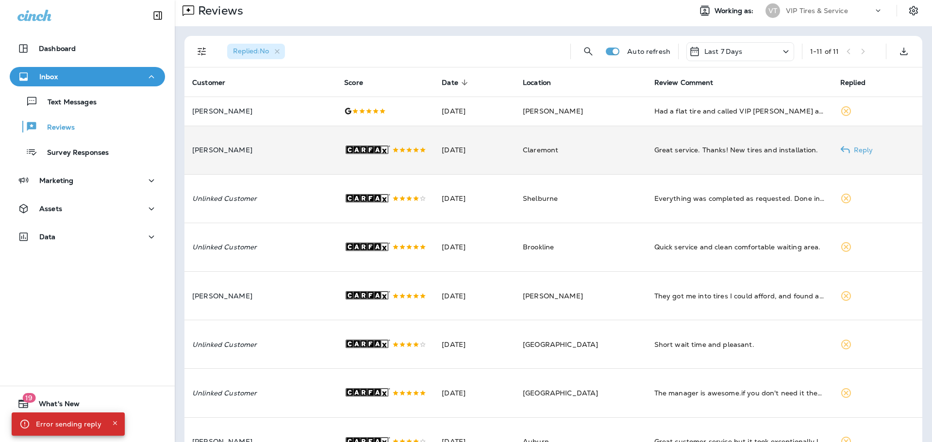
click at [274, 162] on td "[PERSON_NAME]" at bounding box center [260, 150] width 152 height 49
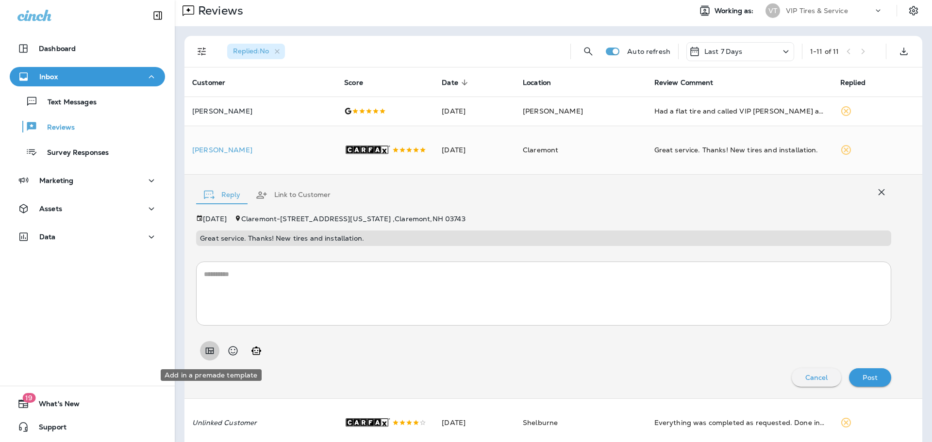
click at [207, 353] on icon "Add in a premade template" at bounding box center [210, 351] width 12 height 12
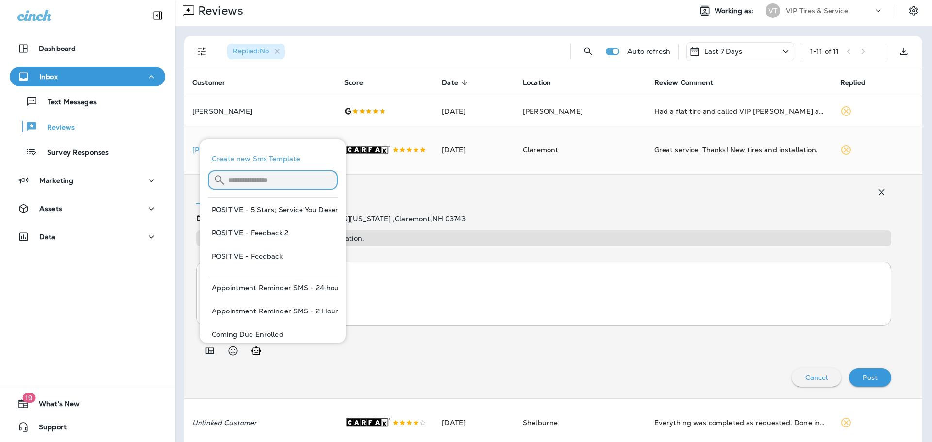
click at [264, 180] on input "text" at bounding box center [283, 180] width 110 height 26
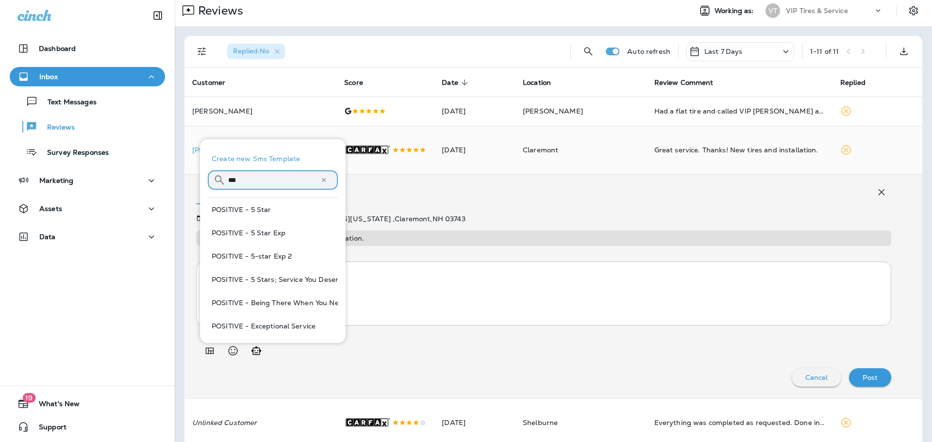
type input "***"
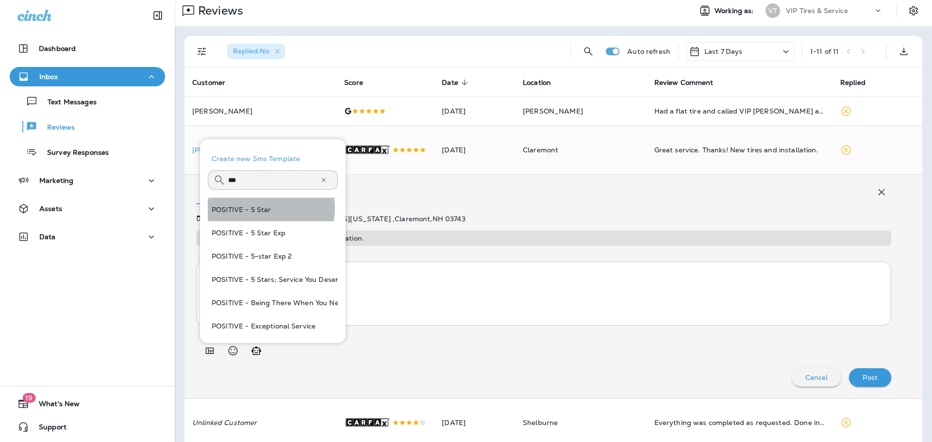
click at [263, 208] on button "POSITIVE - 5 Star" at bounding box center [273, 209] width 130 height 23
type textarea "**********"
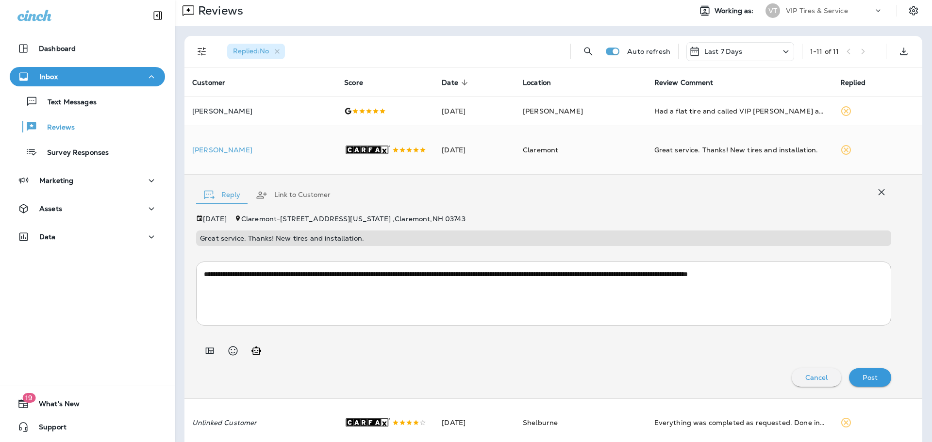
click at [849, 377] on button "Post" at bounding box center [870, 377] width 42 height 18
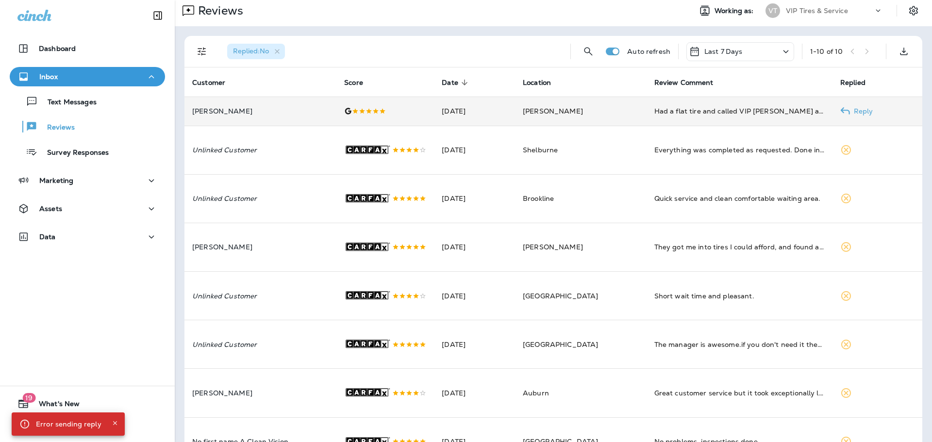
click at [280, 110] on p "[PERSON_NAME]" at bounding box center [260, 111] width 136 height 8
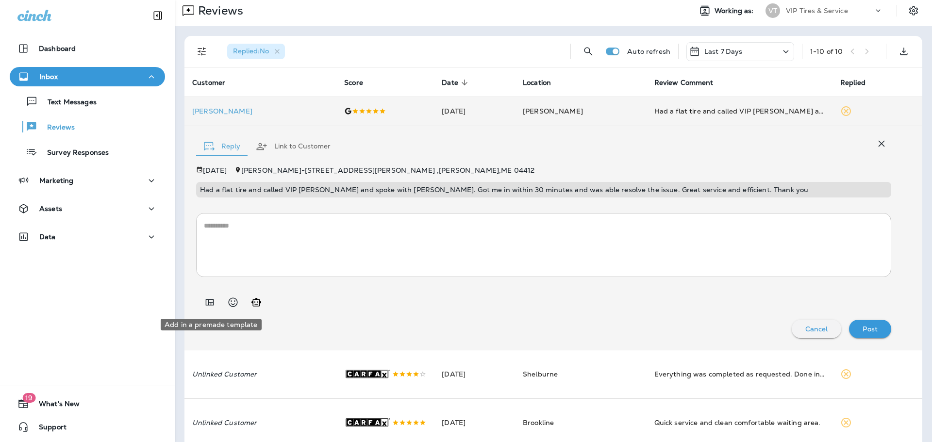
click at [212, 300] on icon "Add in a premade template" at bounding box center [210, 303] width 12 height 12
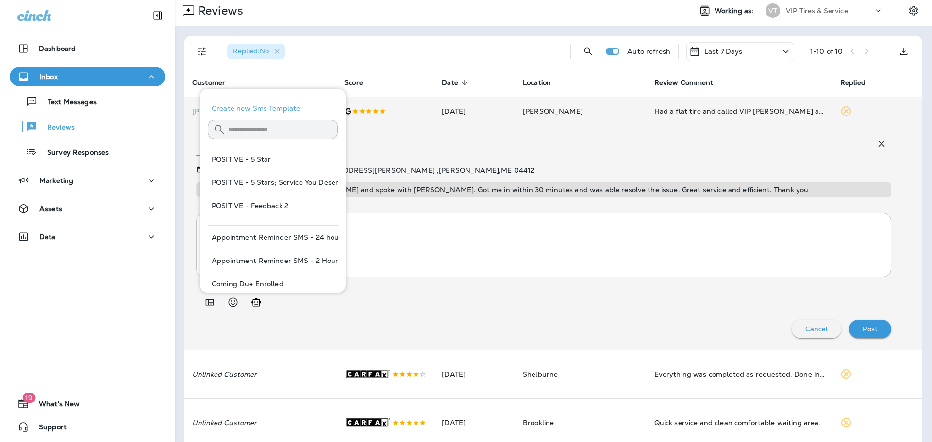
click at [274, 205] on button "POSITIVE - Feedback 2" at bounding box center [273, 205] width 130 height 23
type textarea "**********"
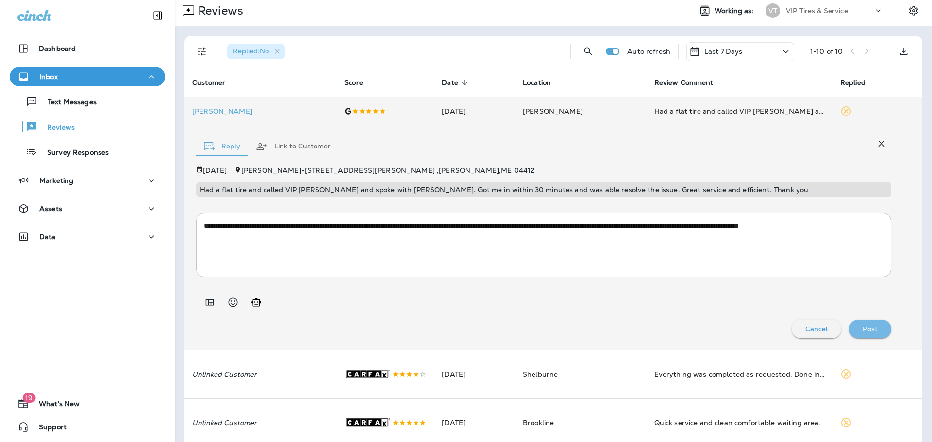
click at [857, 327] on div "Post" at bounding box center [870, 329] width 27 height 13
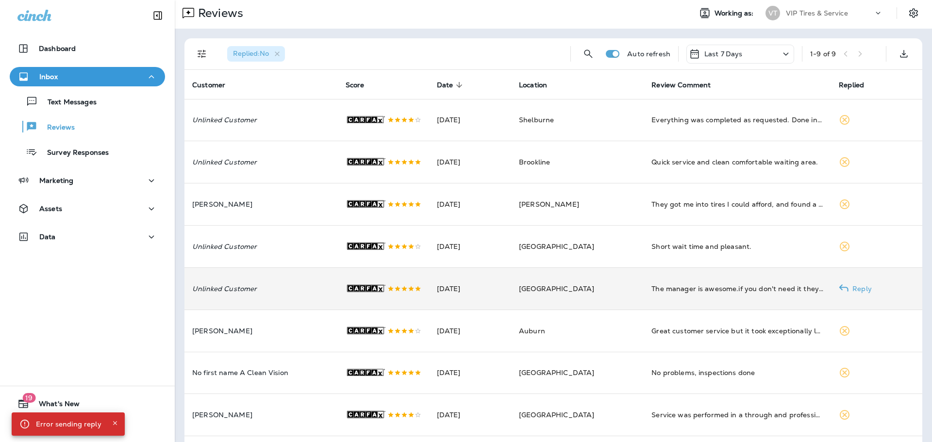
scroll to position [0, 0]
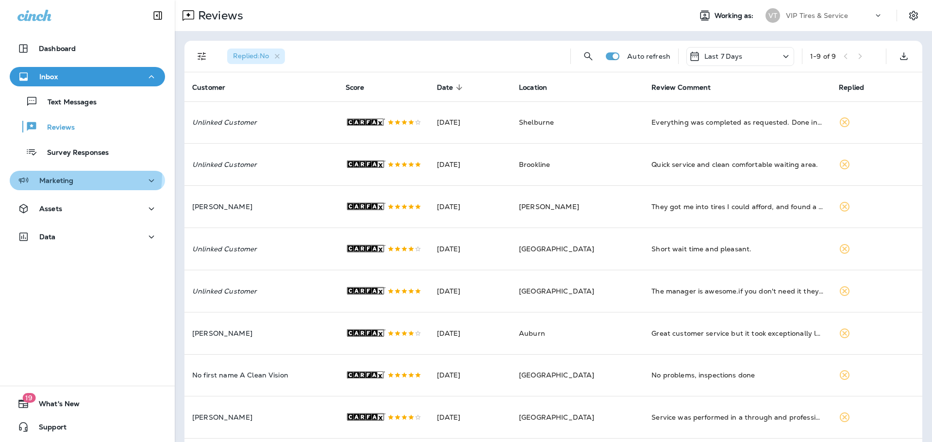
click at [38, 173] on button "Marketing" at bounding box center [87, 180] width 155 height 19
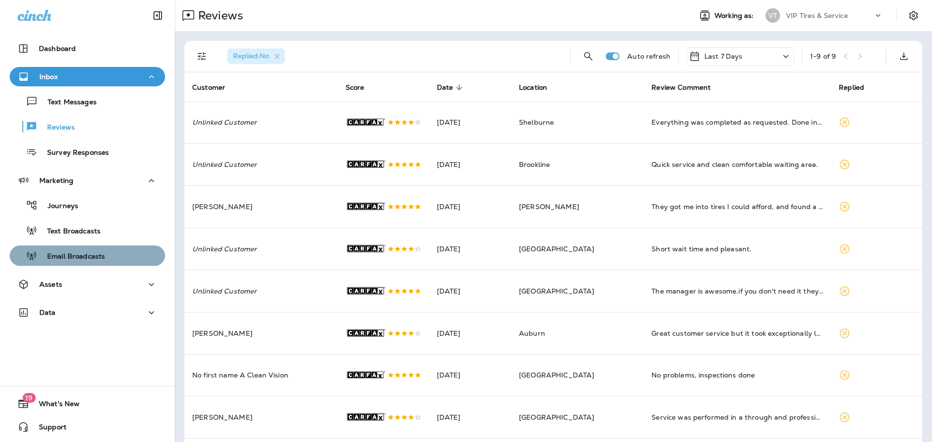
click at [89, 250] on div "Email Broadcasts" at bounding box center [59, 256] width 91 height 15
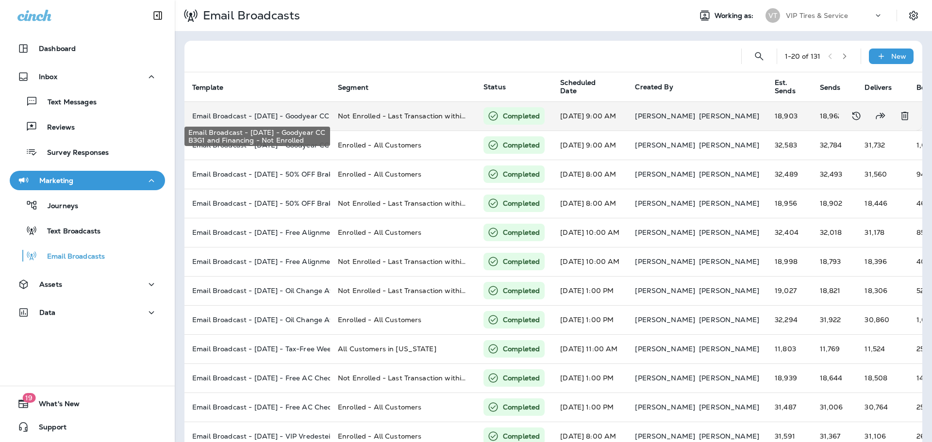
click at [261, 117] on p "Email Broadcast - [DATE] - Goodyear CC B3G1 and Financing - Not Enrolled" at bounding box center [257, 116] width 130 height 8
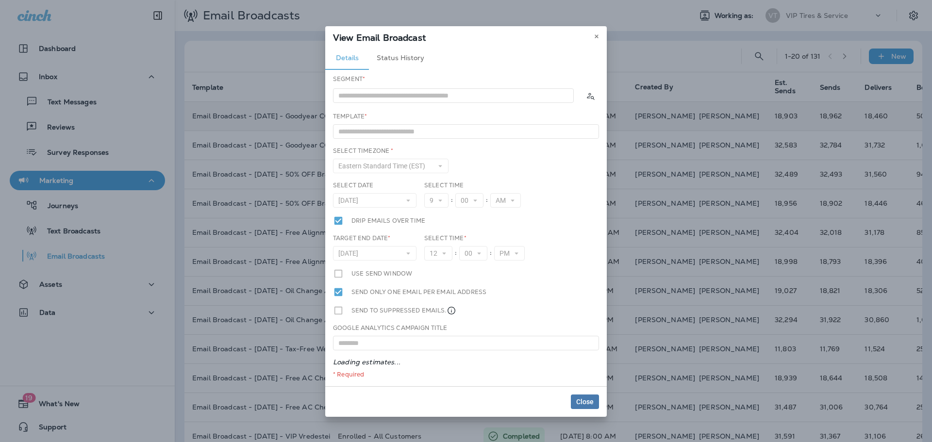
type input "**********"
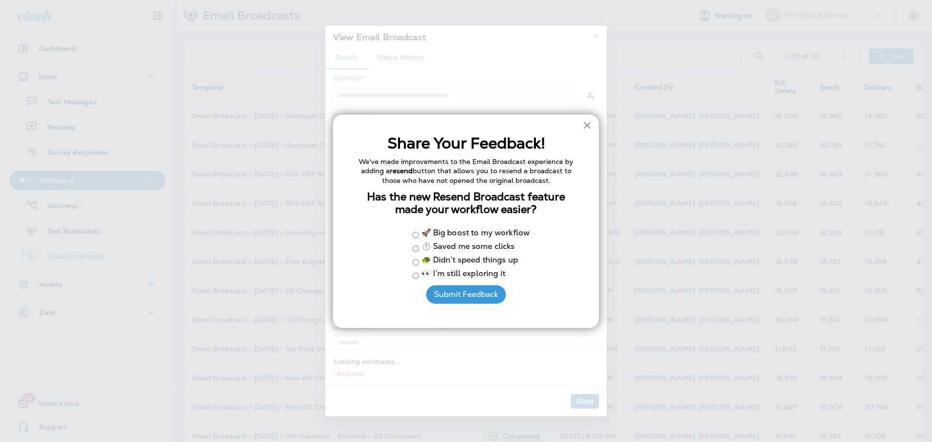
click at [585, 126] on button "×" at bounding box center [587, 125] width 9 height 16
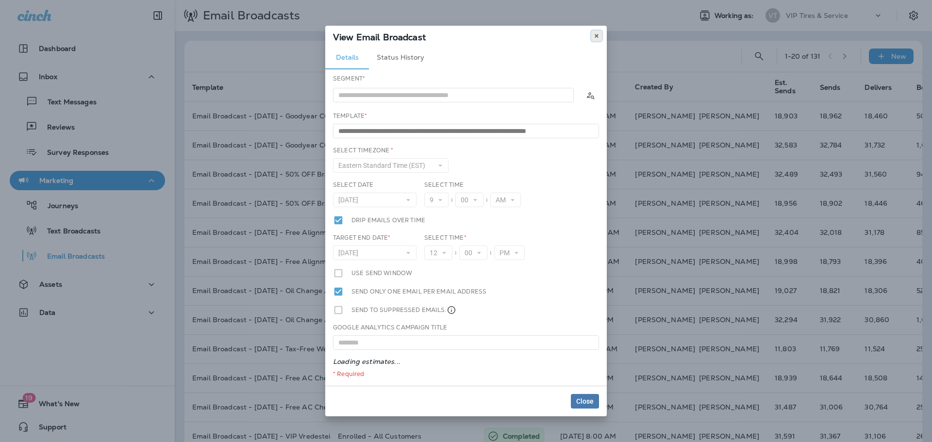
click at [598, 37] on use at bounding box center [596, 36] width 3 height 4
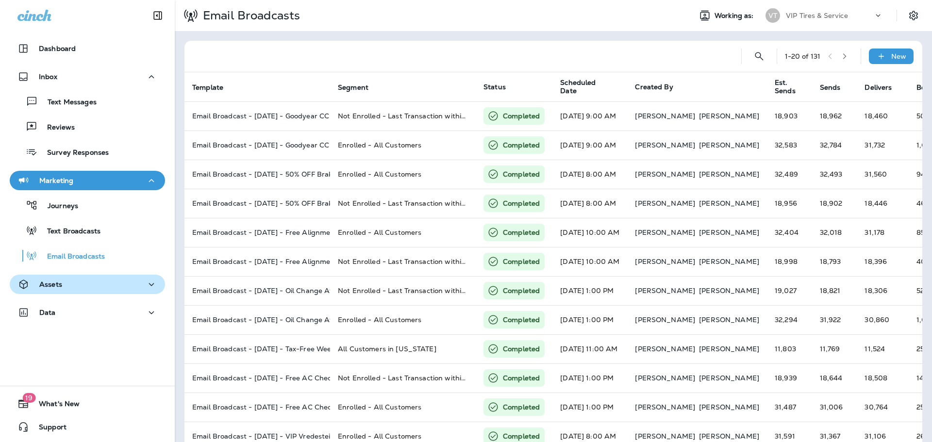
click at [93, 286] on div "Assets" at bounding box center [87, 285] width 140 height 12
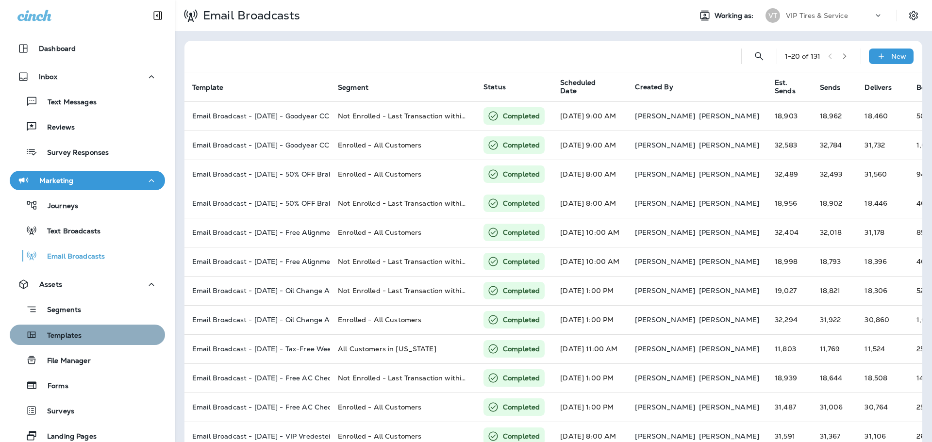
click at [91, 335] on div "Templates" at bounding box center [88, 335] width 148 height 15
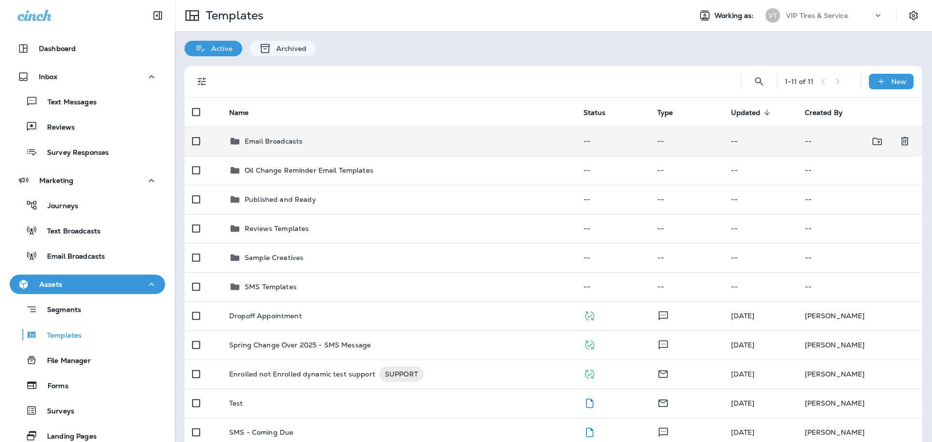
click at [278, 139] on p "Email Broadcasts" at bounding box center [274, 141] width 58 height 8
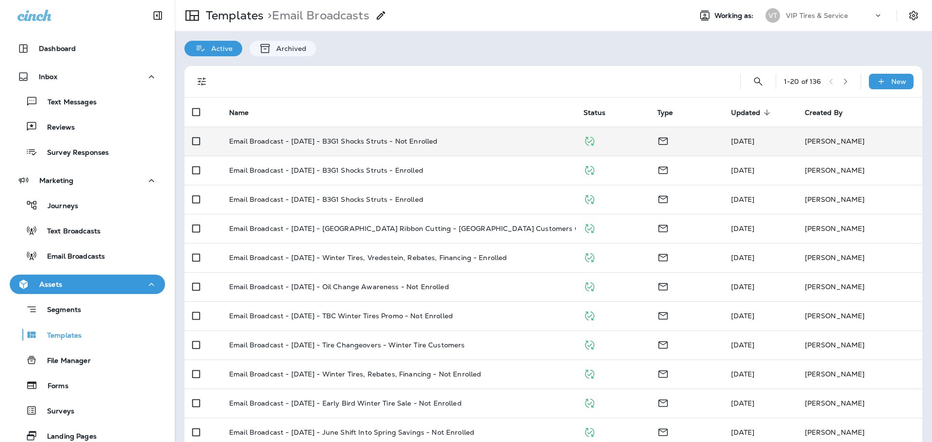
click at [282, 139] on p "Email Broadcast - [DATE] - B3G1 Shocks Struts - Not Enrolled" at bounding box center [333, 141] width 208 height 8
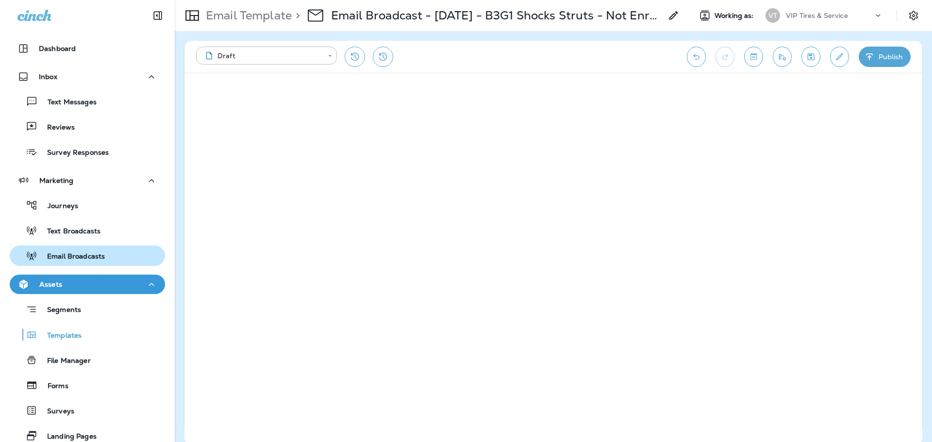
click at [69, 249] on div "Email Broadcasts" at bounding box center [59, 256] width 91 height 15
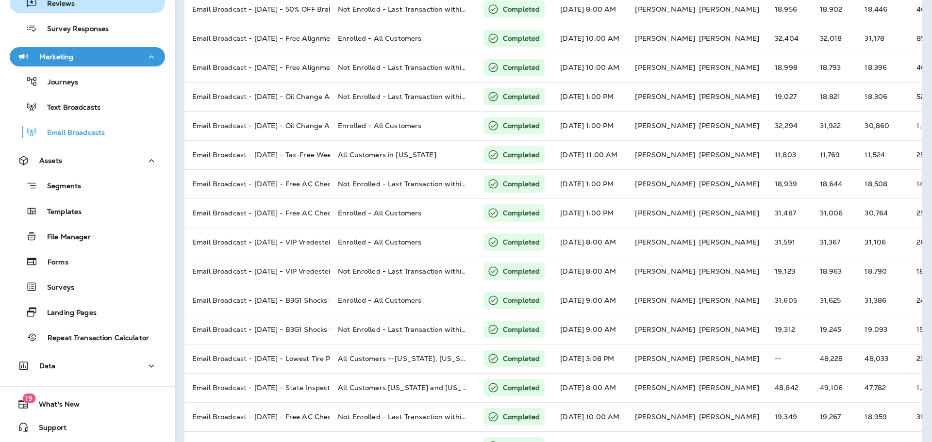
scroll to position [124, 0]
